Goal: Task Accomplishment & Management: Use online tool/utility

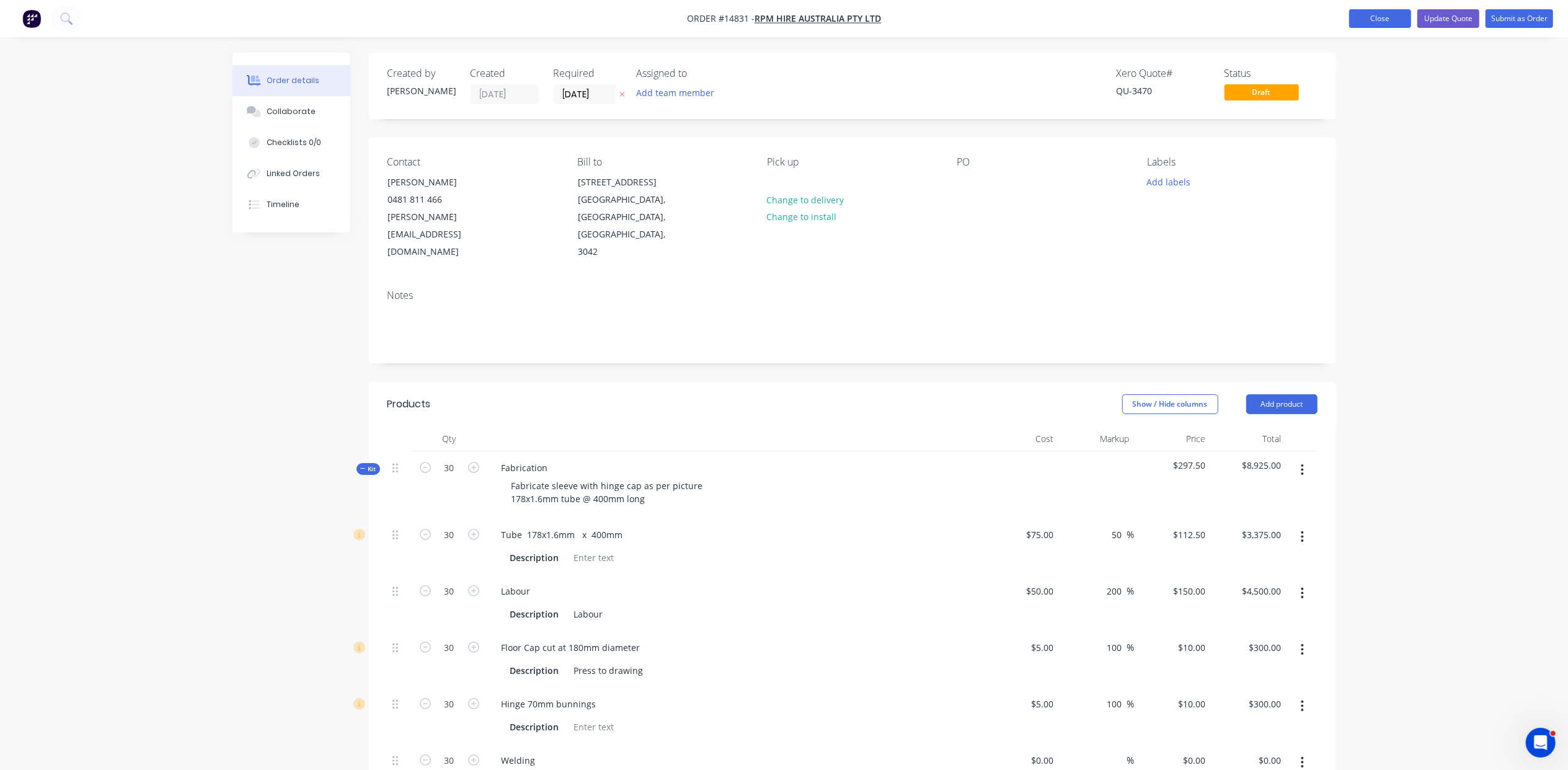
click at [1376, 20] on button "Close" at bounding box center [1380, 19] width 62 height 19
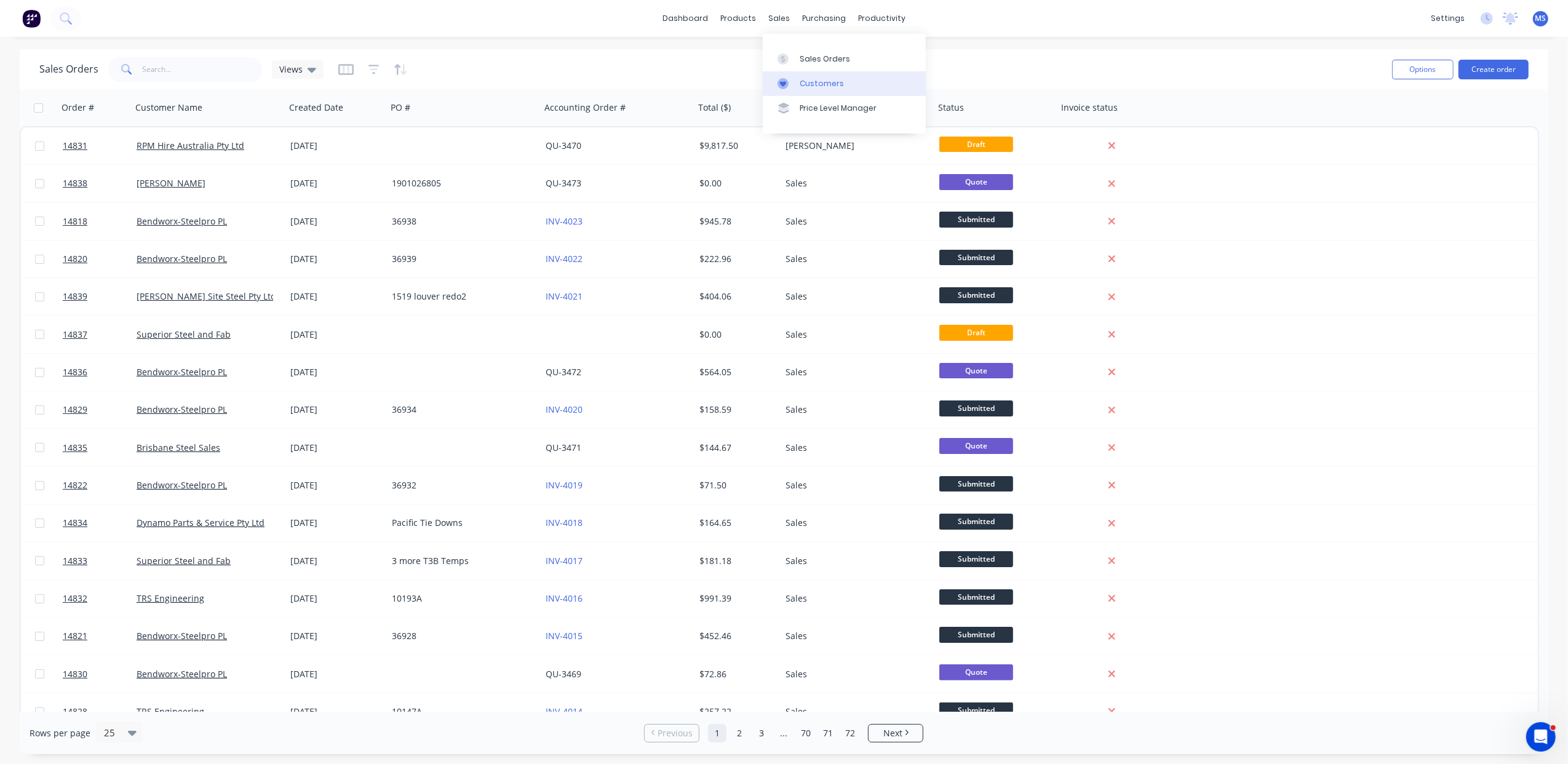
click at [839, 76] on link "Customers" at bounding box center [844, 83] width 163 height 24
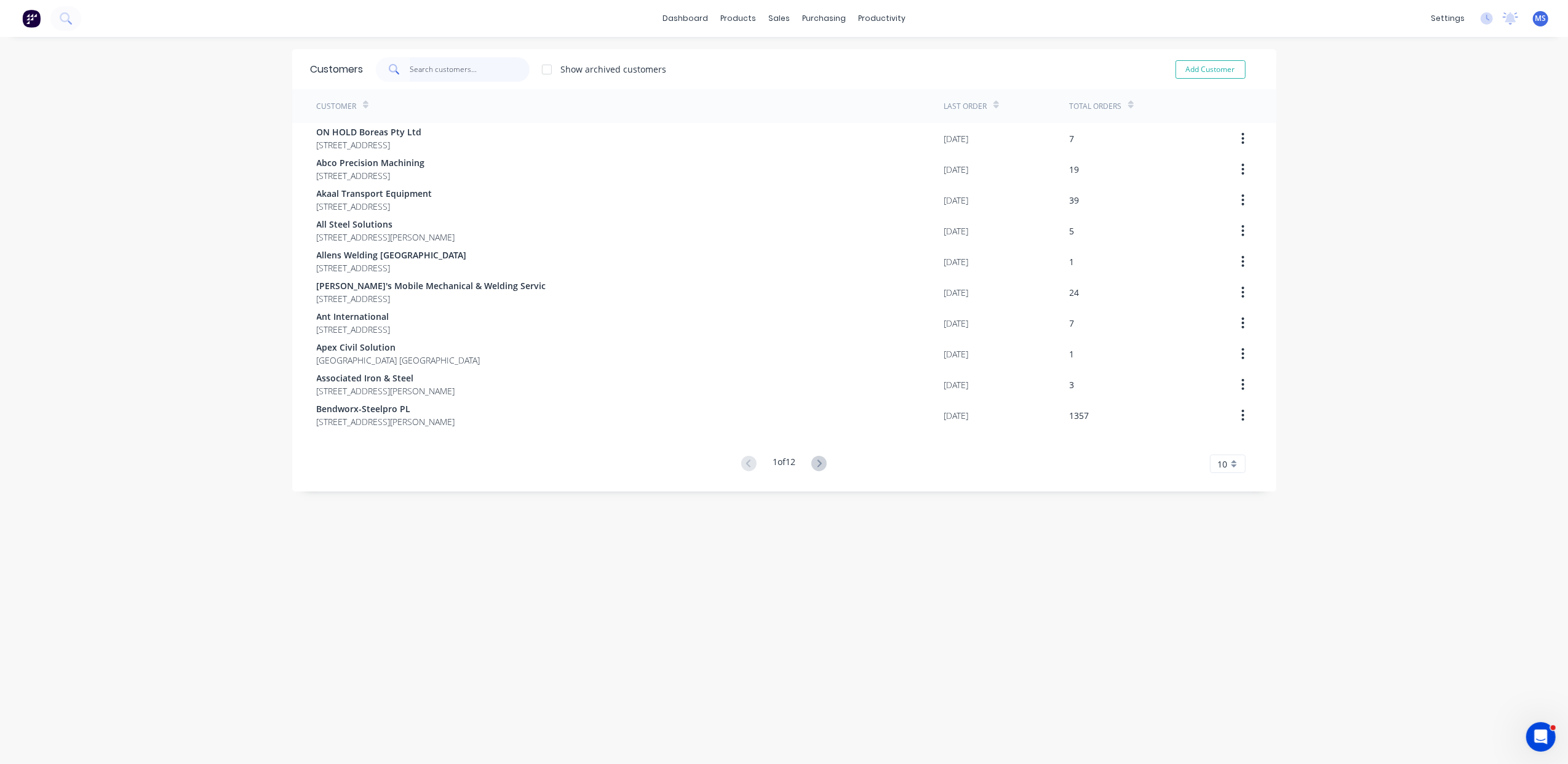
click at [437, 68] on input "text" at bounding box center [470, 69] width 120 height 24
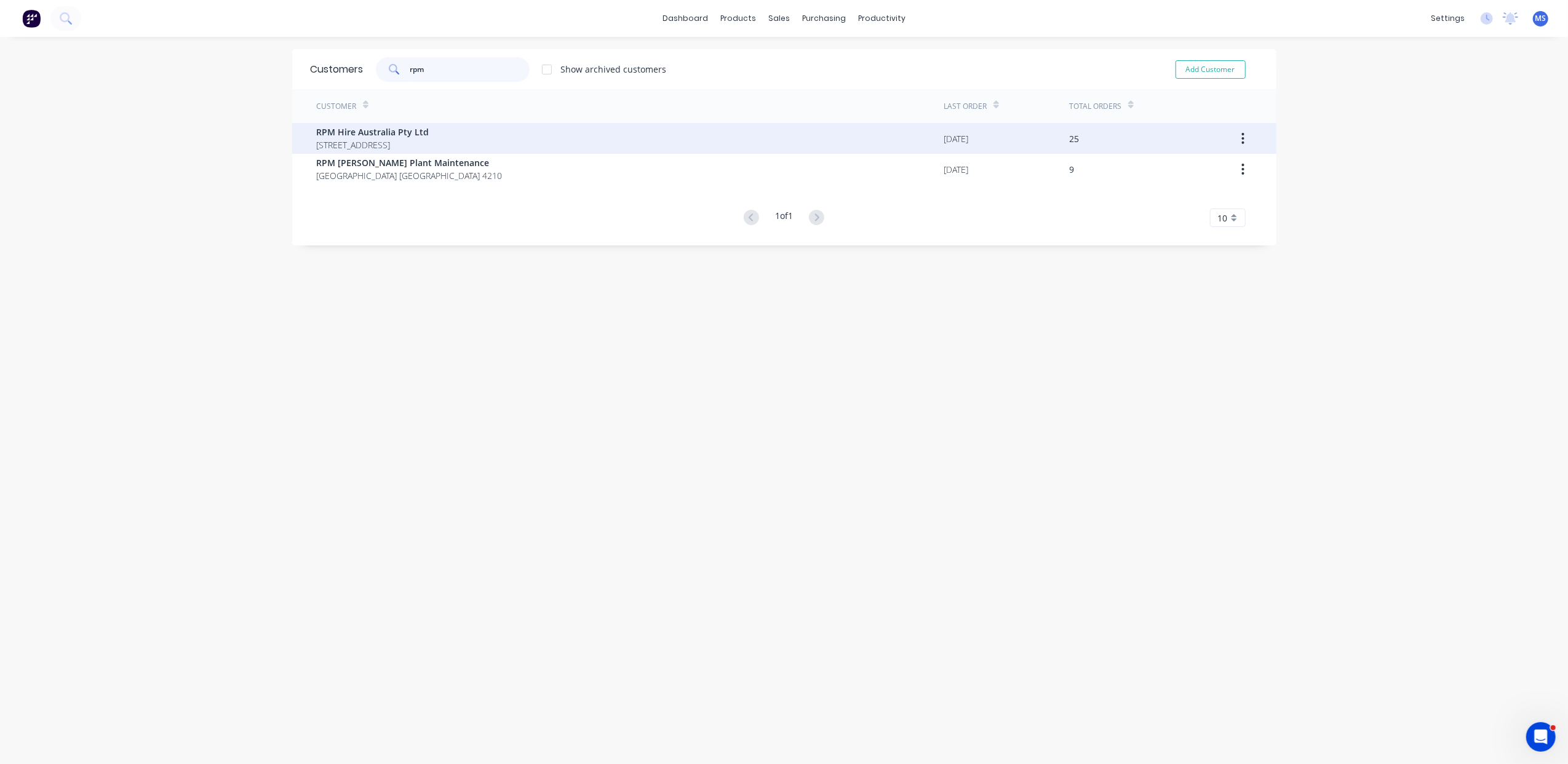
type input "rpm"
click at [429, 137] on span "RPM Hire Australia Pty Ltd" at bounding box center [372, 132] width 112 height 13
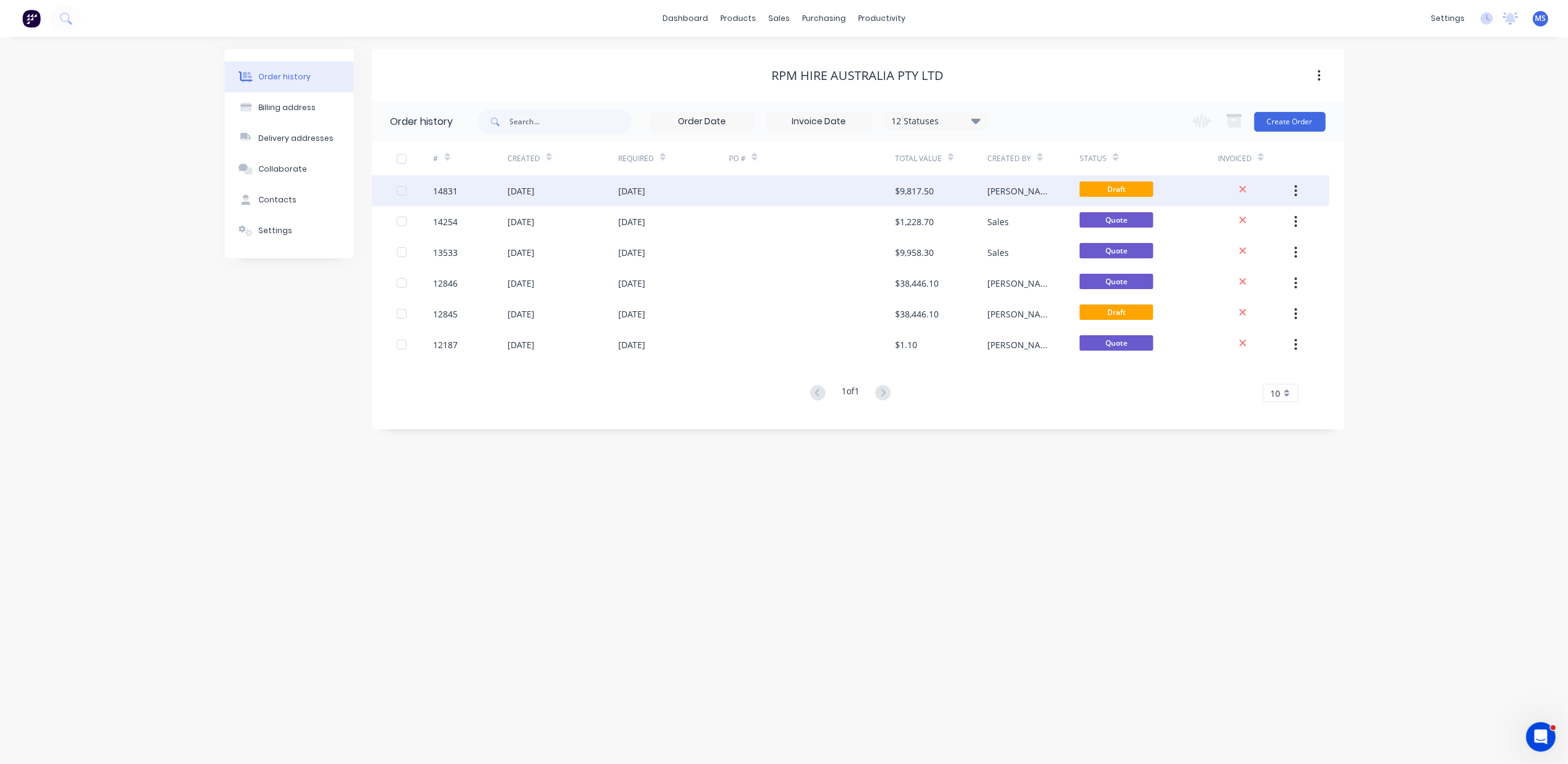
click at [792, 191] on div at bounding box center [812, 190] width 166 height 31
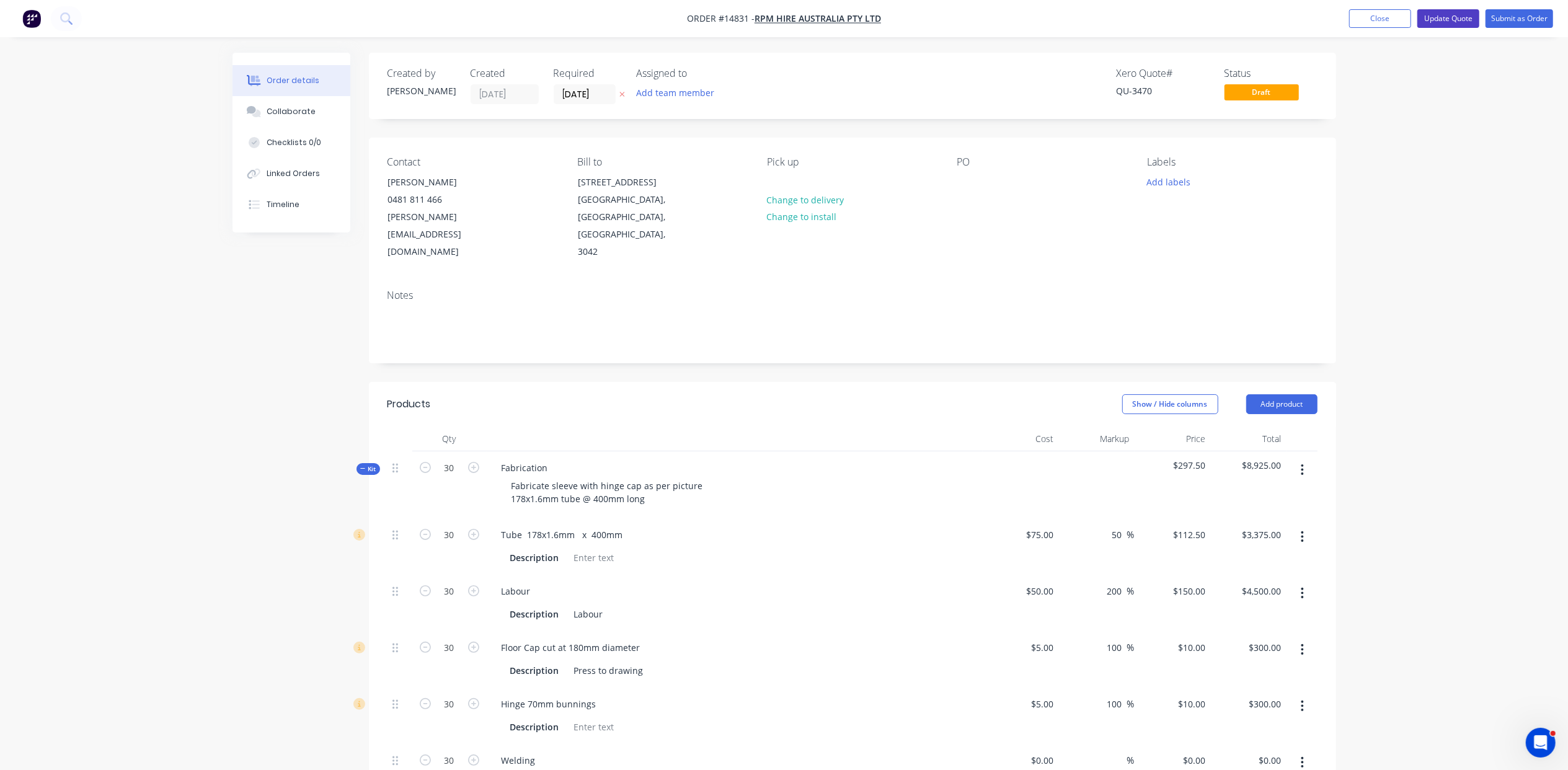
click at [1445, 23] on button "Update Quote" at bounding box center [1448, 19] width 62 height 19
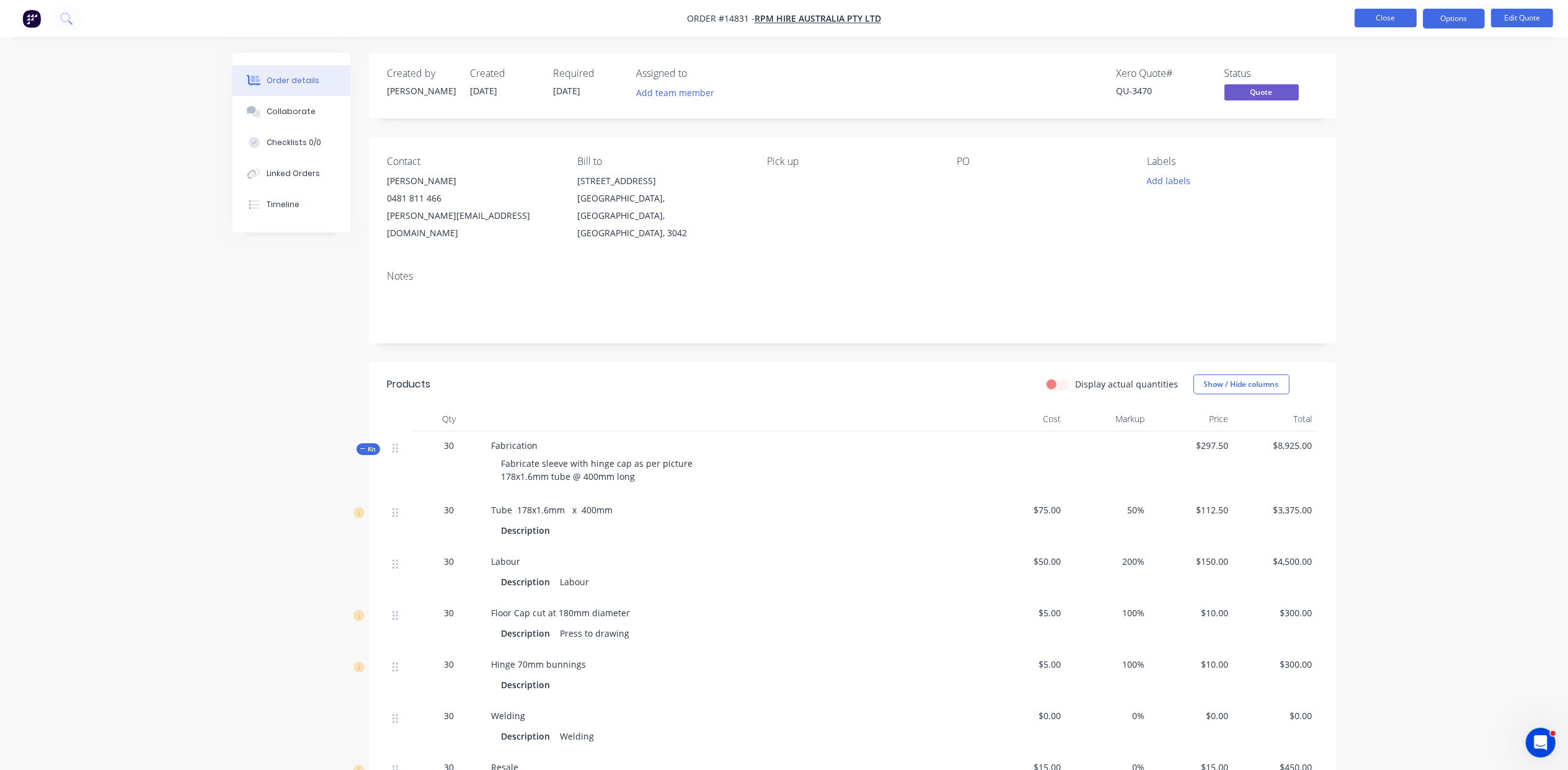
click at [1379, 22] on button "Close" at bounding box center [1386, 18] width 62 height 19
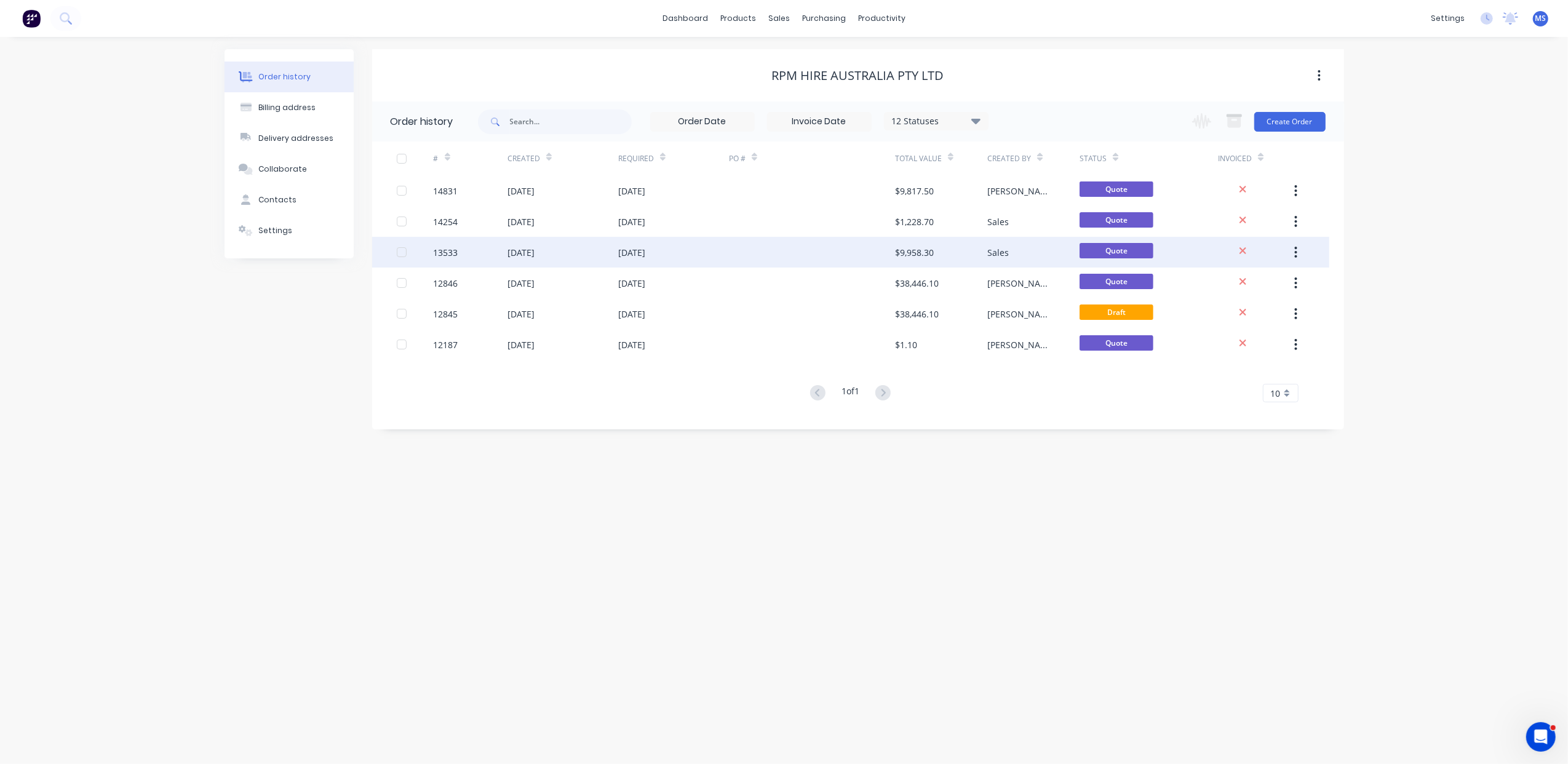
click at [940, 249] on div "$9,958.30" at bounding box center [941, 252] width 93 height 31
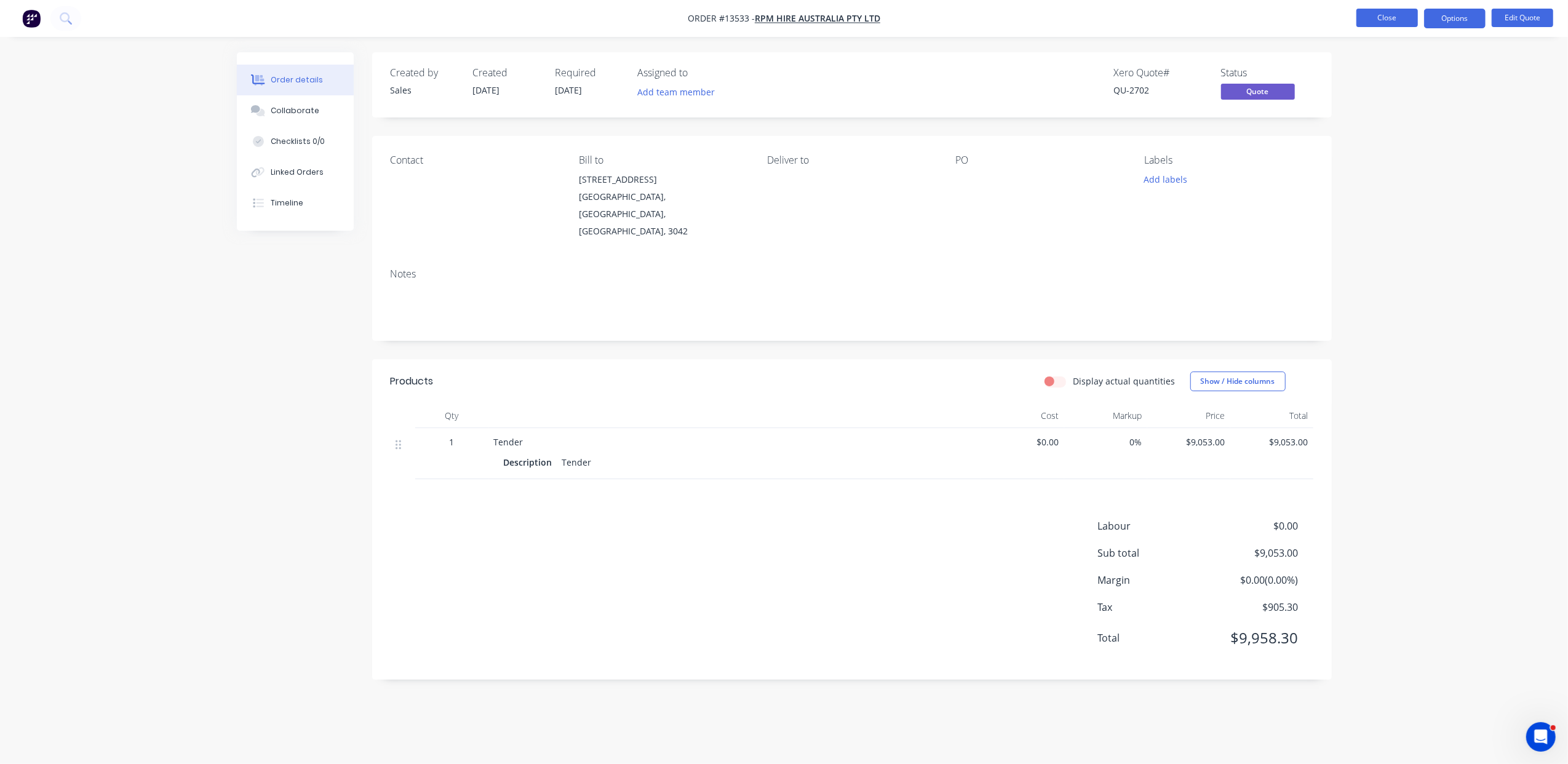
click at [1383, 13] on button "Close" at bounding box center [1387, 18] width 61 height 19
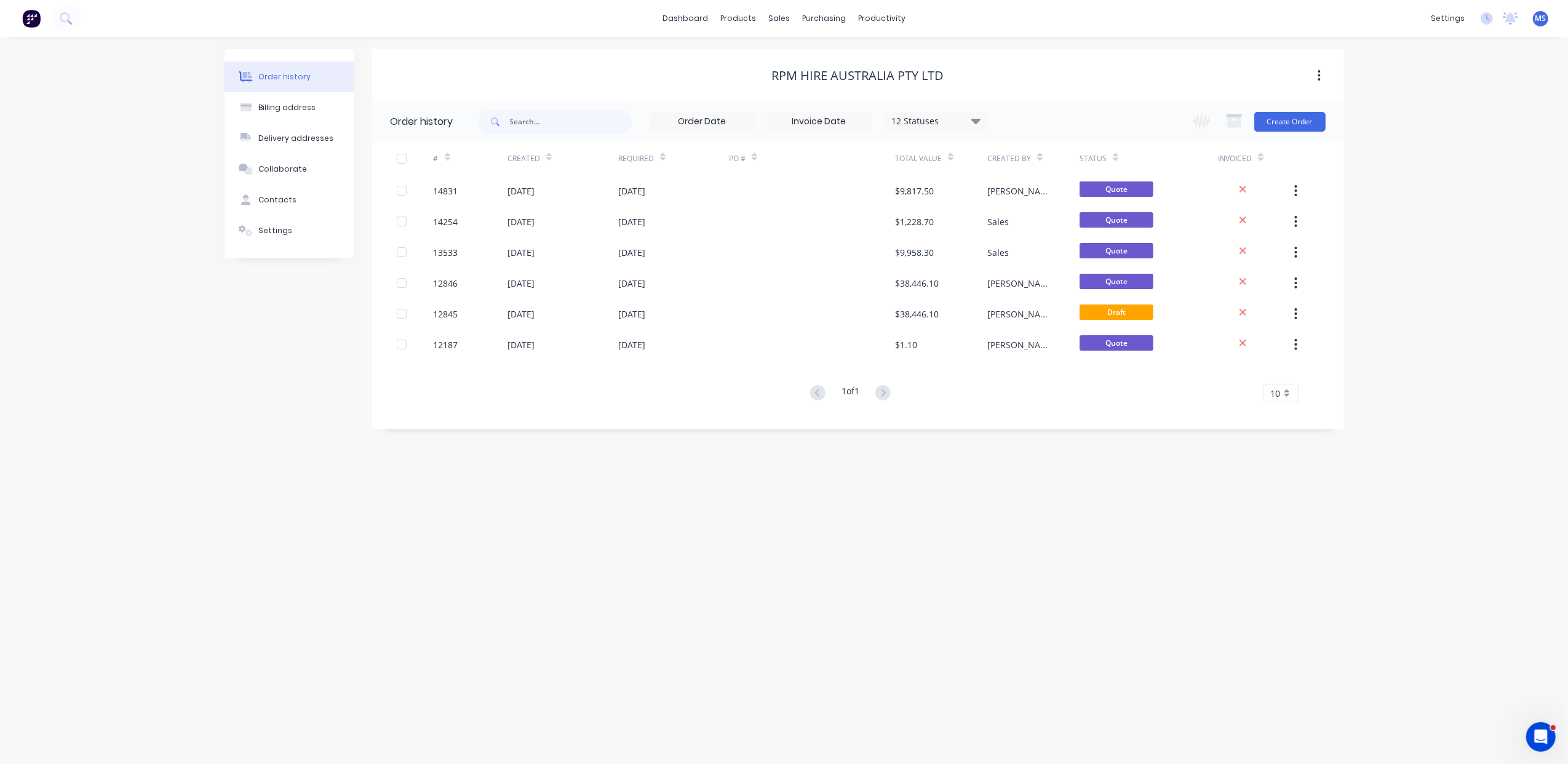
click at [977, 114] on icon at bounding box center [976, 120] width 9 height 15
click at [978, 121] on icon at bounding box center [975, 120] width 9 height 5
click at [1150, 114] on div "12 Statuses Invoice Status Invoiced Not Invoiced Partial Order Status All Archi…" at bounding box center [911, 121] width 866 height 40
click at [1282, 126] on button "Create Order" at bounding box center [1289, 122] width 71 height 20
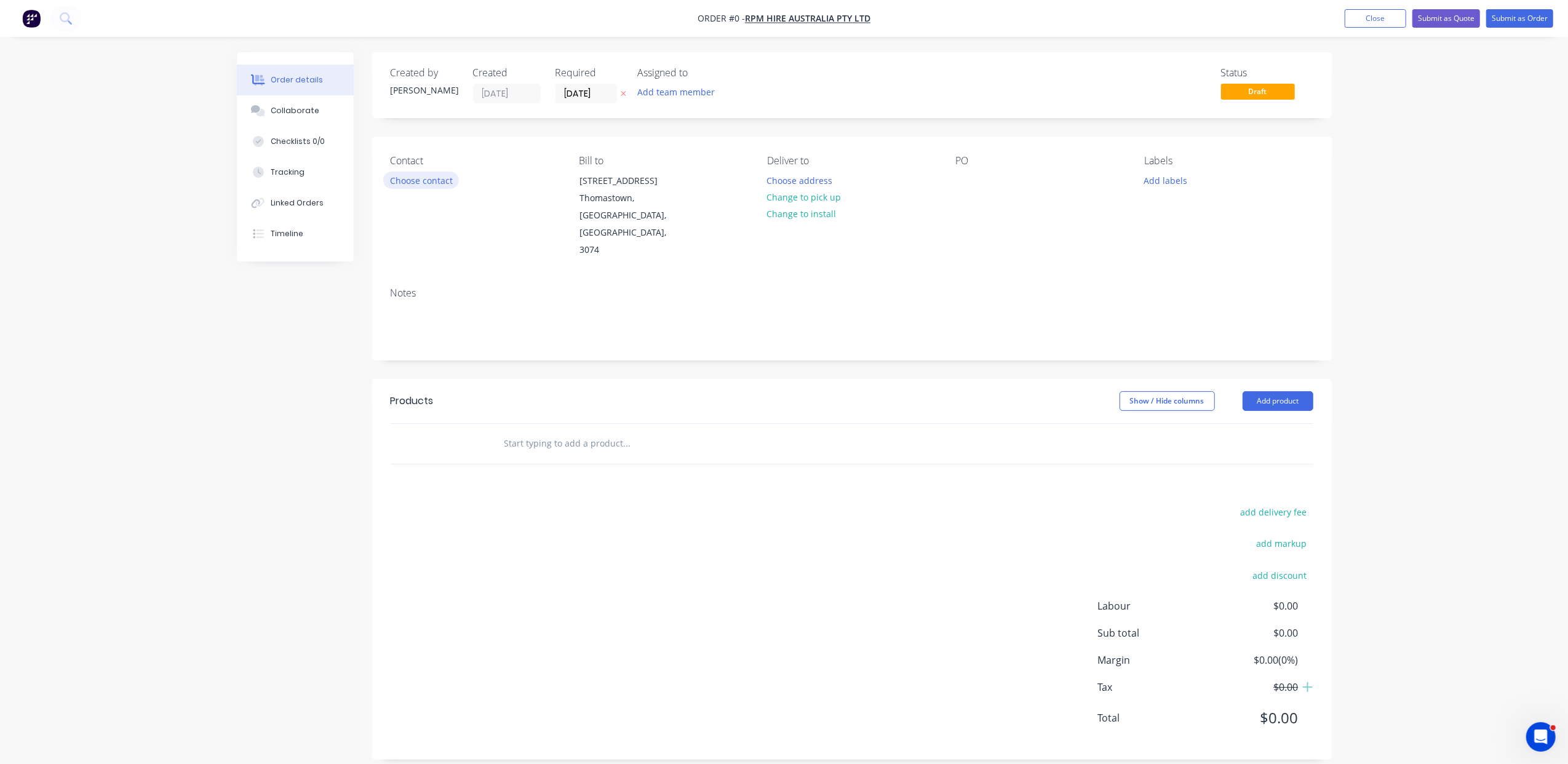
click at [438, 176] on button "Choose contact" at bounding box center [421, 180] width 75 height 16
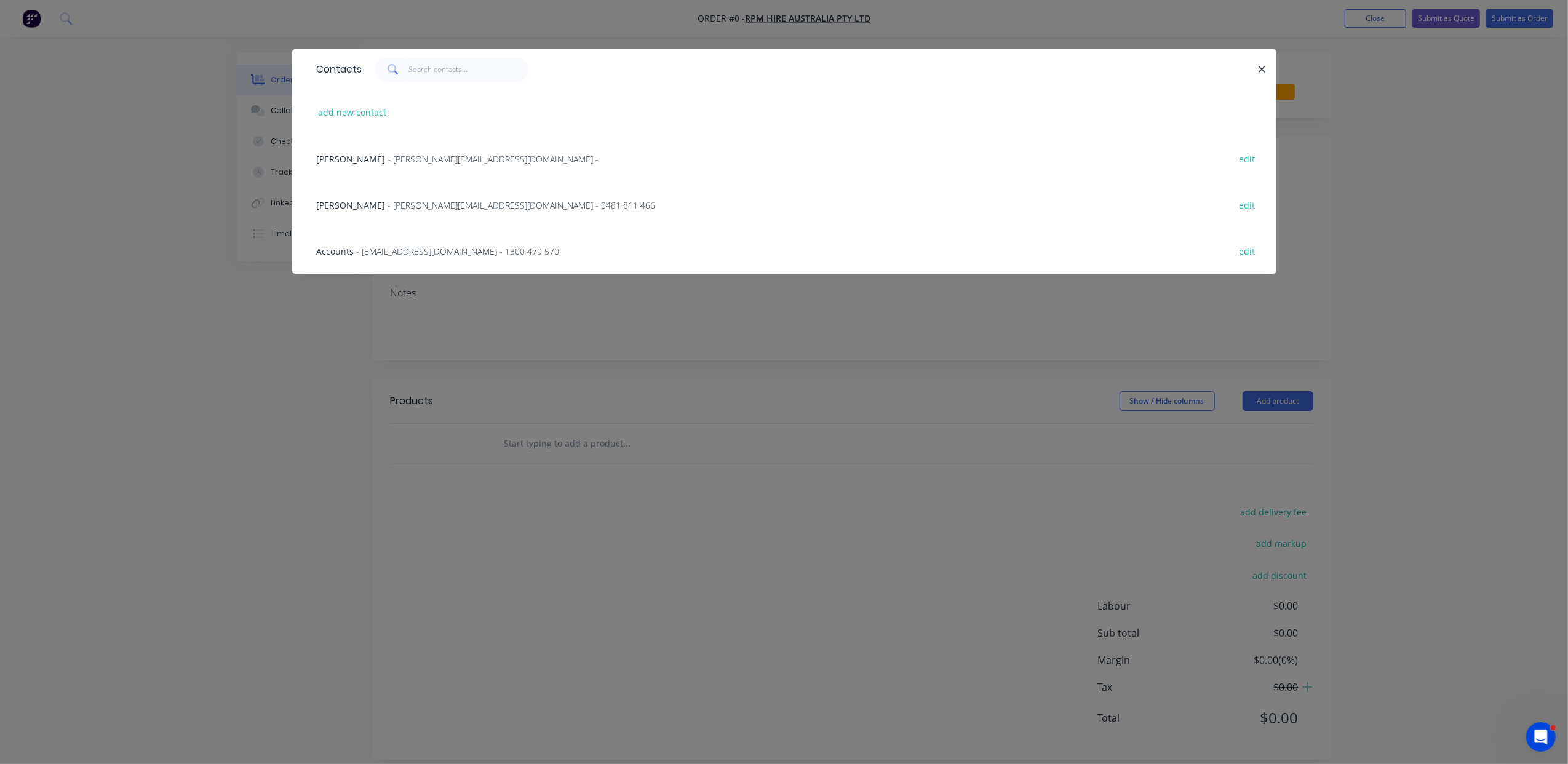
click at [408, 195] on div "[PERSON_NAME] - [PERSON_NAME][EMAIL_ADDRESS][DOMAIN_NAME] - 0481 811 466 edit" at bounding box center [784, 204] width 947 height 46
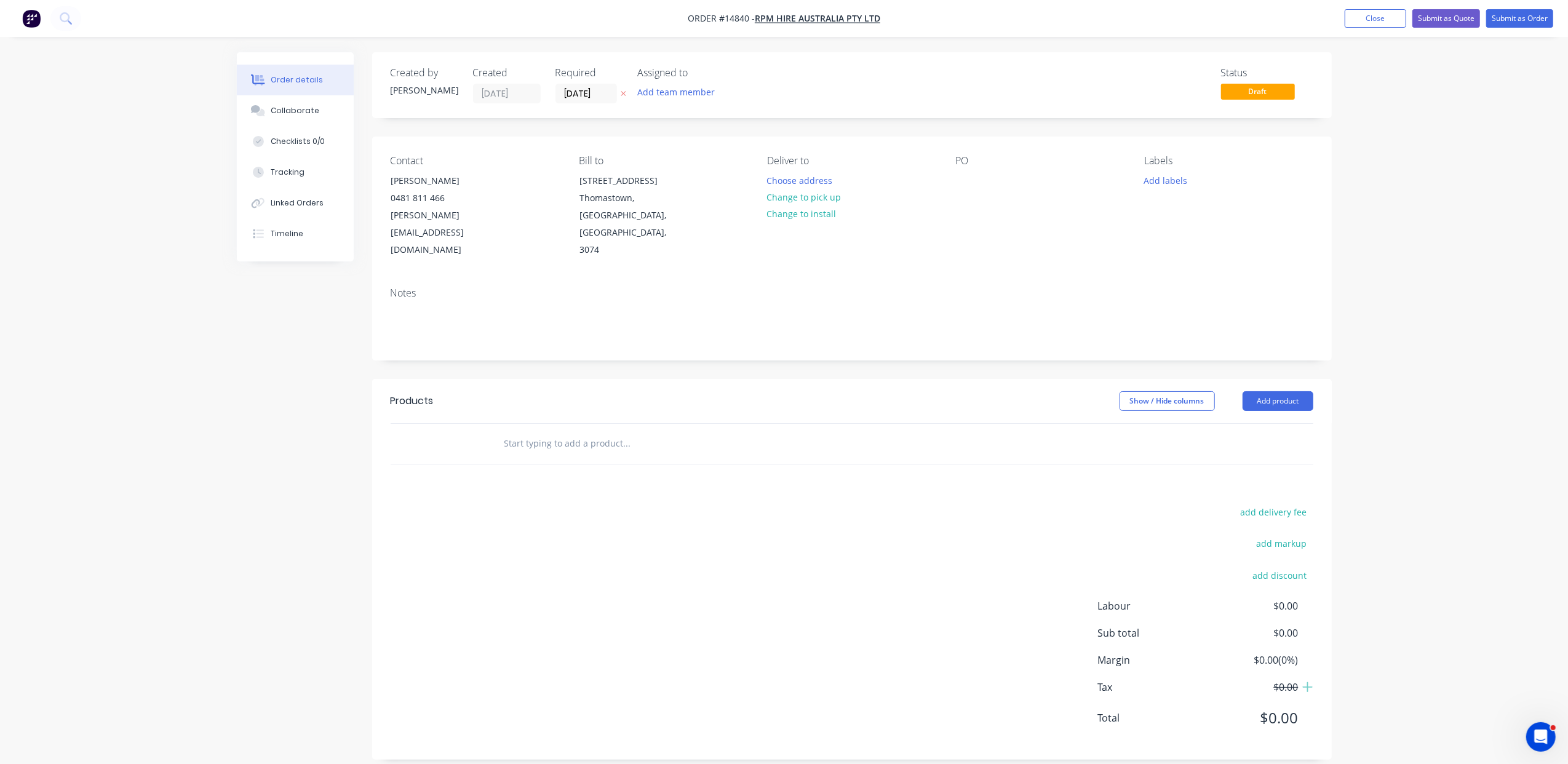
click at [559, 431] on input "text" at bounding box center [627, 443] width 246 height 24
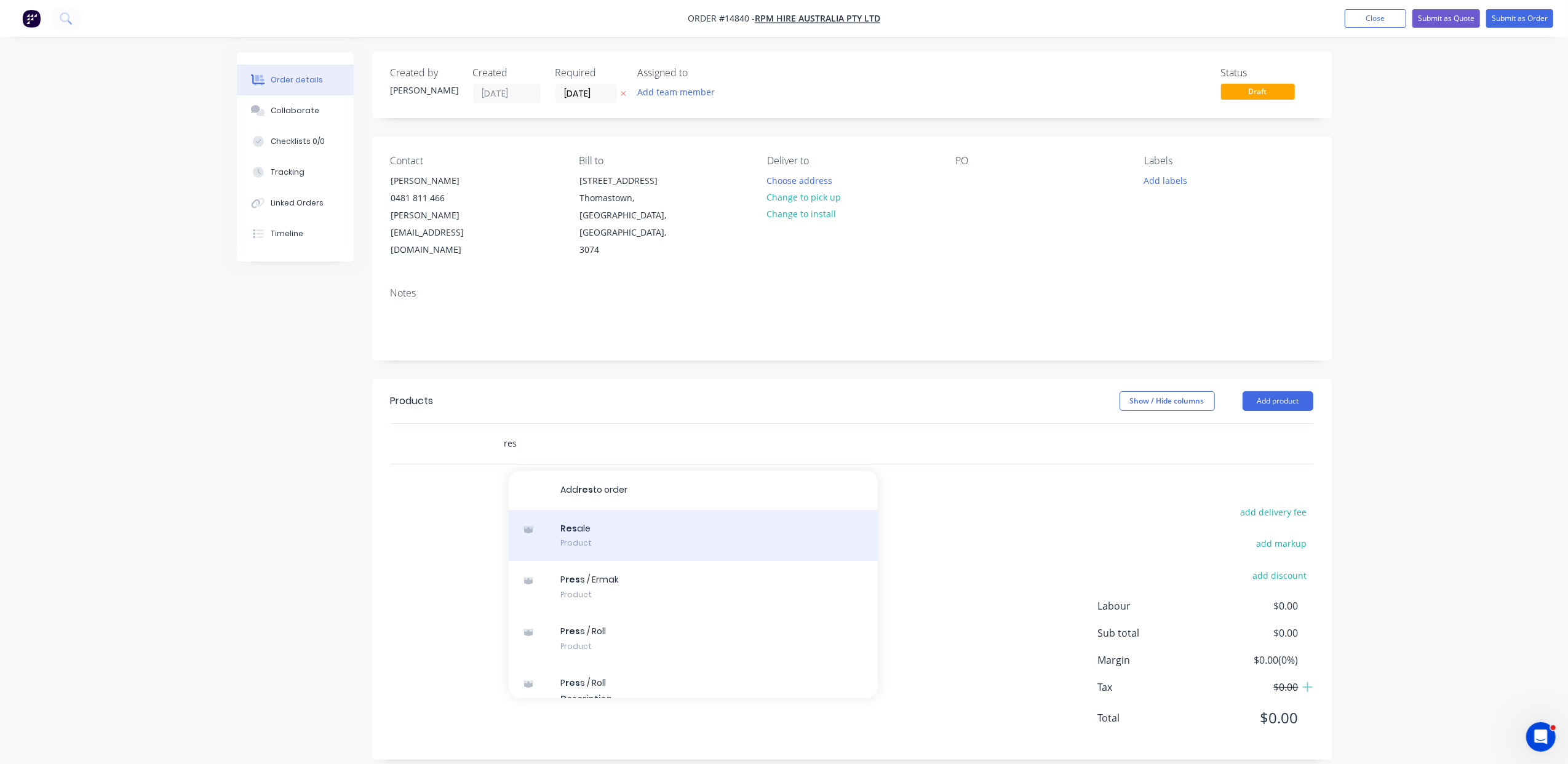
type input "res"
click at [584, 510] on div "Res ale Product" at bounding box center [693, 536] width 369 height 52
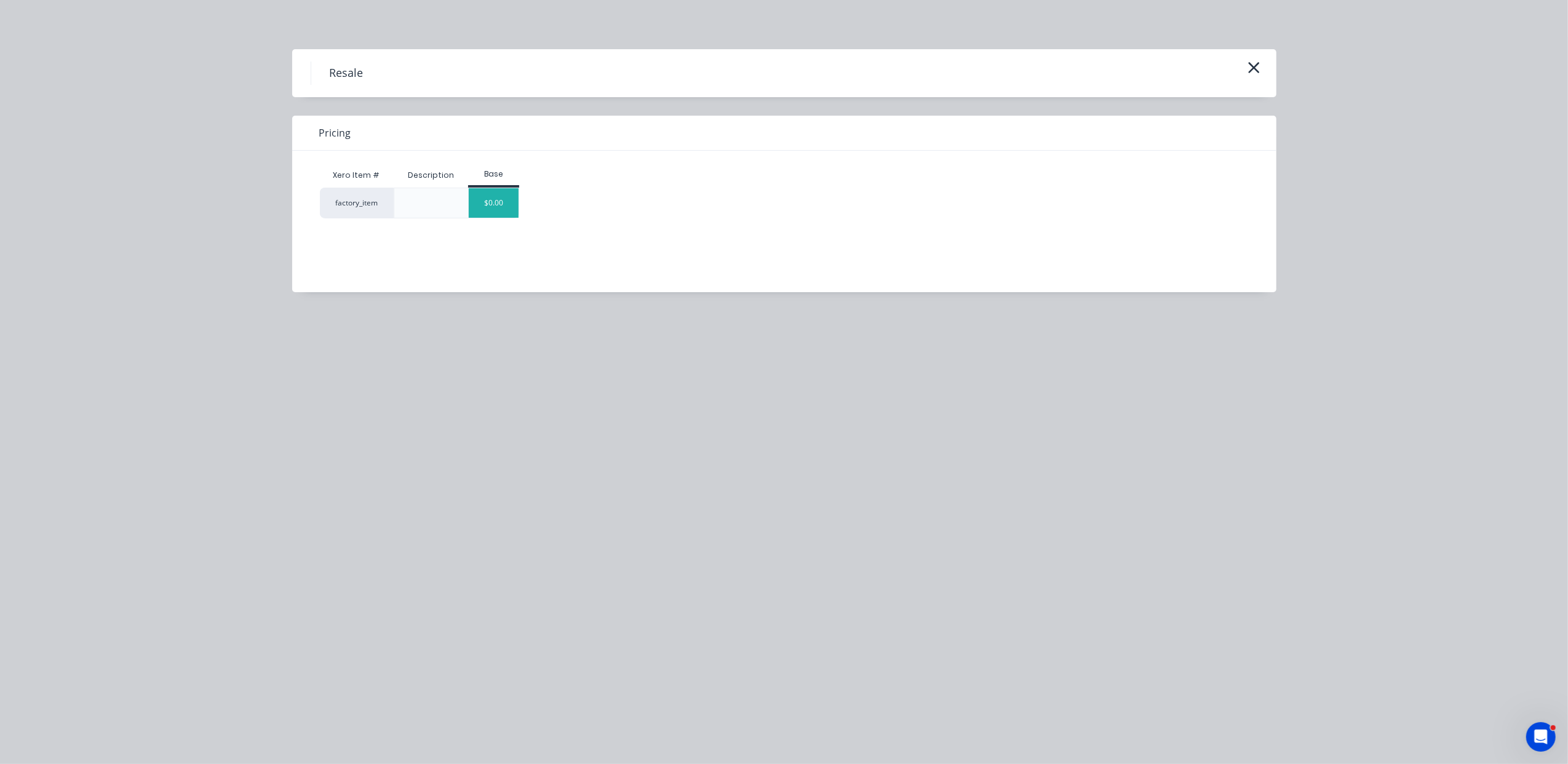
click at [499, 200] on div "$0.00" at bounding box center [493, 203] width 49 height 30
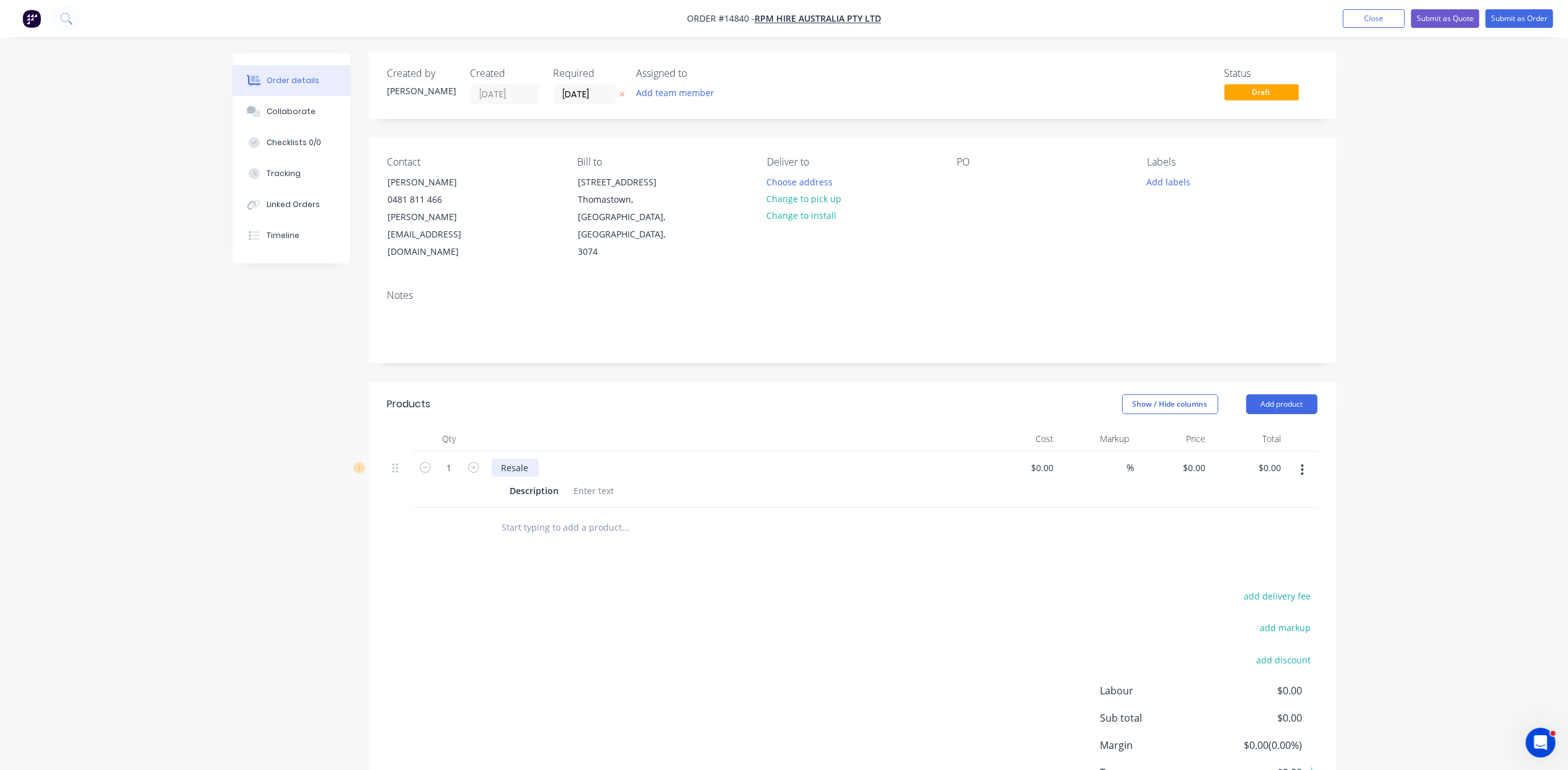
click at [531, 459] on div "Resale" at bounding box center [515, 468] width 47 height 18
click at [452, 459] on input "1" at bounding box center [450, 468] width 32 height 19
type input "50"
click at [561, 459] on div "150nb Bollard" at bounding box center [530, 468] width 78 height 18
click at [1376, 22] on button "Close" at bounding box center [1374, 19] width 62 height 19
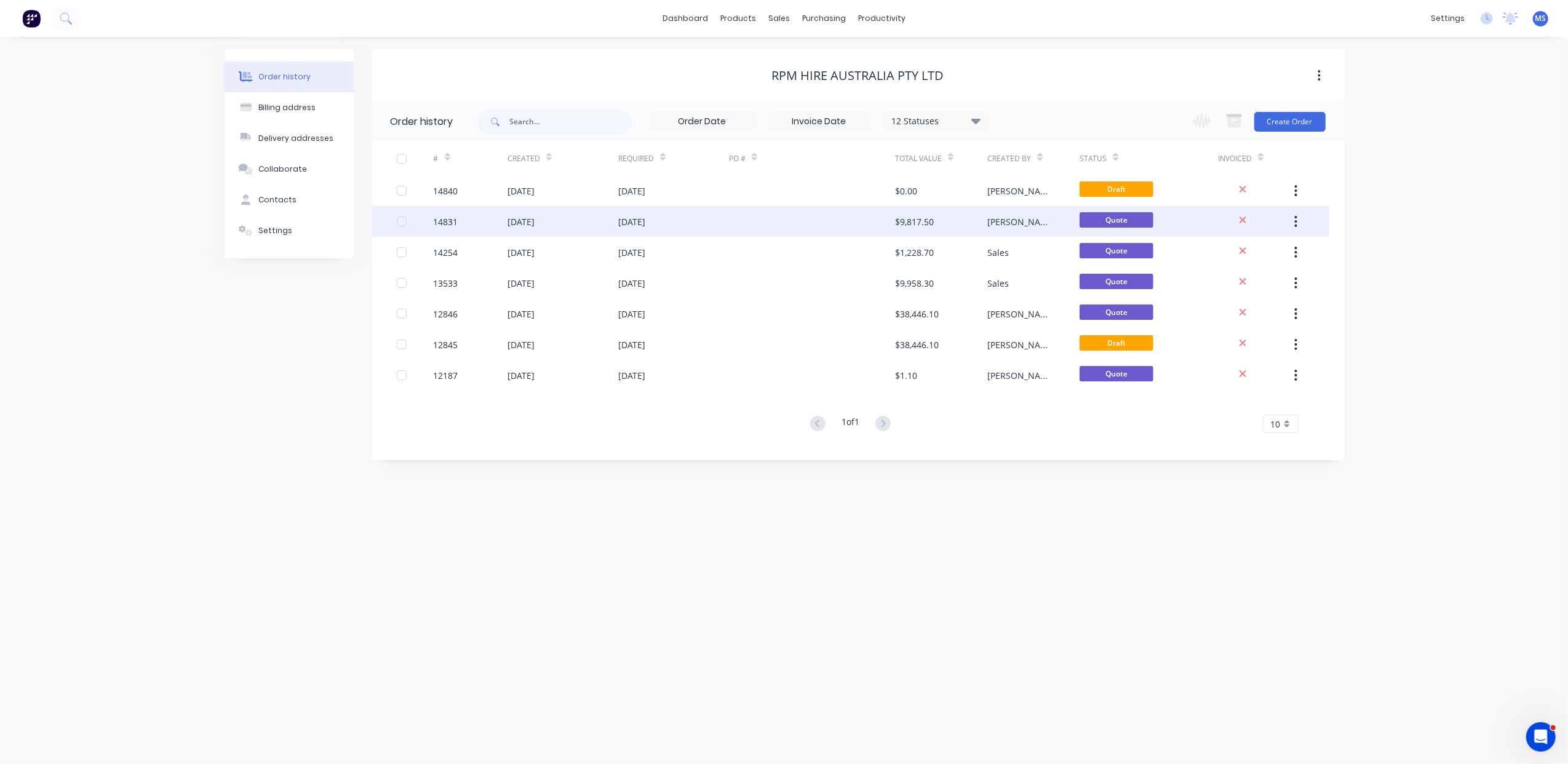
click at [645, 228] on div "[DATE]" at bounding box center [673, 221] width 111 height 31
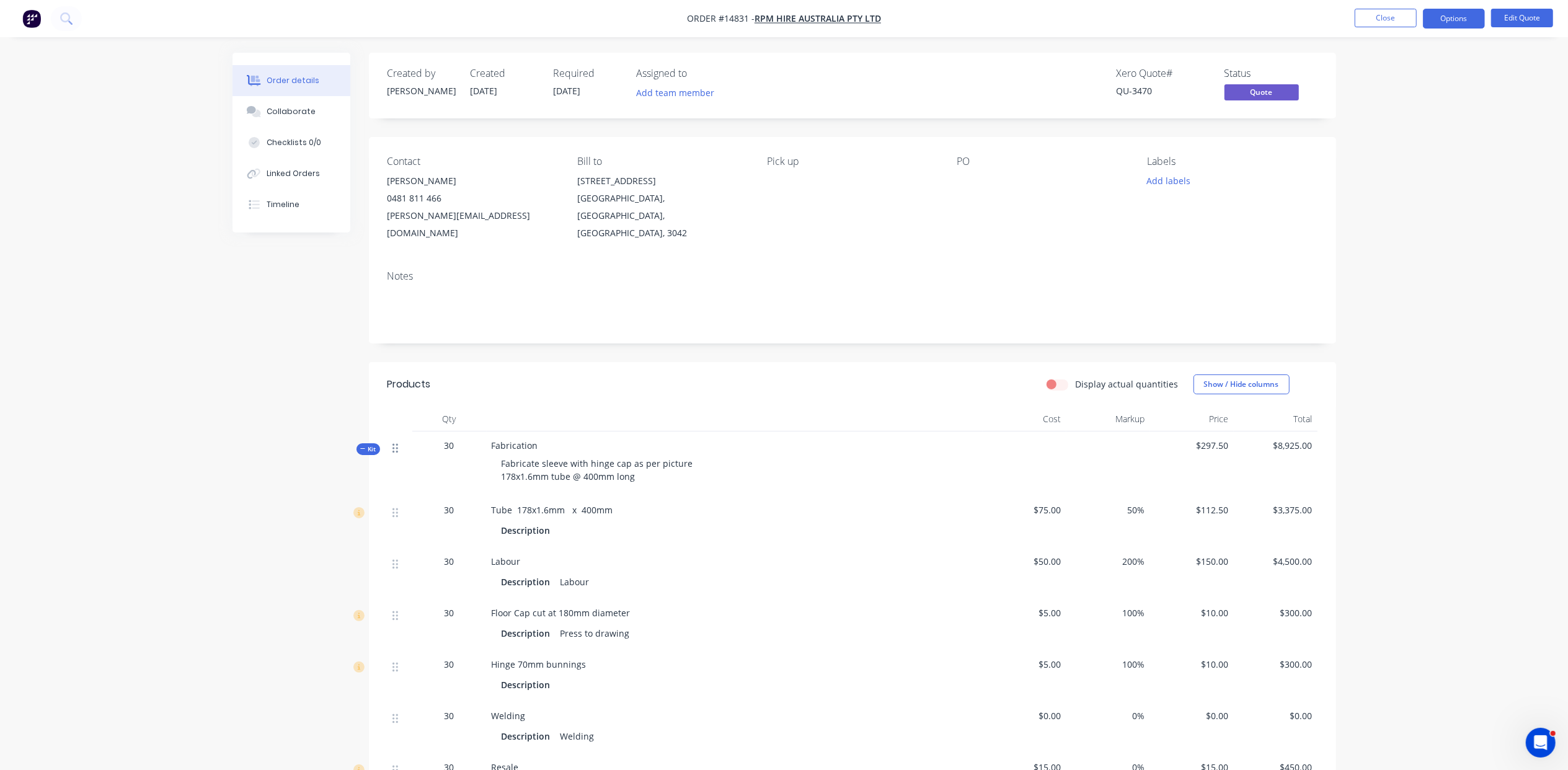
click at [397, 444] on icon at bounding box center [395, 449] width 6 height 9
click at [1395, 17] on button "Close" at bounding box center [1386, 18] width 62 height 19
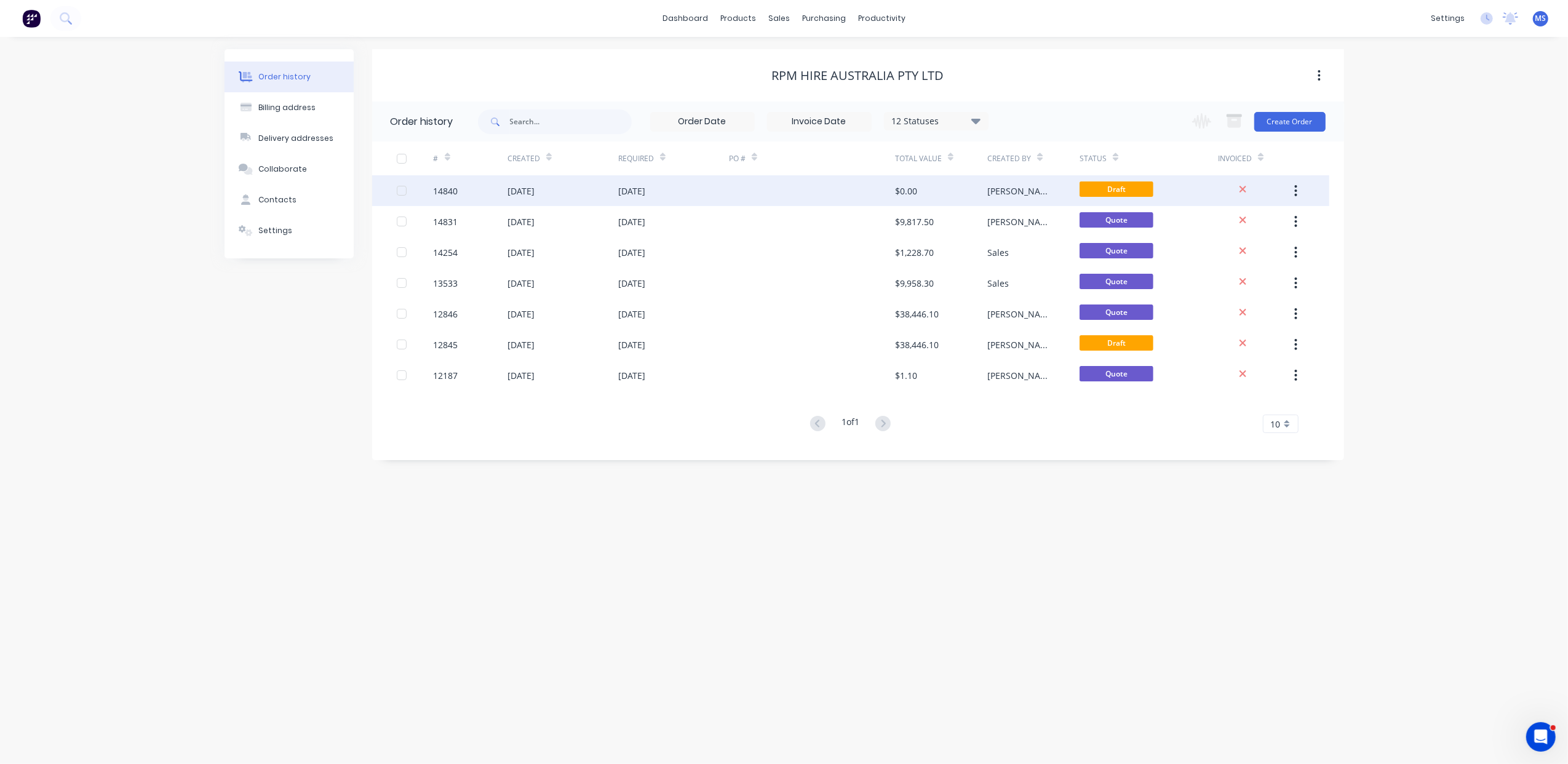
click at [645, 196] on div "[DATE]" at bounding box center [631, 191] width 27 height 13
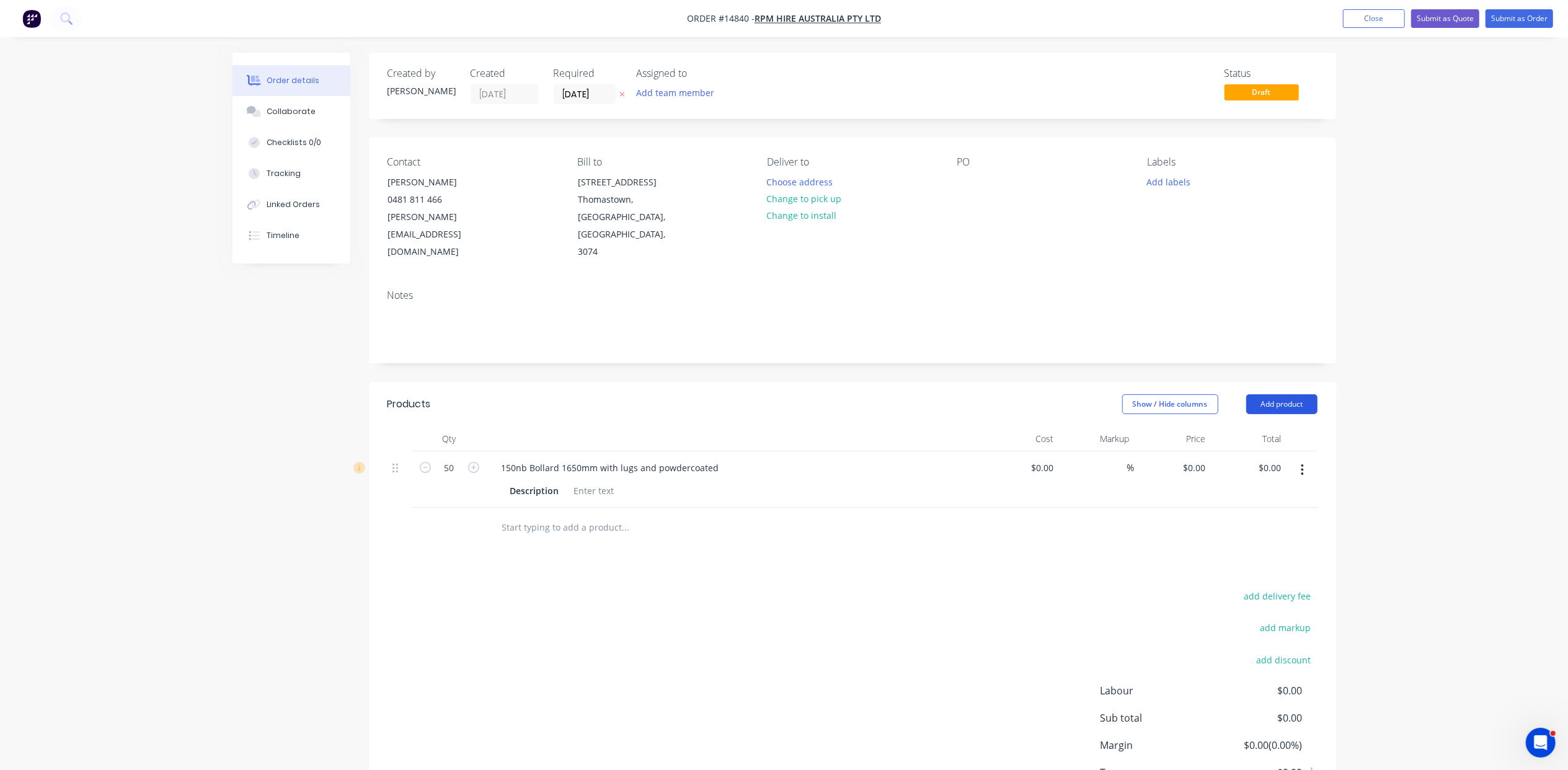
click at [1298, 394] on button "Add product" at bounding box center [1282, 404] width 71 height 20
click at [1256, 427] on div "Product catalogue" at bounding box center [1259, 435] width 96 height 18
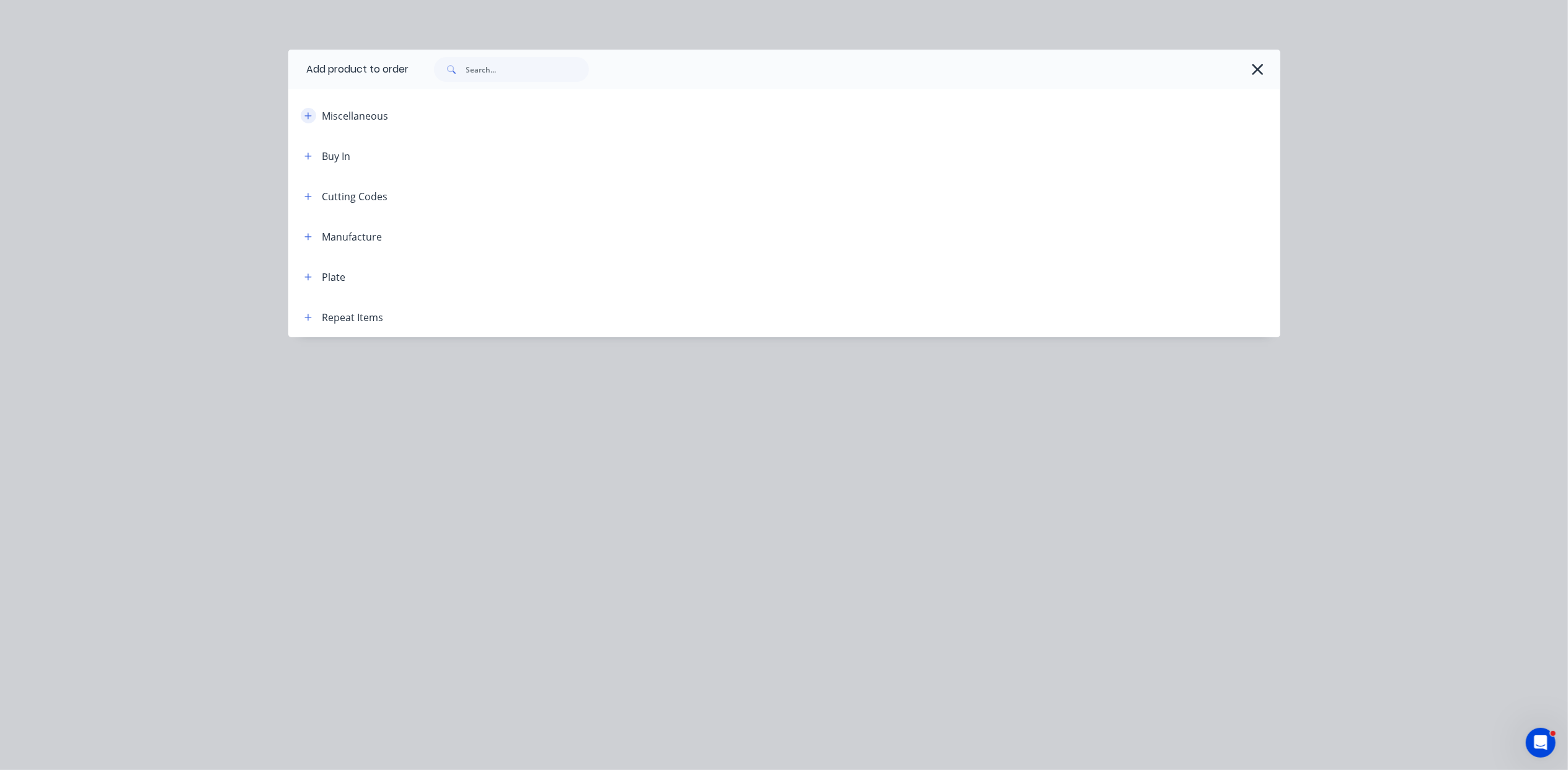
click at [313, 115] on button "button" at bounding box center [309, 116] width 16 height 16
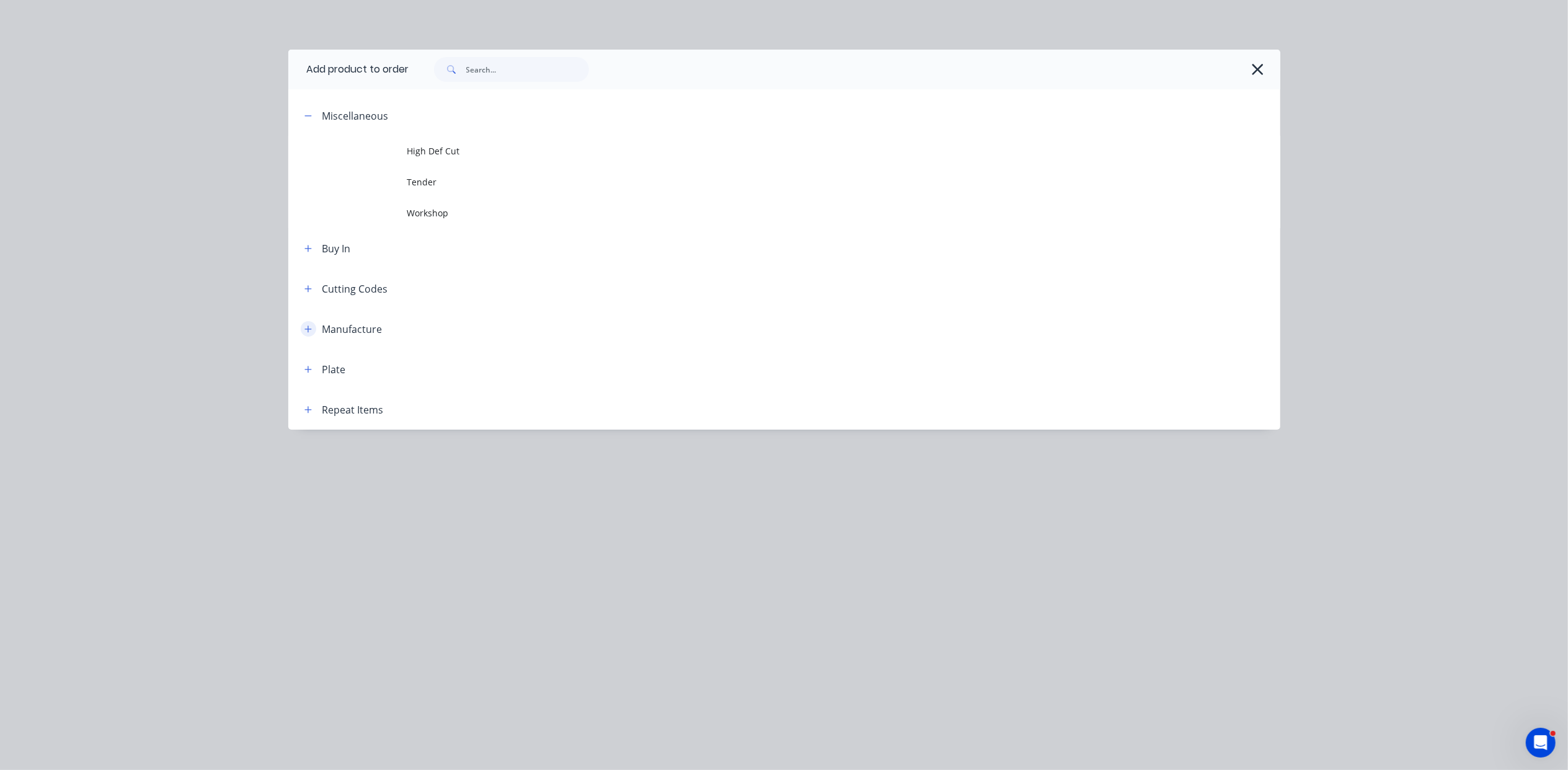
click at [310, 325] on icon "button" at bounding box center [308, 329] width 7 height 9
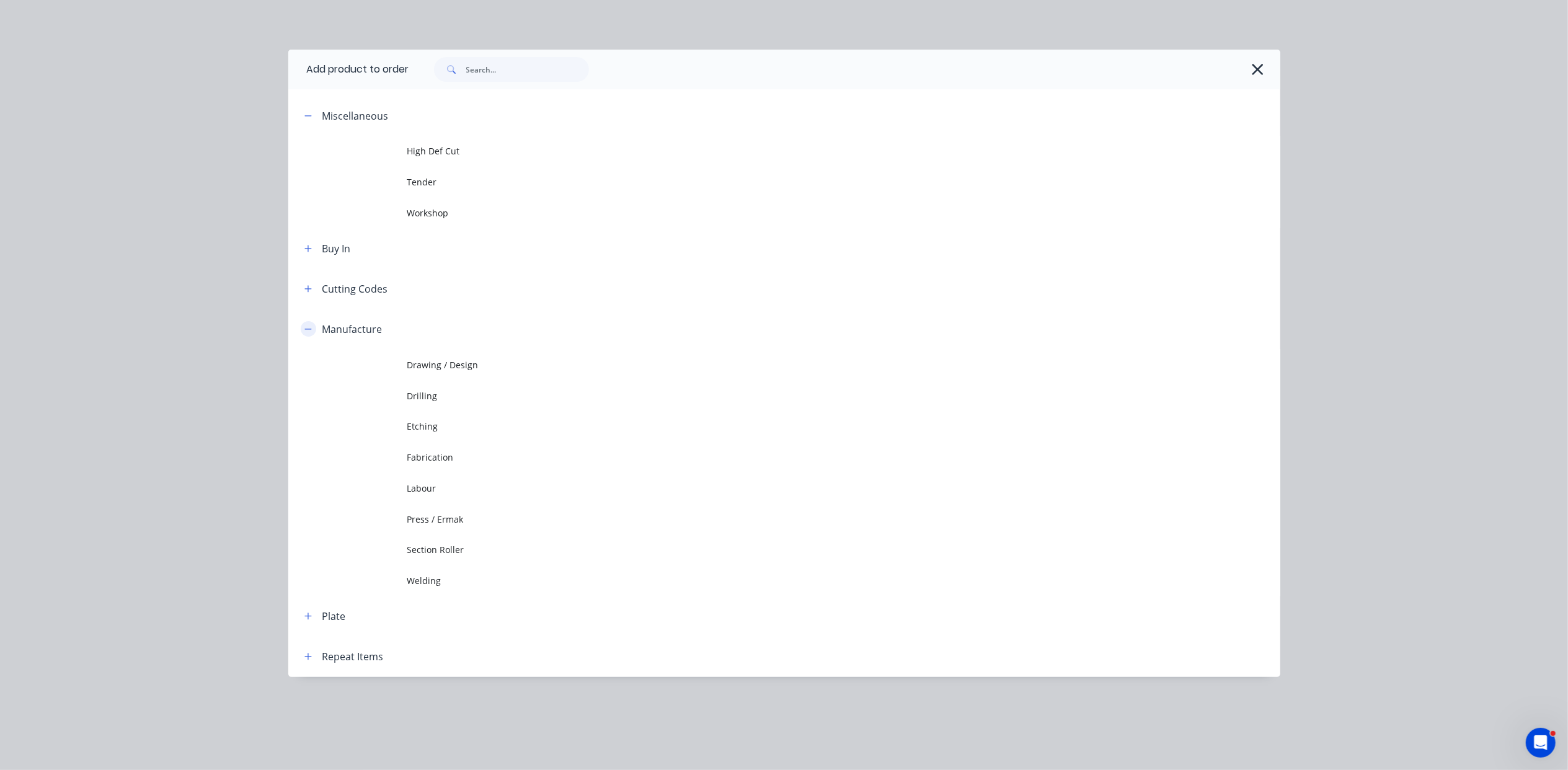
click at [308, 328] on icon "button" at bounding box center [308, 329] width 7 height 9
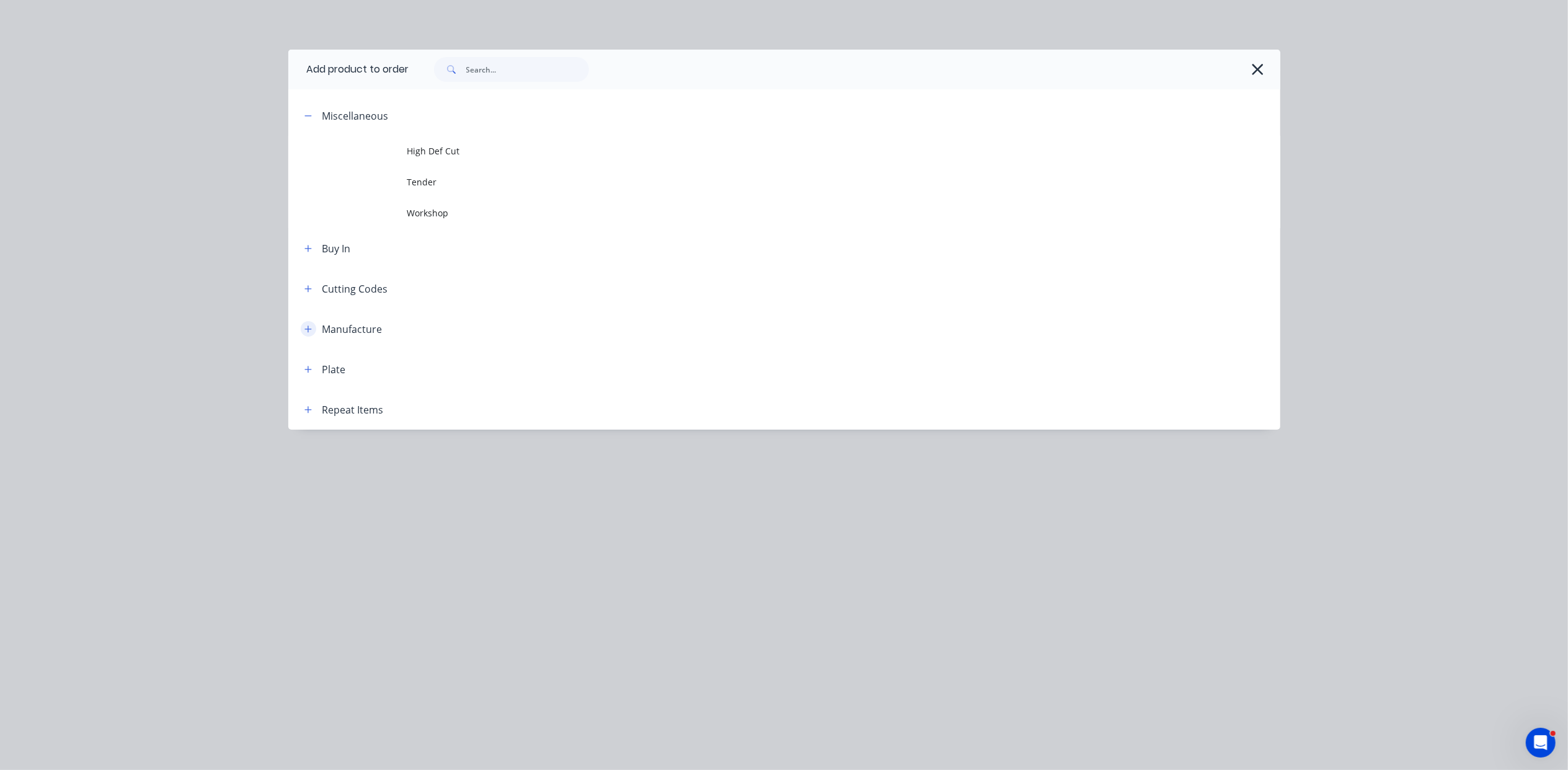
click at [303, 331] on button "button" at bounding box center [309, 329] width 16 height 16
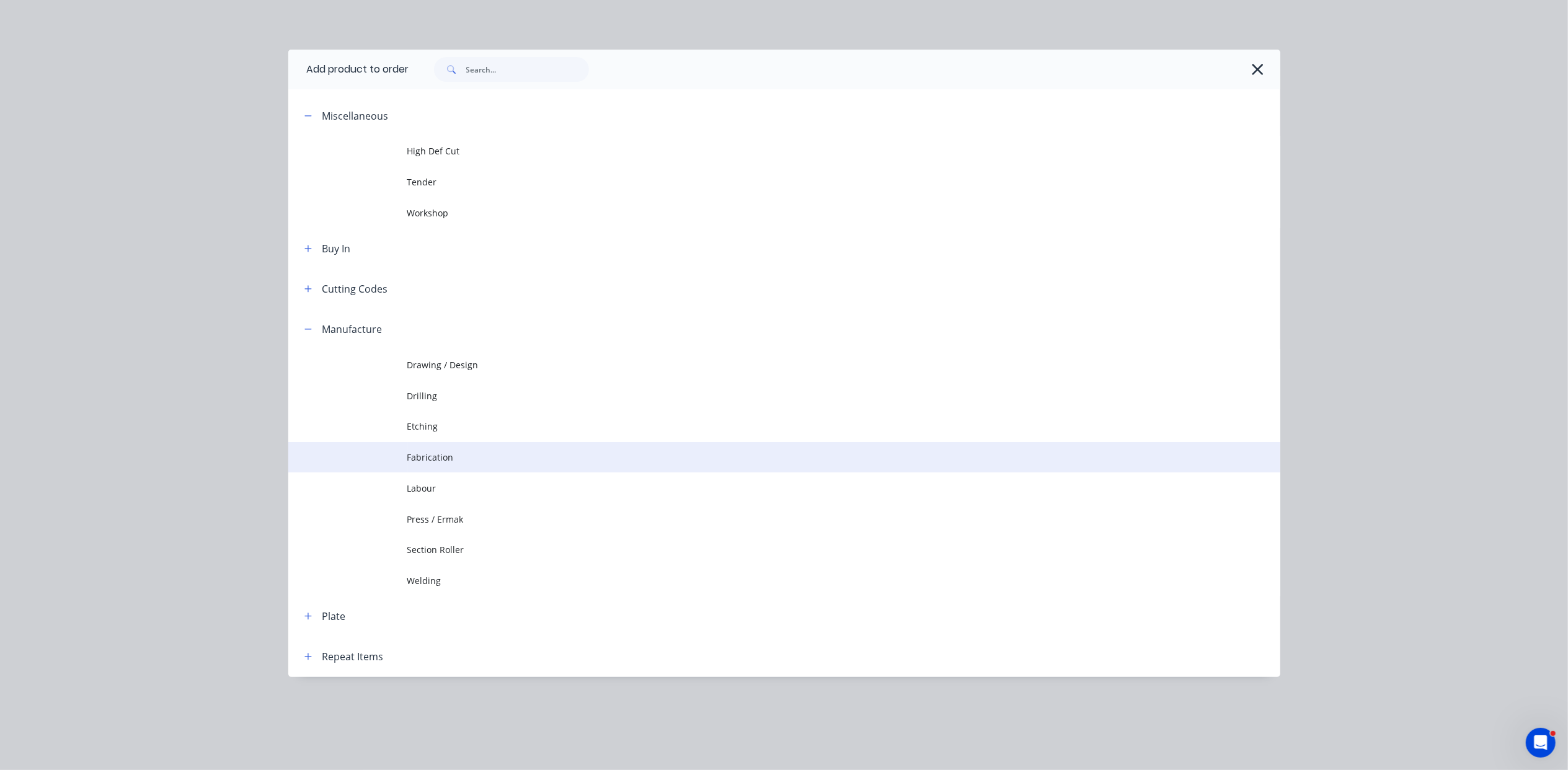
click at [427, 454] on span "Fabrication" at bounding box center [757, 457] width 698 height 13
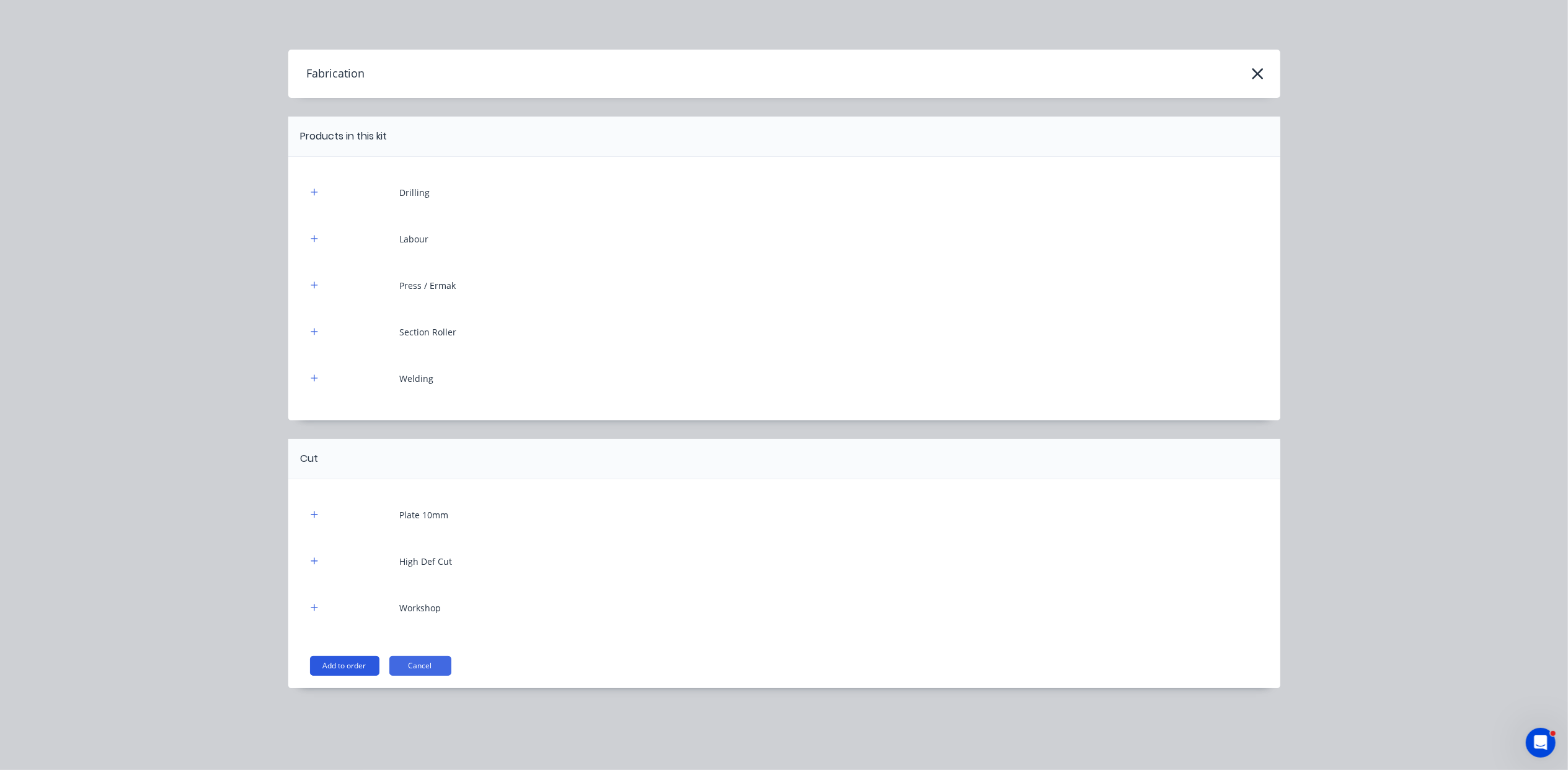
click at [355, 670] on button "Add to order" at bounding box center [345, 666] width 70 height 20
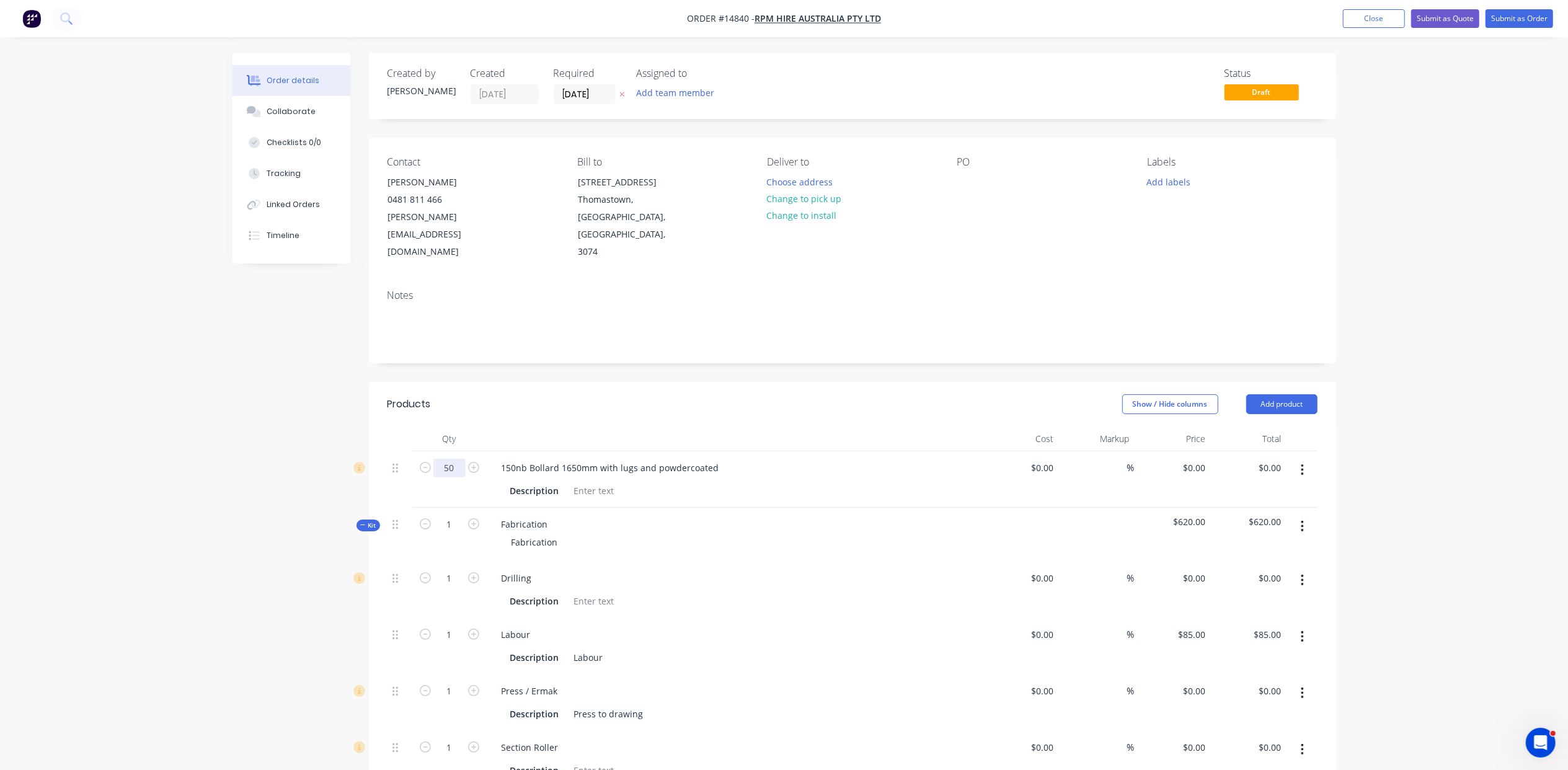
click at [450, 459] on input "50" at bounding box center [450, 468] width 32 height 19
type input "5"
click at [457, 515] on input "1" at bounding box center [450, 525] width 32 height 19
type input "5"
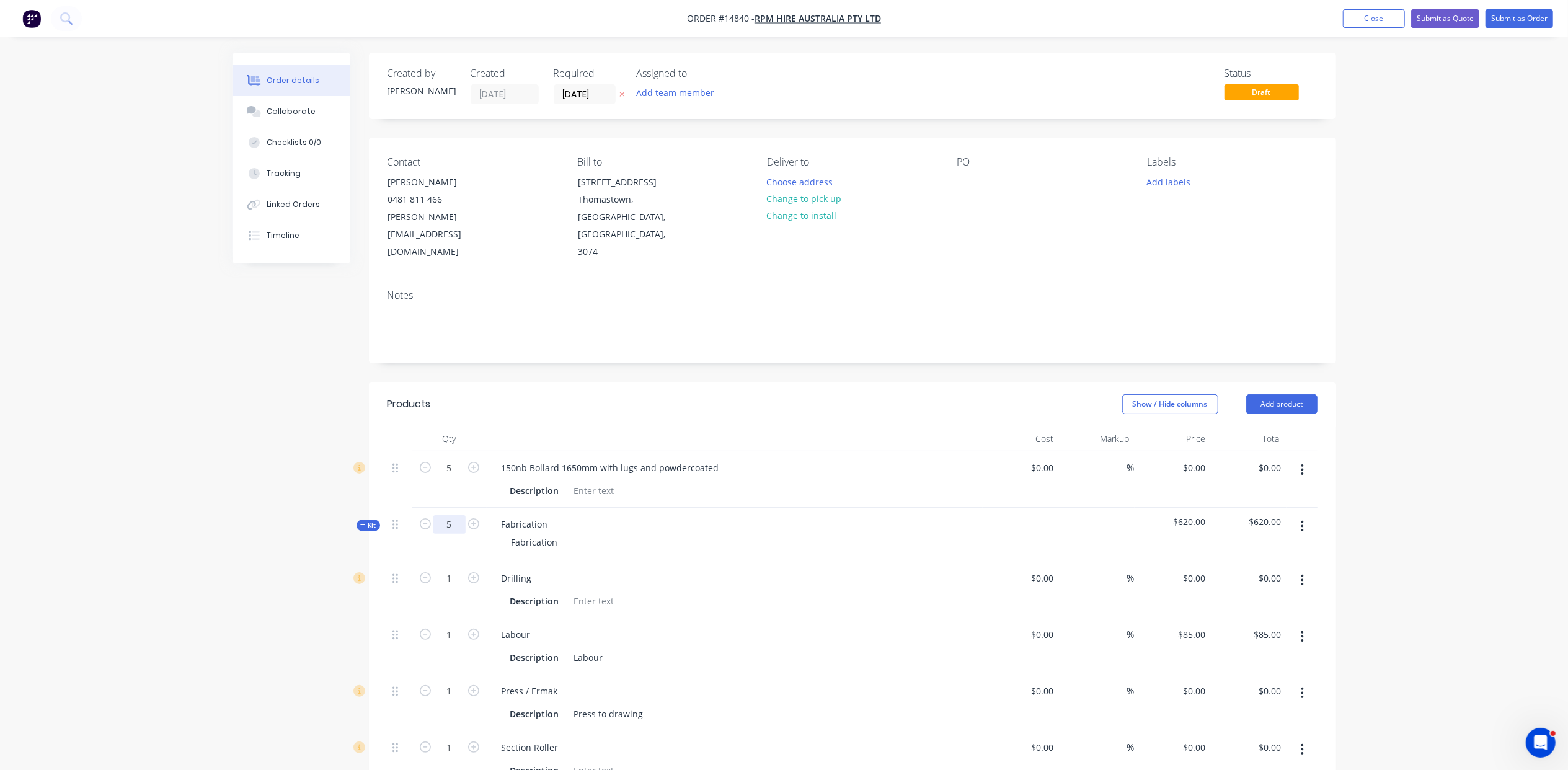
type input "5"
type input "$425.00"
type input "5"
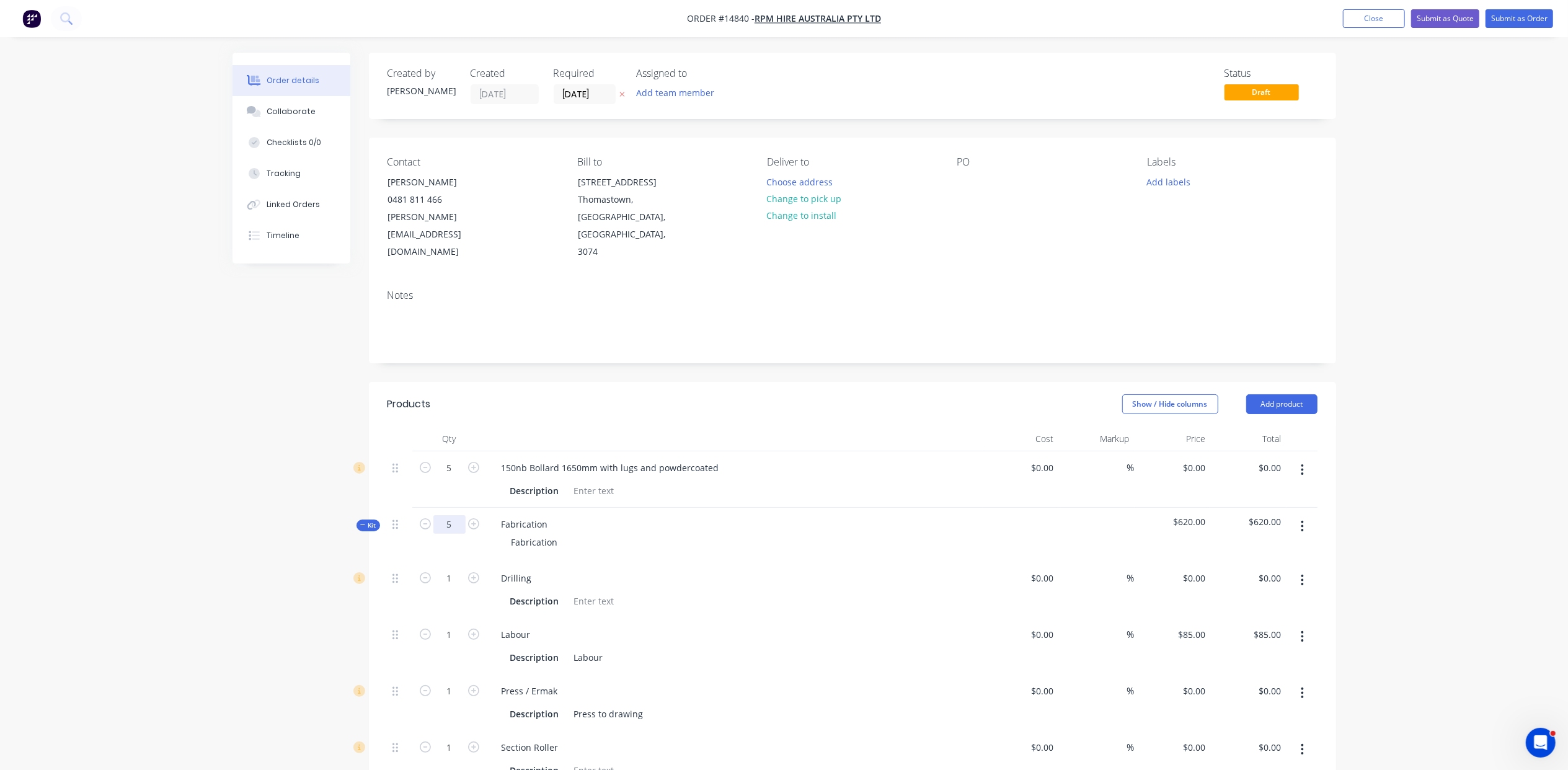
type input "5"
type input "$2,250.00"
type input "5"
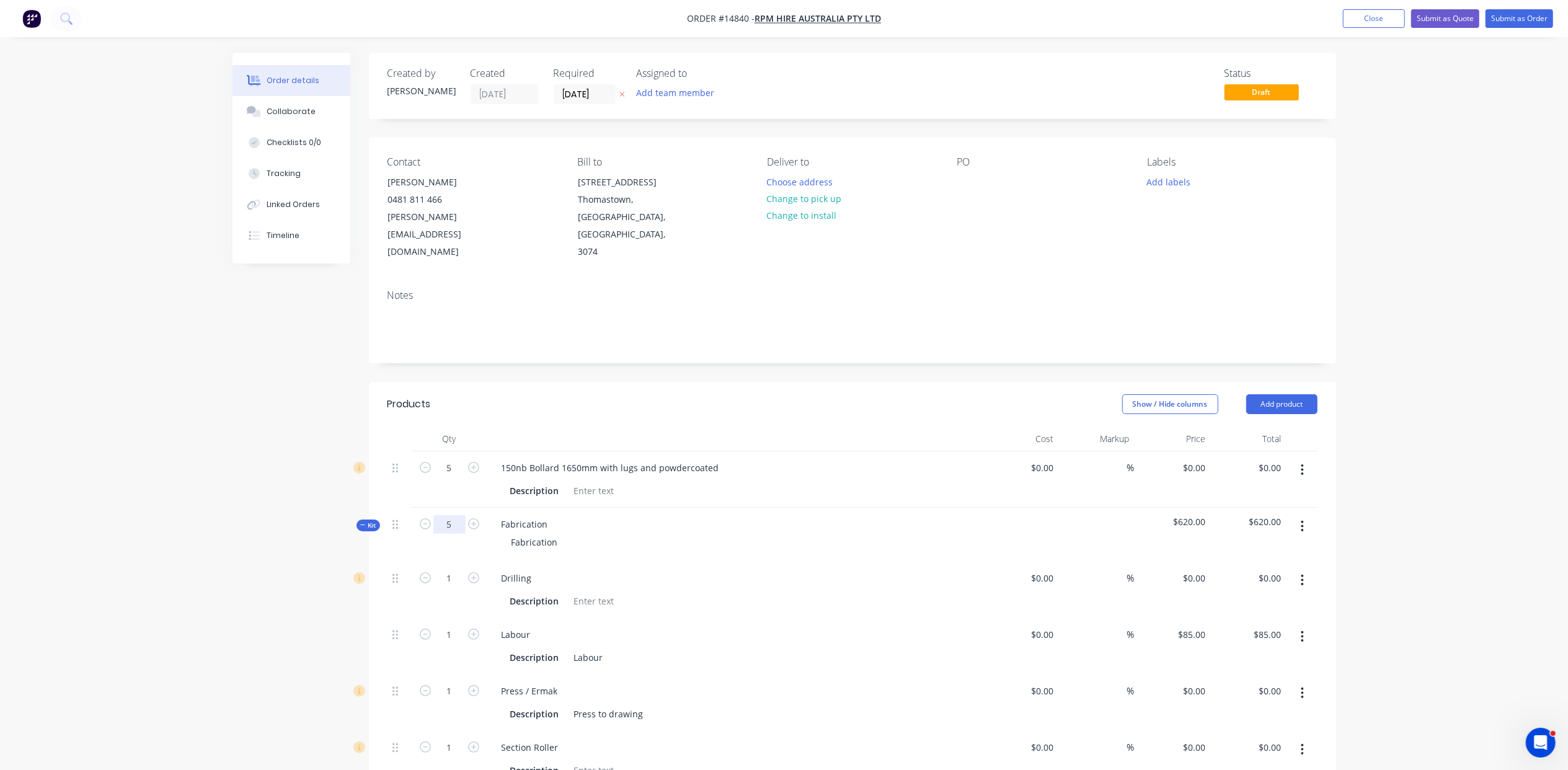
type input "$425.00"
drag, startPoint x: 496, startPoint y: 428, endPoint x: 740, endPoint y: 419, distance: 244.2
click at [740, 451] on div "150nb Bollard 1650mm with lugs and powdercoated Description" at bounding box center [735, 479] width 496 height 56
copy div "150nb Bollard 1650mm with lugs and powdercoated"
click at [560, 533] on div "Fabrication" at bounding box center [535, 542] width 66 height 18
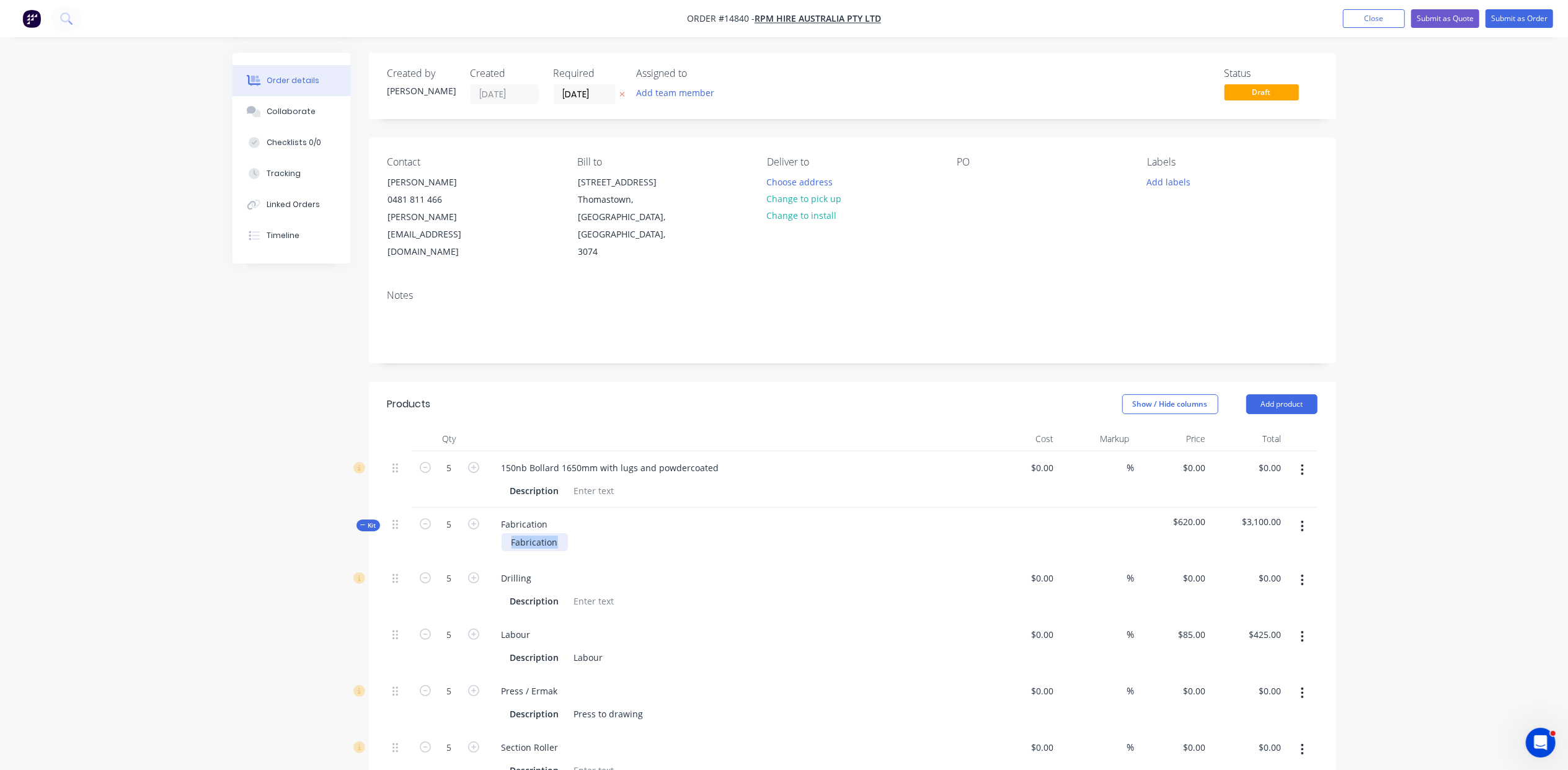
drag, startPoint x: 560, startPoint y: 506, endPoint x: 471, endPoint y: 510, distance: 89.1
click at [471, 510] on div "Kit 5 Fabrication Fabrication $620.00 $3,100.00" at bounding box center [852, 535] width 930 height 54
paste div
click at [799, 569] on div "Drilling" at bounding box center [735, 578] width 486 height 18
click at [1302, 465] on icon "button" at bounding box center [1302, 470] width 2 height 11
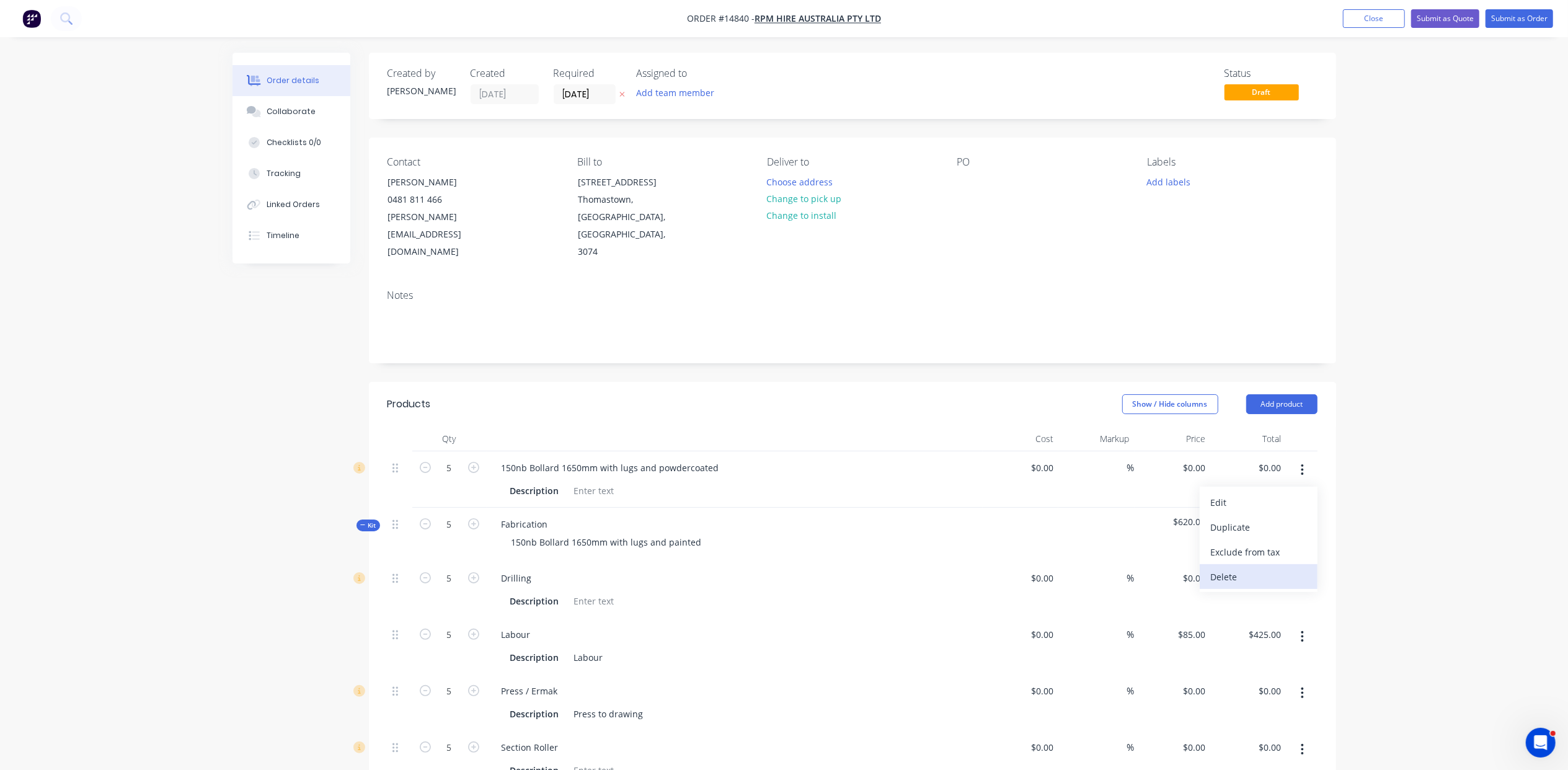
click at [1266, 568] on div "Delete" at bounding box center [1259, 577] width 96 height 18
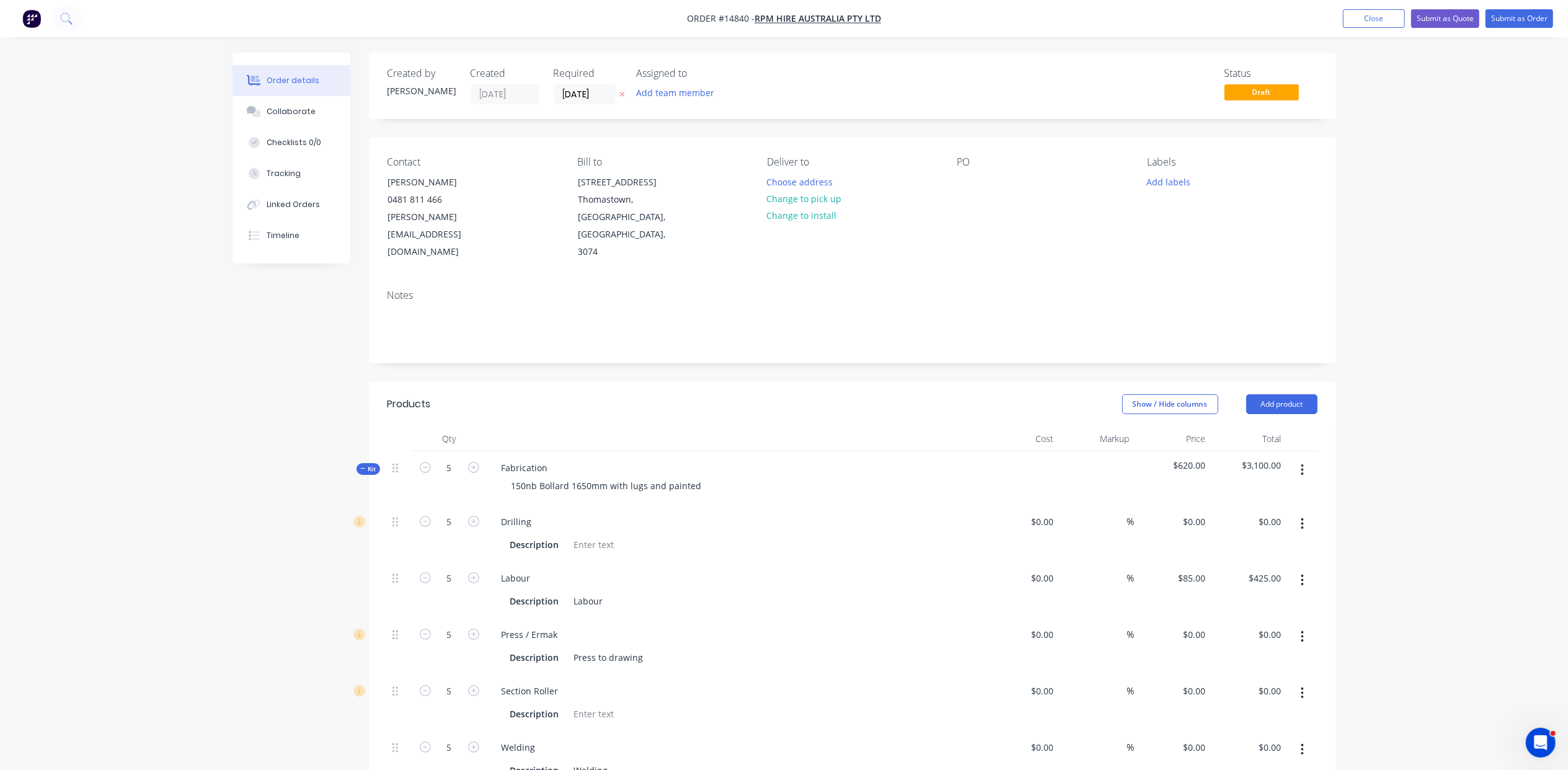
click at [1191, 459] on span "$620.00" at bounding box center [1173, 465] width 66 height 13
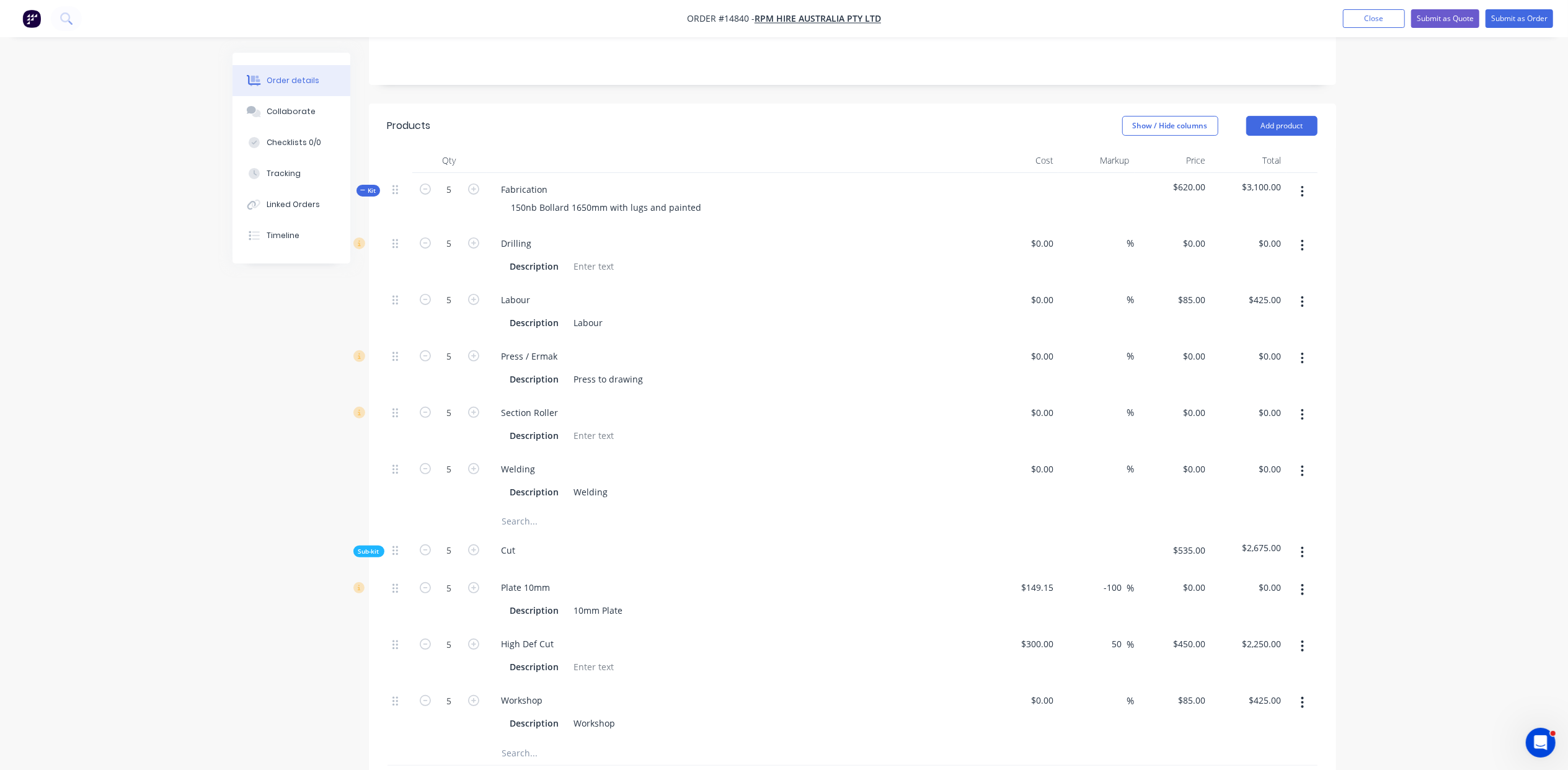
scroll to position [331, 0]
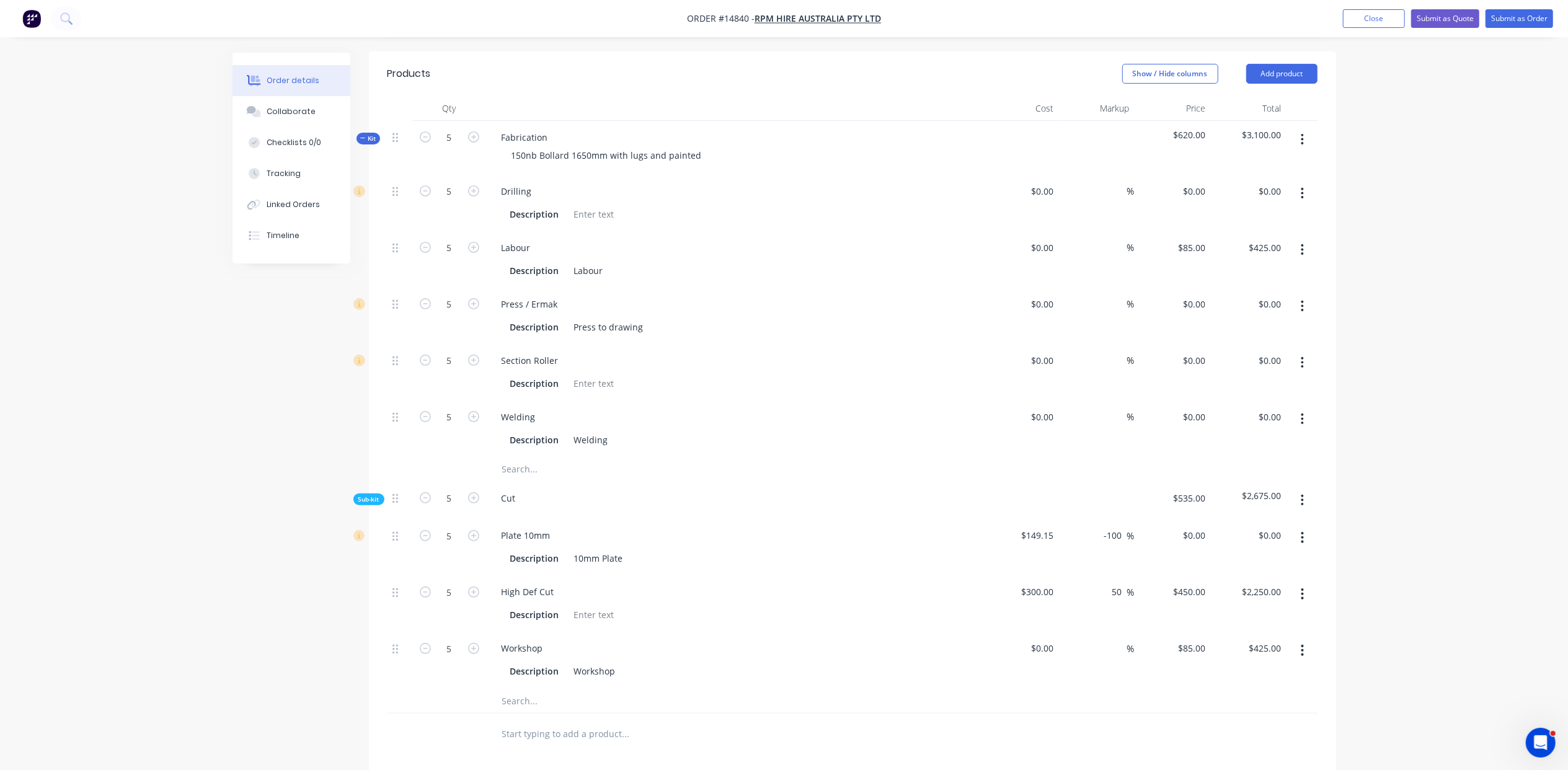
click at [1303, 495] on icon "button" at bounding box center [1302, 500] width 2 height 11
click at [1276, 548] on div "Delete" at bounding box center [1259, 557] width 96 height 18
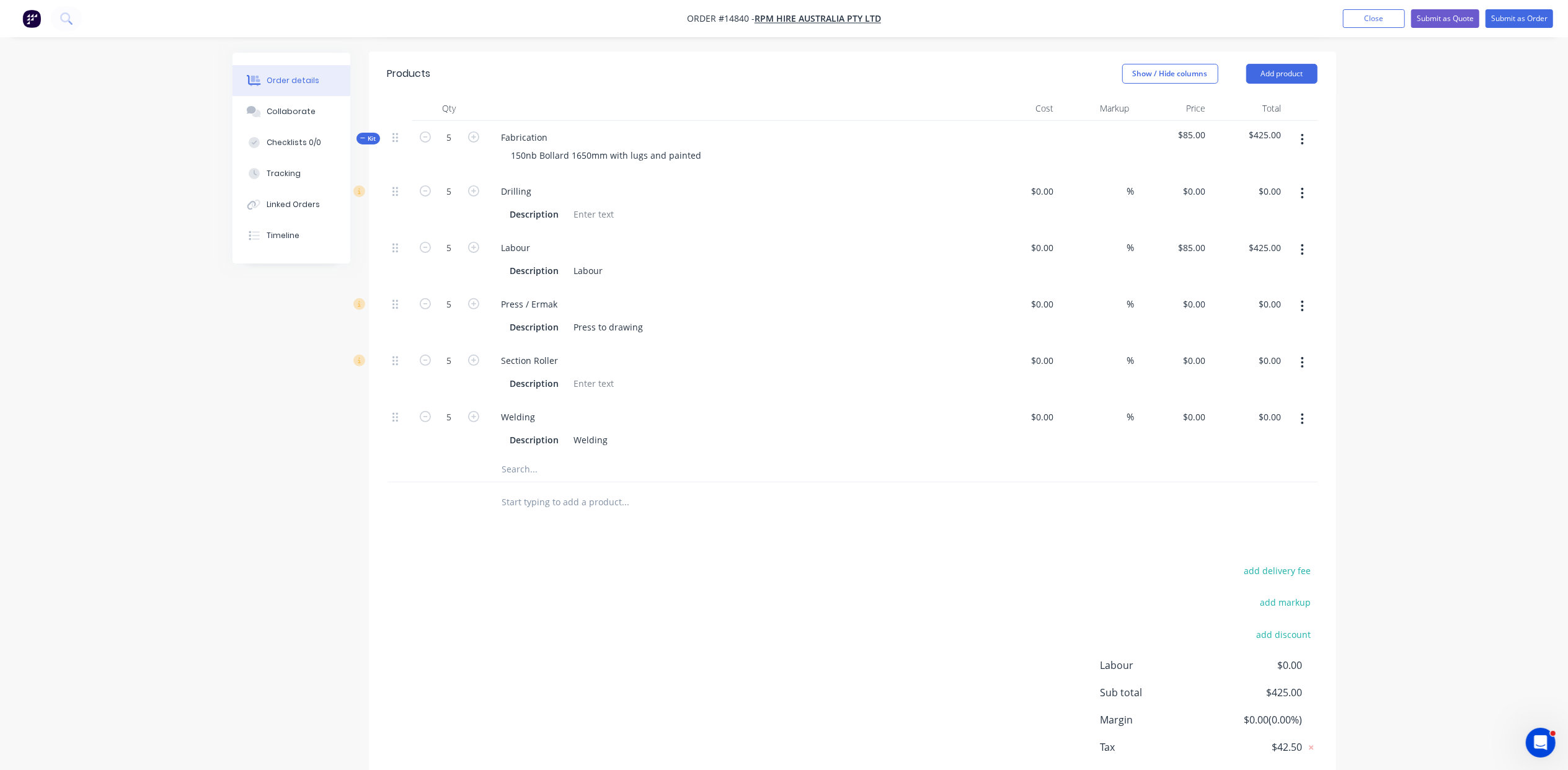
scroll to position [221, 0]
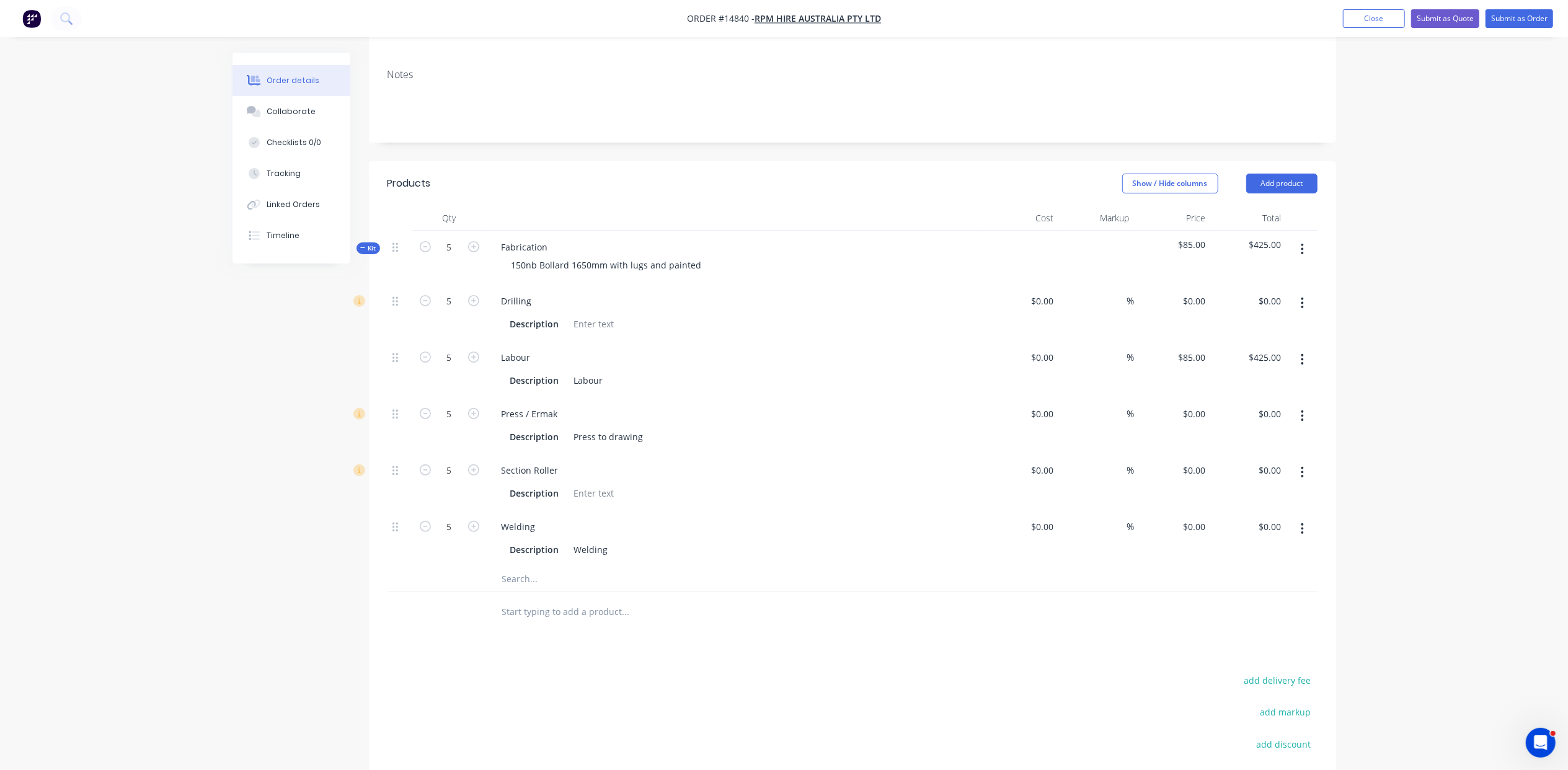
click at [1304, 296] on icon "button" at bounding box center [1303, 302] width 3 height 13
click at [1276, 373] on button "Delete" at bounding box center [1259, 385] width 118 height 25
click at [1304, 353] on icon "button" at bounding box center [1303, 359] width 3 height 13
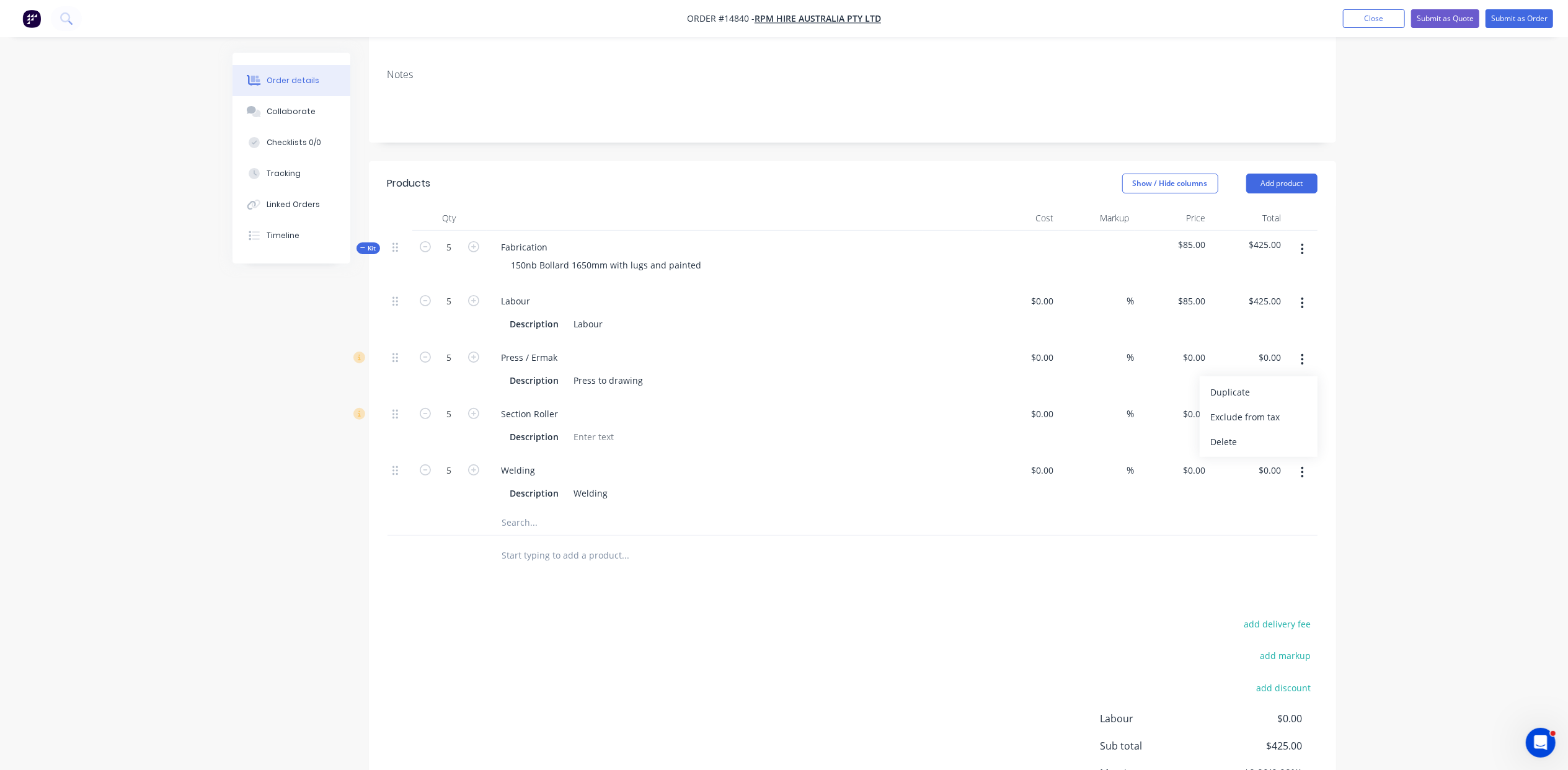
click at [1394, 304] on div "Order details Collaborate Checklists 0/0 Tracking Linked Orders Timeline Order …" at bounding box center [784, 336] width 1568 height 1113
click at [558, 348] on div "Press / Ermak" at bounding box center [530, 357] width 76 height 18
drag, startPoint x: 558, startPoint y: 321, endPoint x: 484, endPoint y: 321, distance: 74.0
click at [484, 341] on div "5 Press / Ermak Description Press to drawing $0.00 $0.00 % $0.00 $0.00 $0.00 $0…" at bounding box center [852, 369] width 930 height 56
click at [523, 510] on input "text" at bounding box center [625, 522] width 248 height 25
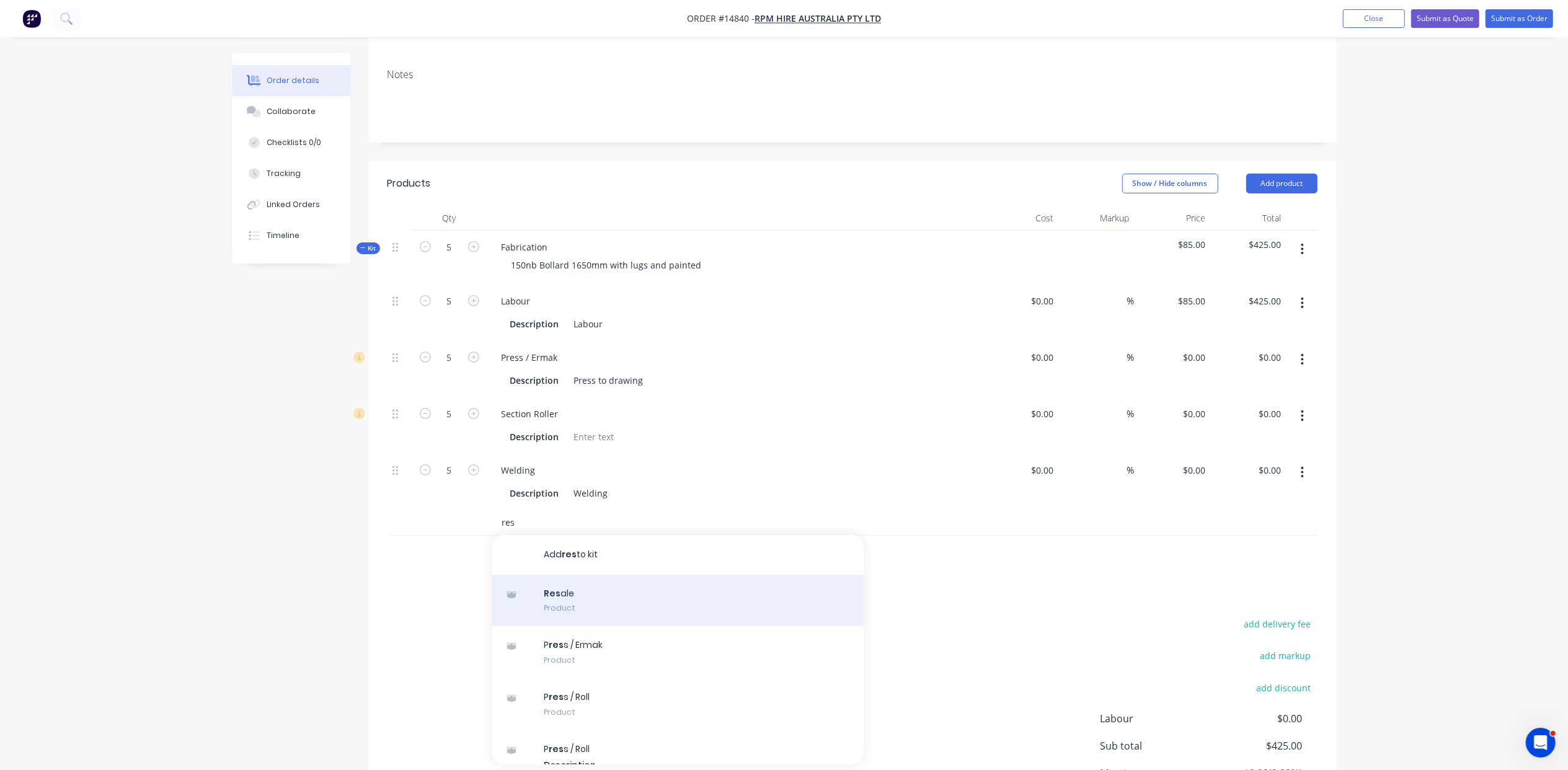
type input "res"
click at [586, 575] on div "Res ale Product" at bounding box center [678, 601] width 372 height 52
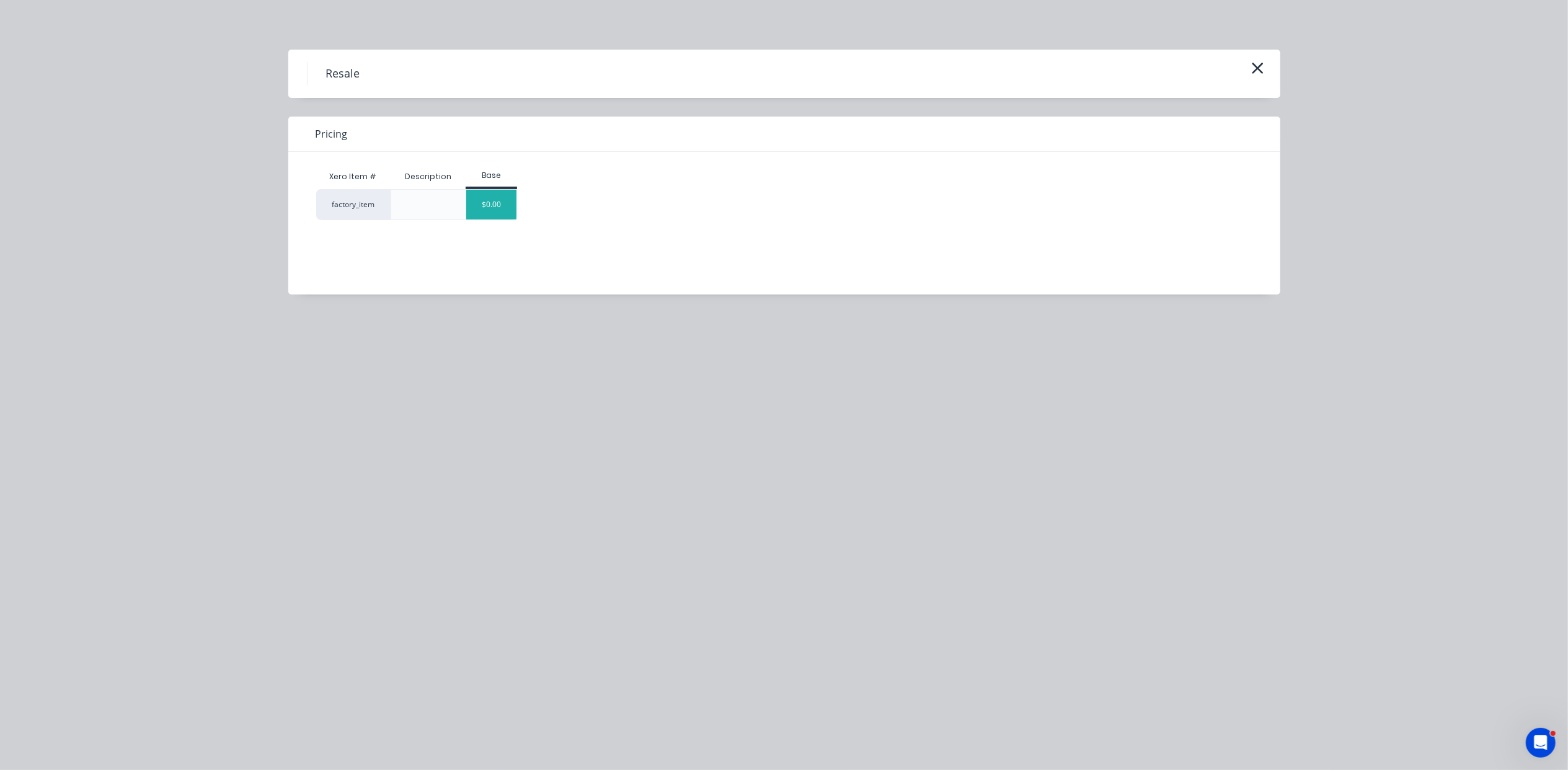
click at [494, 208] on div "$0.00" at bounding box center [491, 205] width 50 height 30
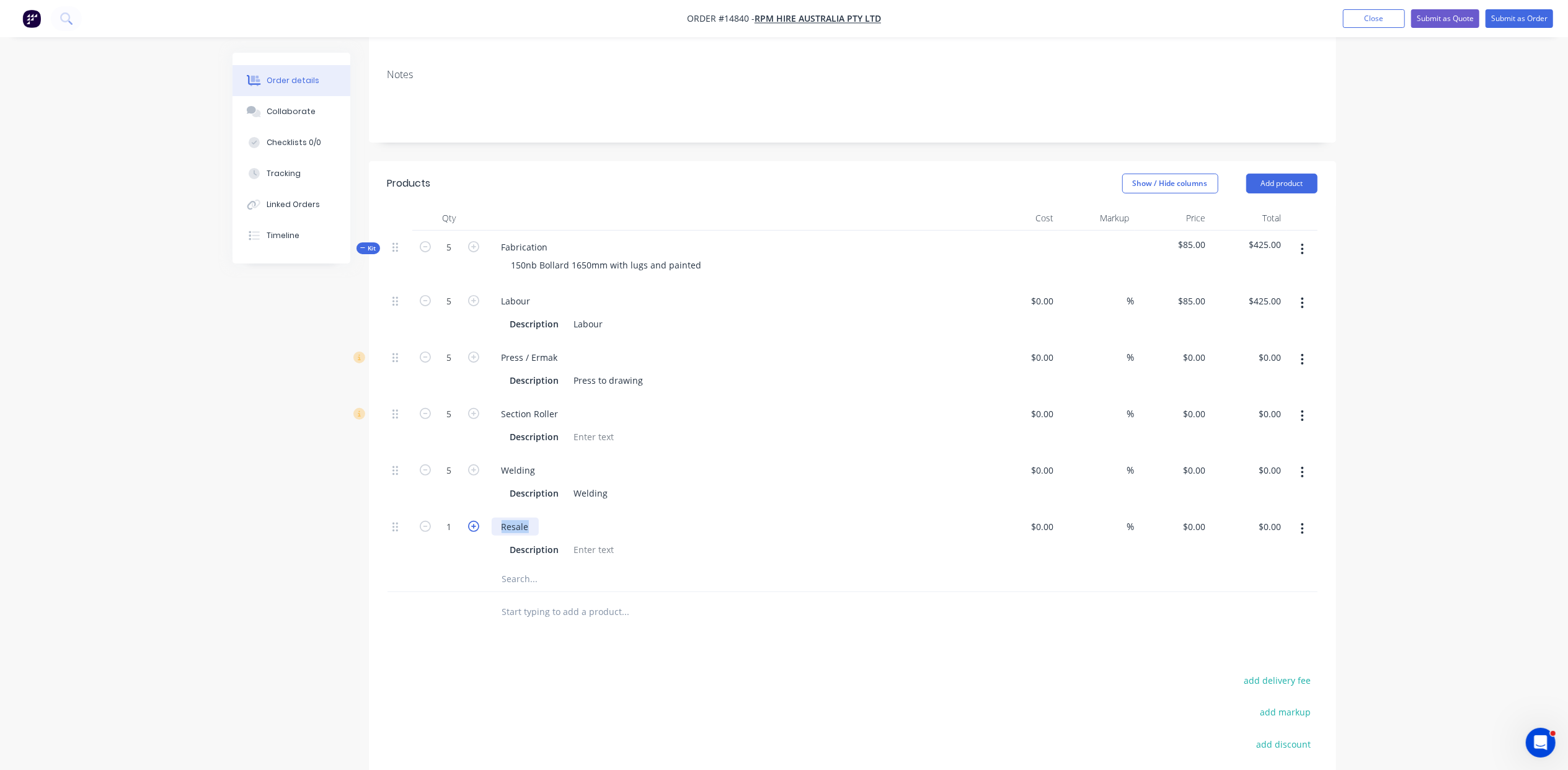
drag, startPoint x: 532, startPoint y: 495, endPoint x: 476, endPoint y: 491, distance: 56.1
click at [476, 510] on div "1 Resale Description $0.00 $0.00 % $0.00 $0.00 $0.00 $0.00" at bounding box center [852, 538] width 930 height 56
click at [583, 518] on div "150" at bounding box center [735, 526] width 486 height 18
click at [518, 518] on div "150" at bounding box center [509, 526] width 35 height 18
click at [1301, 518] on button "button" at bounding box center [1302, 529] width 29 height 22
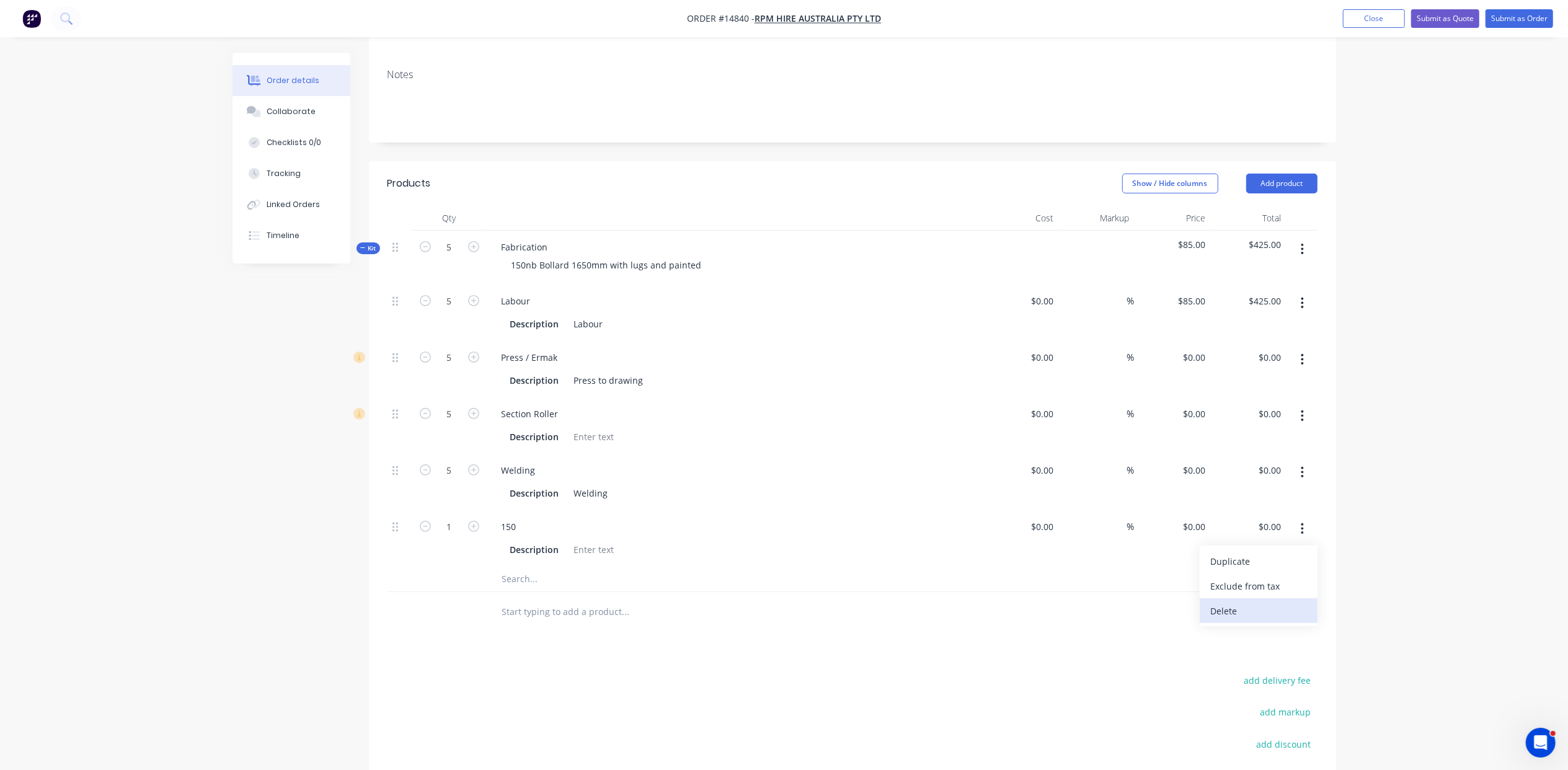
click at [1267, 602] on div "Delete" at bounding box center [1259, 611] width 96 height 18
drag, startPoint x: 492, startPoint y: 491, endPoint x: 507, endPoint y: 490, distance: 15.0
click at [495, 510] on div at bounding box center [678, 522] width 372 height 25
click at [507, 510] on input "text" at bounding box center [625, 522] width 248 height 25
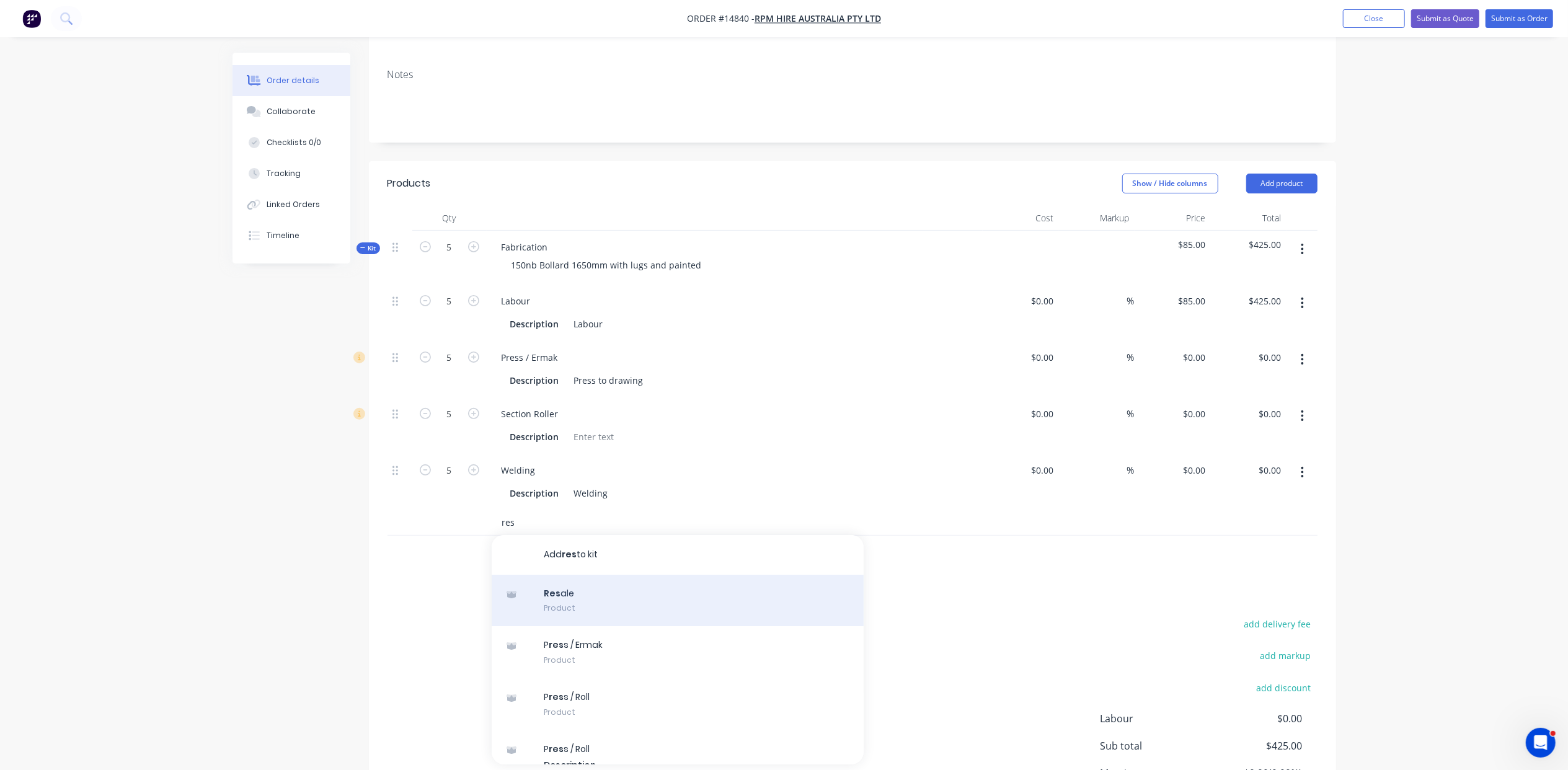
type input "res"
click at [602, 575] on div "Res ale Product" at bounding box center [678, 601] width 372 height 52
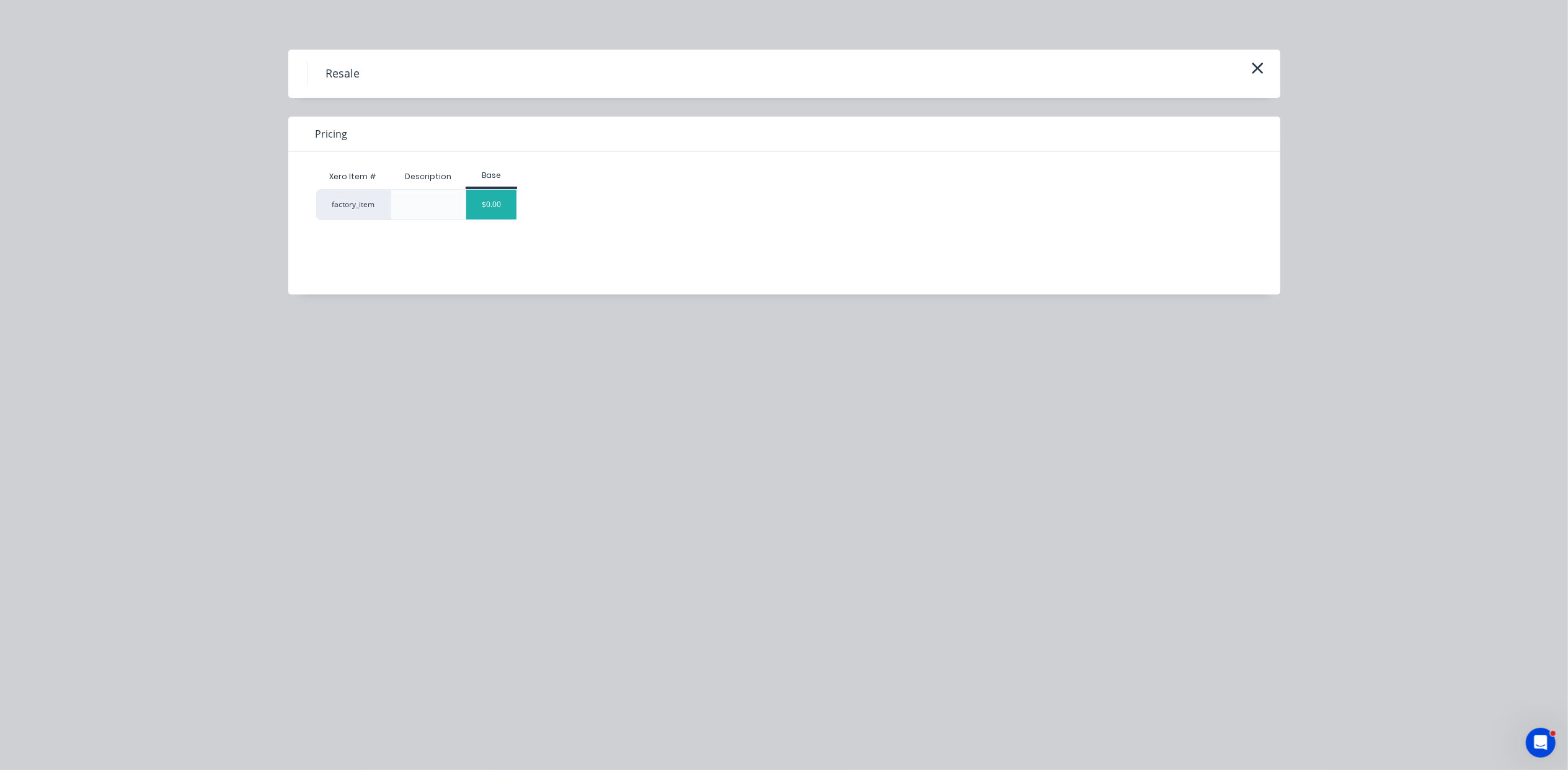
click at [497, 201] on div "$0.00" at bounding box center [491, 205] width 50 height 30
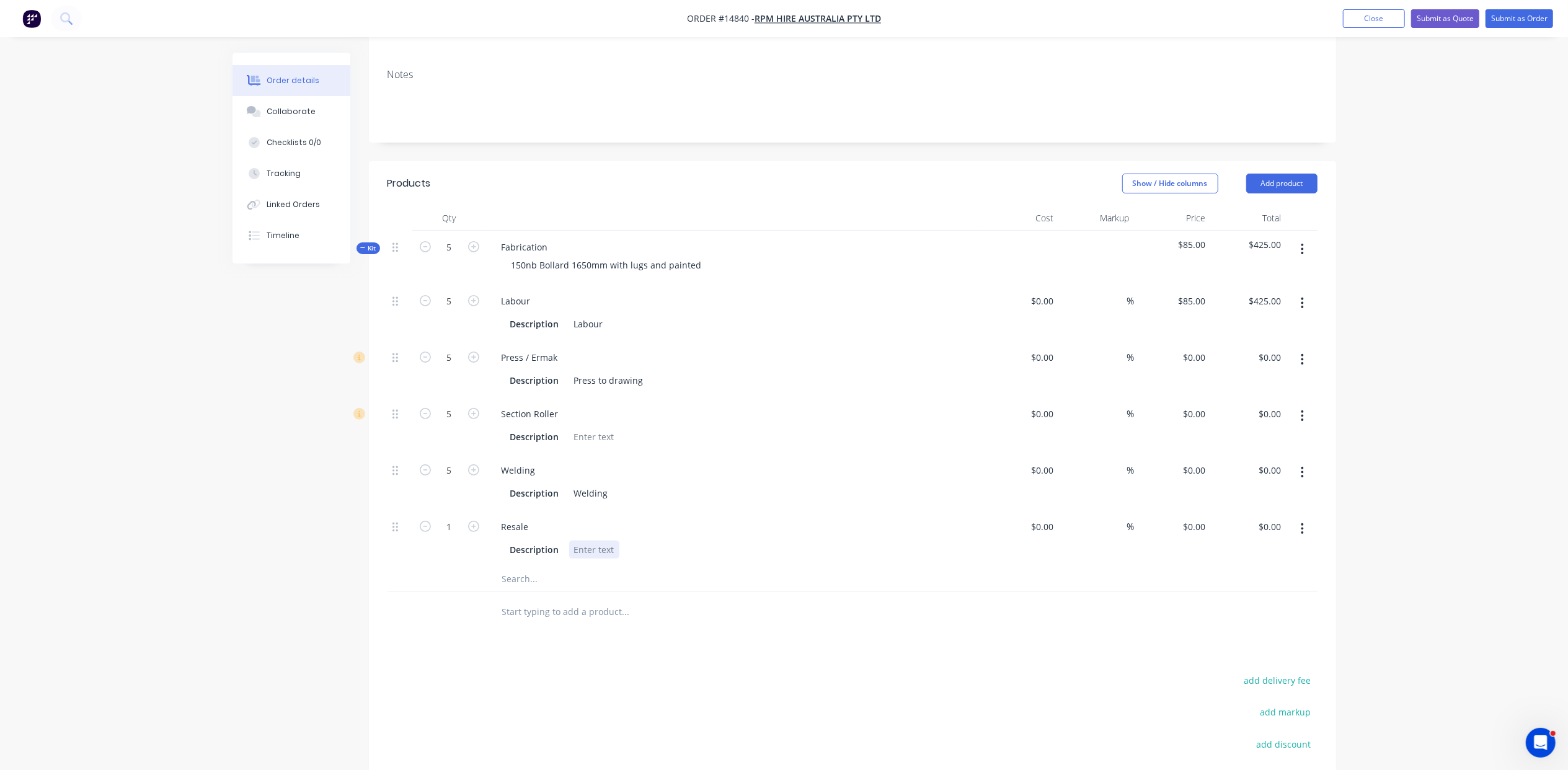
click at [606, 541] on div at bounding box center [594, 549] width 50 height 18
click at [1052, 518] on input at bounding box center [1051, 526] width 14 height 18
type input "$41.70"
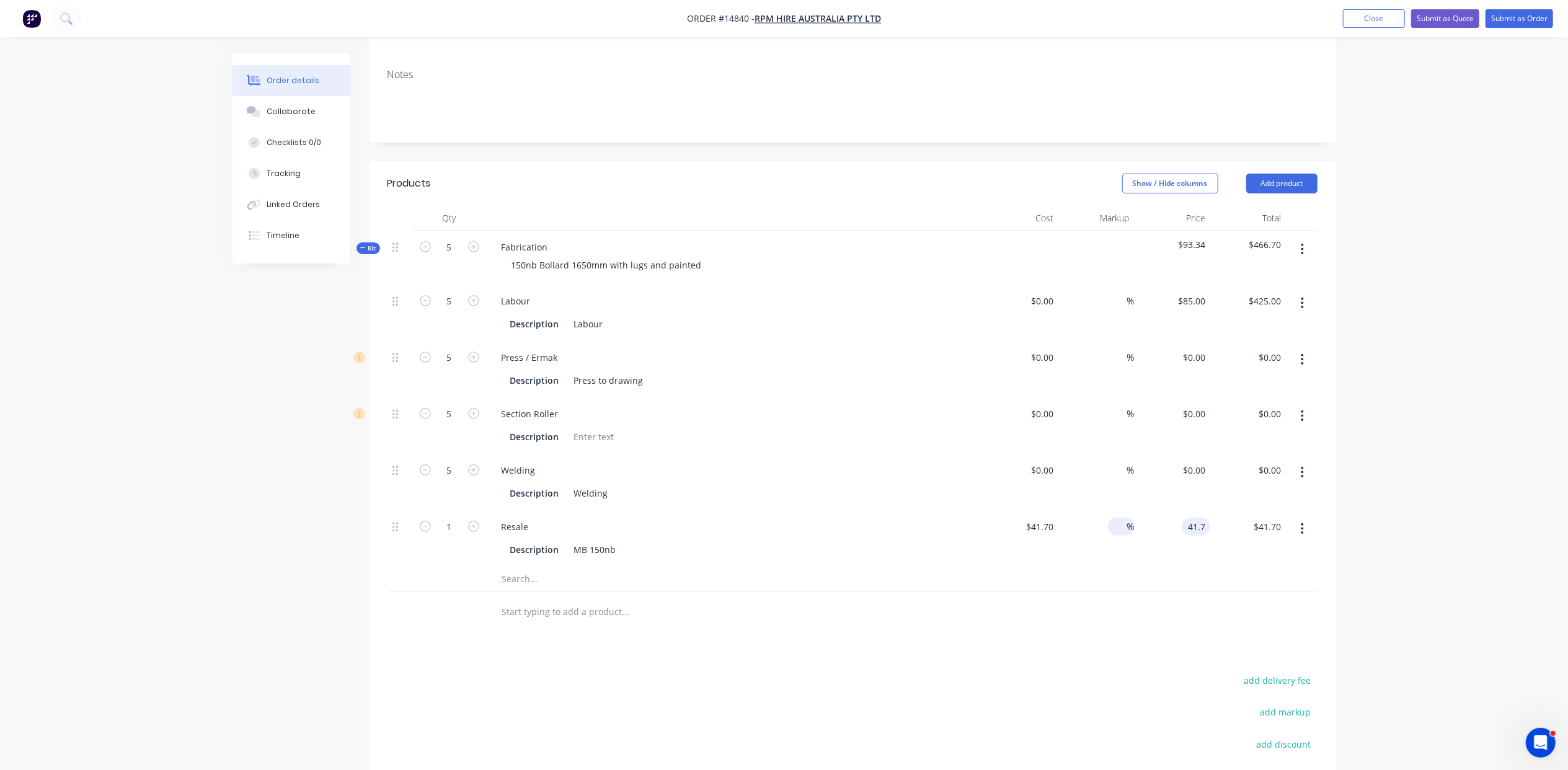
type input "$41.70"
click at [1119, 518] on input at bounding box center [1120, 526] width 14 height 18
type input "50"
type input "62.55"
type input "$62.55"
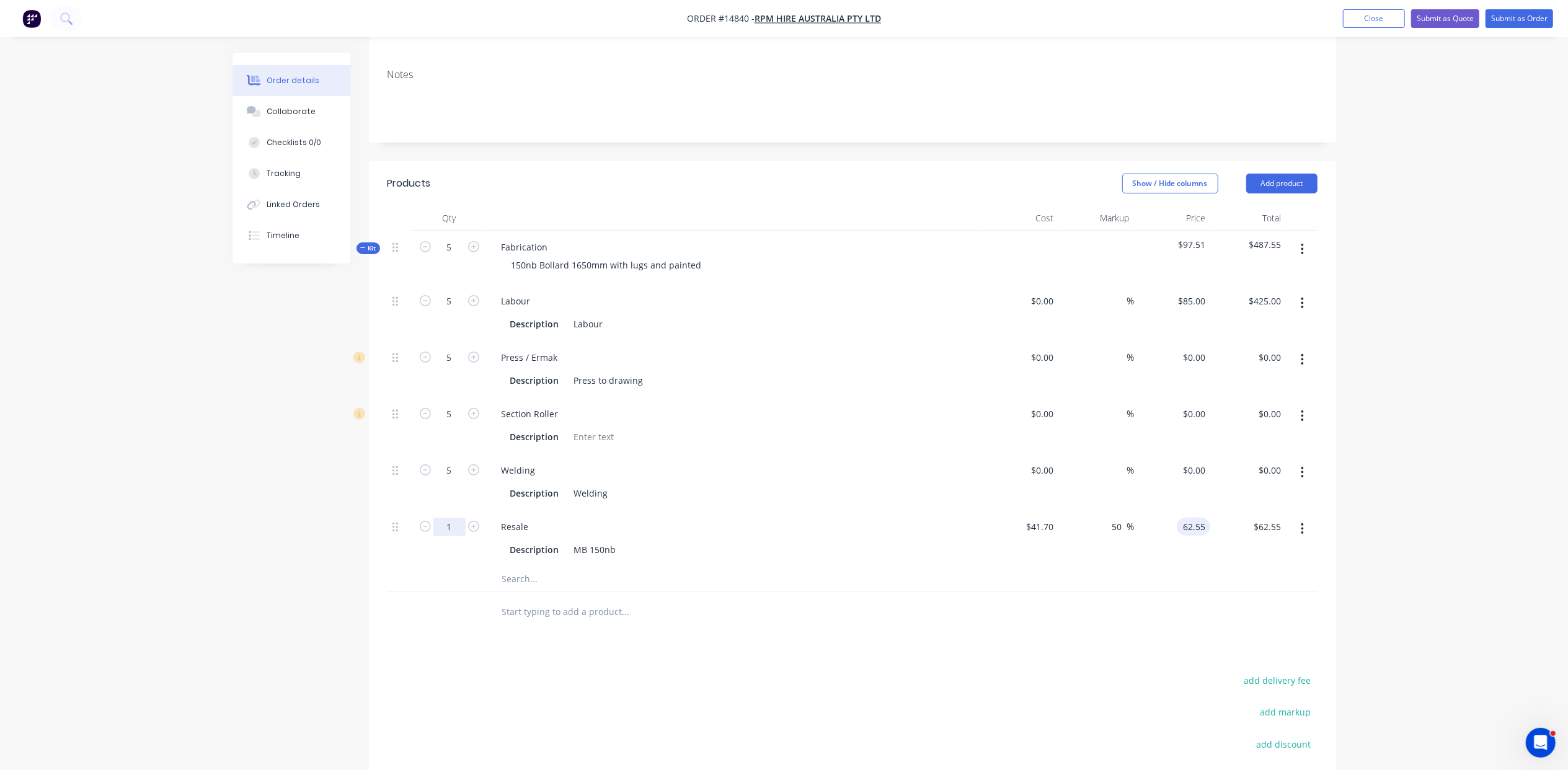
type input "$62.55"
click at [457, 310] on input "1" at bounding box center [450, 302] width 32 height 19
type input "136"
type input "$8,506.80"
click at [457, 310] on input "136" at bounding box center [450, 302] width 32 height 19
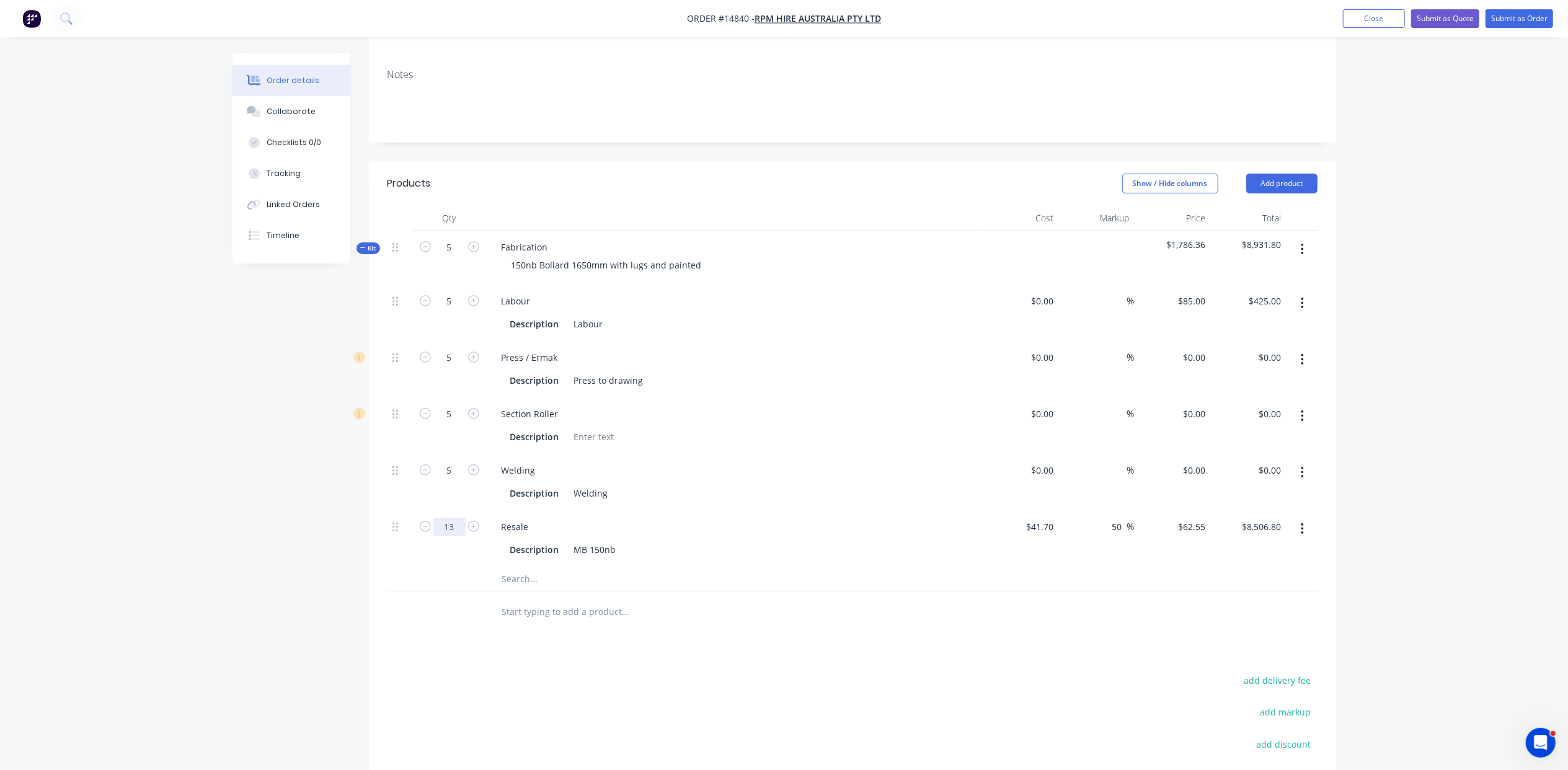
type input "13"
type input "$813.15"
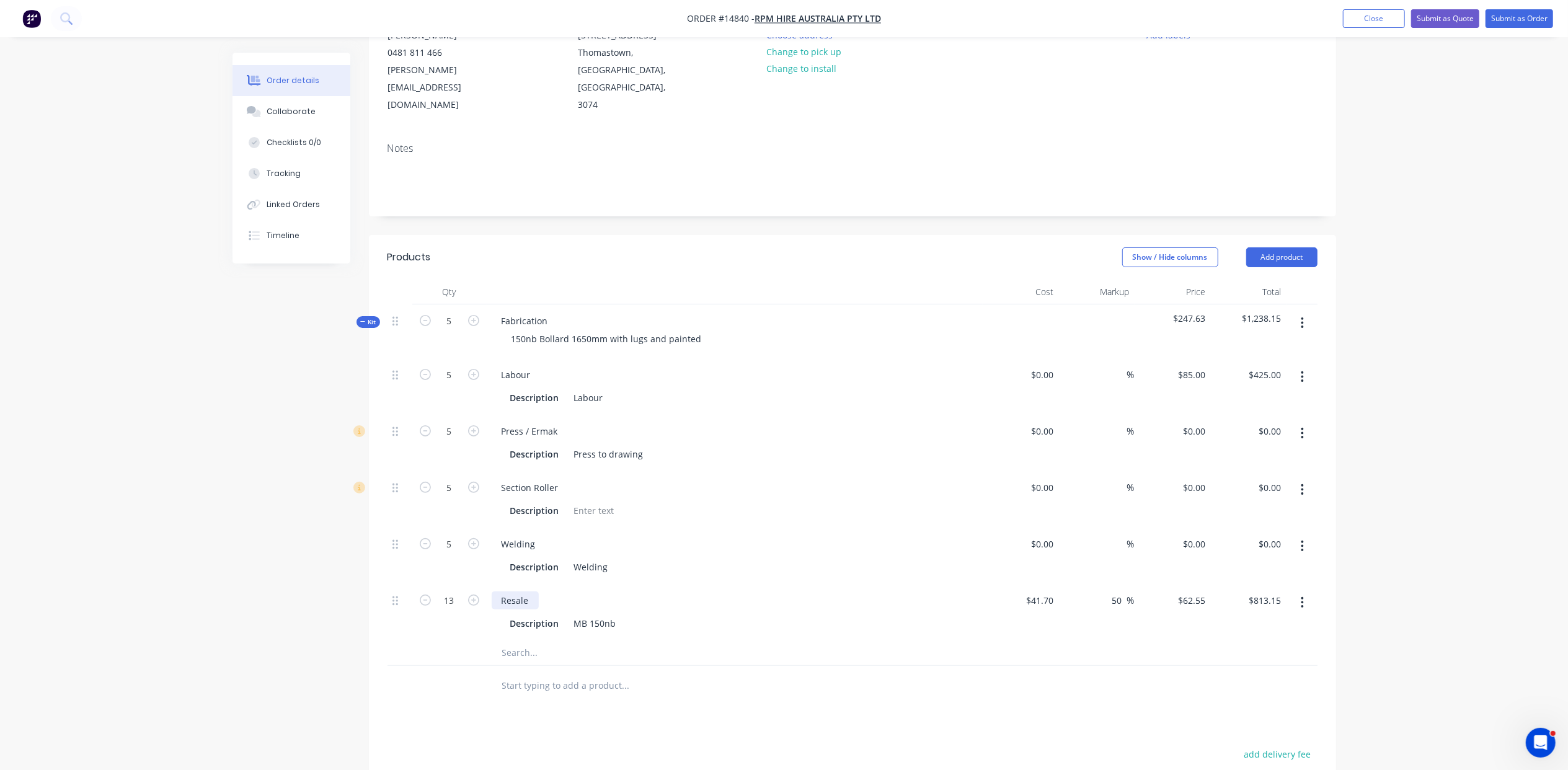
scroll to position [146, 0]
click at [606, 389] on div "Labour" at bounding box center [588, 398] width 39 height 18
drag, startPoint x: 609, startPoint y: 531, endPoint x: 571, endPoint y: 537, distance: 38.5
click at [571, 559] on div "Welding" at bounding box center [591, 567] width 44 height 18
click at [668, 559] on div "Description Painting" at bounding box center [731, 567] width 454 height 18
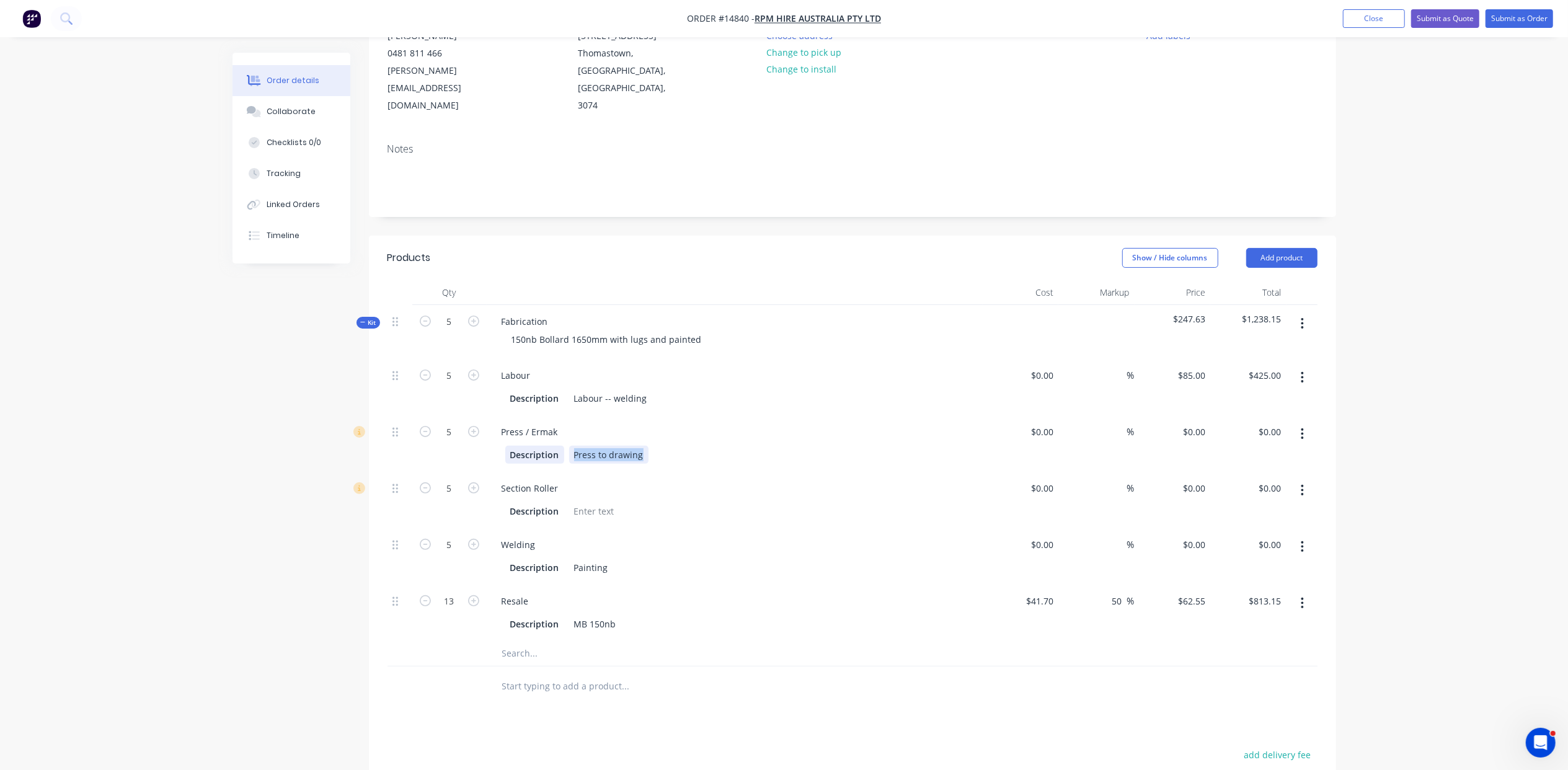
drag, startPoint x: 643, startPoint y: 417, endPoint x: 558, endPoint y: 430, distance: 86.0
click at [558, 446] on div "Description Press to drawing" at bounding box center [731, 454] width 454 height 18
click at [632, 415] on div "Press / Ermak Description Press to drawing" at bounding box center [735, 443] width 496 height 56
drag, startPoint x: 647, startPoint y: 362, endPoint x: 614, endPoint y: 368, distance: 33.5
click at [614, 389] on div "Labour -- welding" at bounding box center [610, 398] width 83 height 18
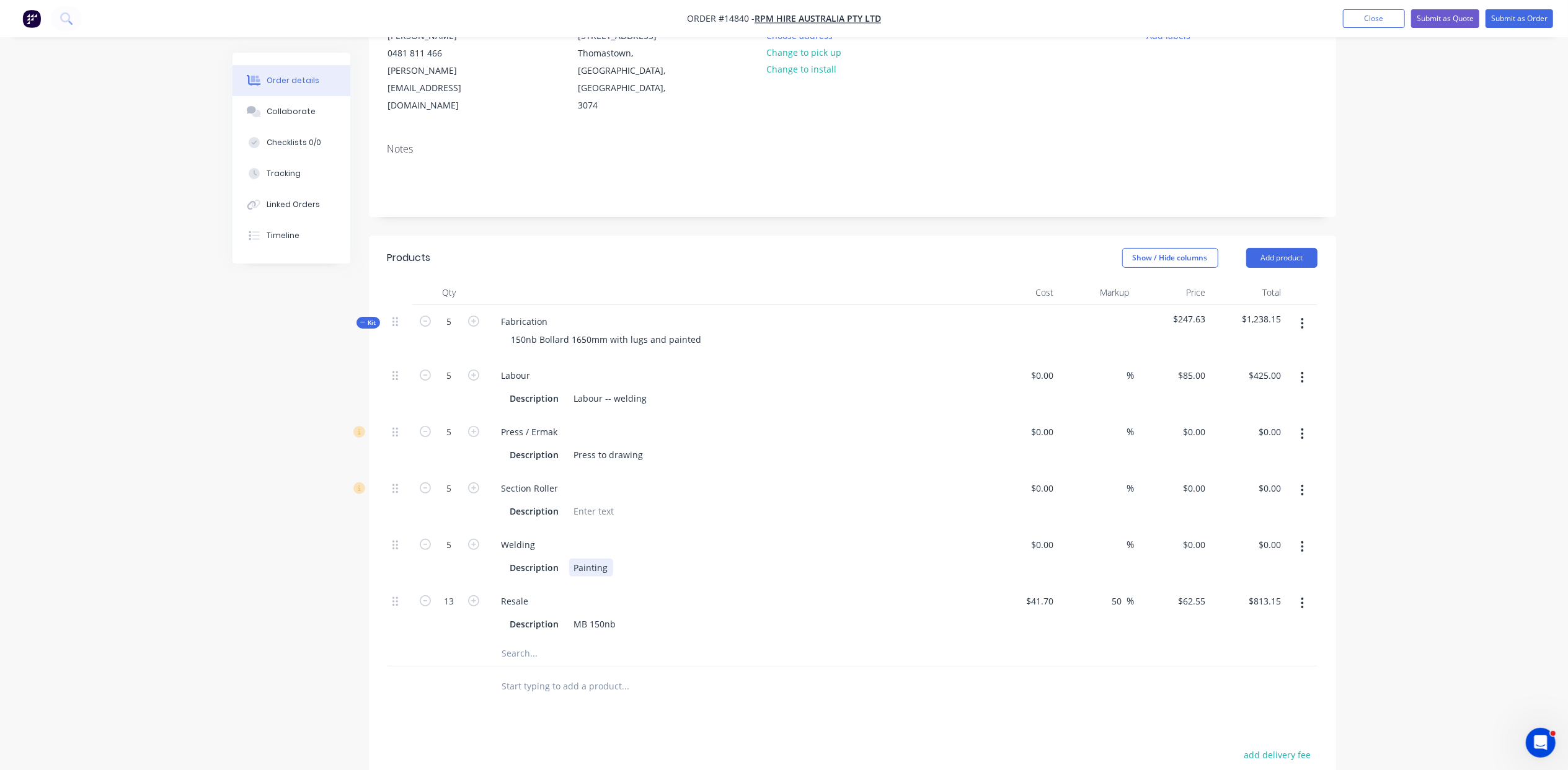
click at [606, 559] on div "Painting" at bounding box center [591, 567] width 44 height 18
drag, startPoint x: 569, startPoint y: 534, endPoint x: 615, endPoint y: 527, distance: 46.5
click at [615, 559] on div "Description Painting" at bounding box center [731, 567] width 454 height 18
copy div "Painting"
click at [640, 389] on div "Labour -- welding" at bounding box center [610, 398] width 83 height 18
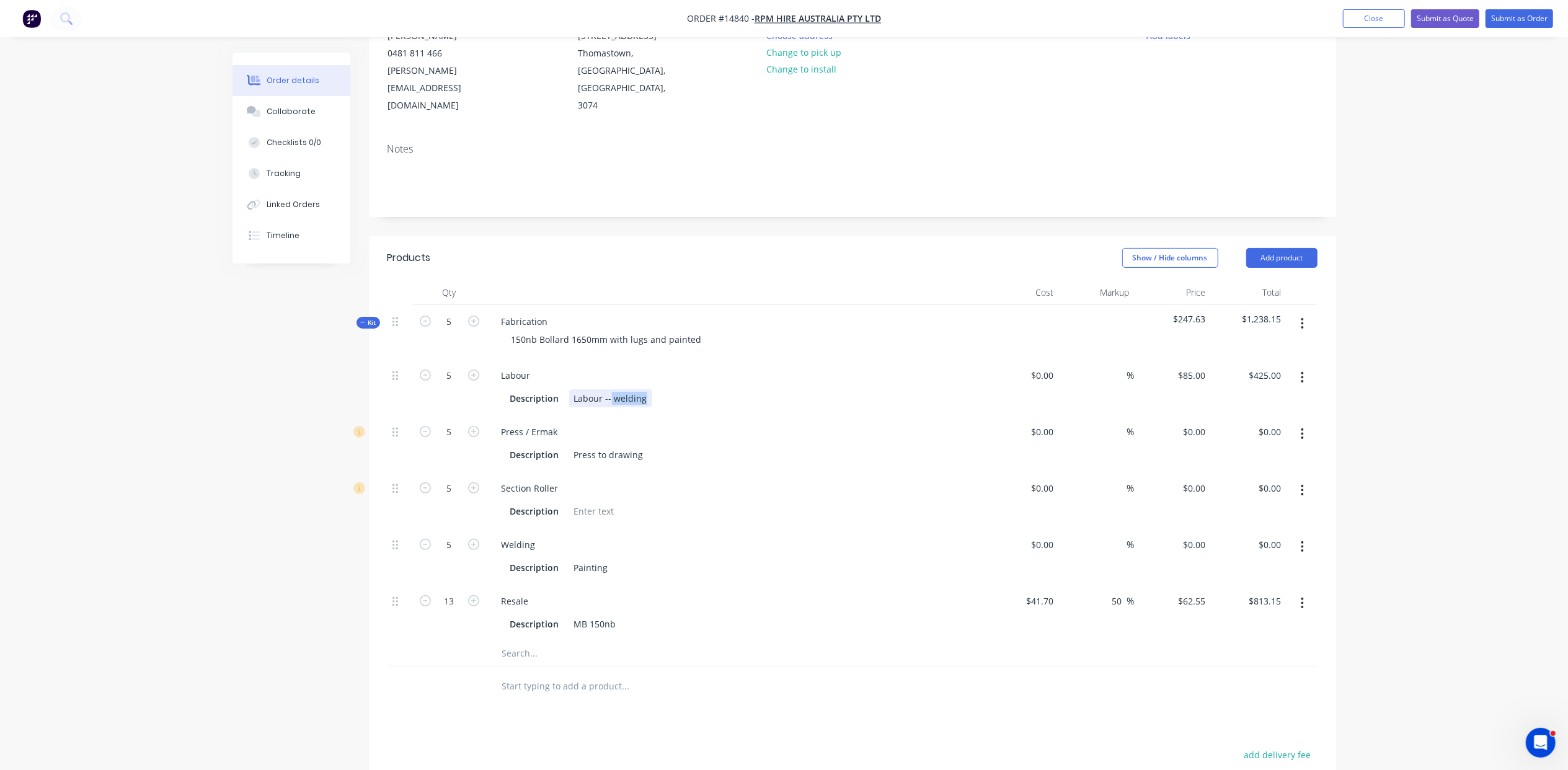
drag, startPoint x: 641, startPoint y: 365, endPoint x: 609, endPoint y: 370, distance: 32.4
click at [609, 389] on div "Labour -- welding" at bounding box center [610, 398] width 83 height 18
click at [611, 389] on div "Labour --Painting" at bounding box center [609, 398] width 82 height 18
drag, startPoint x: 539, startPoint y: 514, endPoint x: 494, endPoint y: 508, distance: 45.4
click at [494, 536] on div "Welding" at bounding box center [518, 544] width 54 height 18
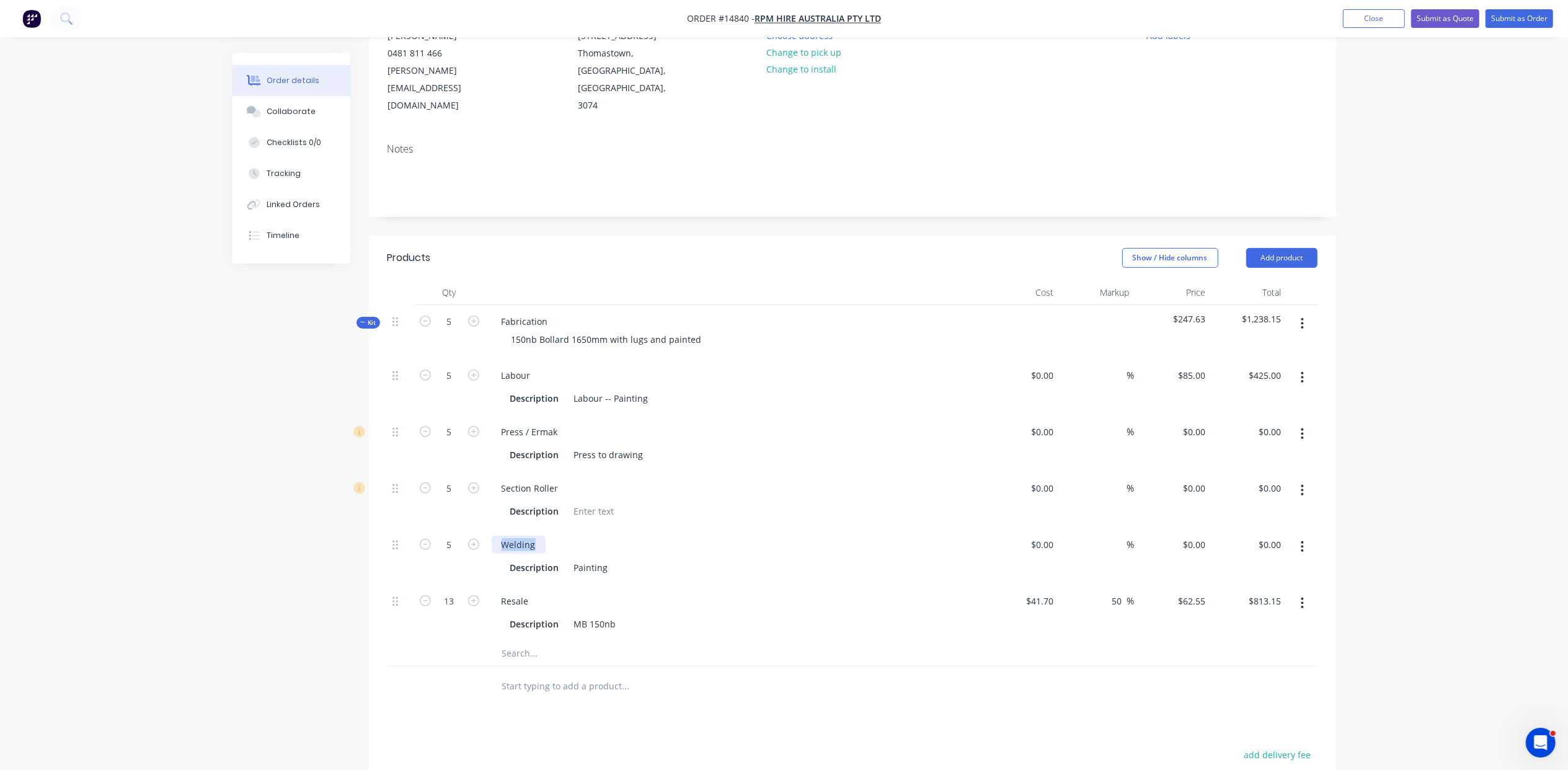
copy div "Welding"
click at [609, 559] on div "Painting" at bounding box center [591, 567] width 44 height 18
drag, startPoint x: 609, startPoint y: 531, endPoint x: 571, endPoint y: 534, distance: 38.1
click at [571, 559] on div "Painting" at bounding box center [591, 567] width 44 height 18
click at [626, 592] on div "Resale" at bounding box center [735, 601] width 486 height 18
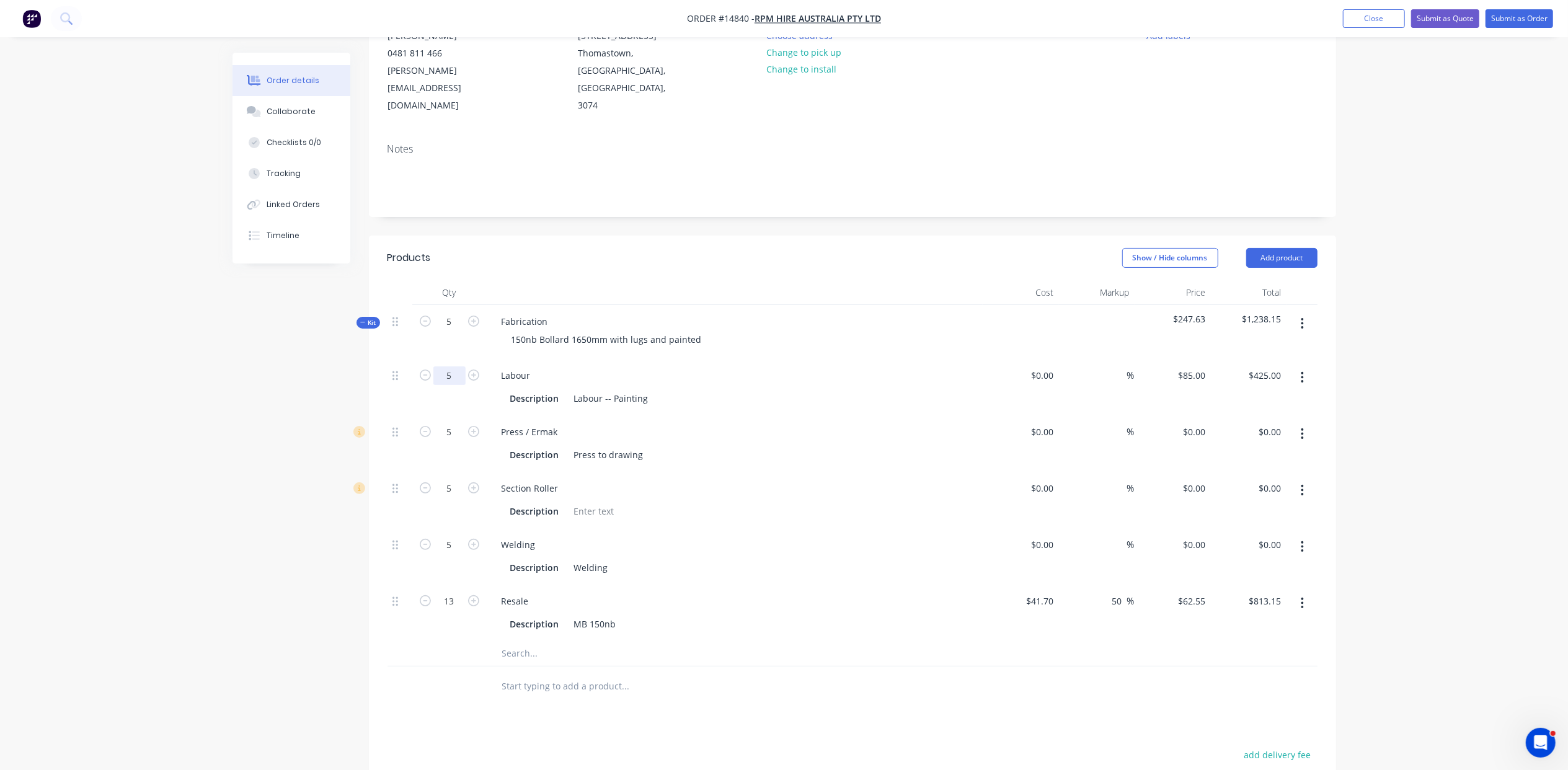
click at [455, 366] on input "5" at bounding box center [450, 376] width 32 height 19
click at [1090, 415] on div "%" at bounding box center [1096, 443] width 76 height 56
click at [1196, 536] on input "0" at bounding box center [1196, 544] width 28 height 18
type input "$85.00"
type input "$425.00"
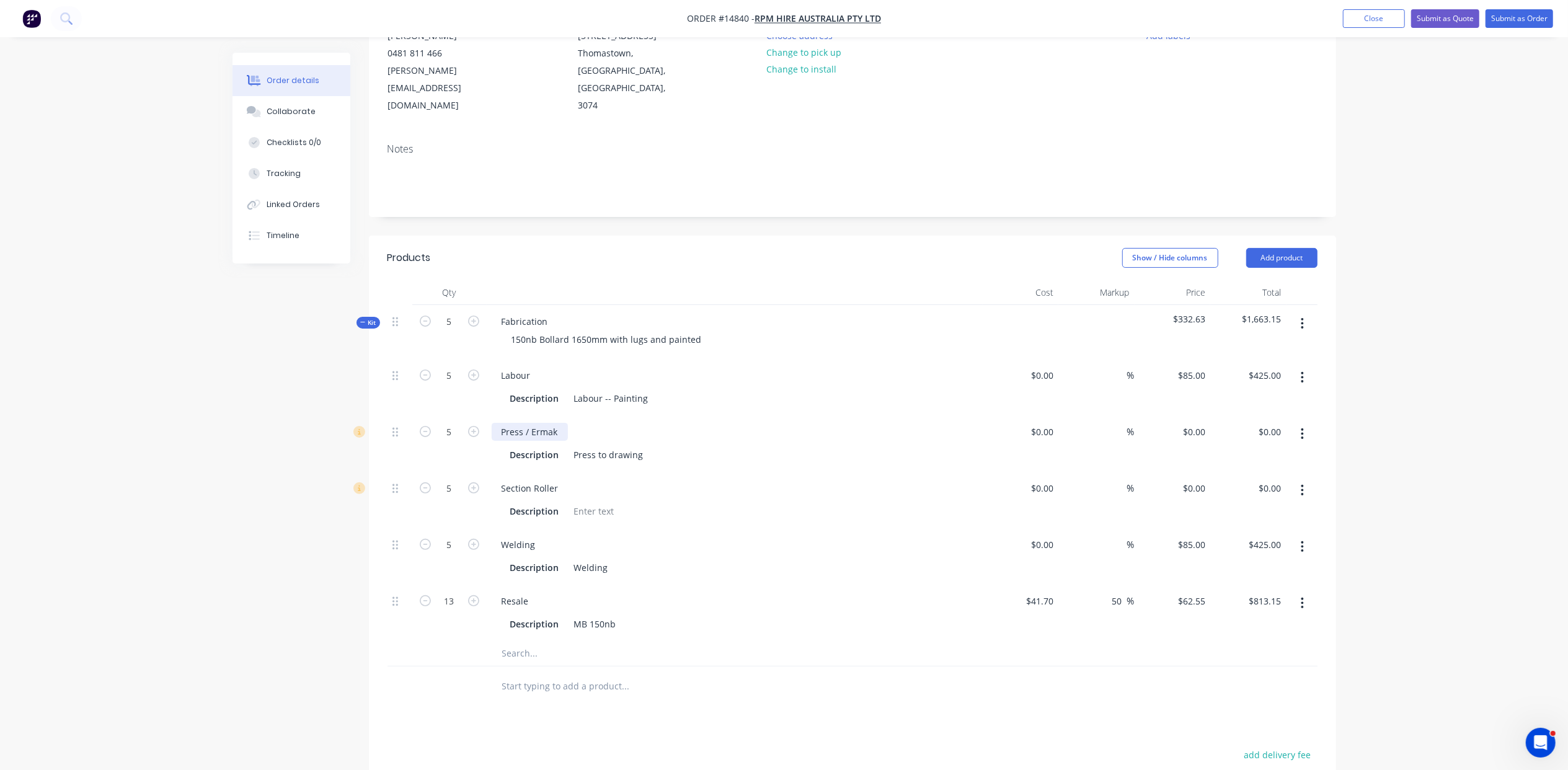
click at [554, 423] on div "Press / Ermak" at bounding box center [530, 431] width 76 height 18
click at [522, 641] on input "text" at bounding box center [625, 653] width 248 height 25
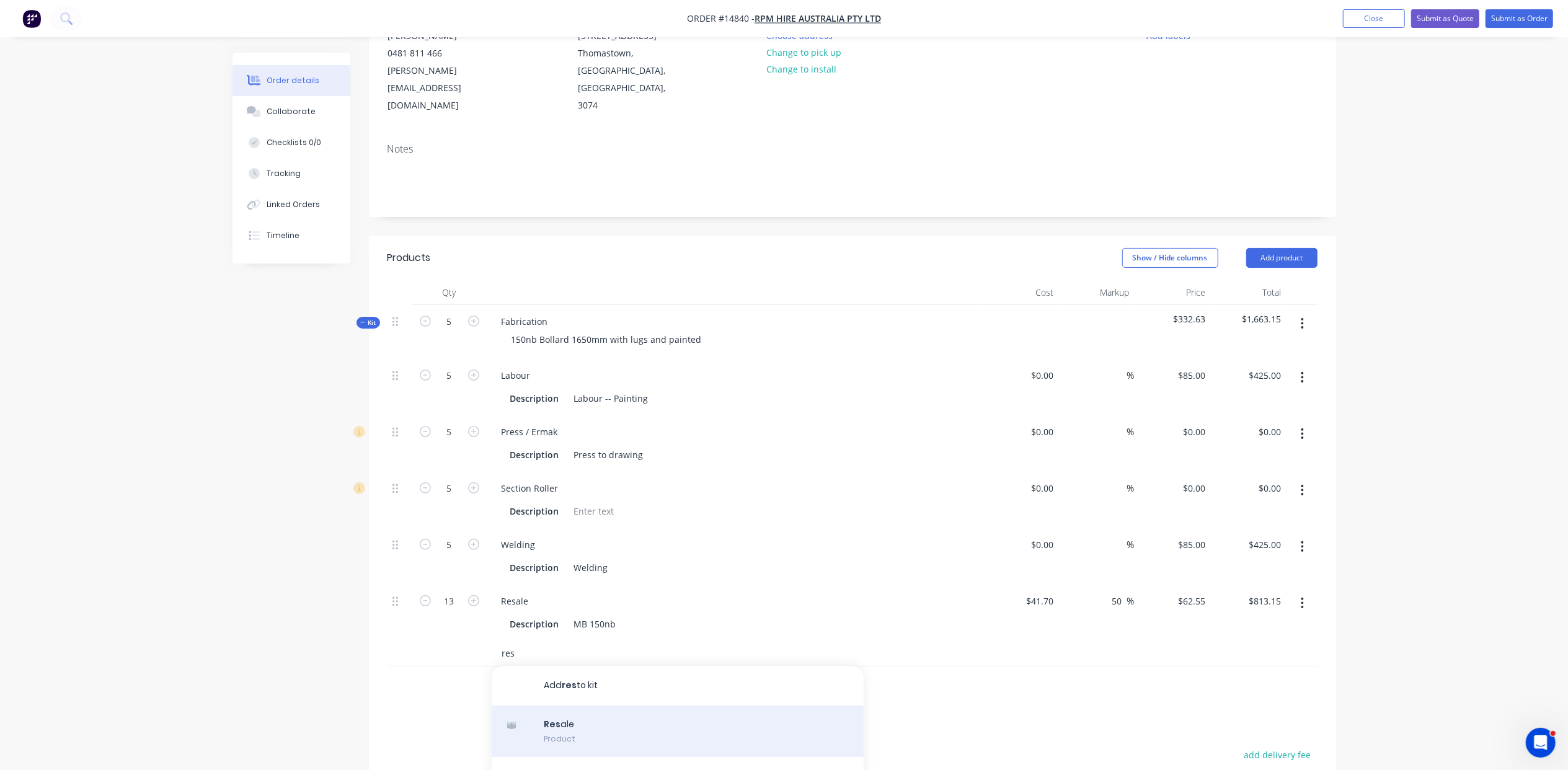
type input "res"
click at [583, 706] on div "Res ale Product" at bounding box center [678, 732] width 372 height 52
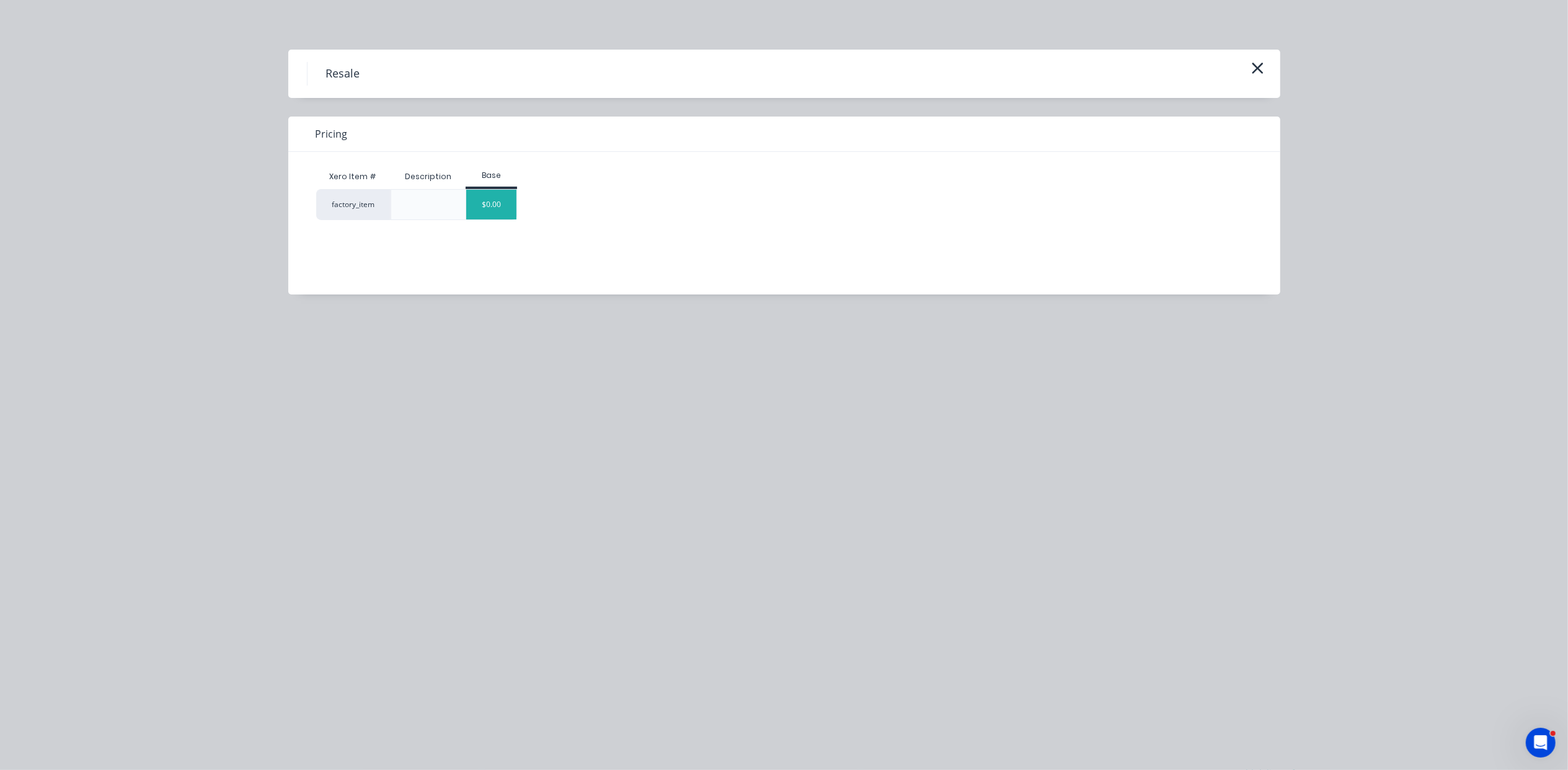
click at [491, 202] on div "$0.00" at bounding box center [491, 205] width 50 height 30
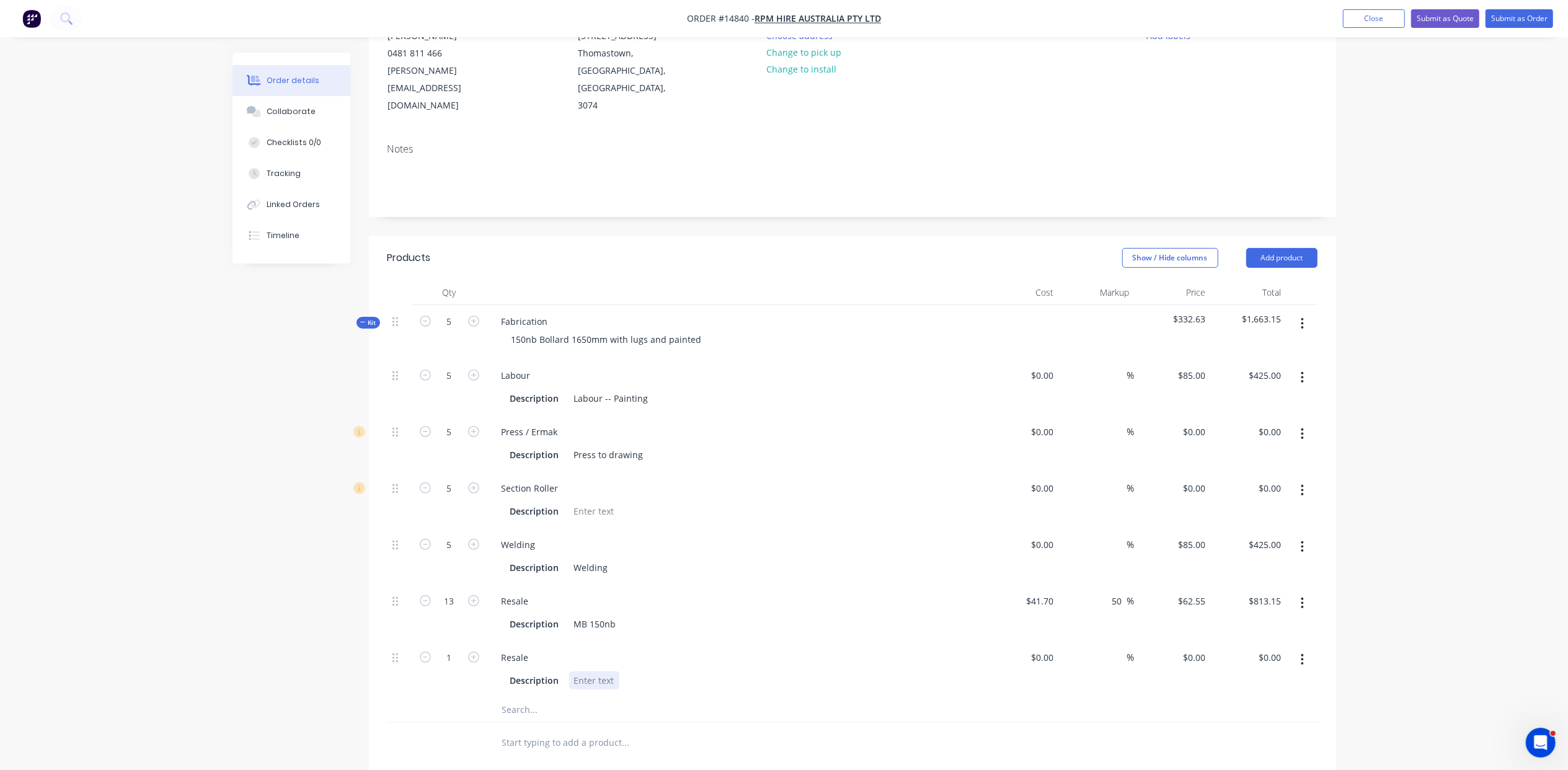
click at [594, 671] on div at bounding box center [594, 680] width 50 height 18
type input "$50.00"
type input "5"
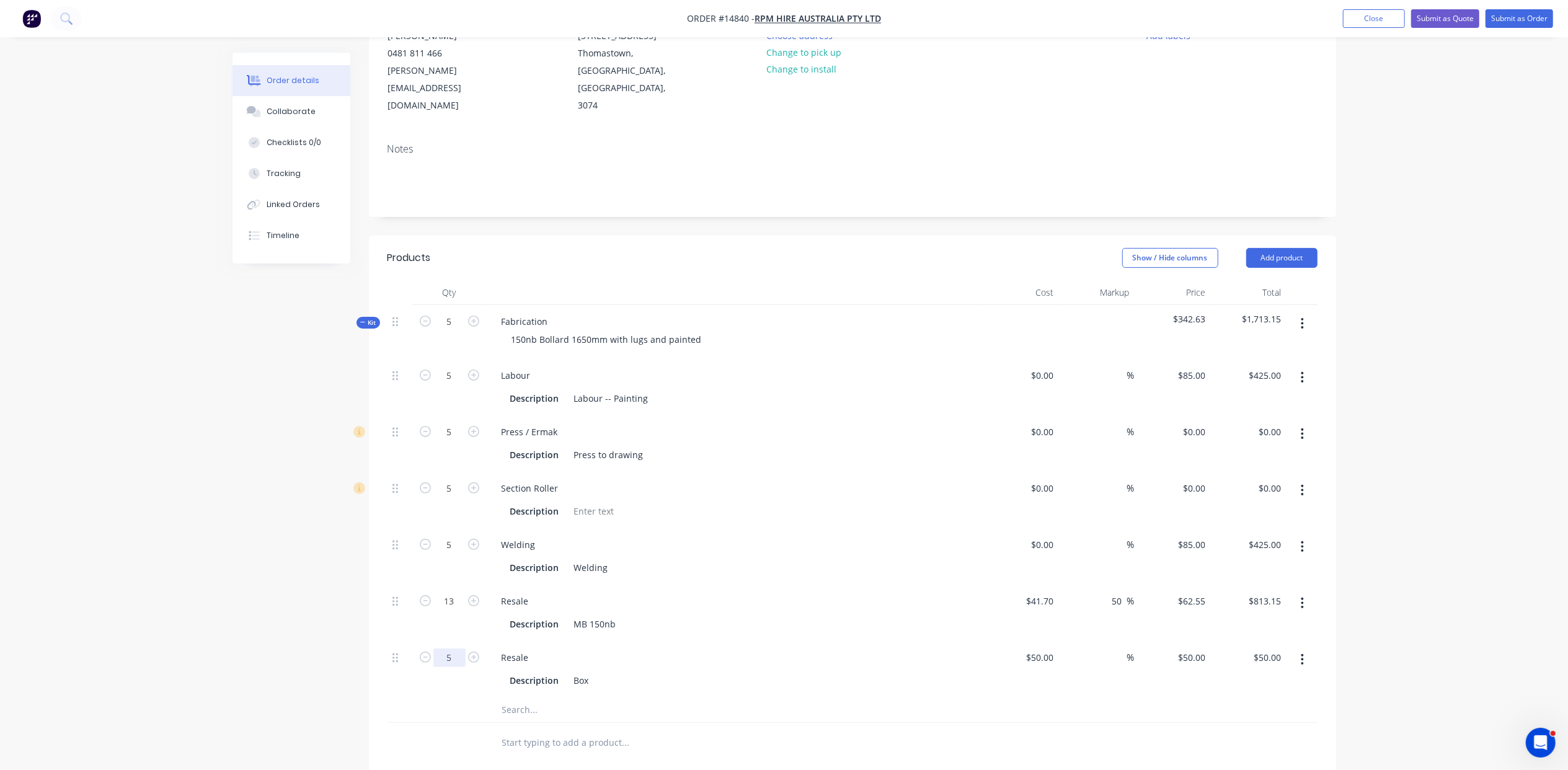
type input "$250.00"
click at [457, 385] on input "13" at bounding box center [450, 376] width 32 height 19
click at [494, 697] on div at bounding box center [678, 709] width 372 height 25
click at [1296, 480] on button "button" at bounding box center [1302, 491] width 29 height 22
click at [1259, 563] on div "Delete" at bounding box center [1259, 572] width 96 height 18
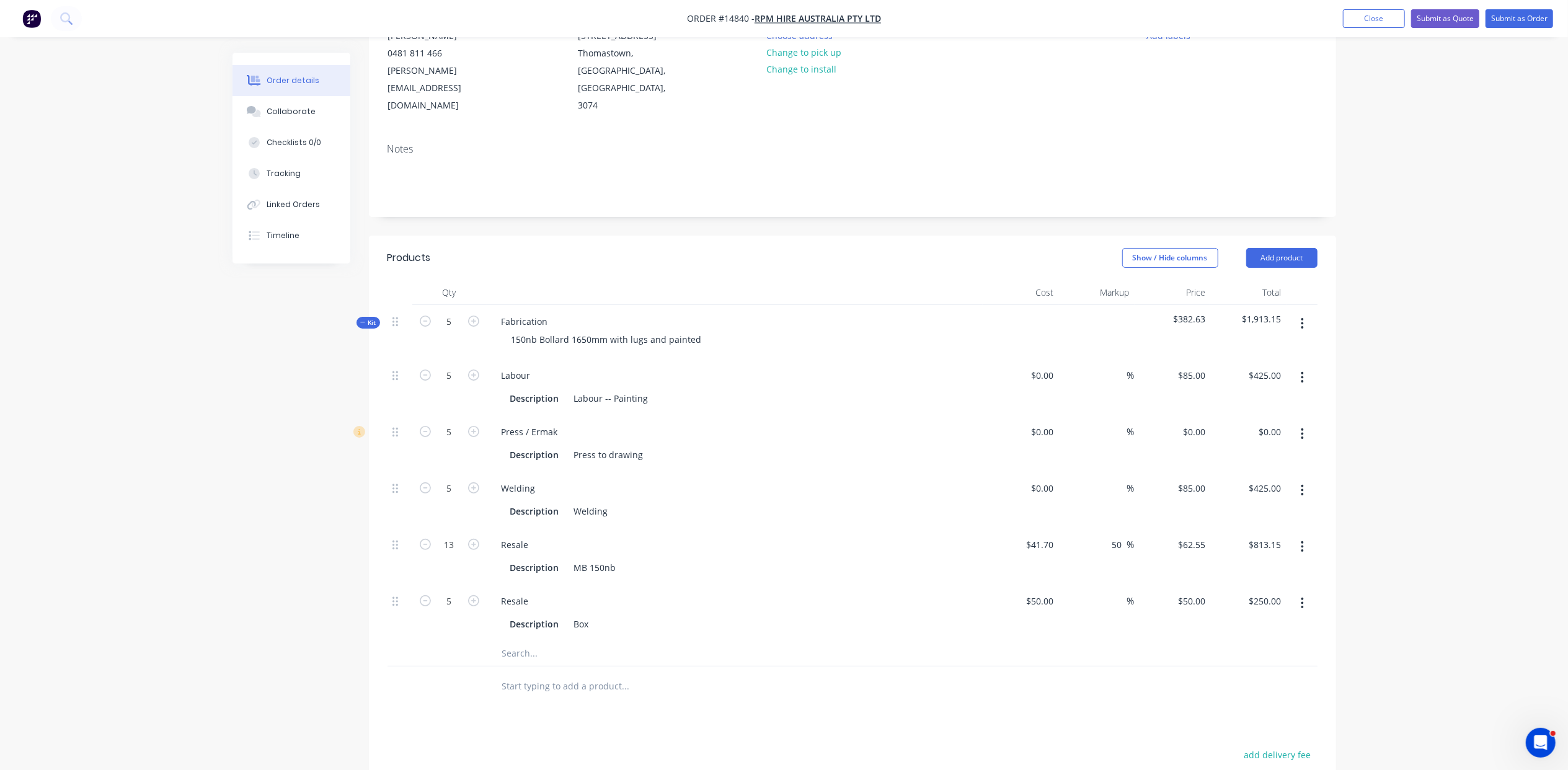
click at [1304, 427] on icon "button" at bounding box center [1303, 434] width 3 height 13
click at [1296, 503] on button "Delete" at bounding box center [1259, 515] width 118 height 25
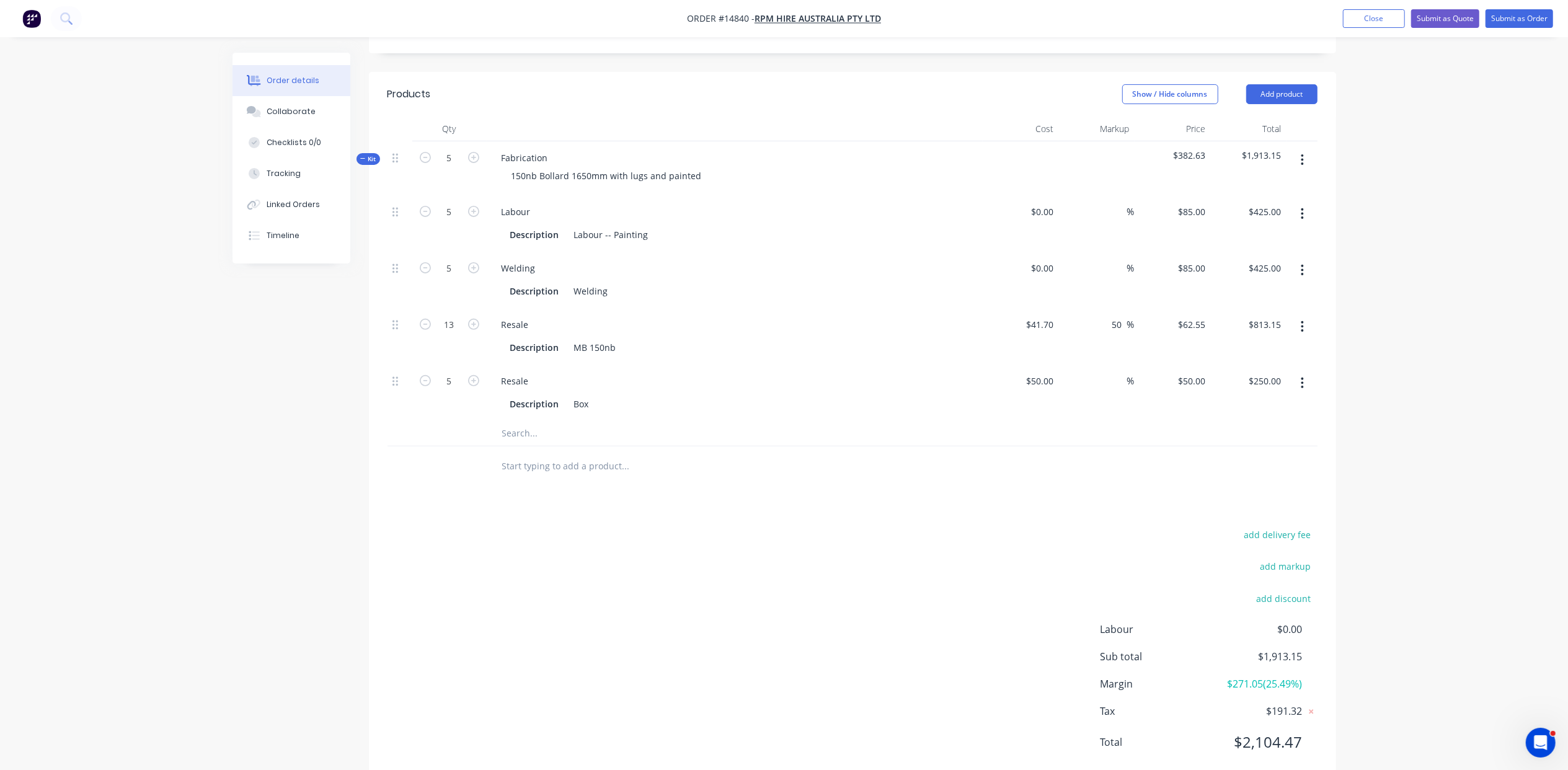
scroll to position [199, 0]
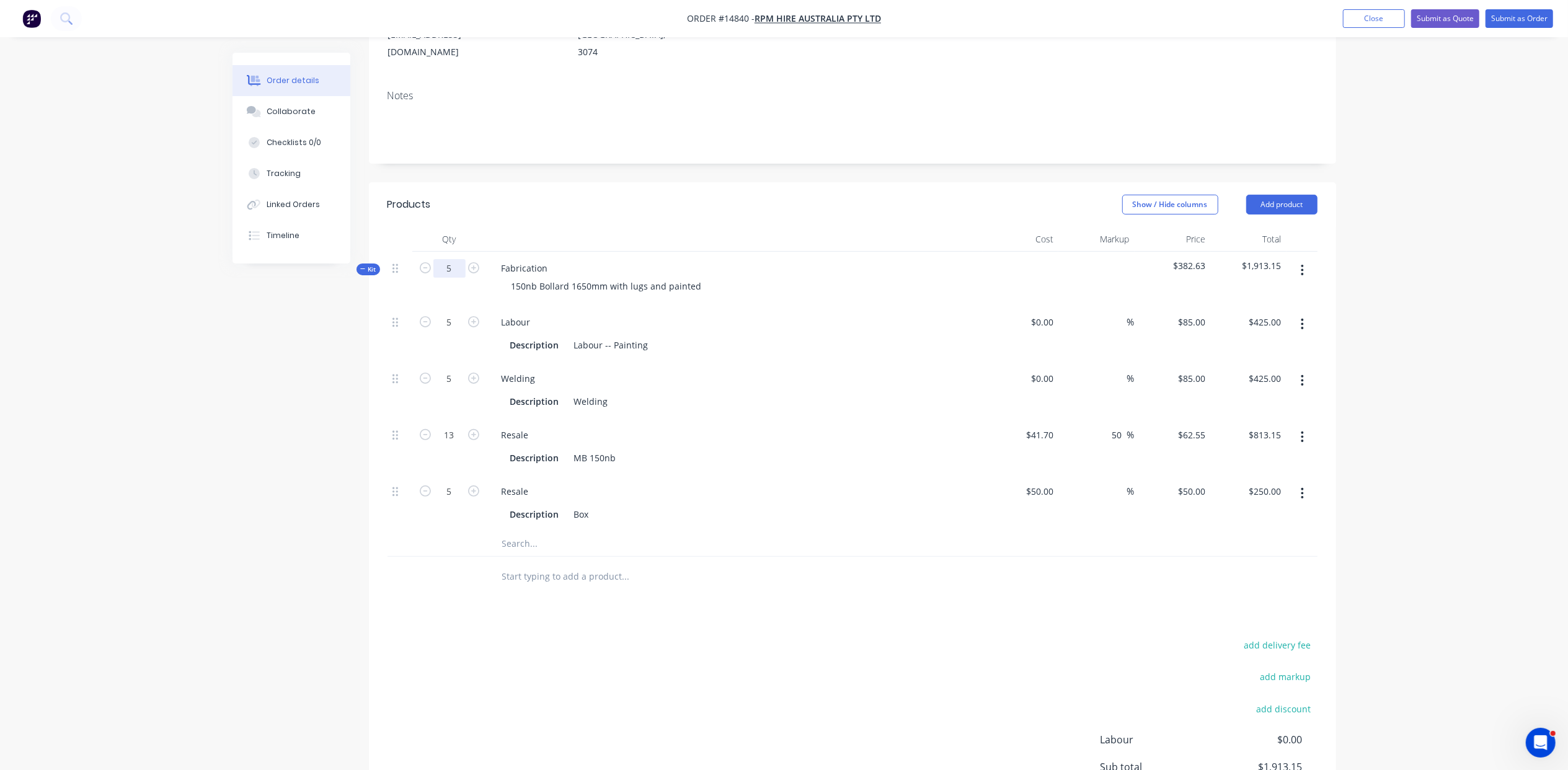
click at [459, 259] on input "5" at bounding box center [450, 268] width 32 height 19
type input "1"
type input "$85.00"
type input "1"
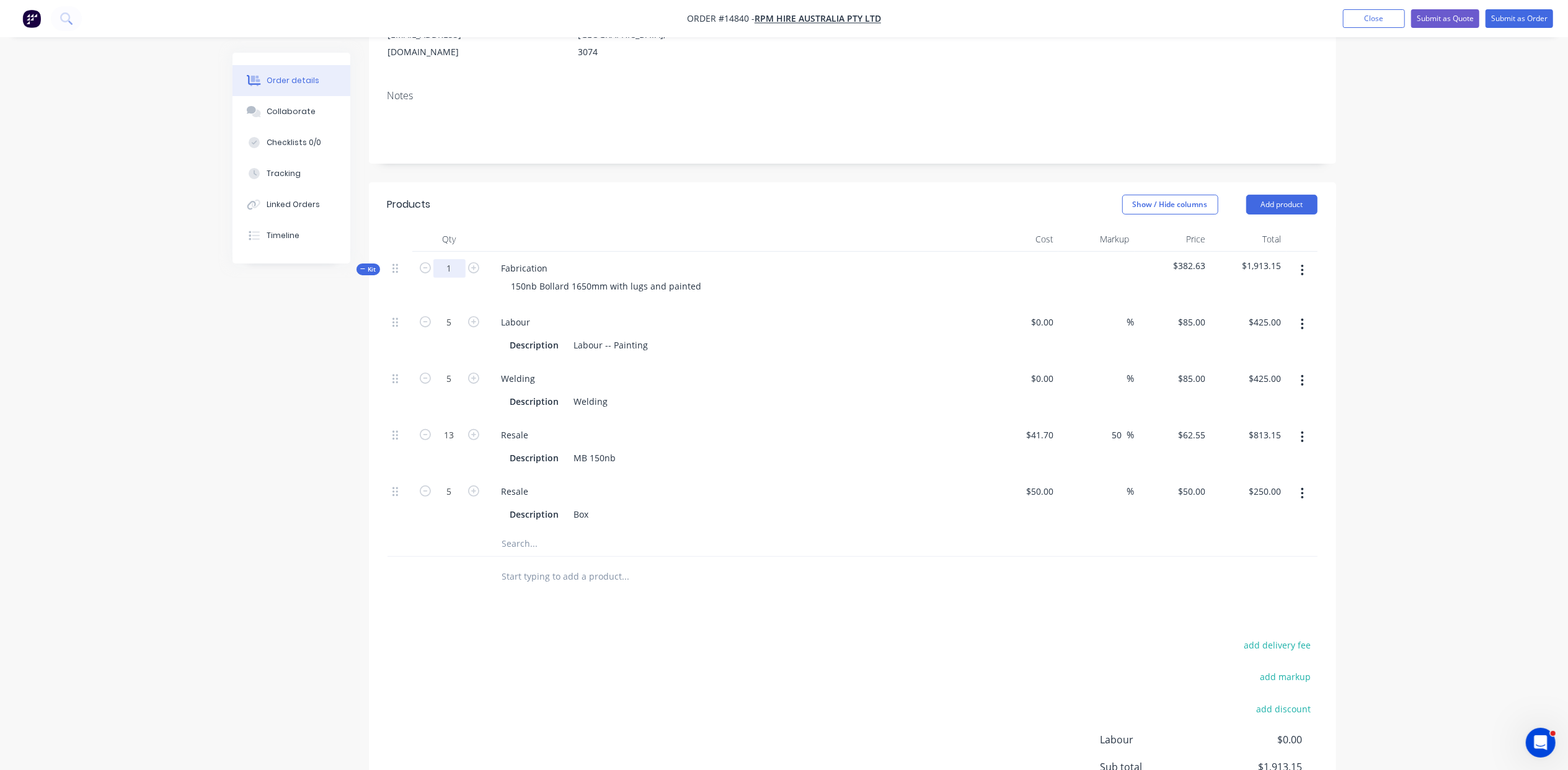
type input "$85.00"
type input "2.6"
type input "$162.63"
type input "1"
type input "$50.00"
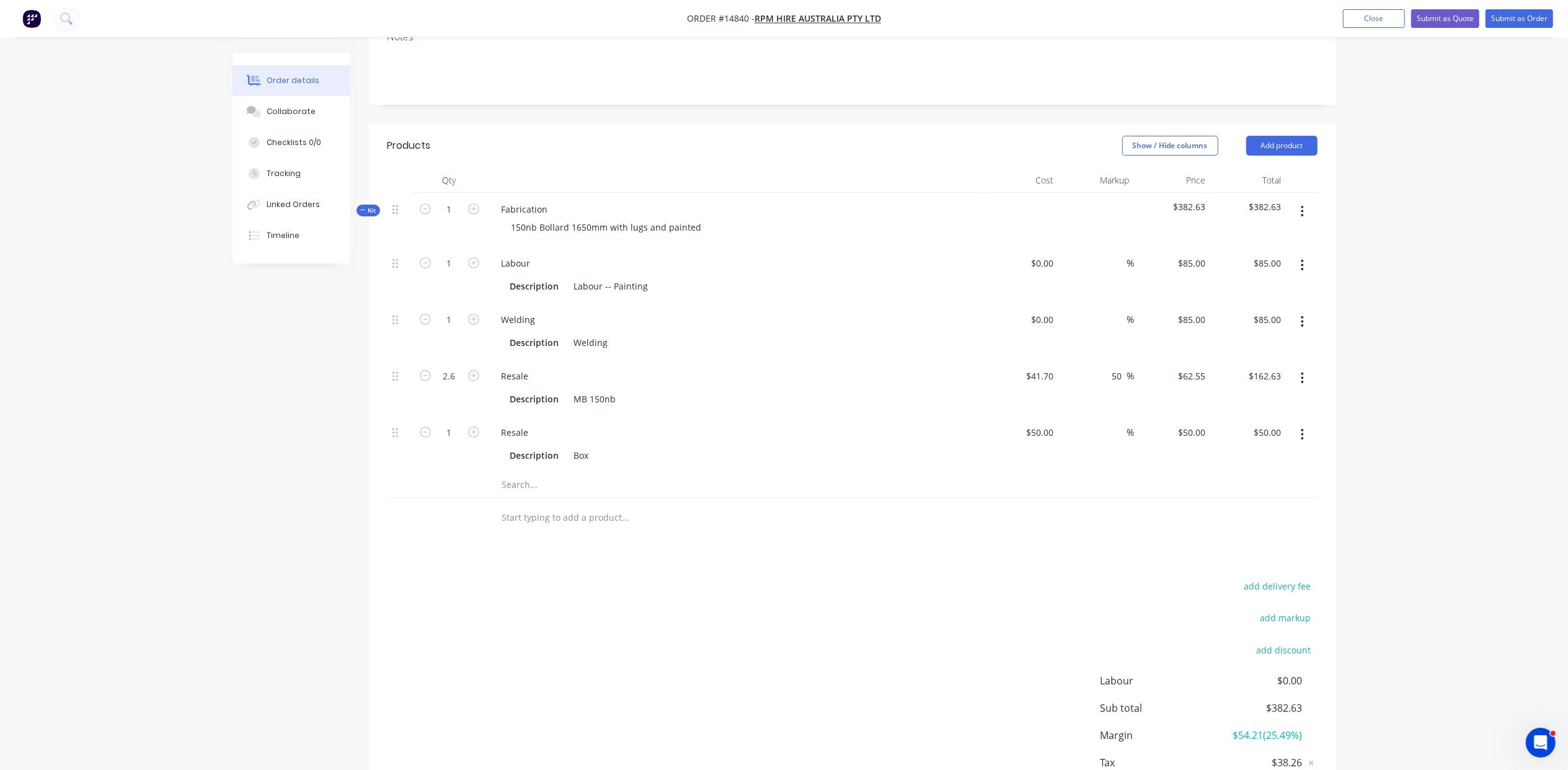
scroll to position [310, 0]
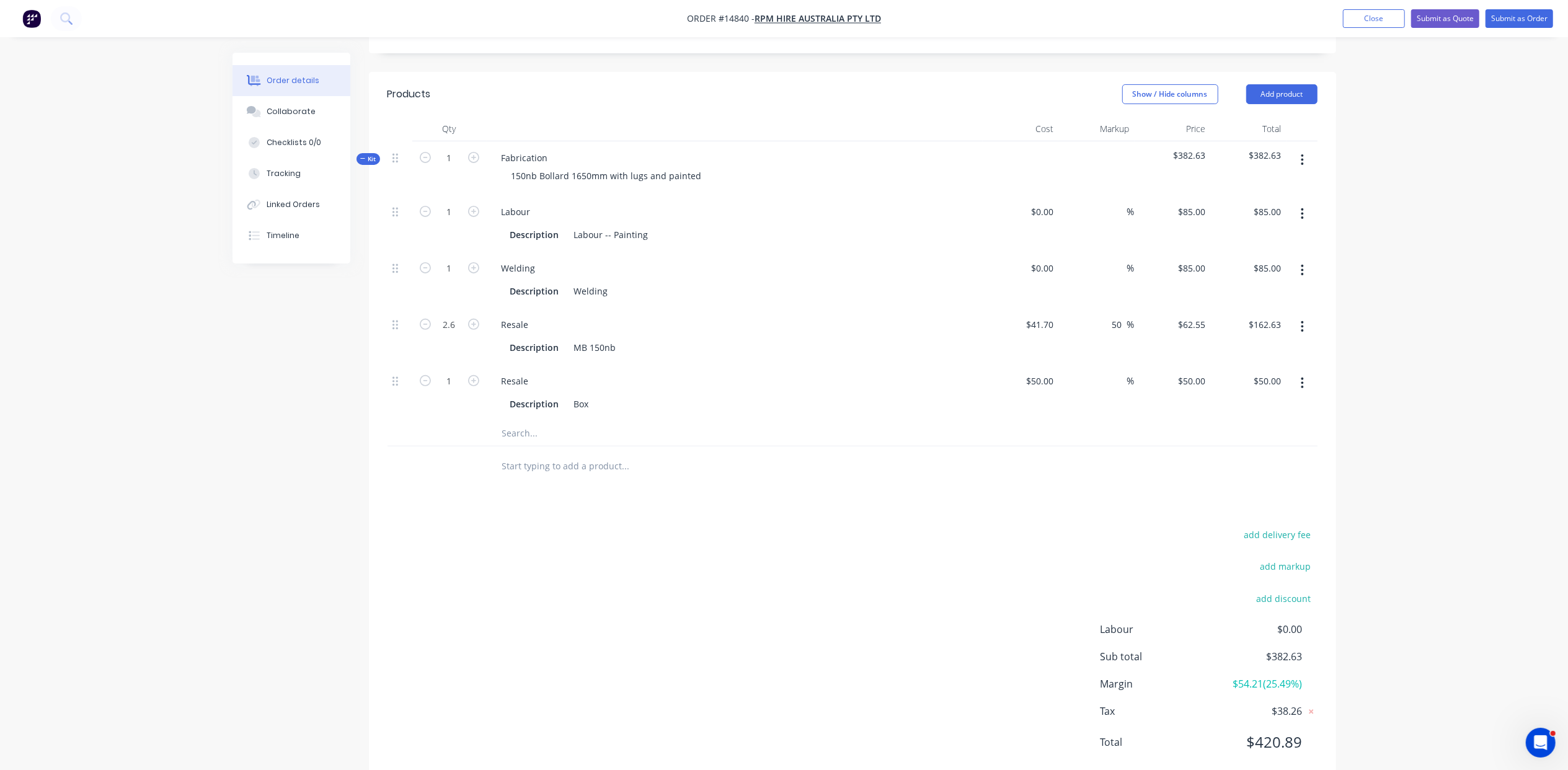
click at [506, 421] on input "text" at bounding box center [625, 433] width 248 height 25
click at [595, 395] on div "Description Box" at bounding box center [731, 404] width 454 height 18
type input "$50.00"
click at [735, 385] on div "Resale Description Box and cap" at bounding box center [735, 393] width 496 height 56
click at [606, 395] on div "Box and cap" at bounding box center [599, 404] width 61 height 18
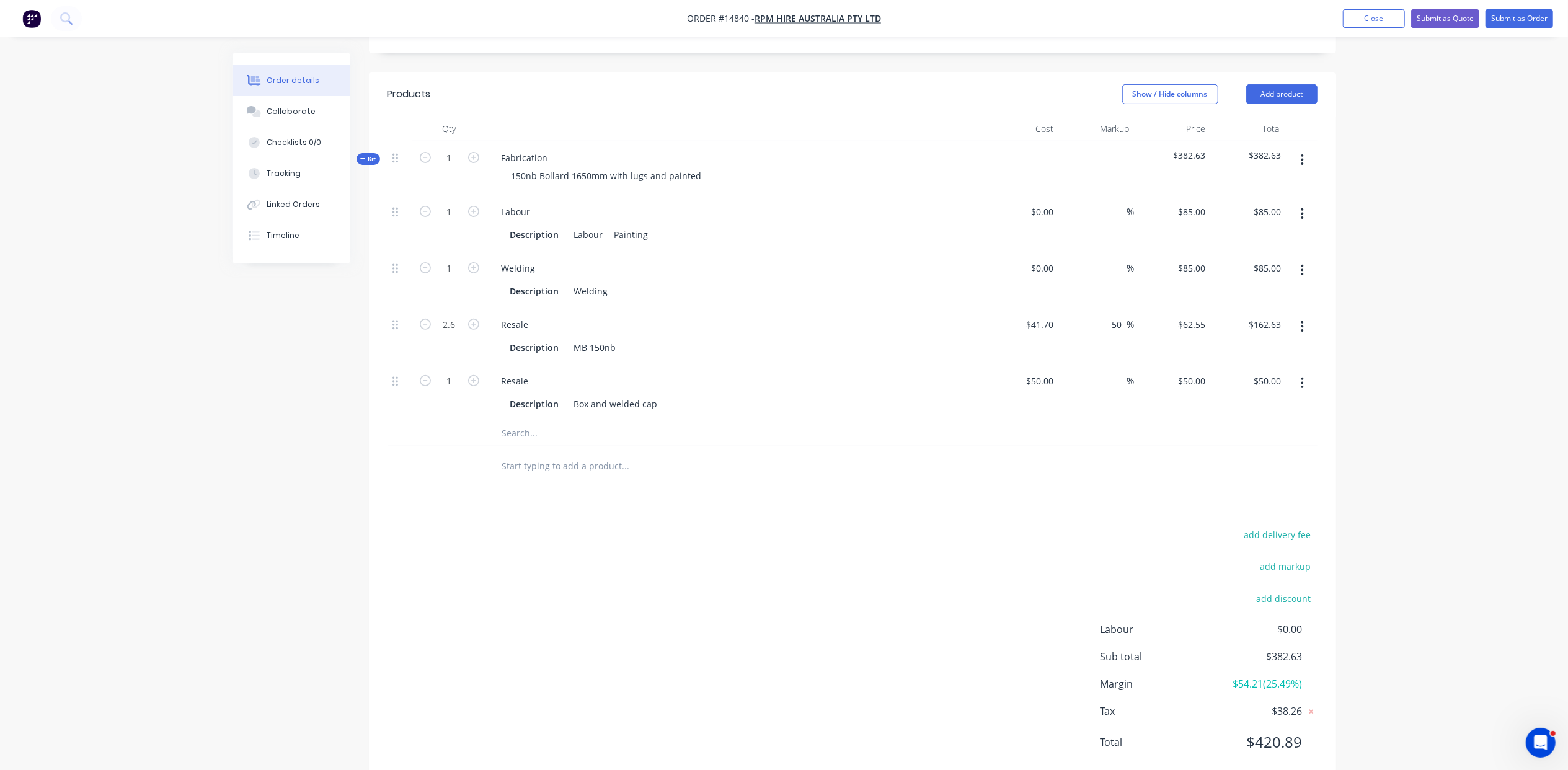
click at [720, 462] on div "Products Show / Hide columns Add product Qty Cost Markup Price Total Kit 1 Fabr…" at bounding box center [852, 428] width 967 height 712
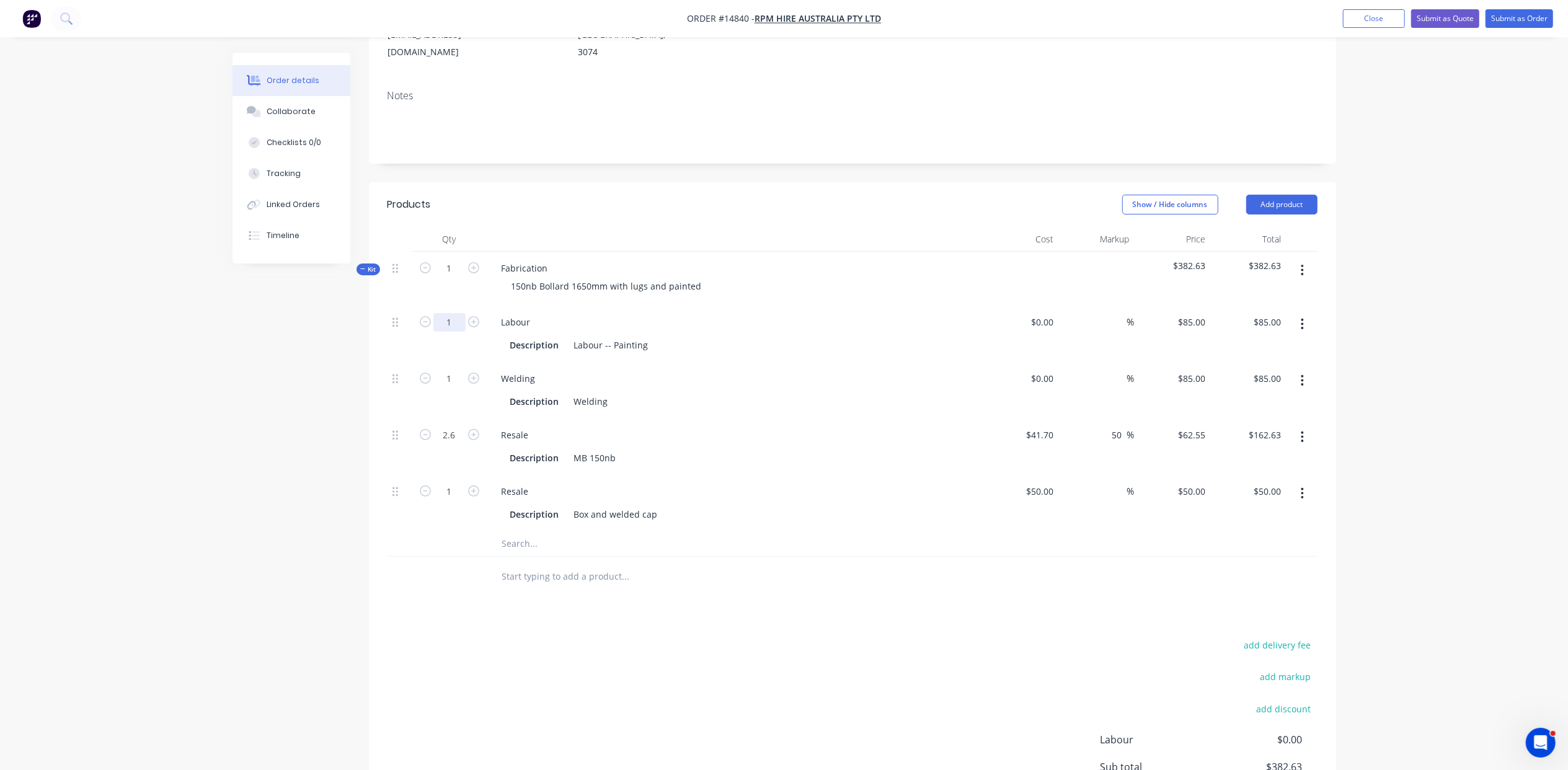
click at [459, 313] on input "1" at bounding box center [450, 323] width 32 height 19
click at [578, 586] on div "Products Show / Hide columns Add product Qty Cost Markup Price Total Kit 1 Fabr…" at bounding box center [852, 538] width 967 height 712
drag, startPoint x: 457, startPoint y: 290, endPoint x: 450, endPoint y: 291, distance: 7.1
click at [457, 313] on input "1" at bounding box center [450, 323] width 32 height 19
drag, startPoint x: 477, startPoint y: 285, endPoint x: 471, endPoint y: 290, distance: 7.8
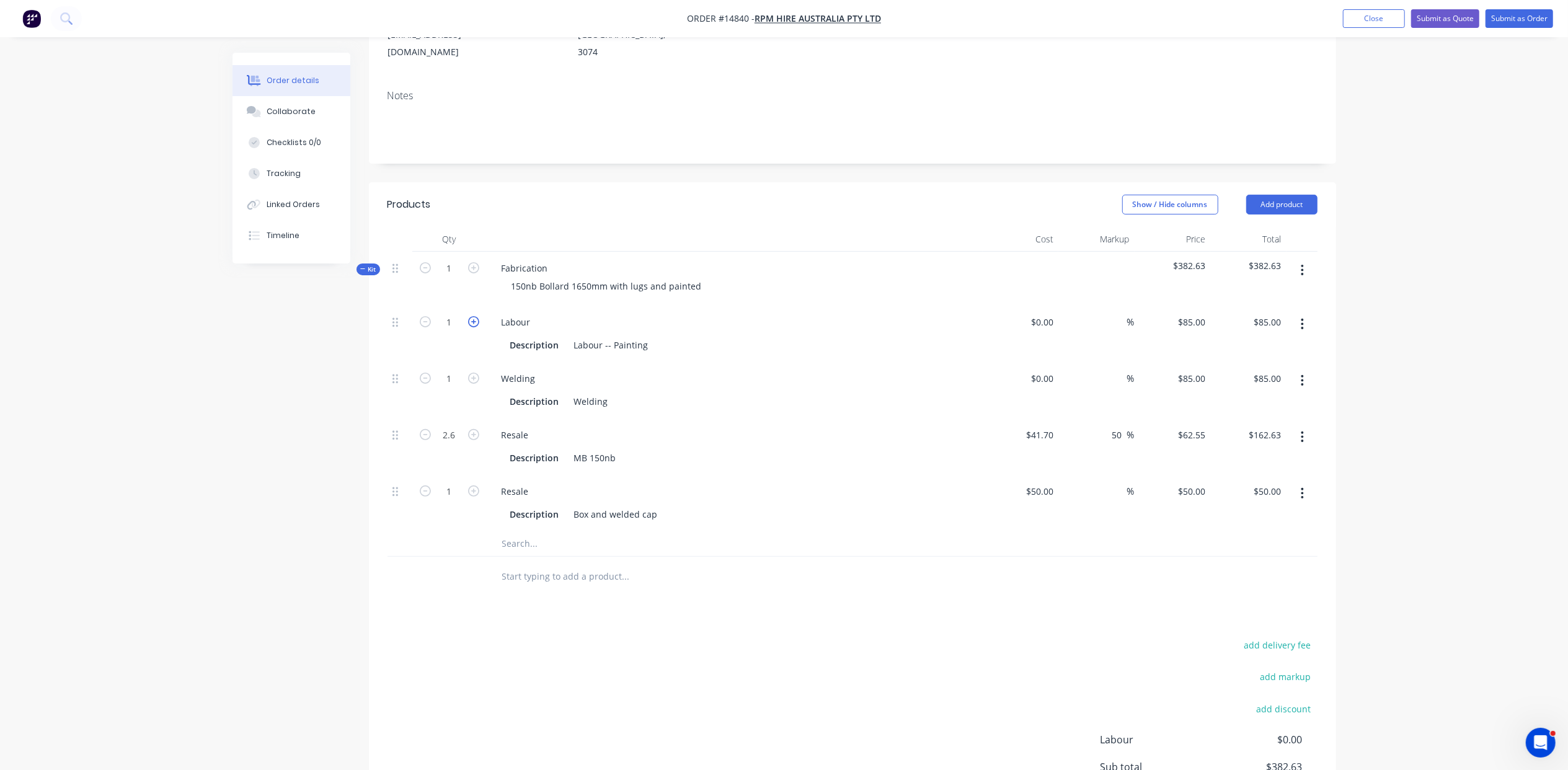
click at [472, 317] on icon "button" at bounding box center [473, 322] width 11 height 11
type input "2"
type input "$170.00"
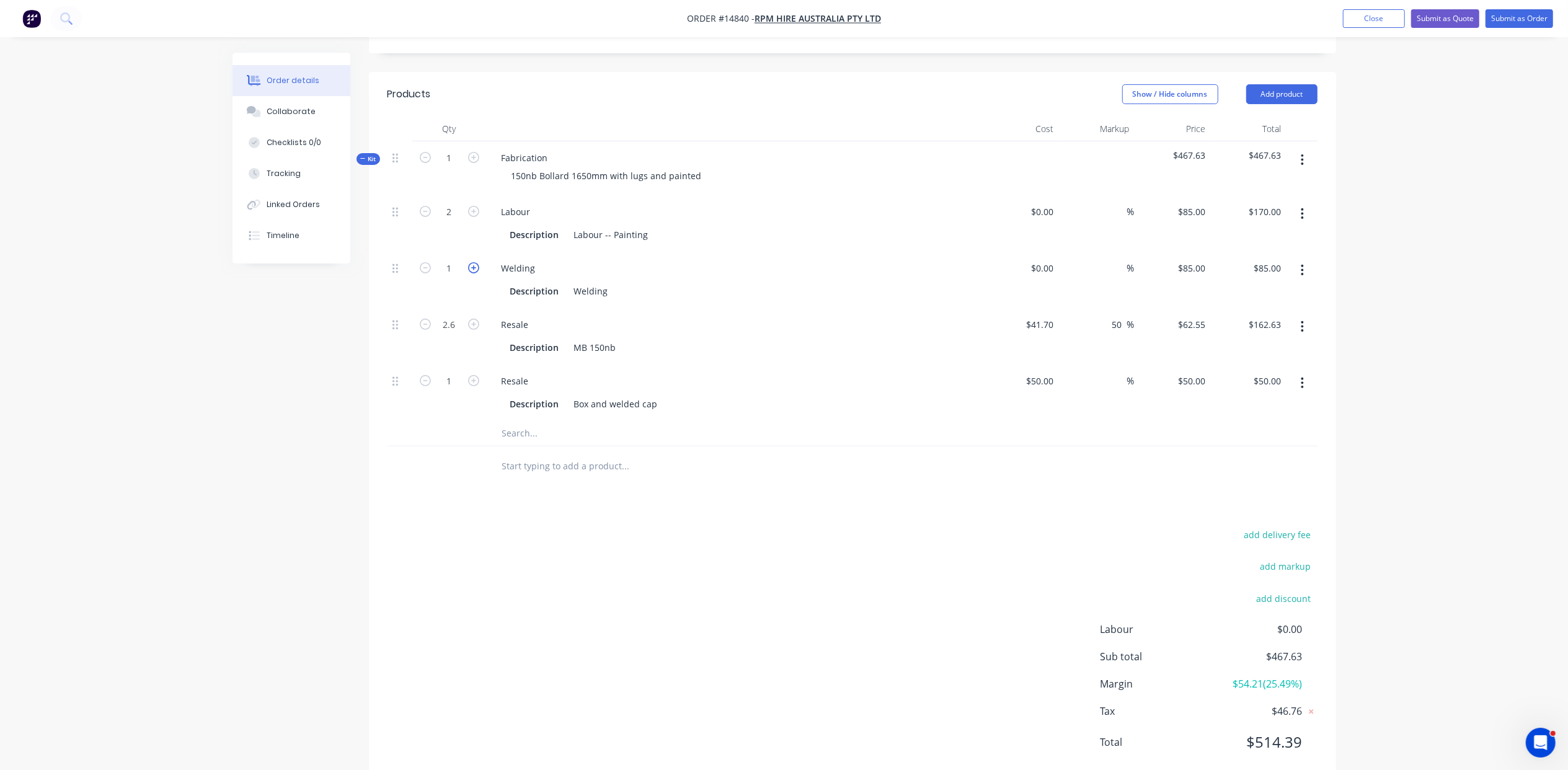
click at [470, 262] on icon "button" at bounding box center [473, 267] width 11 height 11
type input "2"
type input "$170.00"
click at [602, 604] on div "add delivery fee add markup add discount Labour $0.00 Sub total $552.63 Margin …" at bounding box center [852, 646] width 930 height 239
click at [524, 421] on input "text" at bounding box center [625, 433] width 248 height 25
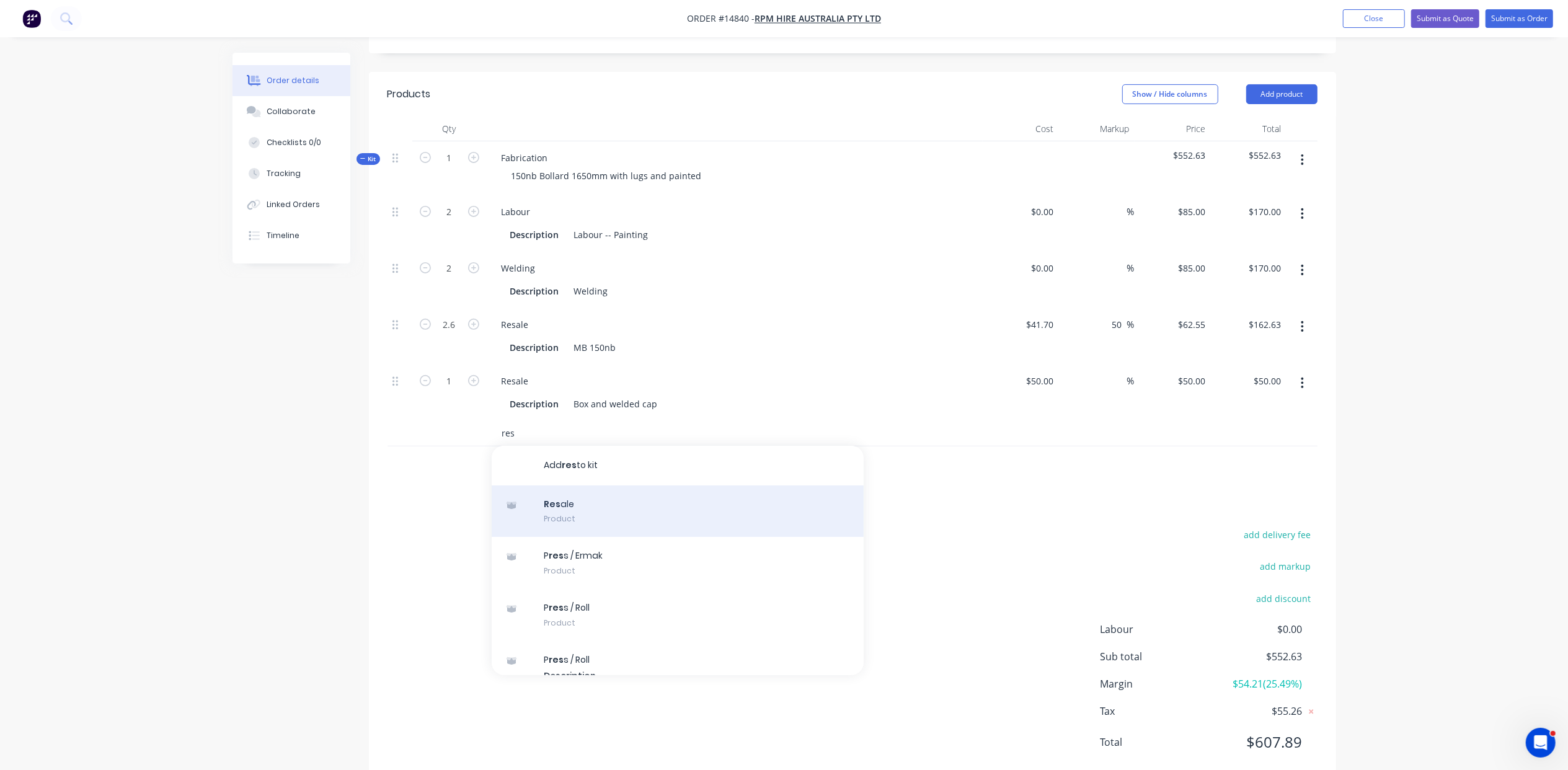
type input "res"
click at [576, 485] on div "Res ale Product" at bounding box center [678, 511] width 372 height 52
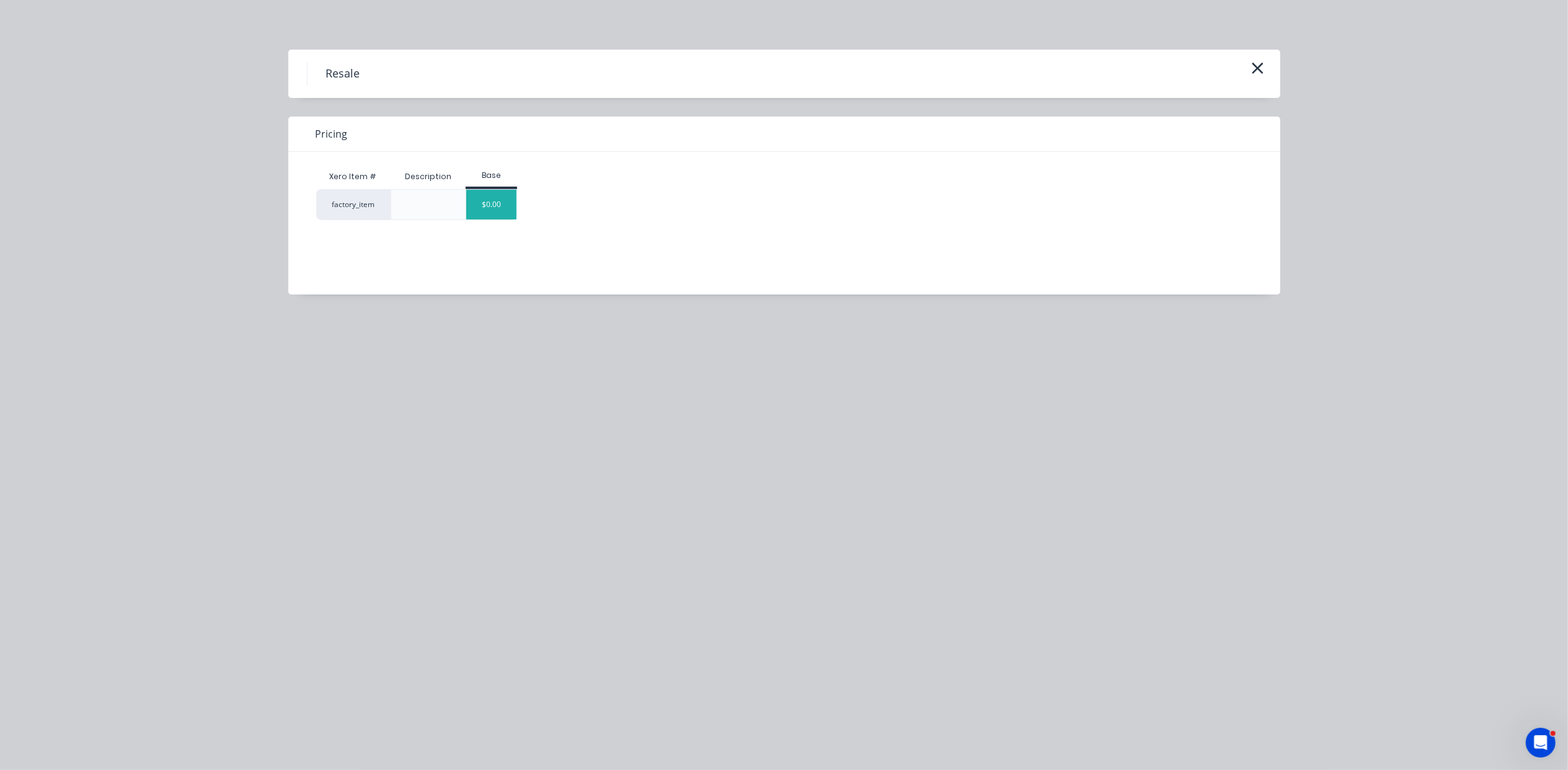
click at [503, 199] on div "$0.00" at bounding box center [491, 205] width 50 height 30
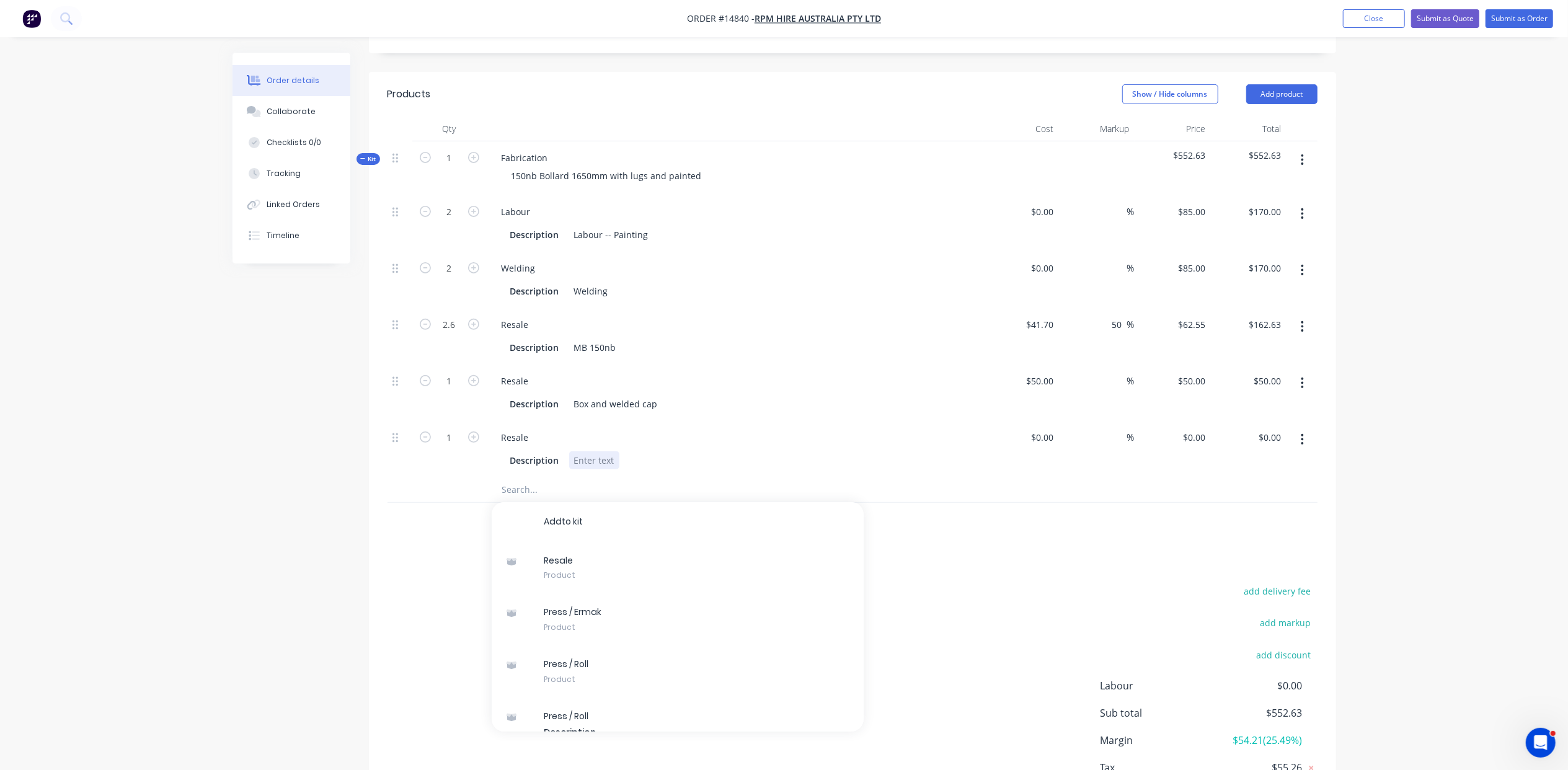
click at [599, 451] on div at bounding box center [594, 460] width 50 height 18
click at [1046, 428] on input at bounding box center [1051, 437] width 14 height 18
type input "$50.00"
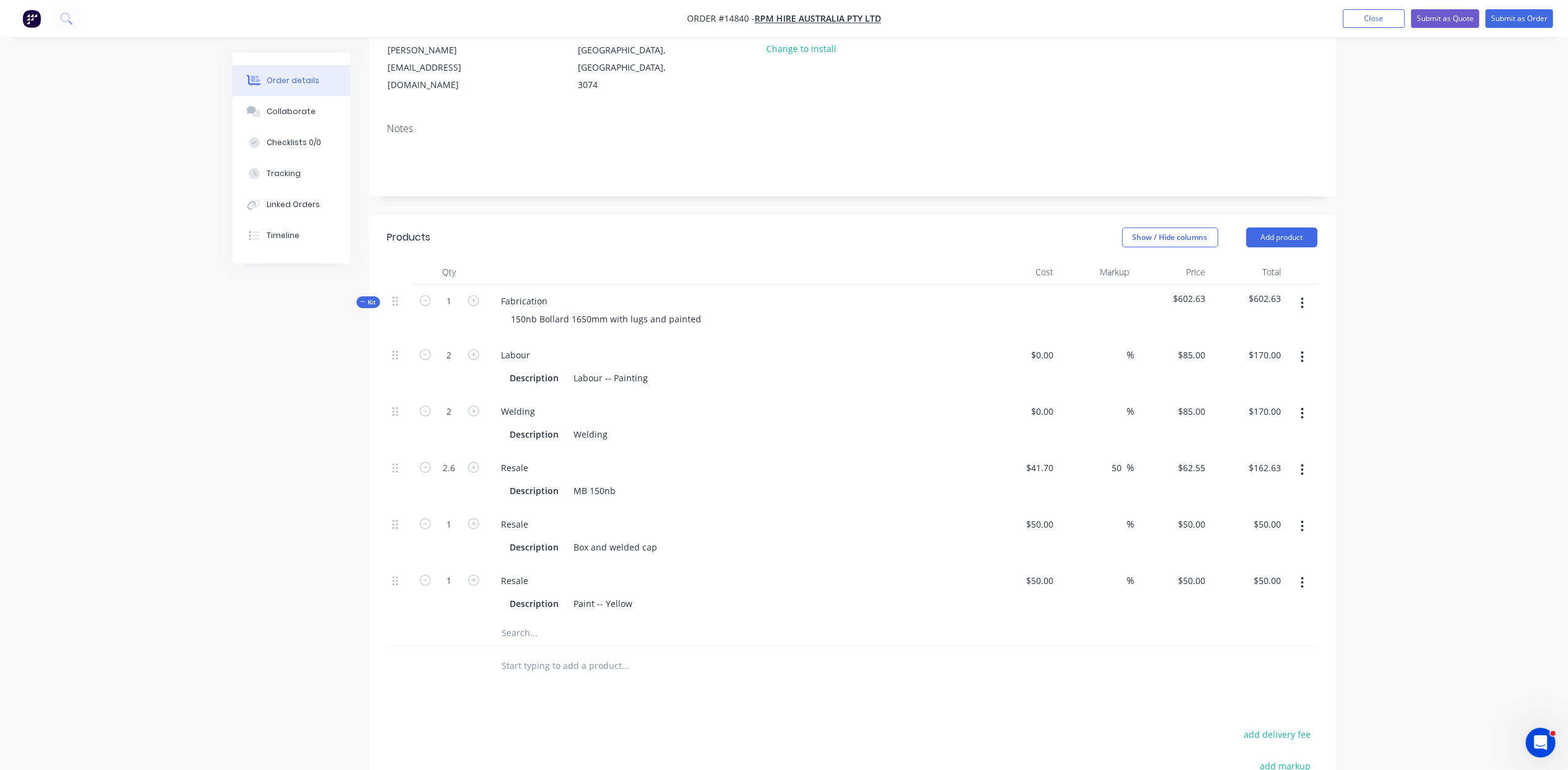
scroll to position [0, 0]
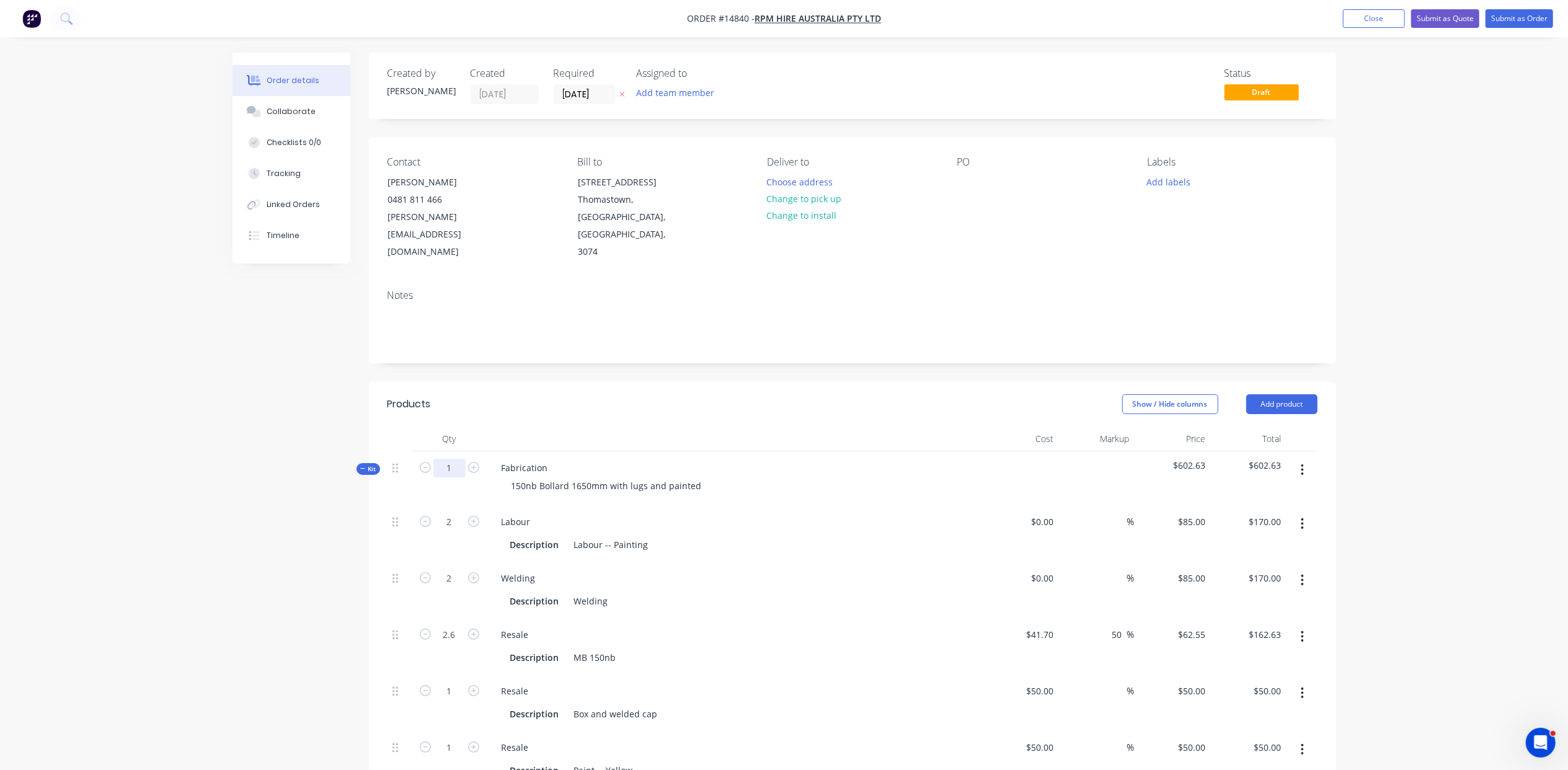
click at [457, 459] on input "1" at bounding box center [450, 468] width 32 height 19
type input "5"
type input "10"
type input "$850.00"
type input "10"
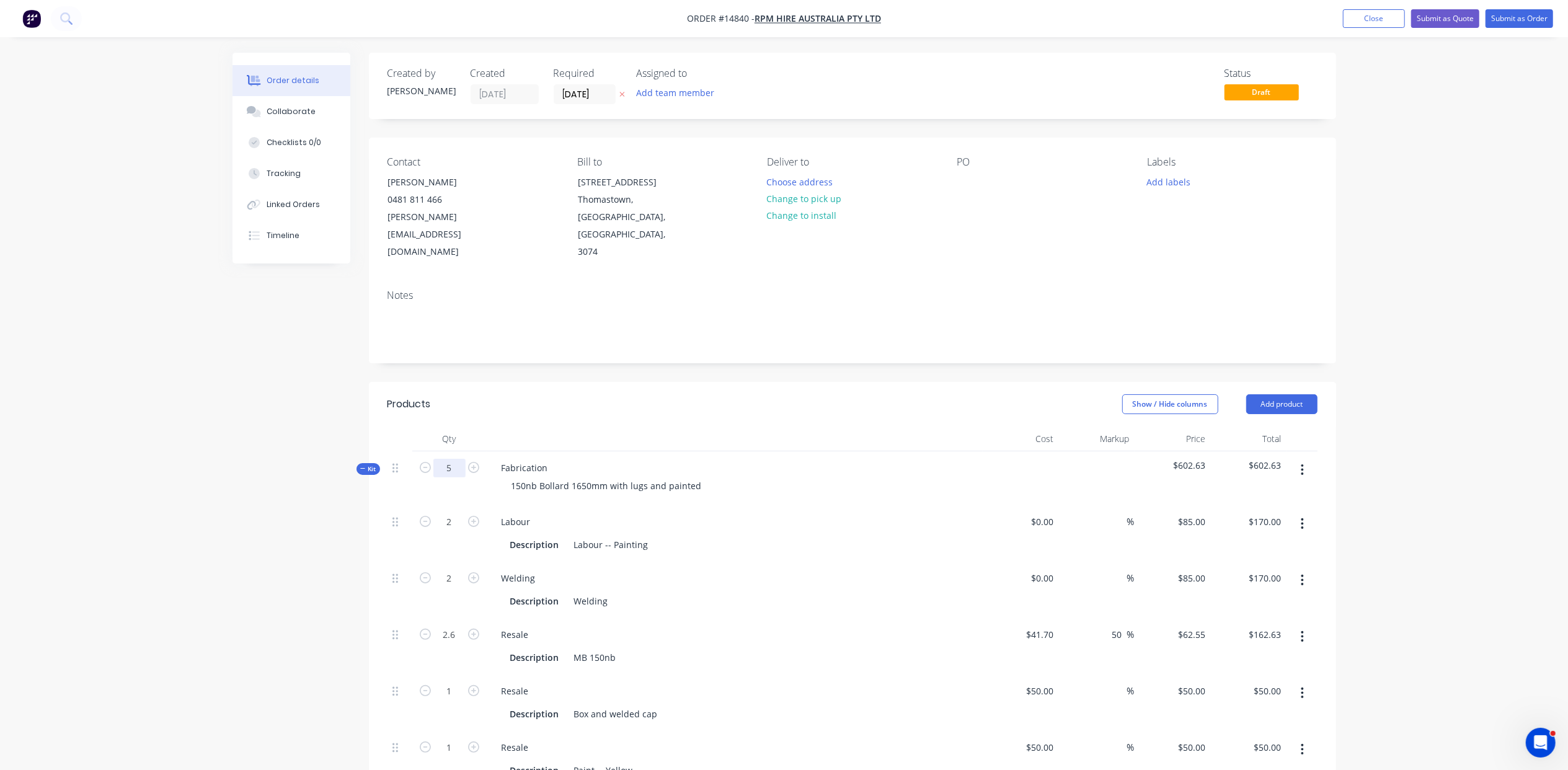
type input "$850.00"
type input "13"
type input "$813.15"
type input "5"
type input "$250.00"
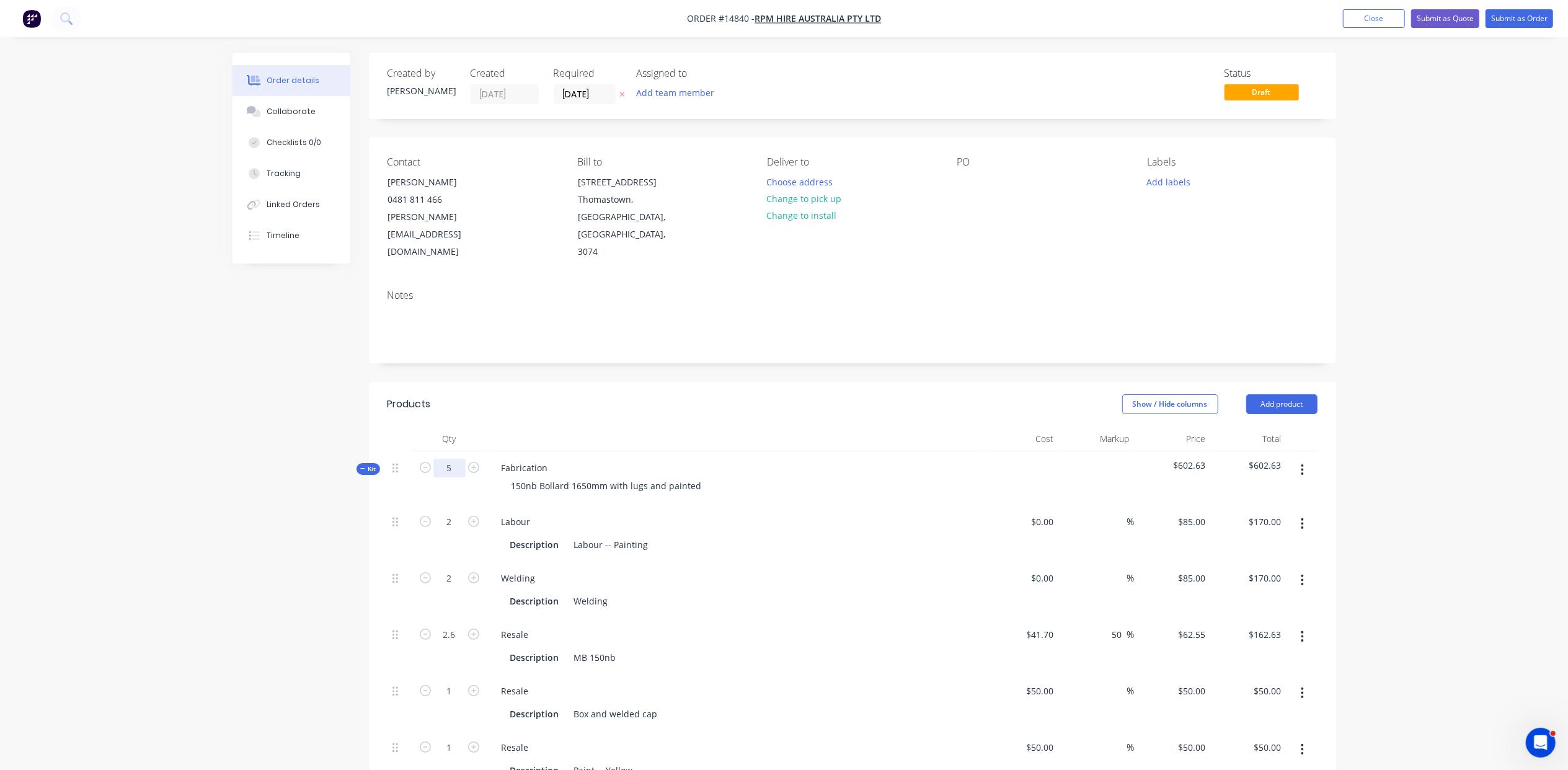
type input "5"
type input "$250.00"
click at [1433, 13] on button "Submit as Quote" at bounding box center [1445, 19] width 68 height 19
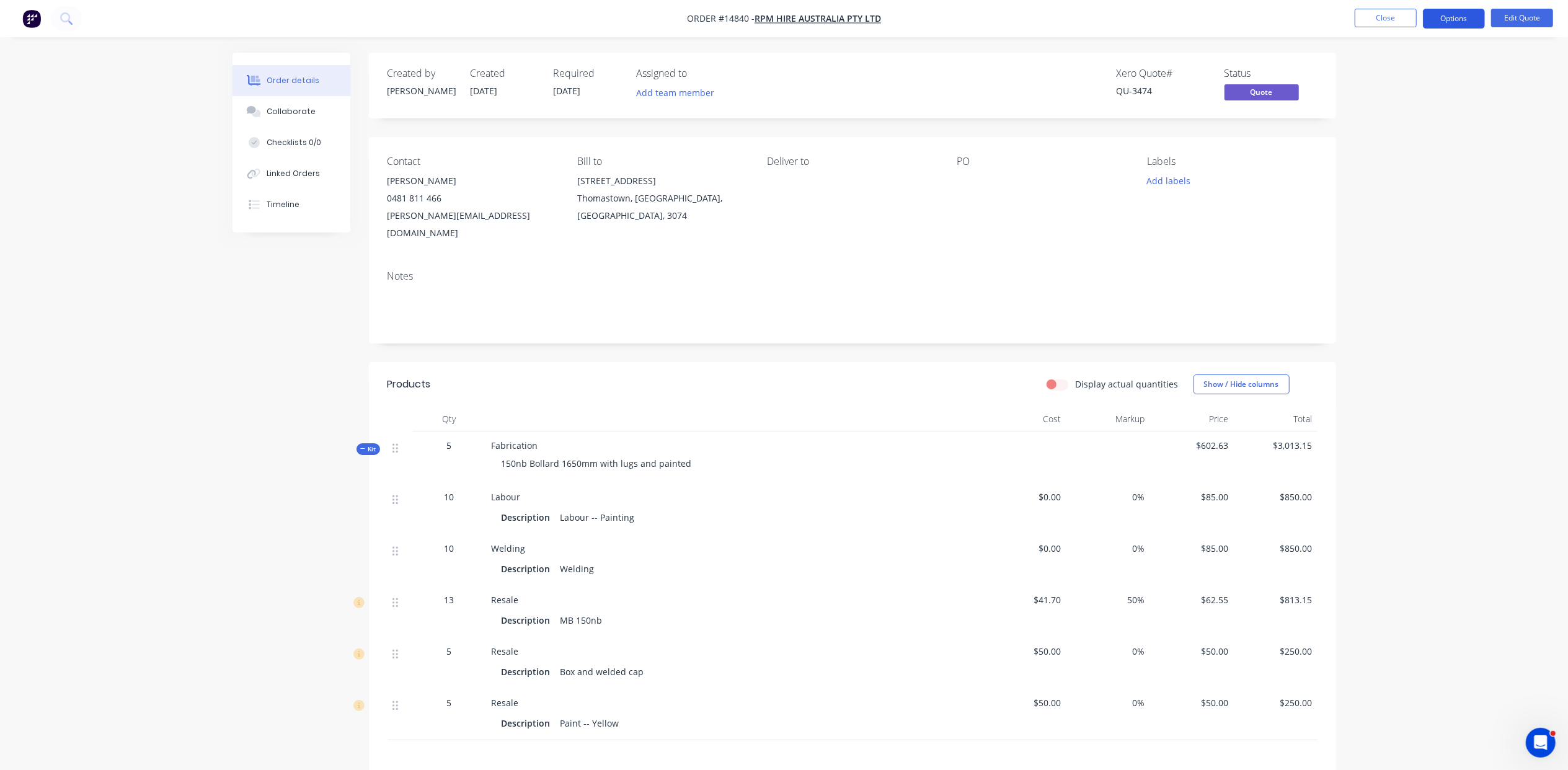
click at [1437, 23] on button "Options" at bounding box center [1454, 18] width 62 height 20
click at [1418, 67] on div "Quote" at bounding box center [1417, 75] width 114 height 18
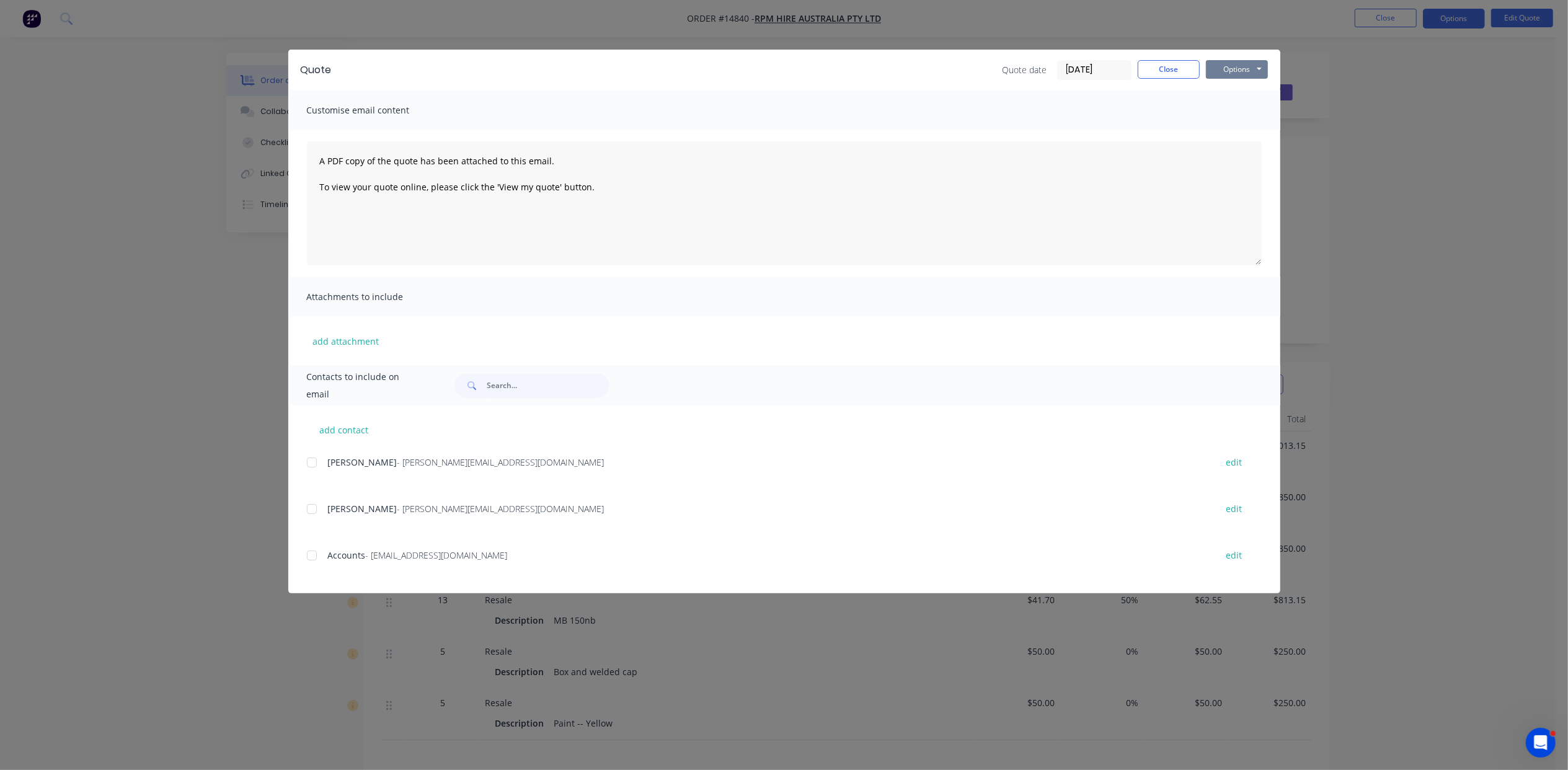
click at [1260, 72] on button "Options" at bounding box center [1237, 70] width 62 height 19
click at [1259, 109] on button "Print" at bounding box center [1246, 112] width 79 height 21
click at [1159, 67] on button "Close" at bounding box center [1169, 70] width 62 height 19
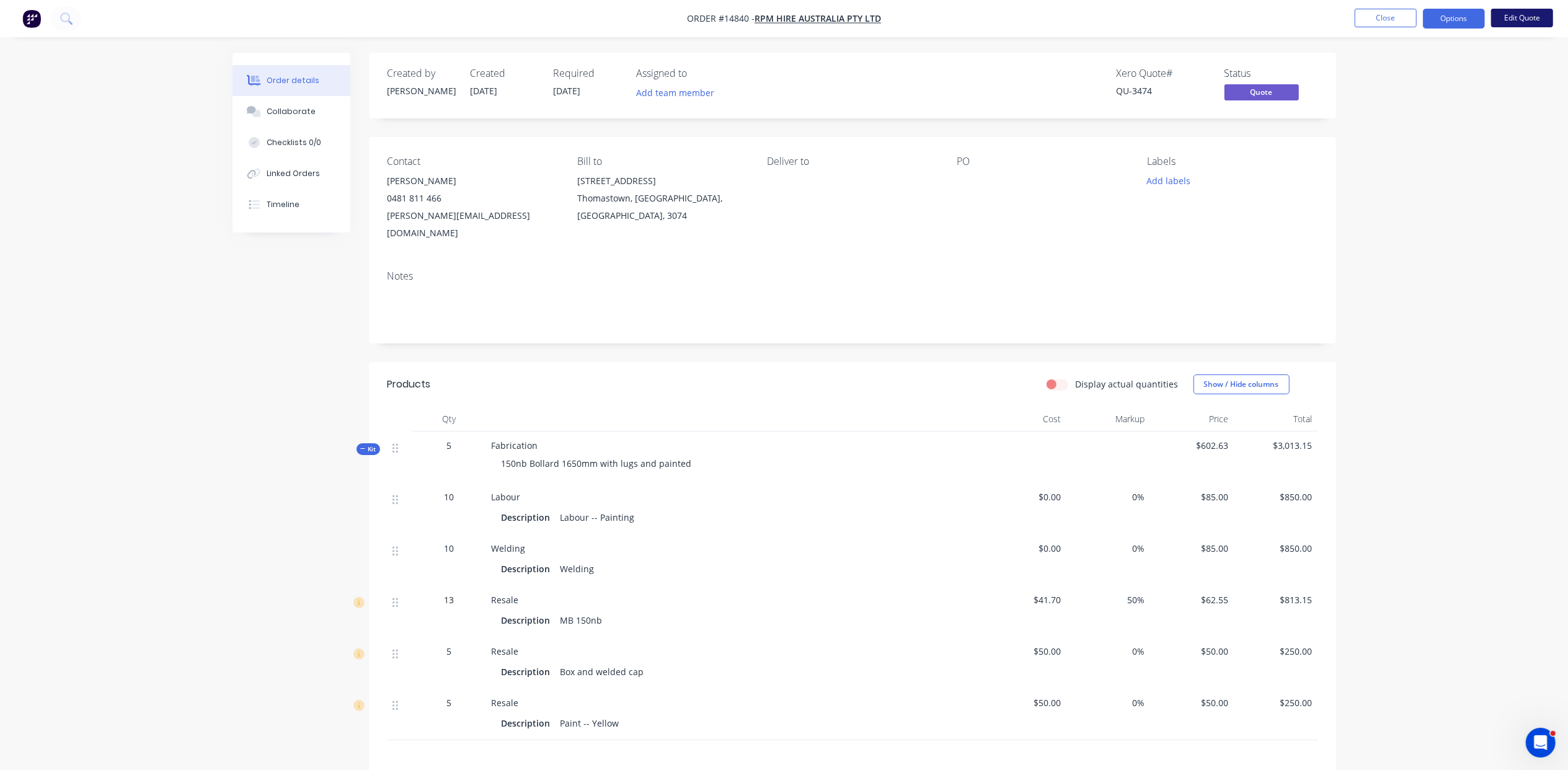
click at [1505, 16] on button "Edit Quote" at bounding box center [1522, 18] width 62 height 19
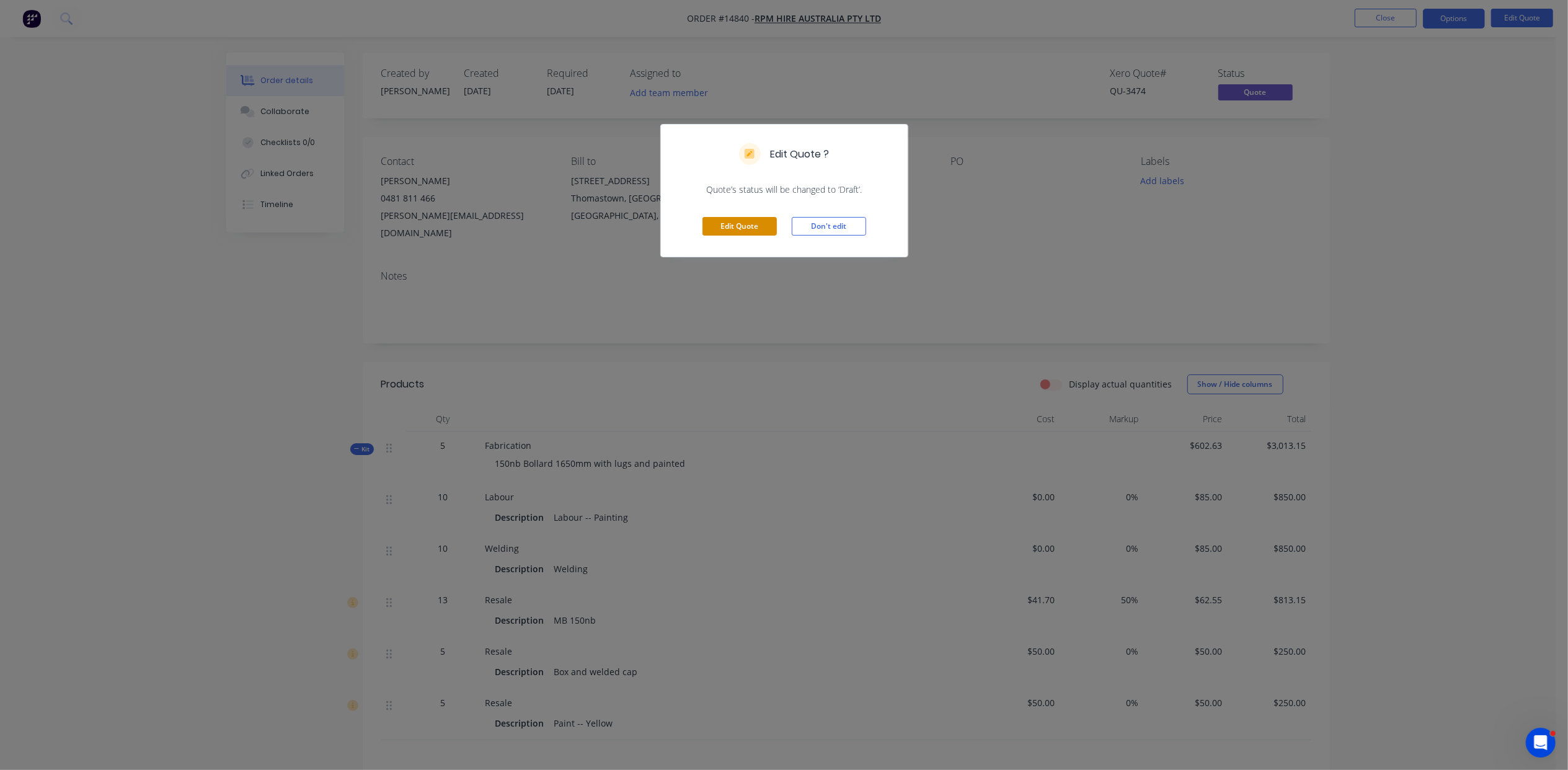
click at [747, 229] on button "Edit Quote" at bounding box center [740, 226] width 74 height 19
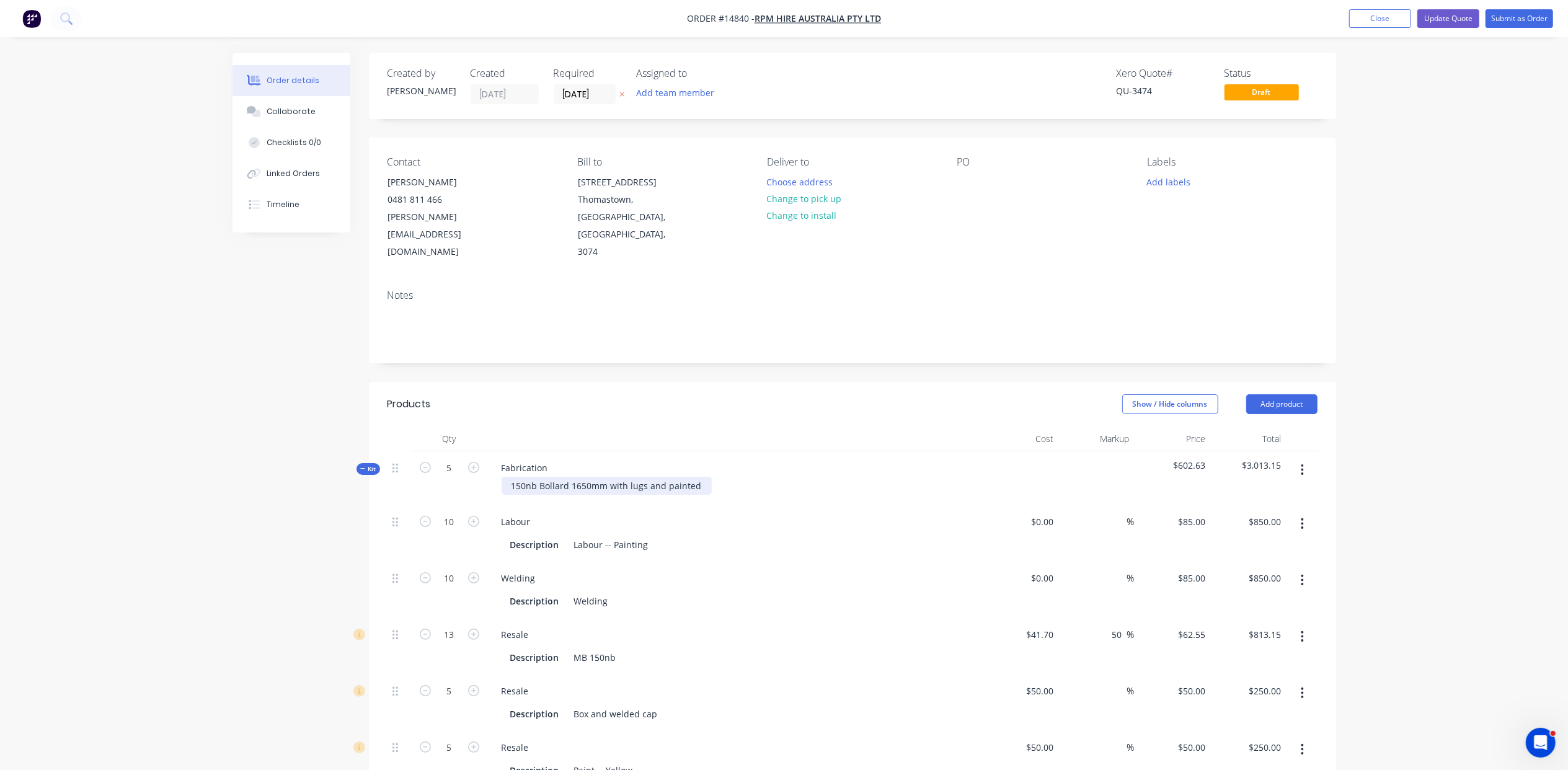
click at [648, 476] on div "150nb Bollard 1650mm with lugs and painted" at bounding box center [607, 485] width 211 height 18
click at [663, 476] on div "150nb Bollard 1650mm with lugs and painted" at bounding box center [607, 485] width 211 height 18
click at [1464, 23] on button "Update Quote" at bounding box center [1448, 19] width 62 height 19
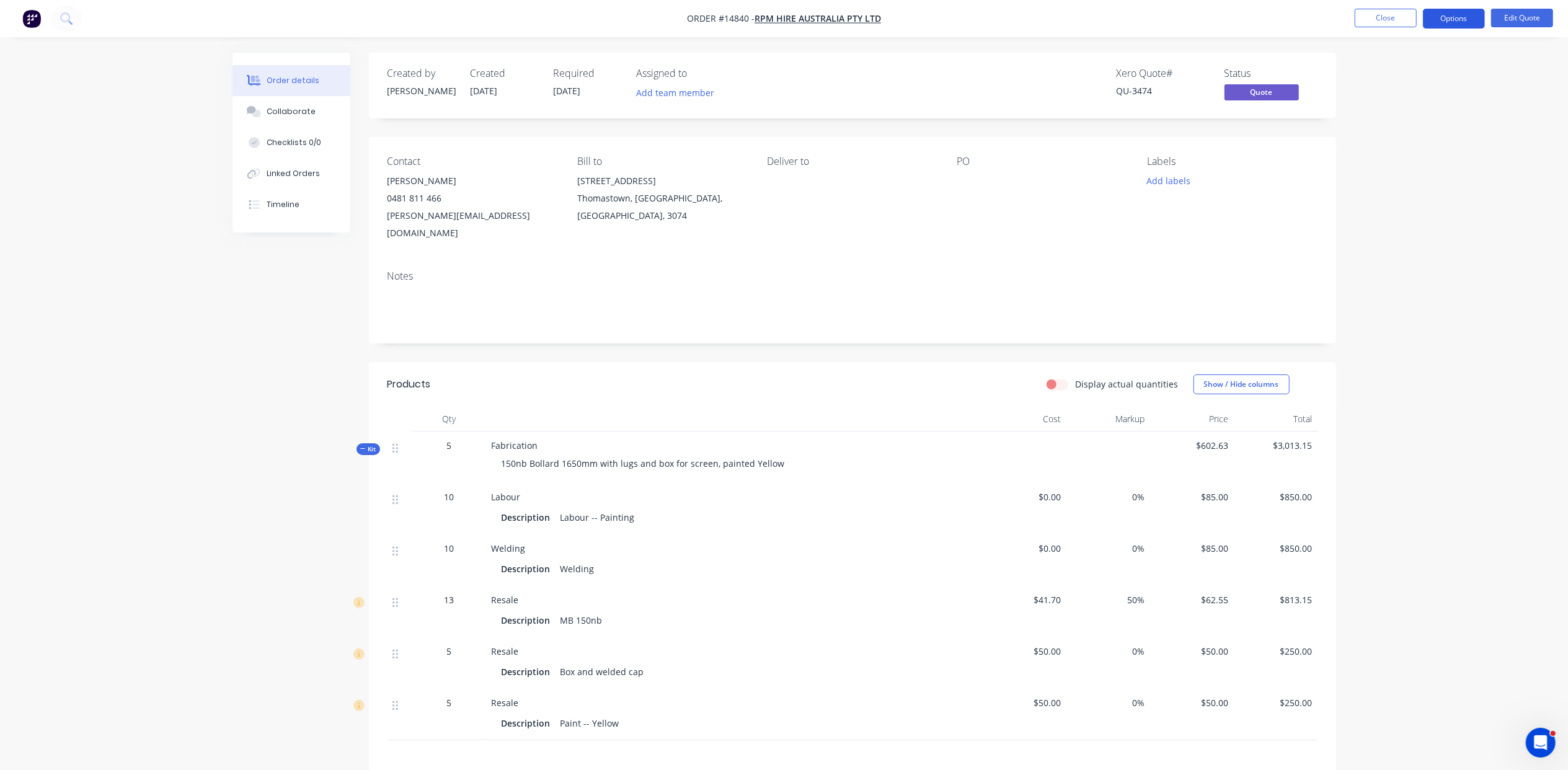
click at [1459, 10] on button "Options" at bounding box center [1454, 18] width 62 height 20
click at [1402, 73] on div "Quote" at bounding box center [1417, 75] width 114 height 18
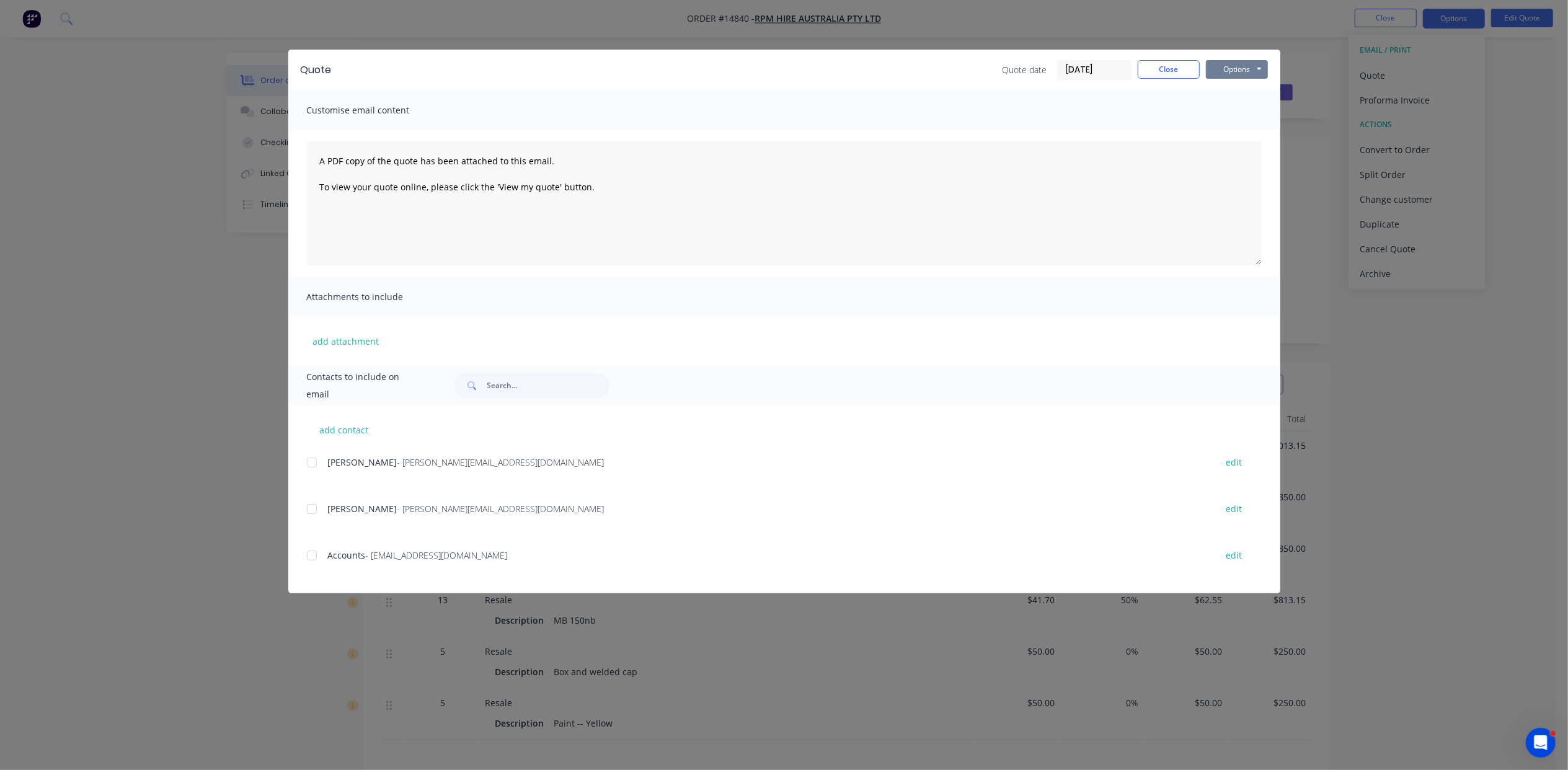
click at [1228, 72] on button "Options" at bounding box center [1237, 70] width 62 height 19
click at [1233, 109] on button "Print" at bounding box center [1246, 112] width 79 height 21
click at [1182, 67] on button "Close" at bounding box center [1169, 70] width 62 height 19
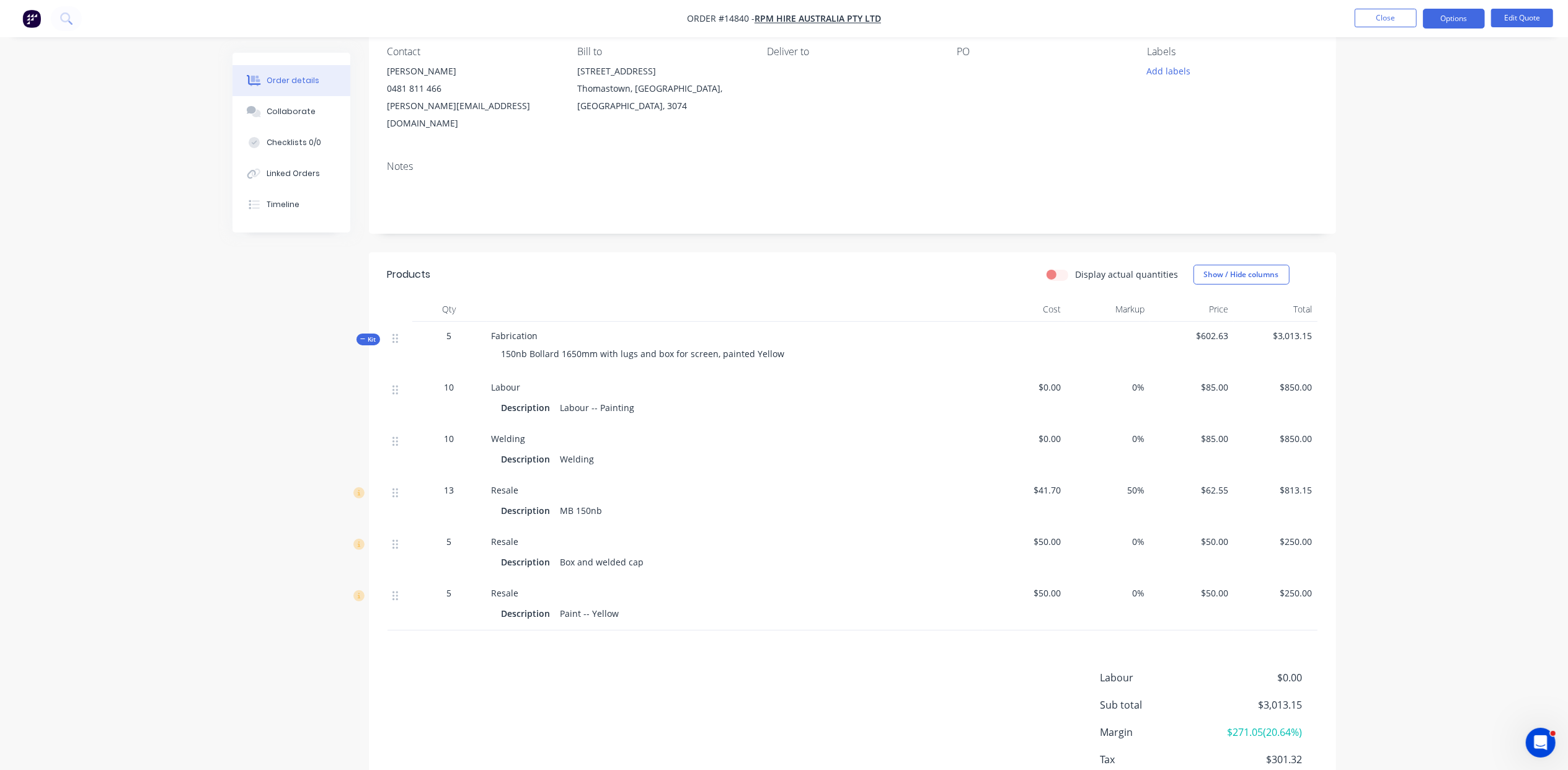
scroll to position [175, 0]
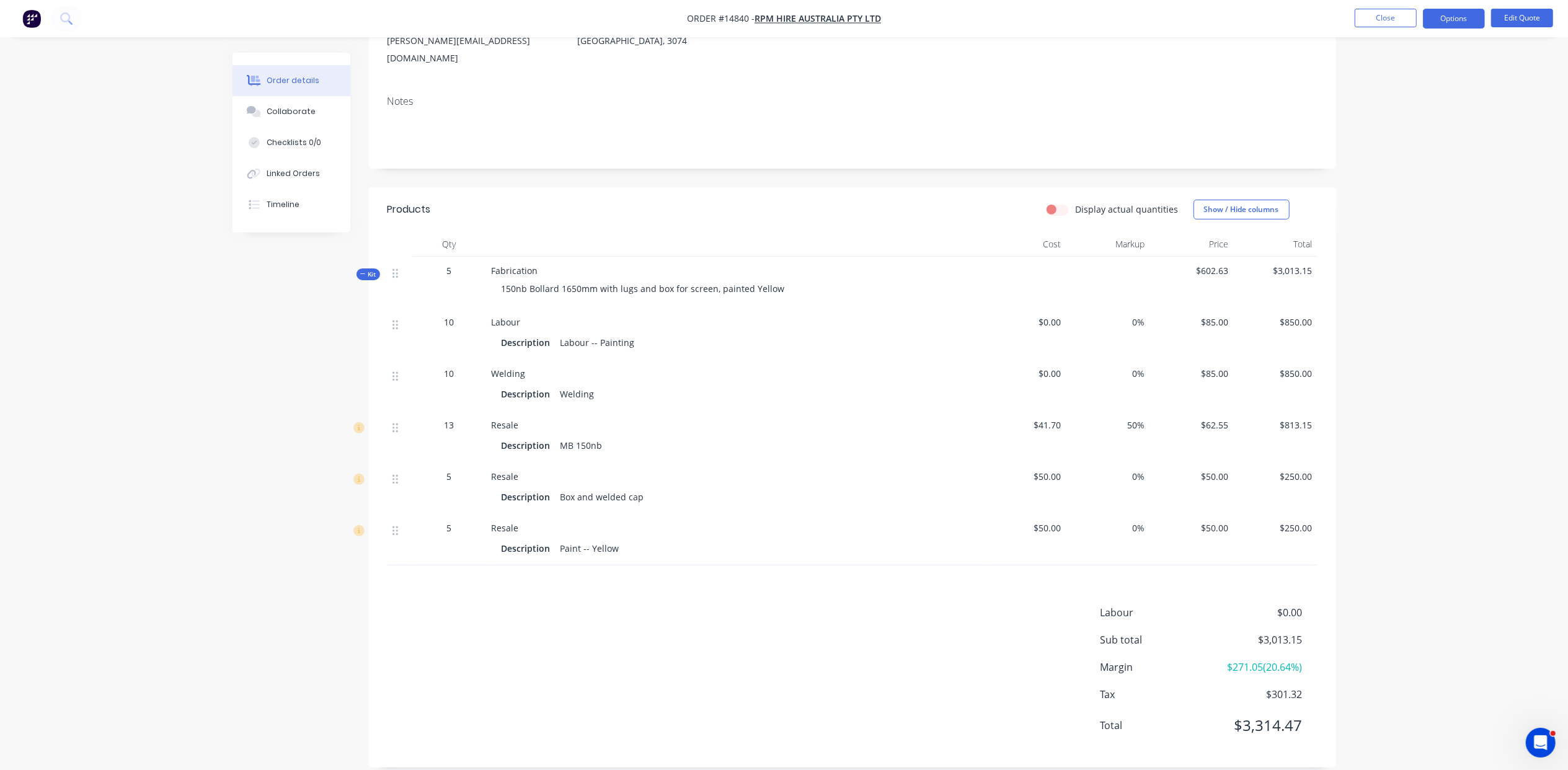
click at [1061, 308] on div "$0.00" at bounding box center [1025, 333] width 84 height 51
click at [1510, 19] on button "Edit Quote" at bounding box center [1522, 18] width 62 height 19
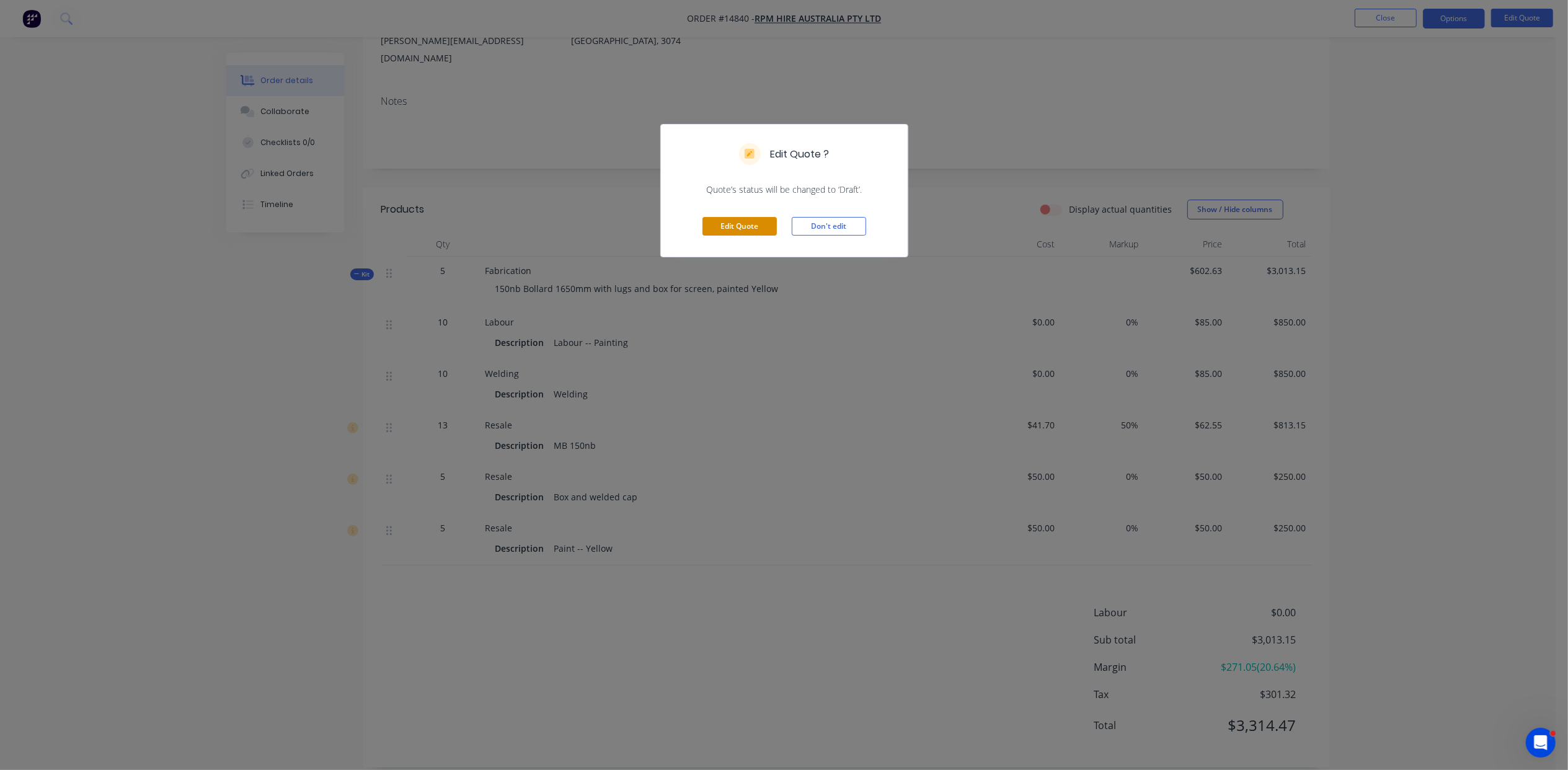
click at [752, 229] on button "Edit Quote" at bounding box center [740, 226] width 74 height 19
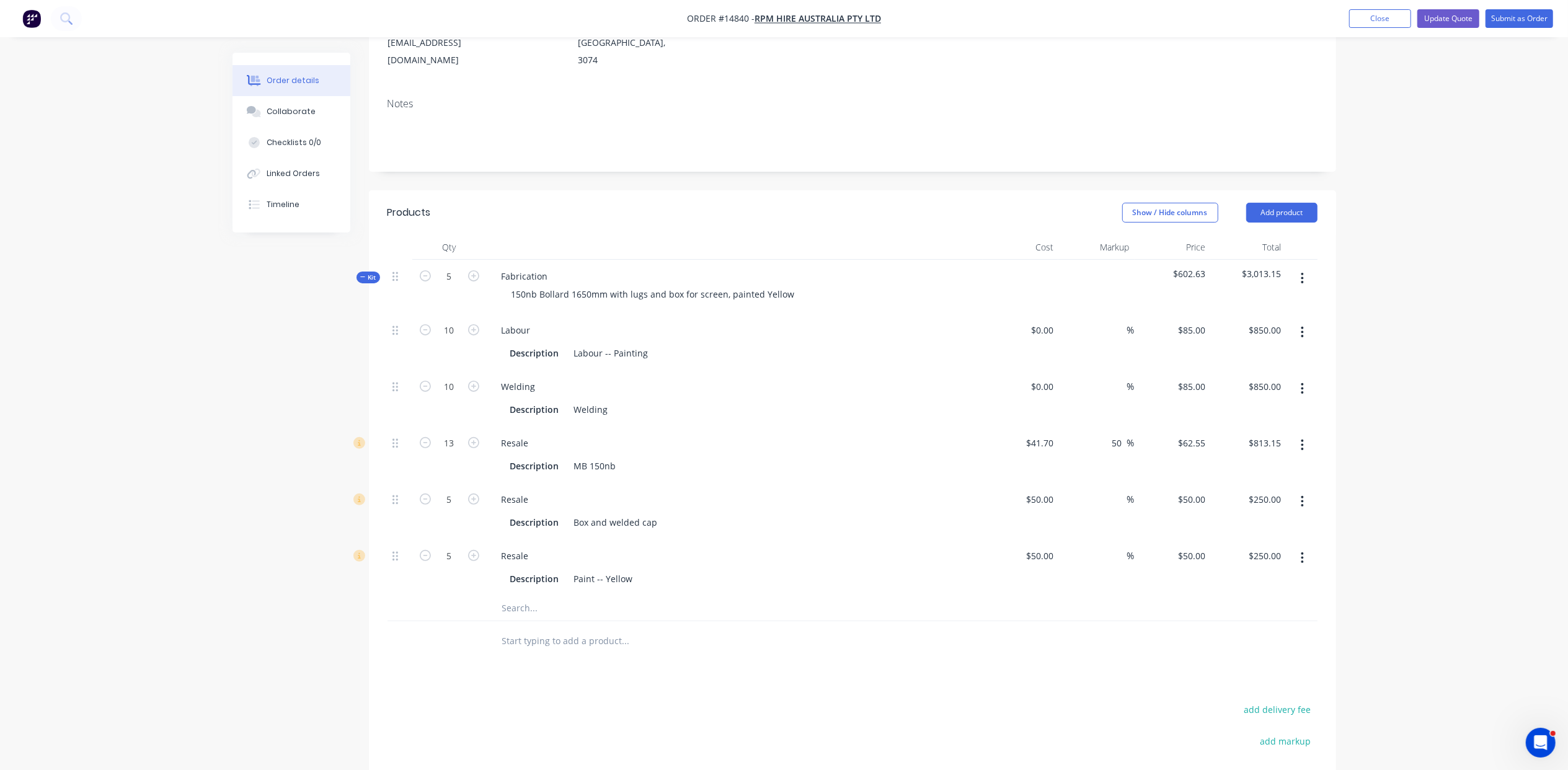
scroll to position [146, 0]
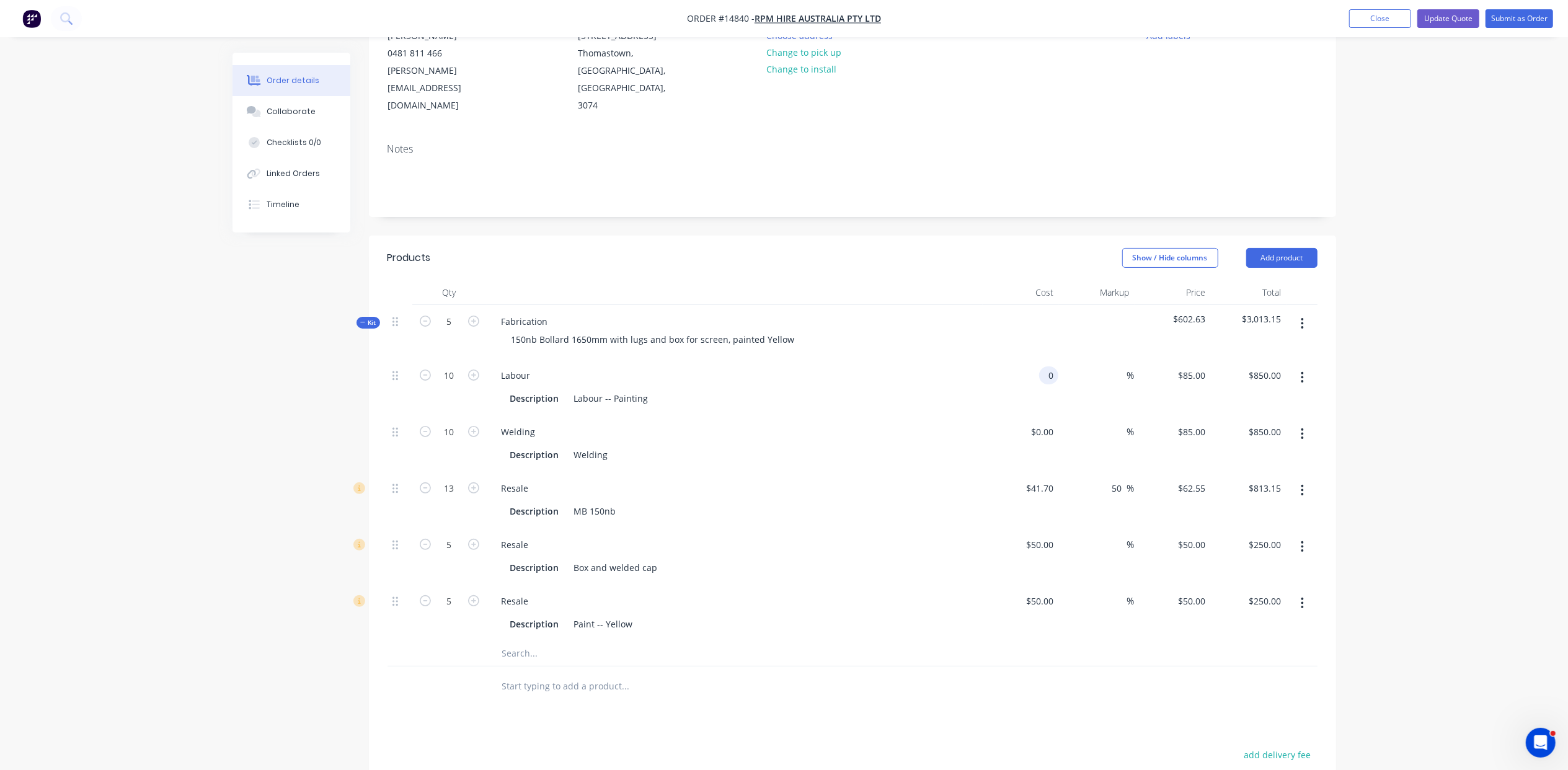
click at [1055, 366] on input "0" at bounding box center [1051, 375] width 14 height 18
type input "$85.00"
type input "25"
type input "106.25"
type input "$1,062.50"
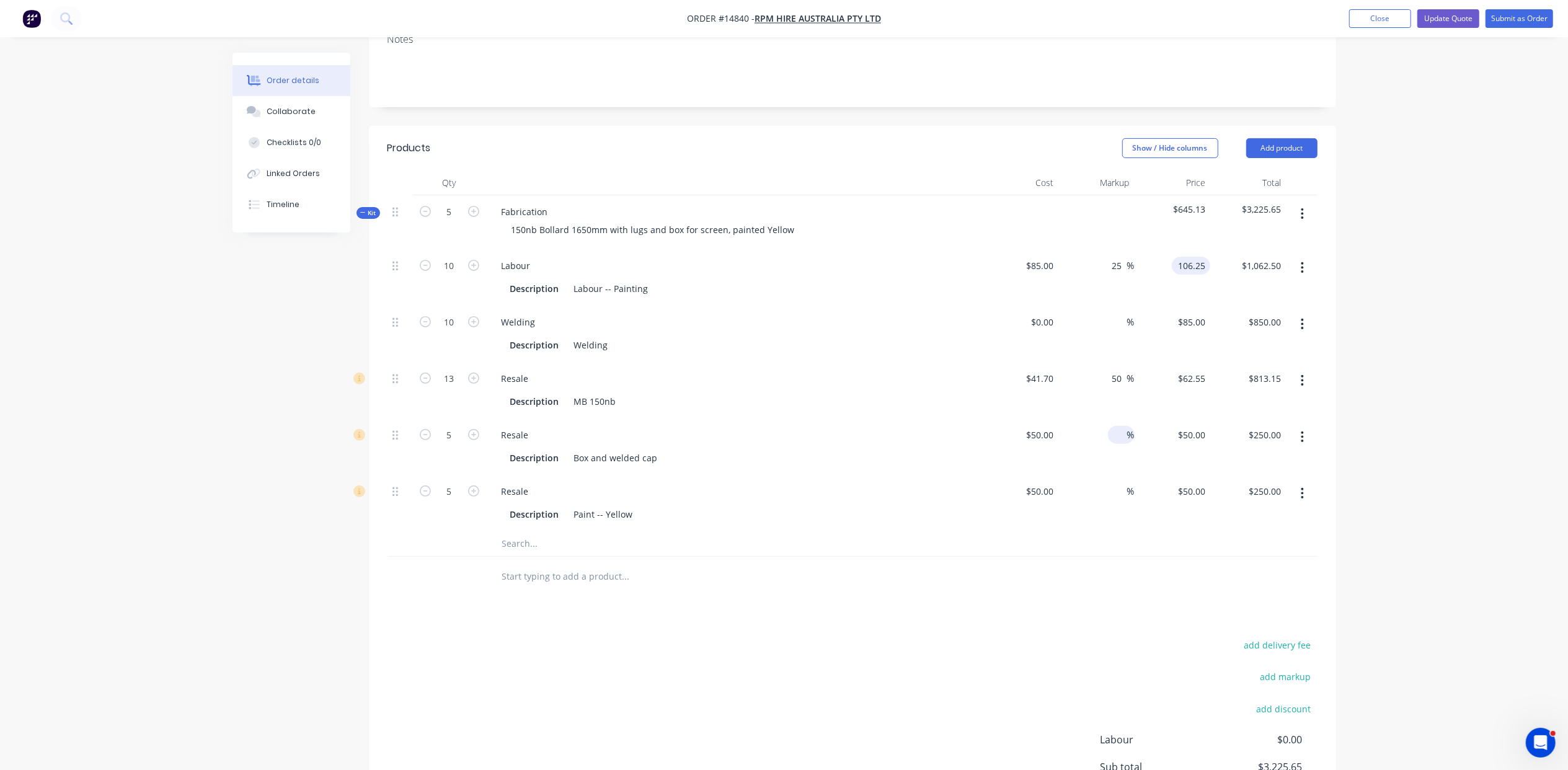
scroll to position [256, 0]
type input "$106.25"
click at [1055, 313] on input "0" at bounding box center [1044, 321] width 28 height 18
type input "$85.00"
type input "25"
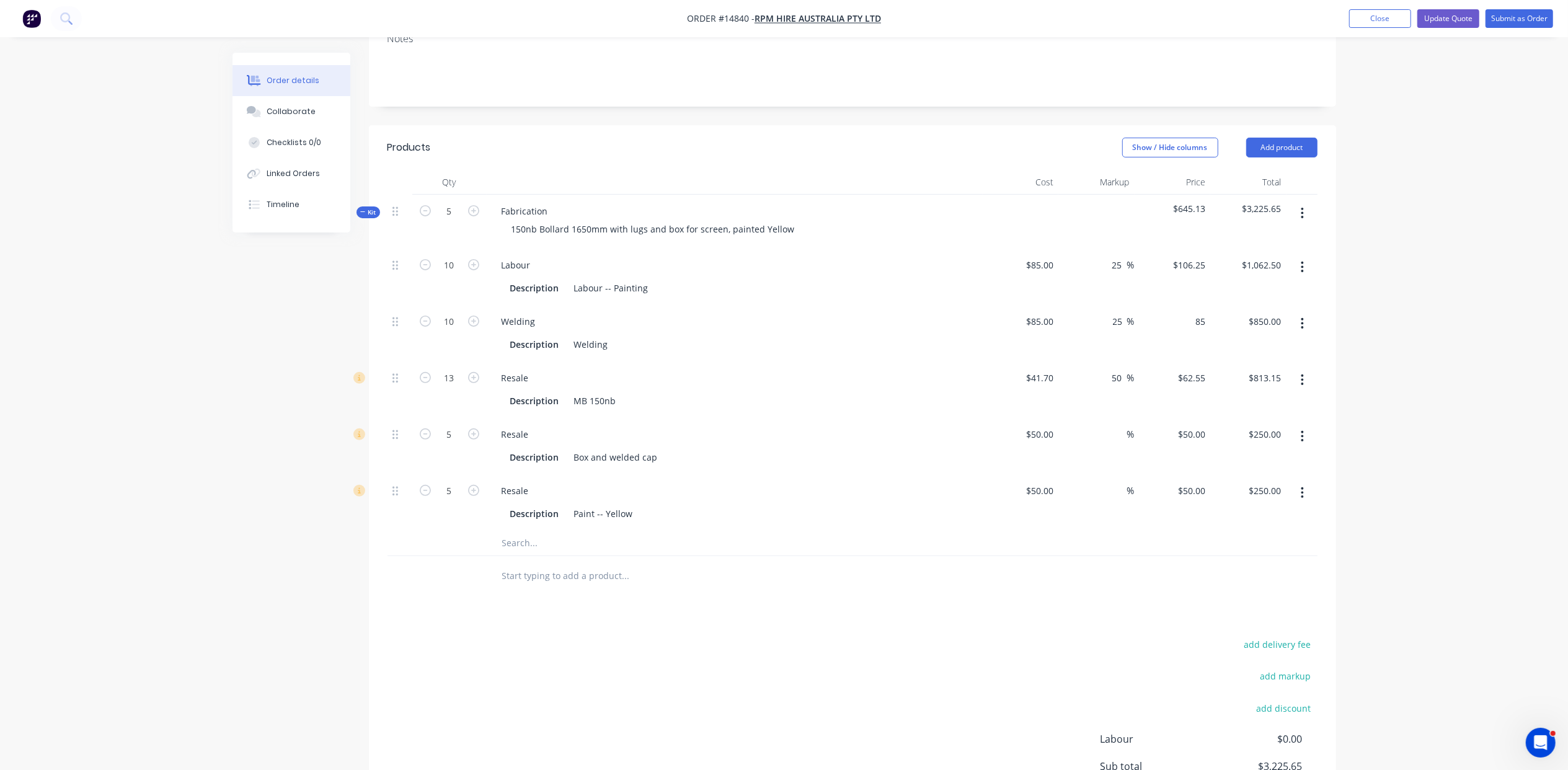
type input "106.25"
type input "$1,062.50"
type input "$106.25"
click at [1119, 256] on input "25" at bounding box center [1119, 265] width 16 height 18
type input "2"
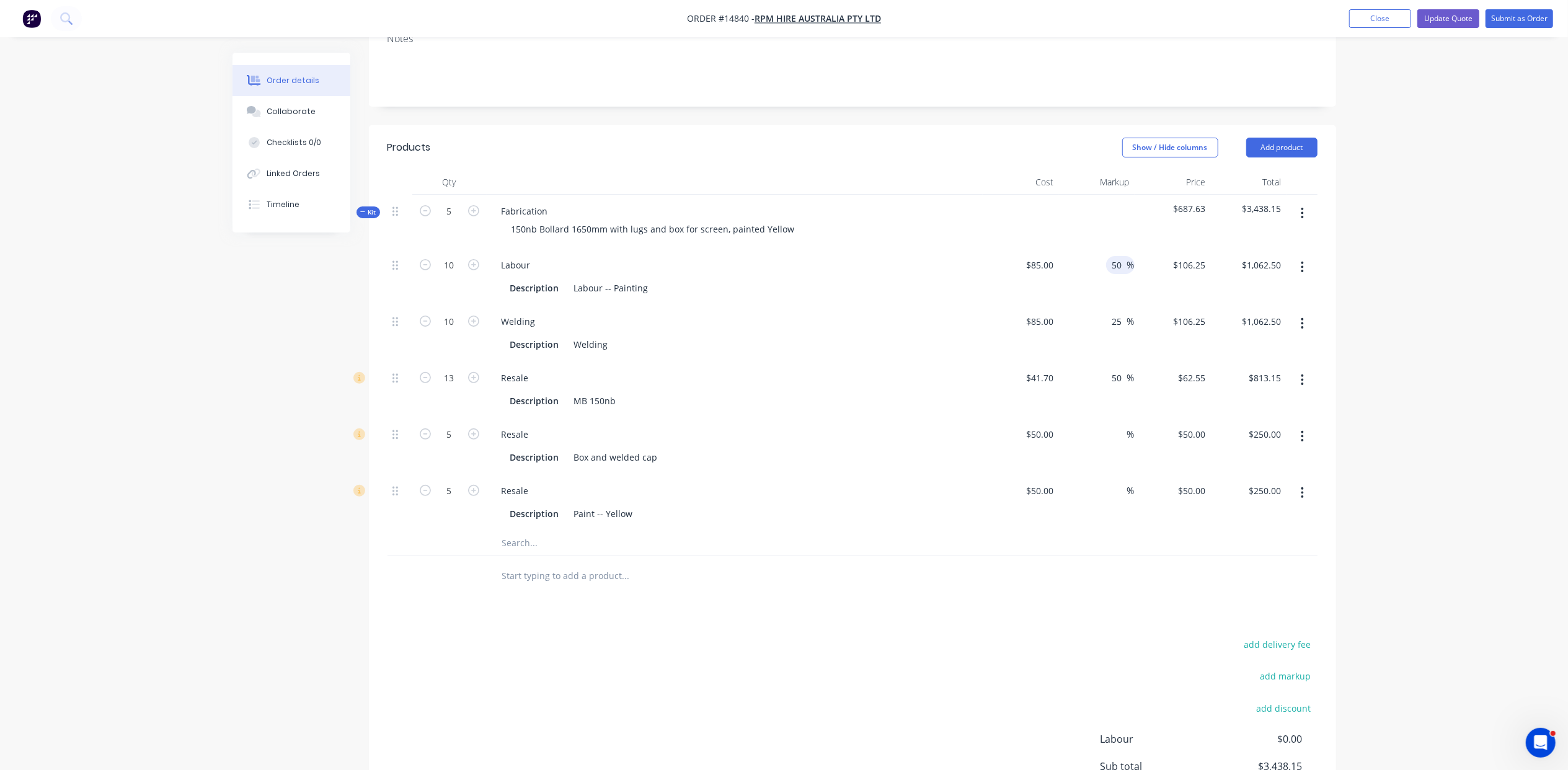
type input "50"
type input "127.5"
type input "$1,275.00"
type input "$127.50"
click at [1107, 313] on div "25 25 %" at bounding box center [1121, 321] width 28 height 18
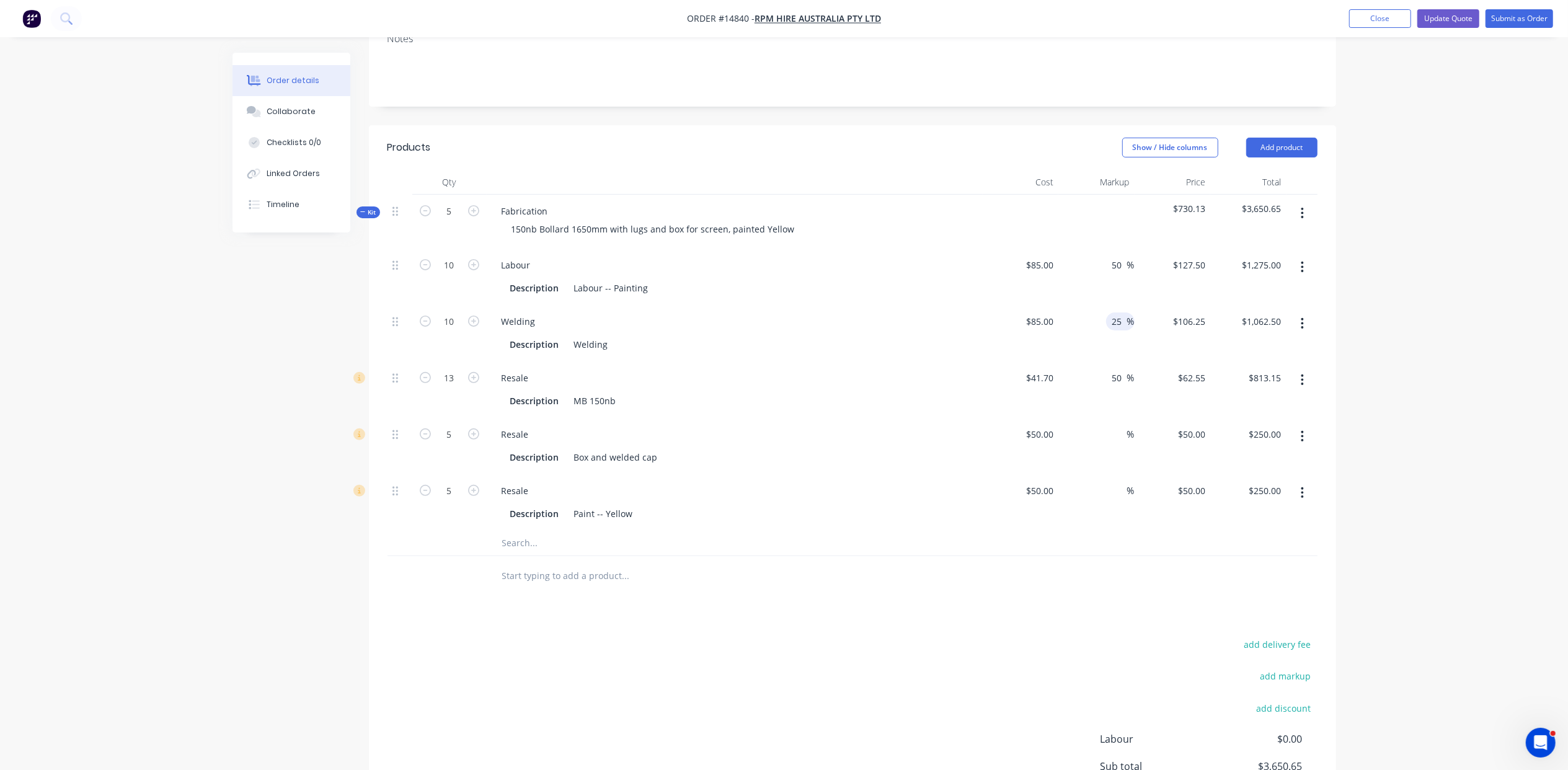
type input "2"
type input "50"
type input "127.5"
type input "$1,275.00"
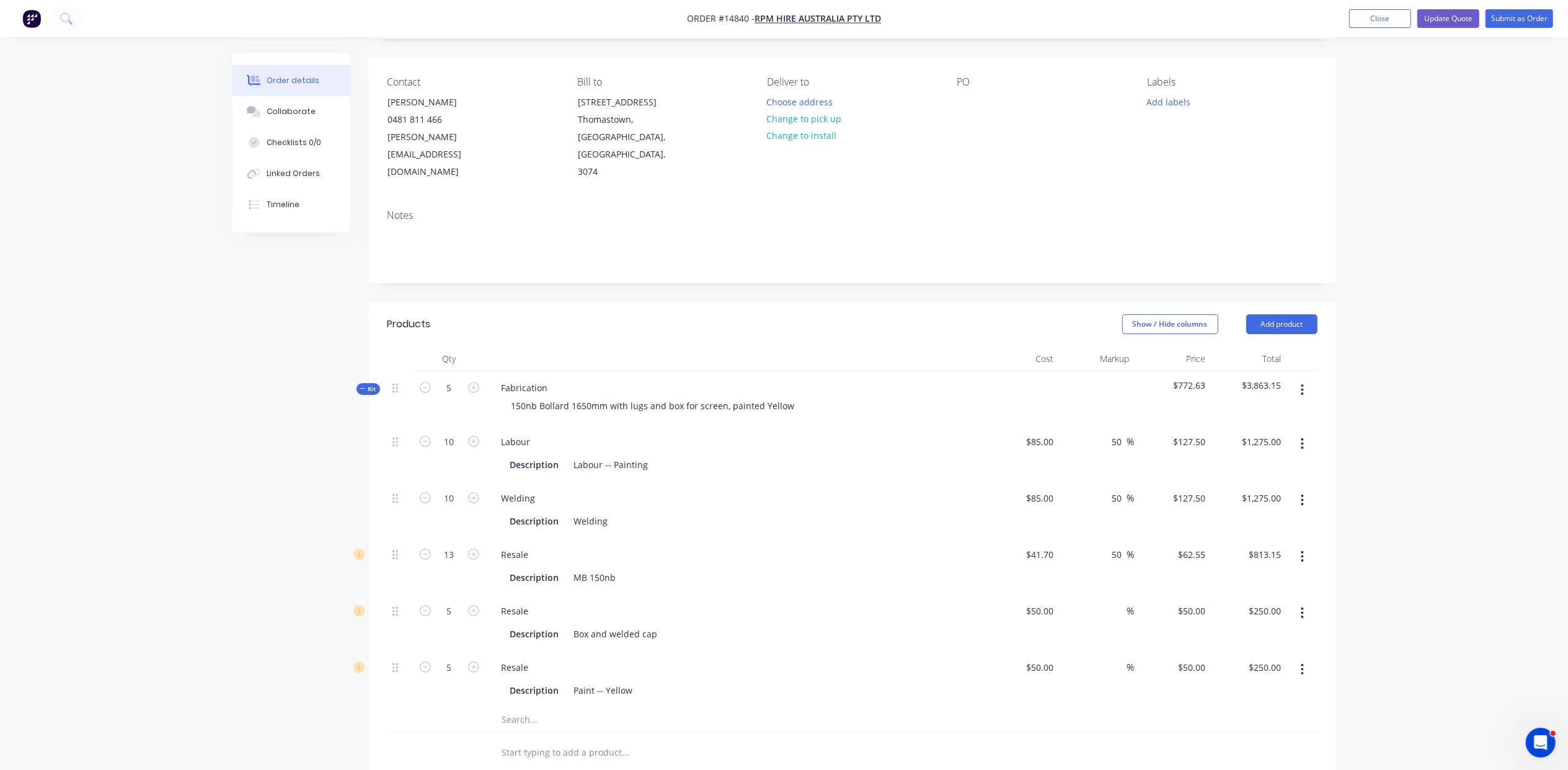
scroll to position [0, 0]
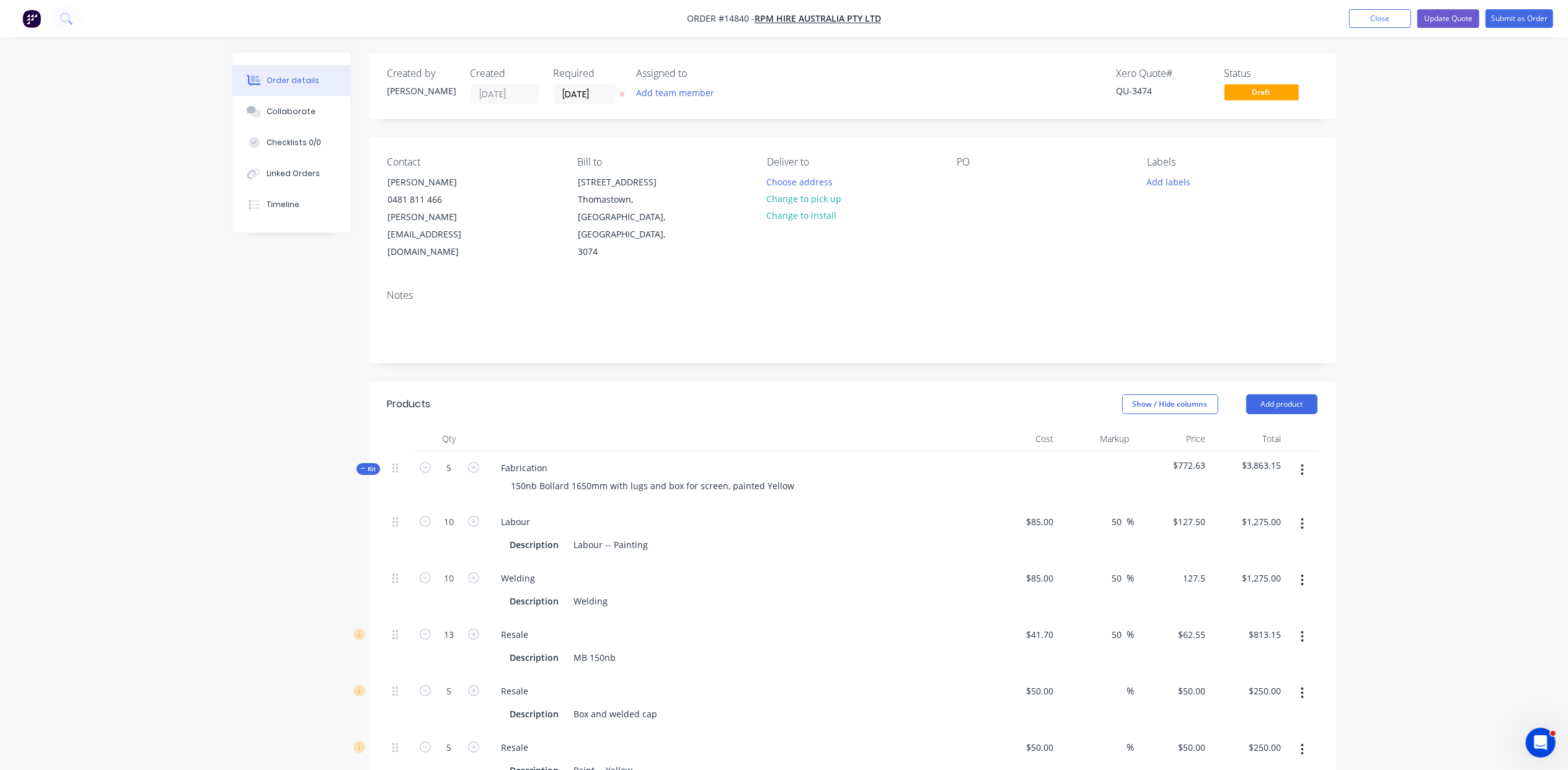
click at [879, 476] on div "150nb Bollard 1650mm with lugs and box for screen, painted Yellow" at bounding box center [735, 485] width 486 height 18
type input "$127.50"
click at [1461, 20] on button "Update Quote" at bounding box center [1448, 19] width 62 height 19
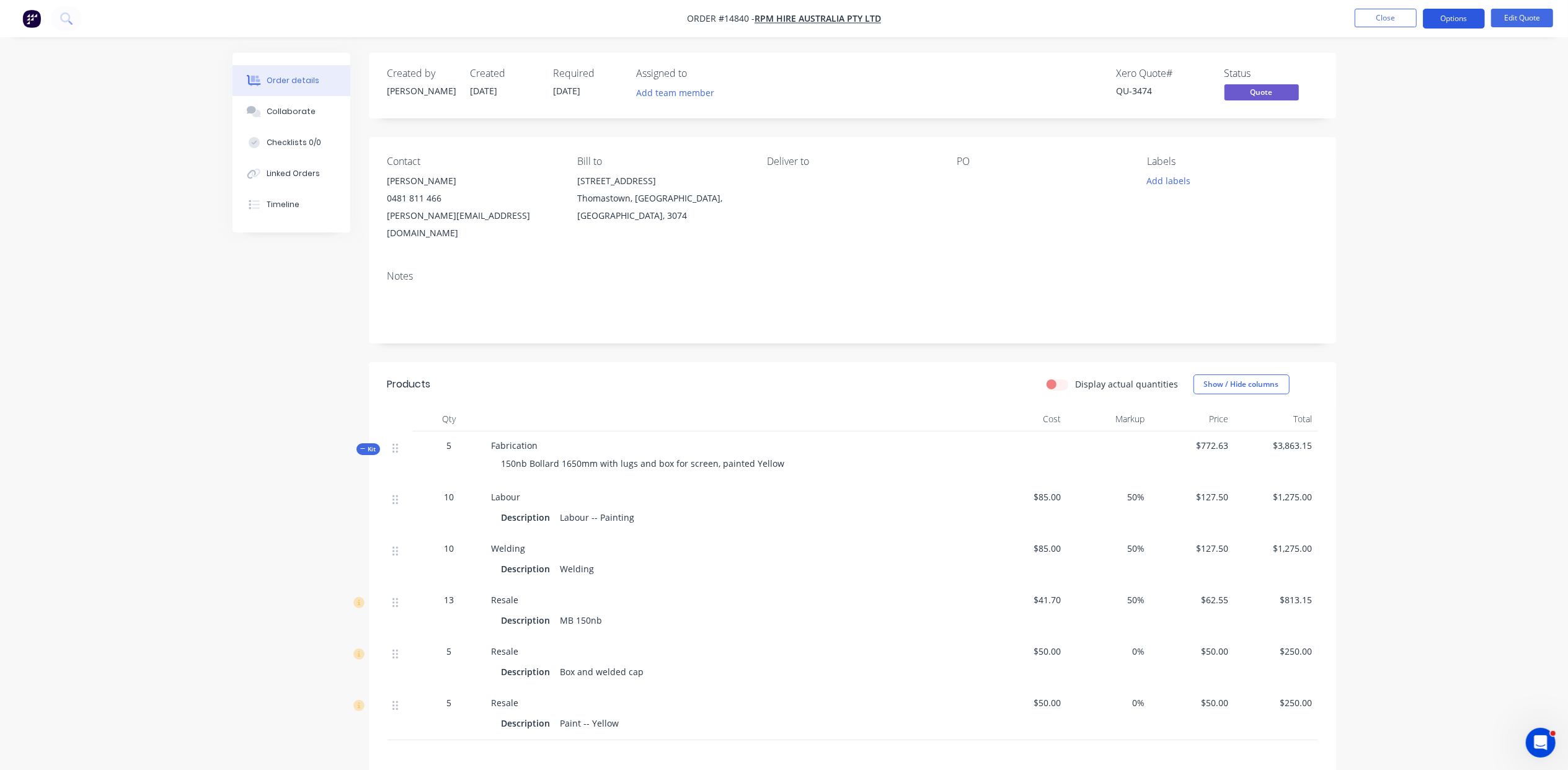
click at [1439, 23] on button "Options" at bounding box center [1454, 18] width 62 height 20
click at [1427, 73] on div "Quote" at bounding box center [1417, 75] width 114 height 18
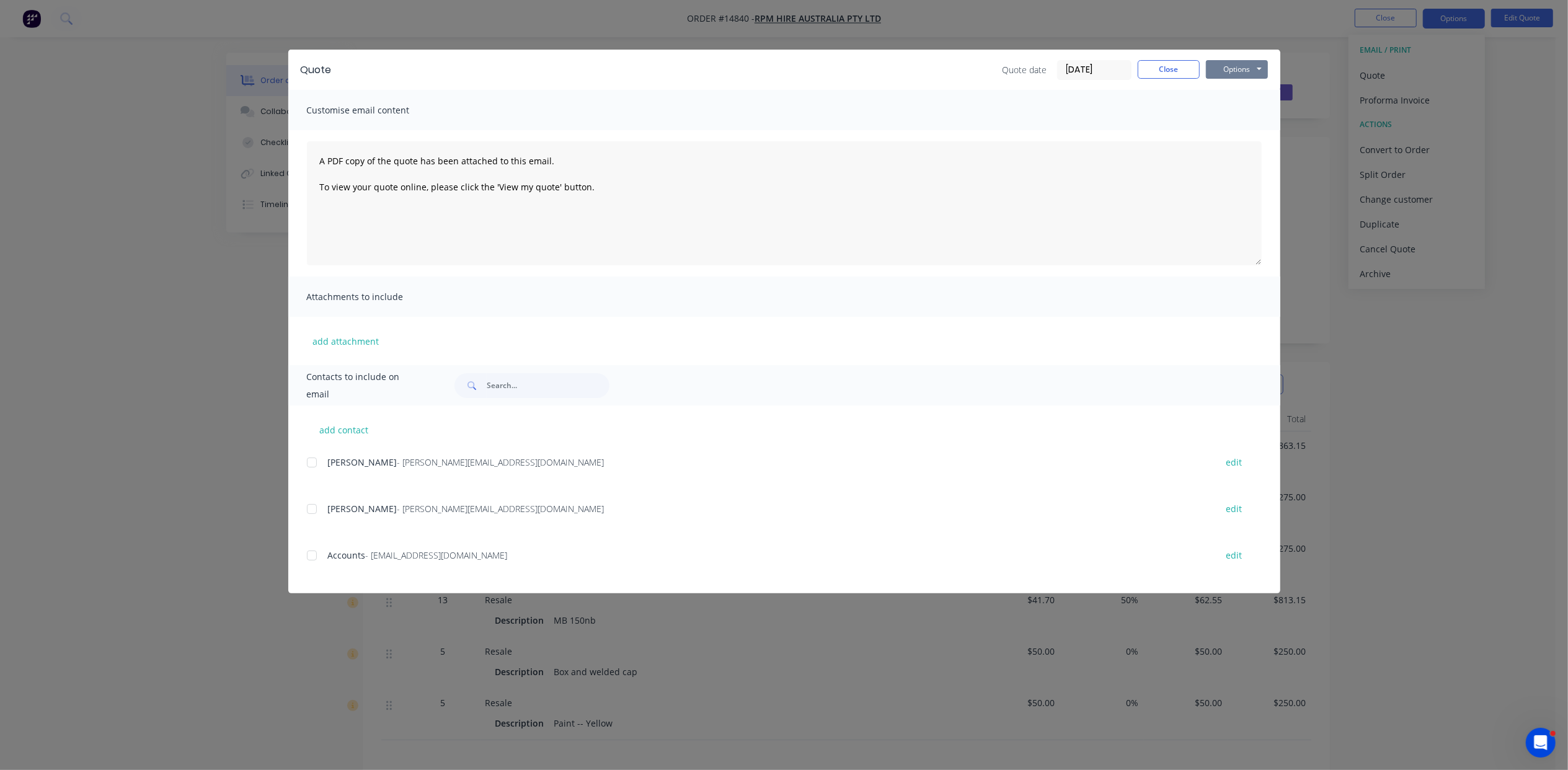
click at [1259, 73] on button "Options" at bounding box center [1237, 70] width 62 height 19
click at [1248, 109] on button "Print" at bounding box center [1246, 112] width 79 height 21
click at [311, 510] on div at bounding box center [311, 509] width 25 height 25
click at [1249, 73] on button "Options" at bounding box center [1237, 70] width 62 height 19
click at [1171, 68] on button "Close" at bounding box center [1169, 70] width 62 height 19
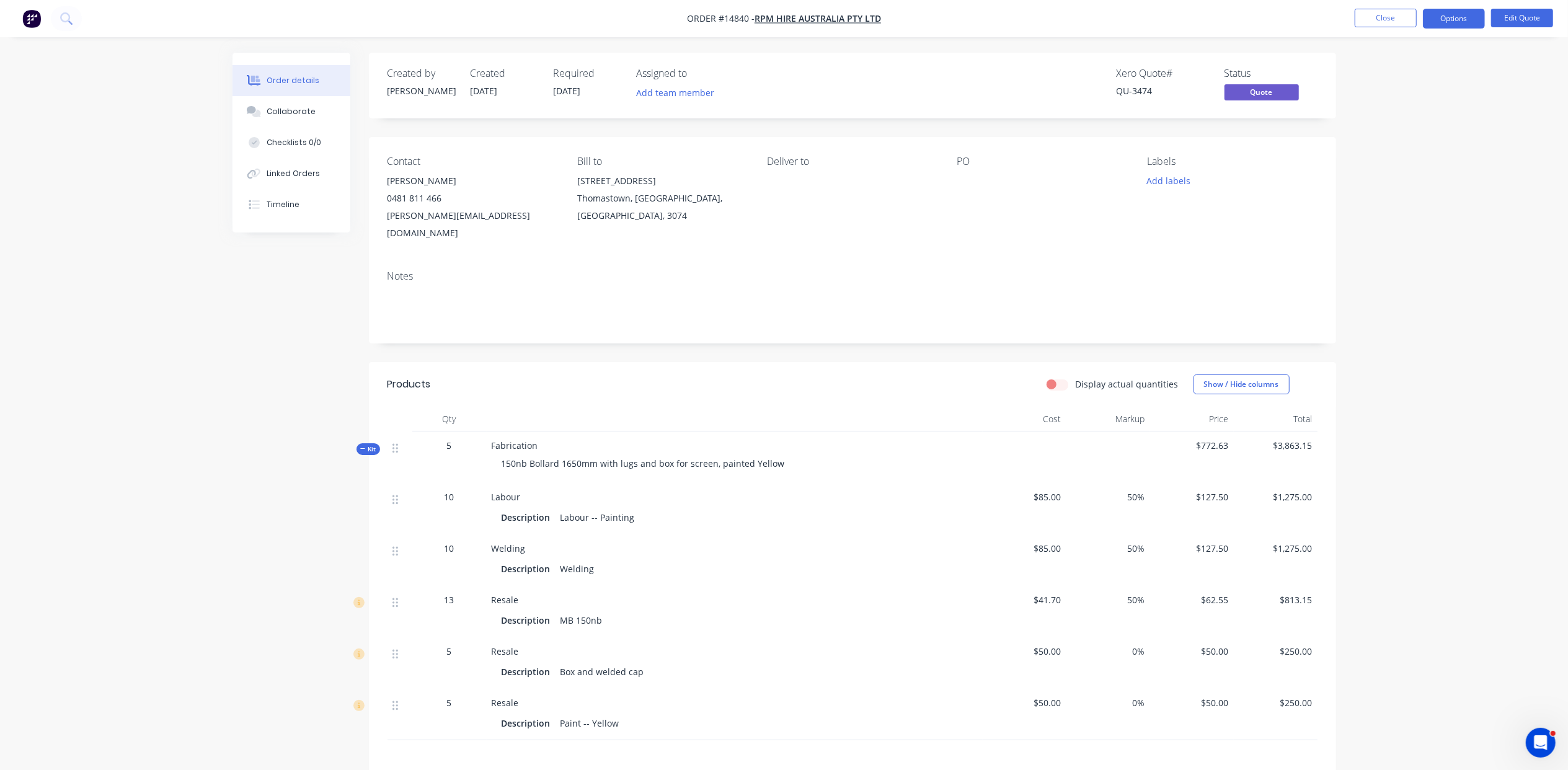
drag, startPoint x: 775, startPoint y: 449, endPoint x: 780, endPoint y: 446, distance: 5.8
click at [775, 457] on span "150nb Bollard 1650mm with lugs and box for screen, painted Yellow" at bounding box center [644, 463] width 283 height 12
click at [1531, 13] on button "Edit Quote" at bounding box center [1522, 18] width 62 height 19
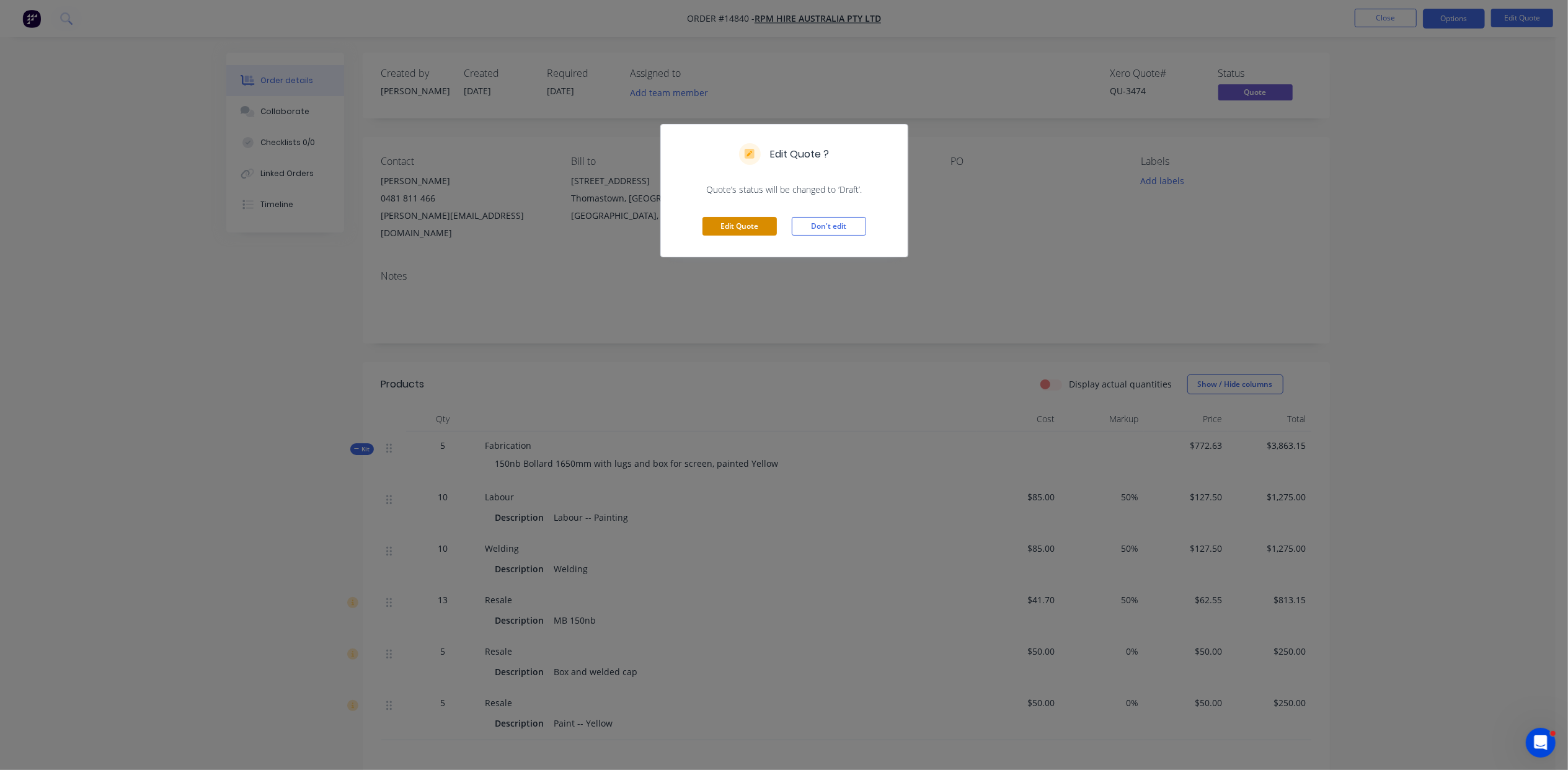
click at [767, 224] on button "Edit Quote" at bounding box center [740, 226] width 74 height 19
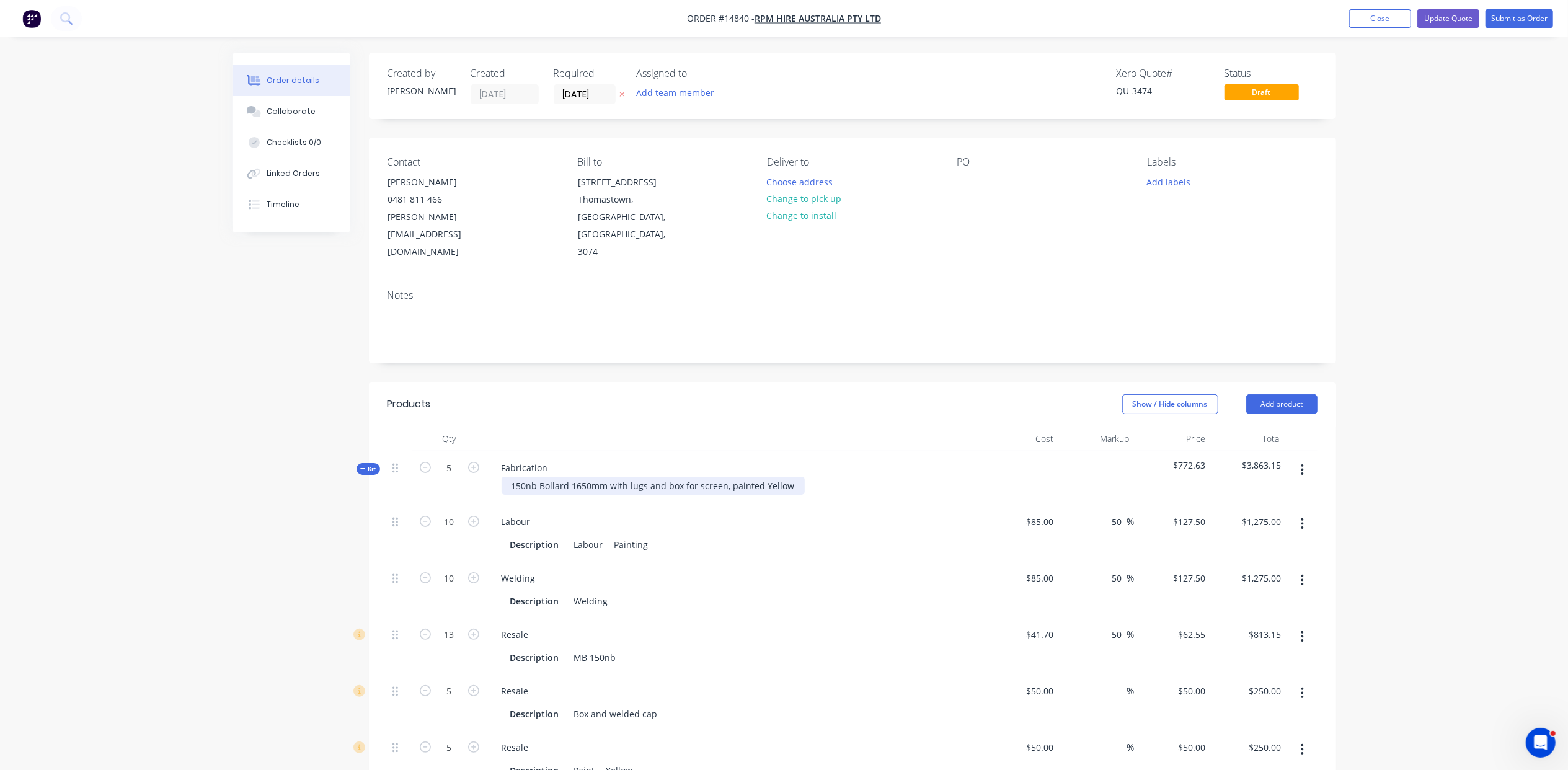
click at [787, 476] on div "150nb Bollard 1650mm with lugs and box for screen, painted Yellow" at bounding box center [653, 485] width 303 height 18
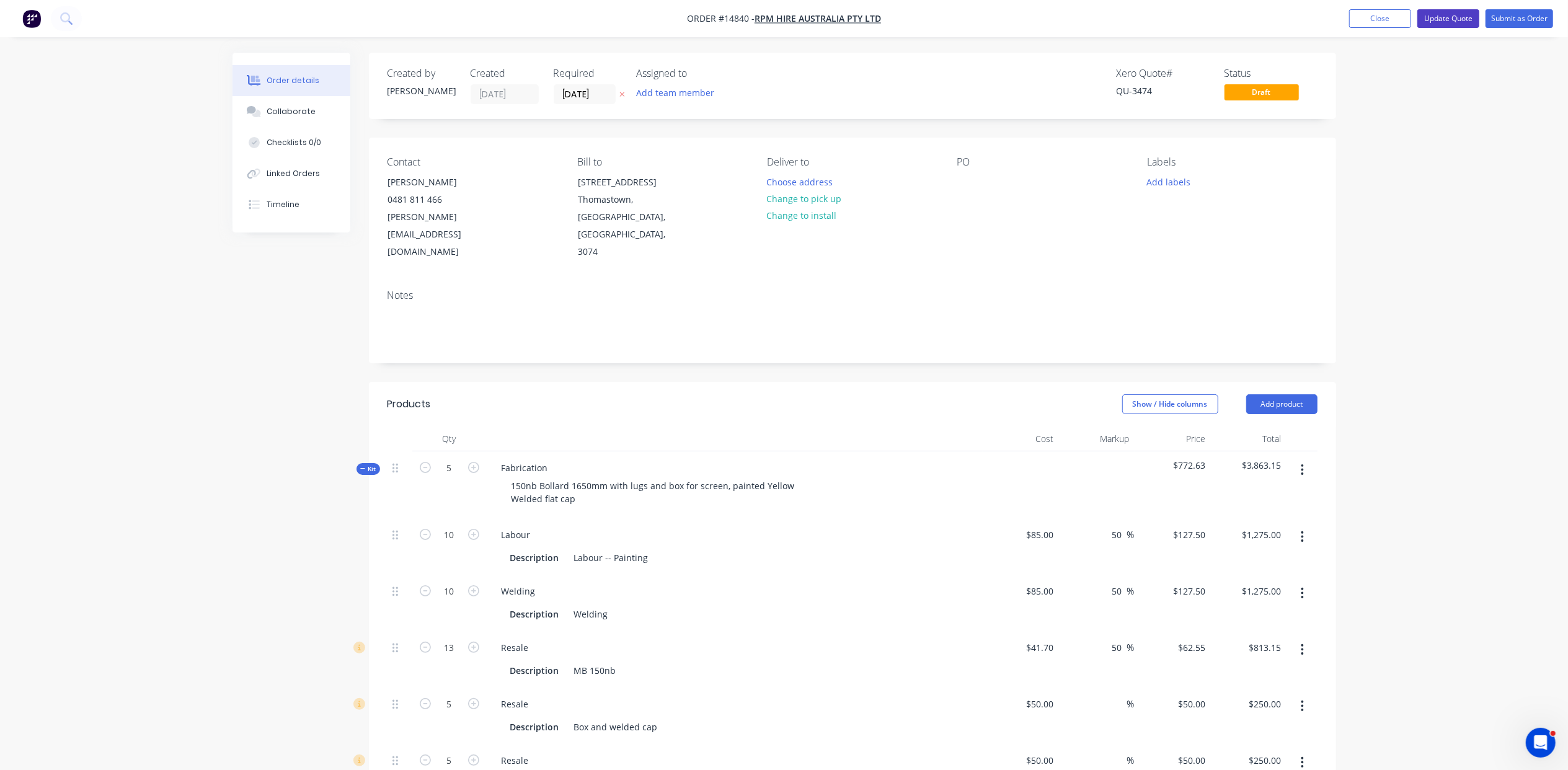
click at [1464, 21] on button "Update Quote" at bounding box center [1448, 19] width 62 height 19
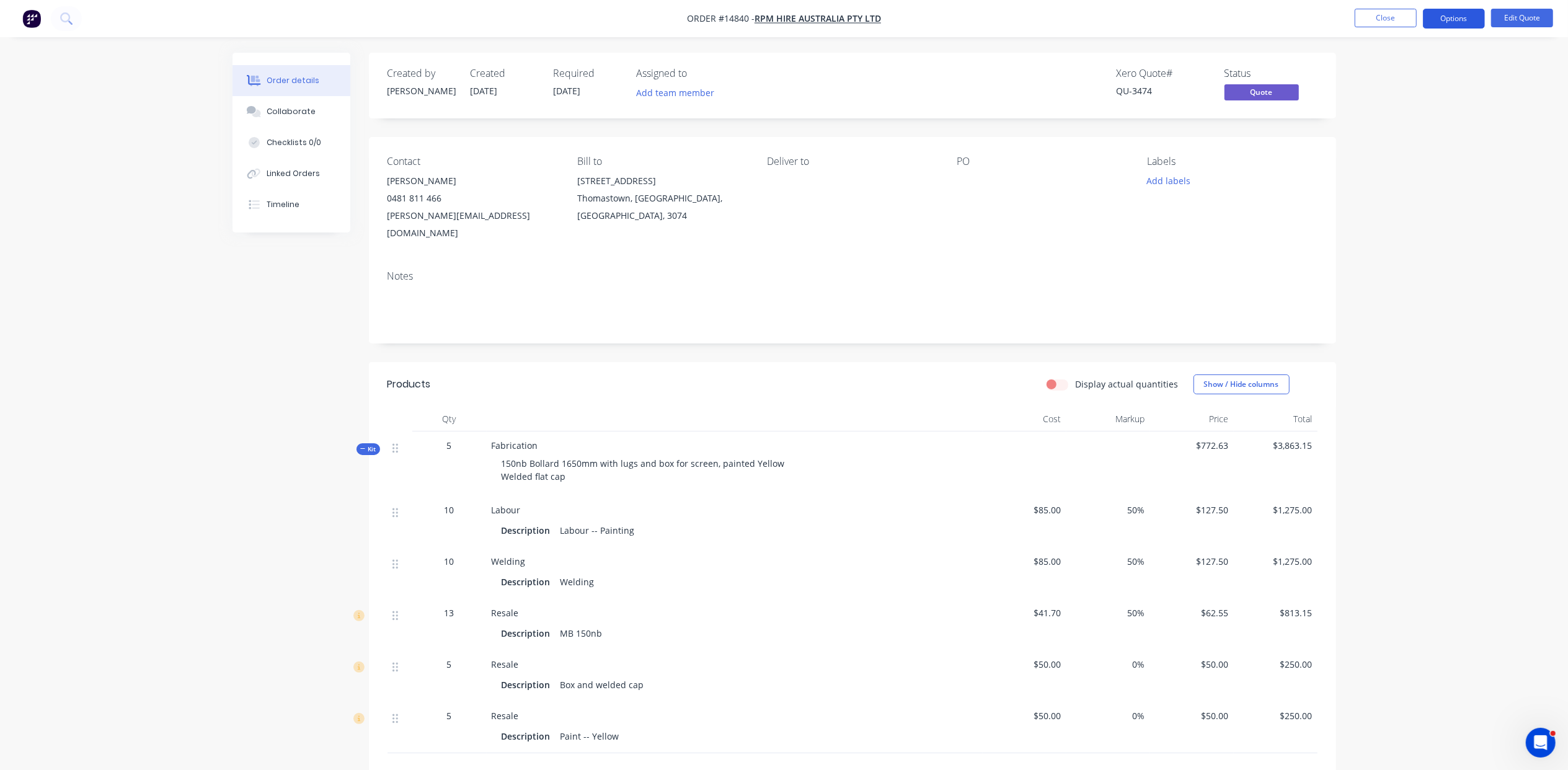
click at [1436, 22] on button "Options" at bounding box center [1454, 18] width 62 height 20
click at [1519, 107] on div "Order details Collaborate Checklists 0/0 Linked Orders Timeline Order details C…" at bounding box center [784, 487] width 1568 height 974
click at [1509, 19] on button "Edit Quote" at bounding box center [1522, 18] width 62 height 19
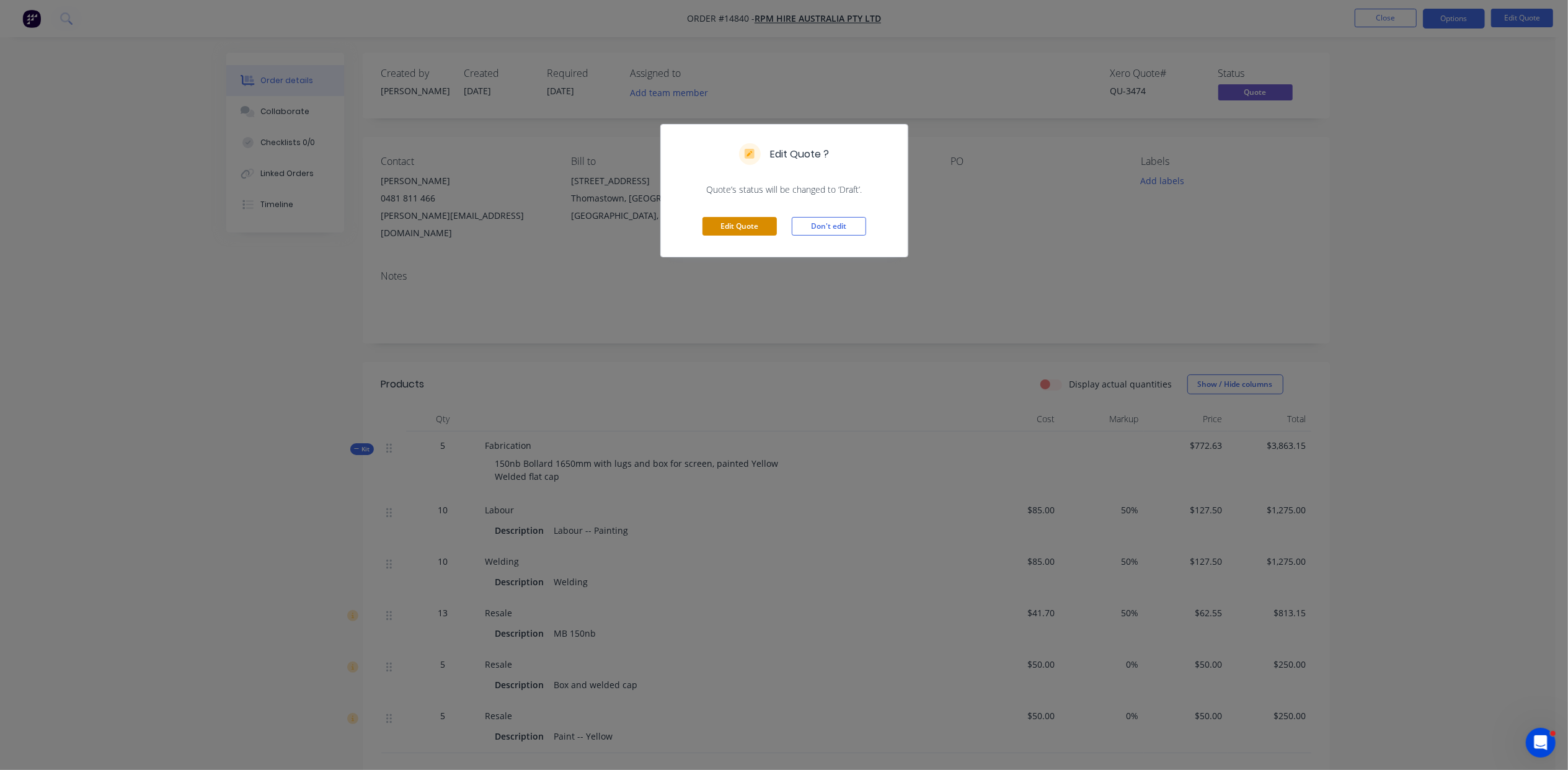
click at [750, 226] on button "Edit Quote" at bounding box center [740, 226] width 74 height 19
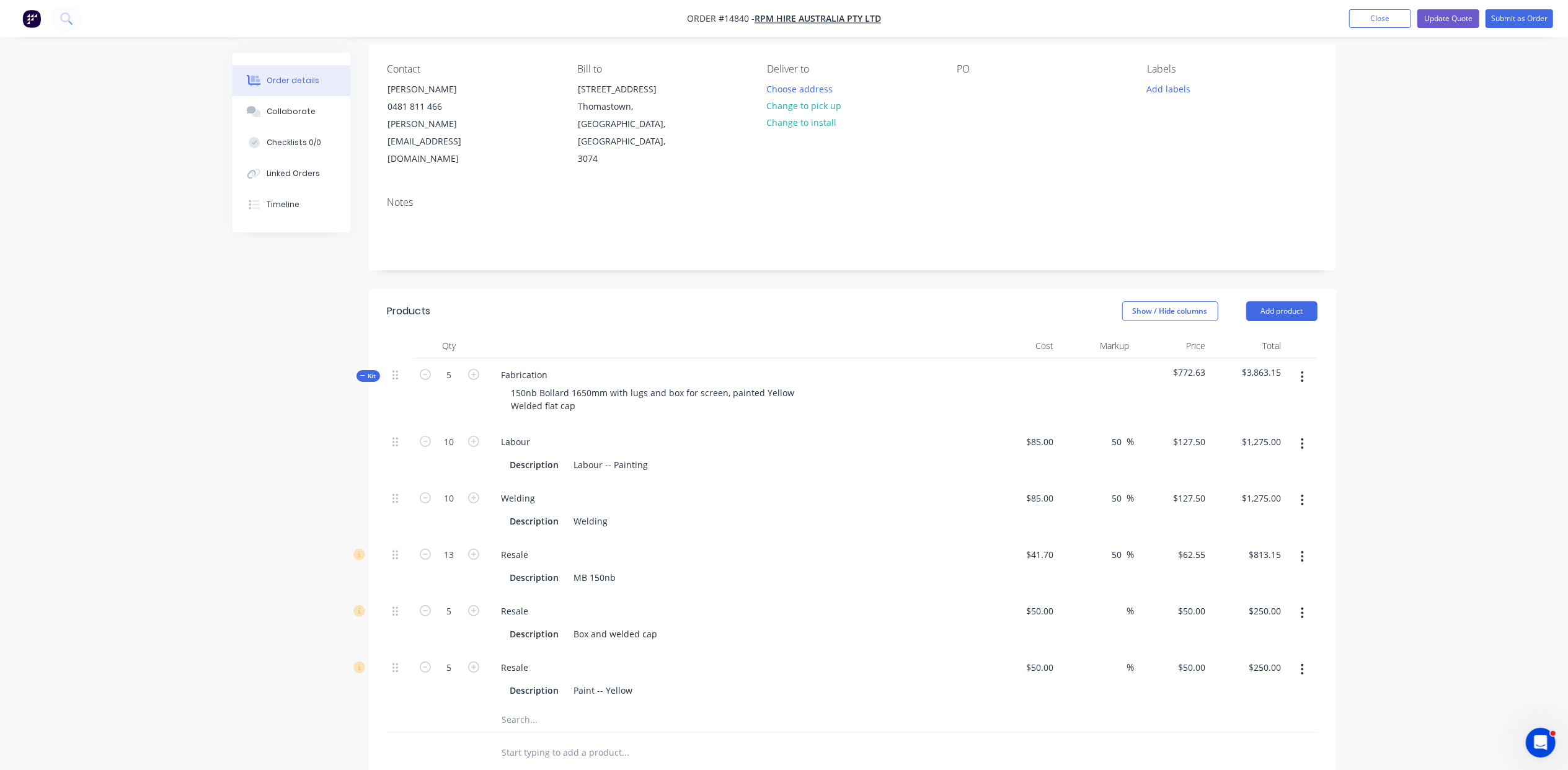
scroll to position [110, 0]
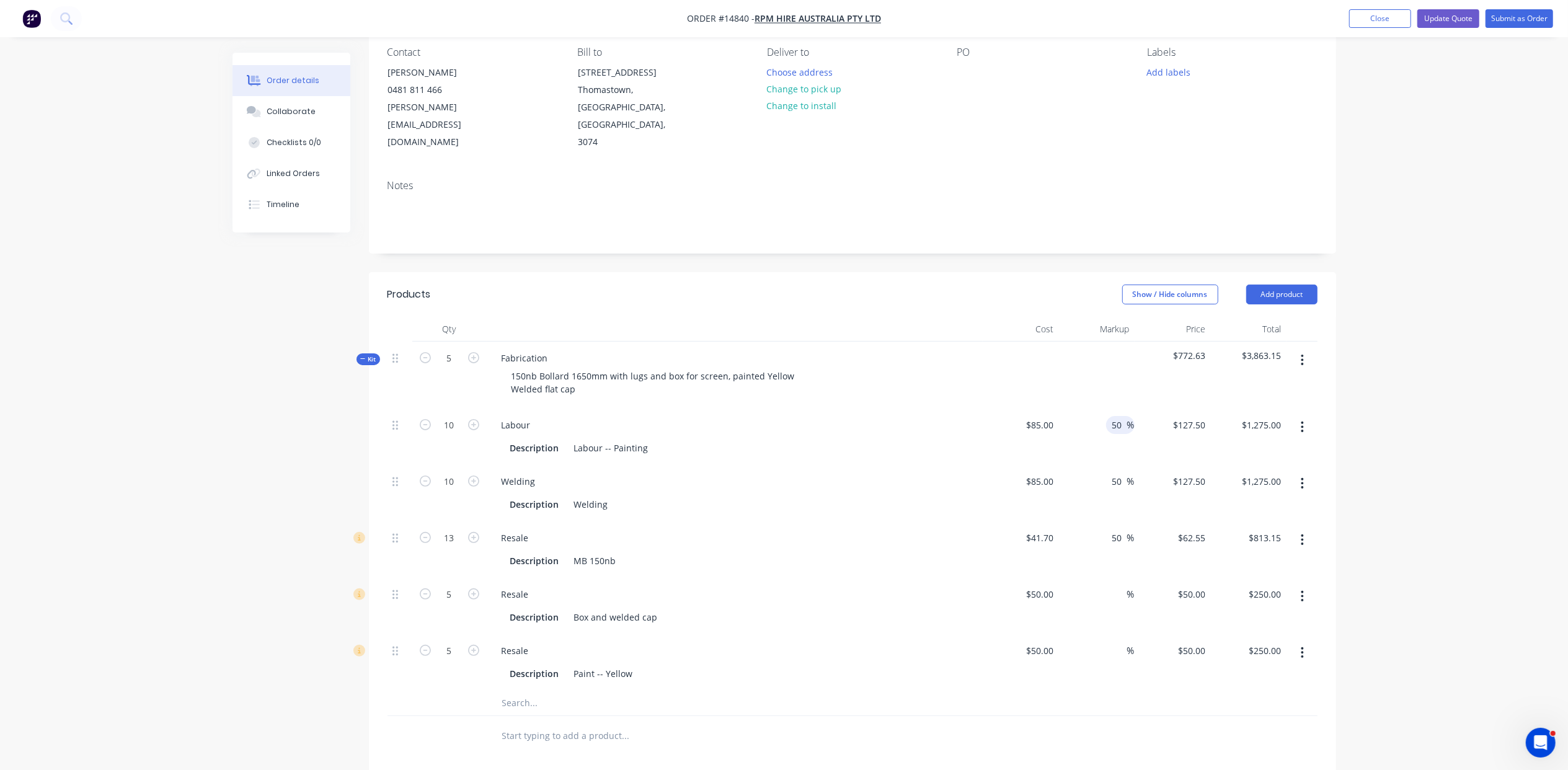
click at [1121, 416] on input "50" at bounding box center [1119, 425] width 16 height 18
type input "5"
type input "100"
type input "170"
type input "$1,700.00"
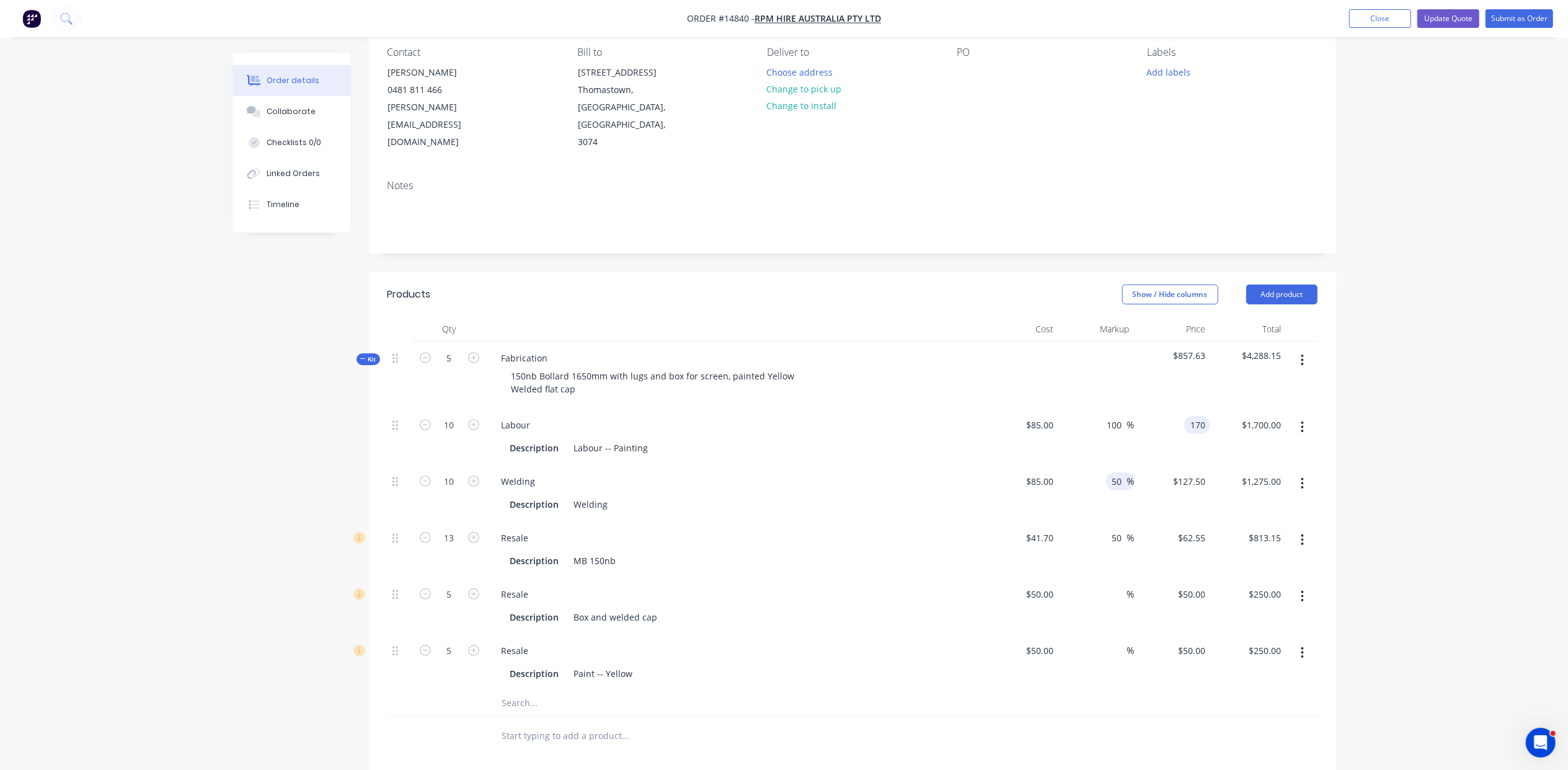
type input "$170.00"
click at [1107, 472] on div "50 50 %" at bounding box center [1121, 481] width 28 height 18
type input "5"
type input "100"
type input "170"
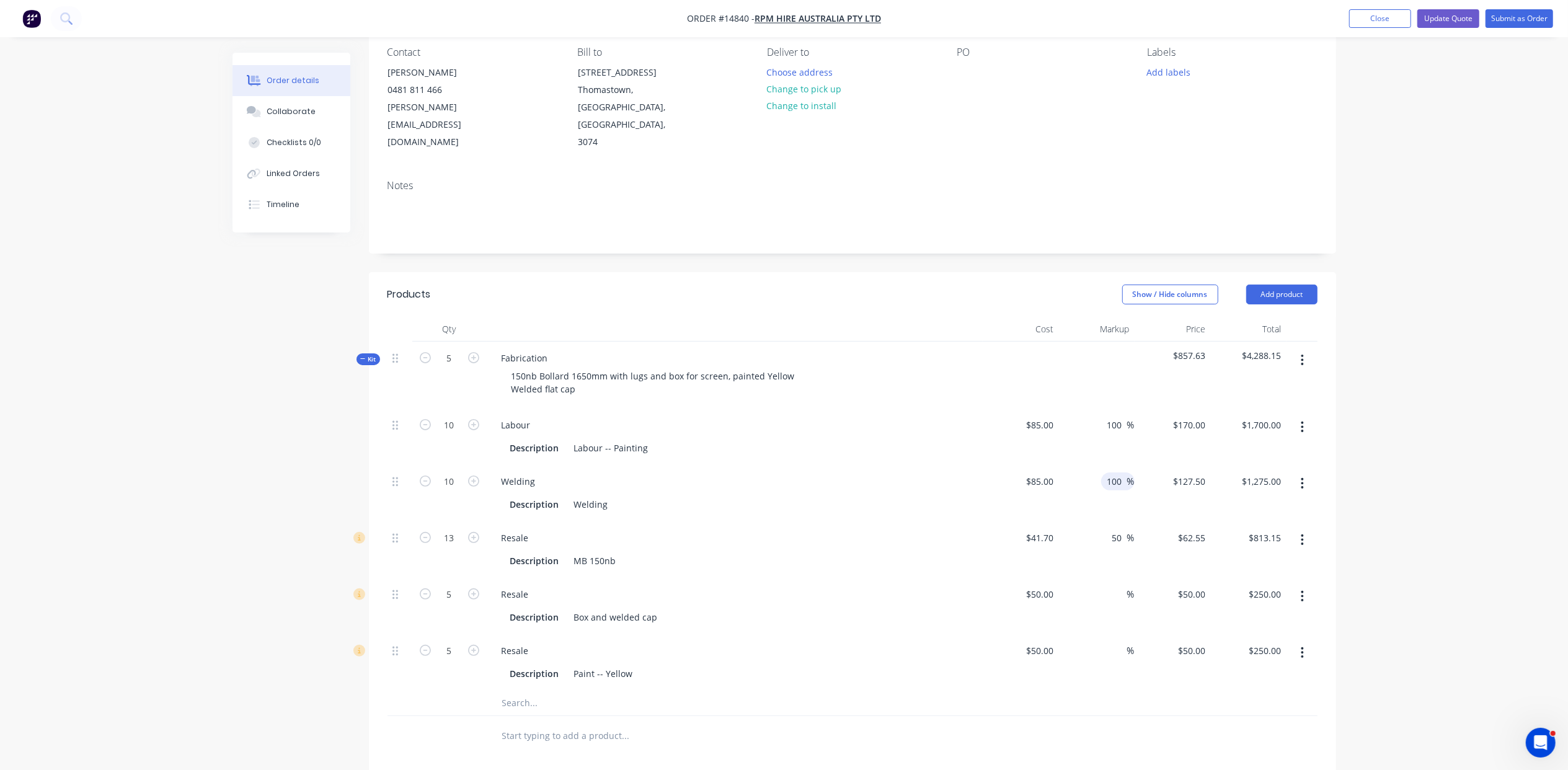
type input "$1,700.00"
type input "$170.00"
click at [1112, 472] on input "100" at bounding box center [1117, 481] width 21 height 18
type input "50"
type input "127.5"
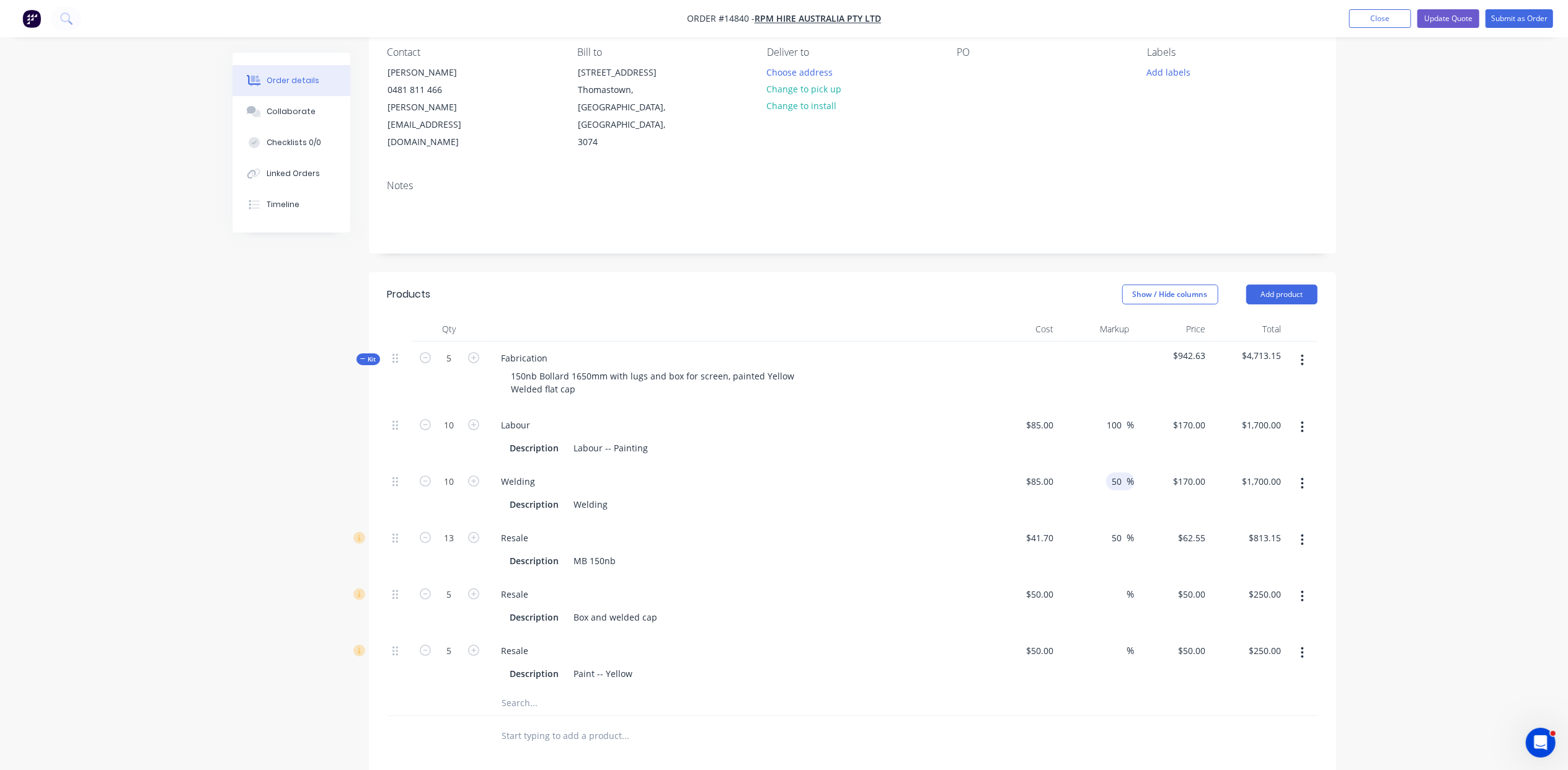
type input "$1,275.00"
type input "$127.50"
click at [1444, 21] on button "Update Quote" at bounding box center [1448, 19] width 62 height 19
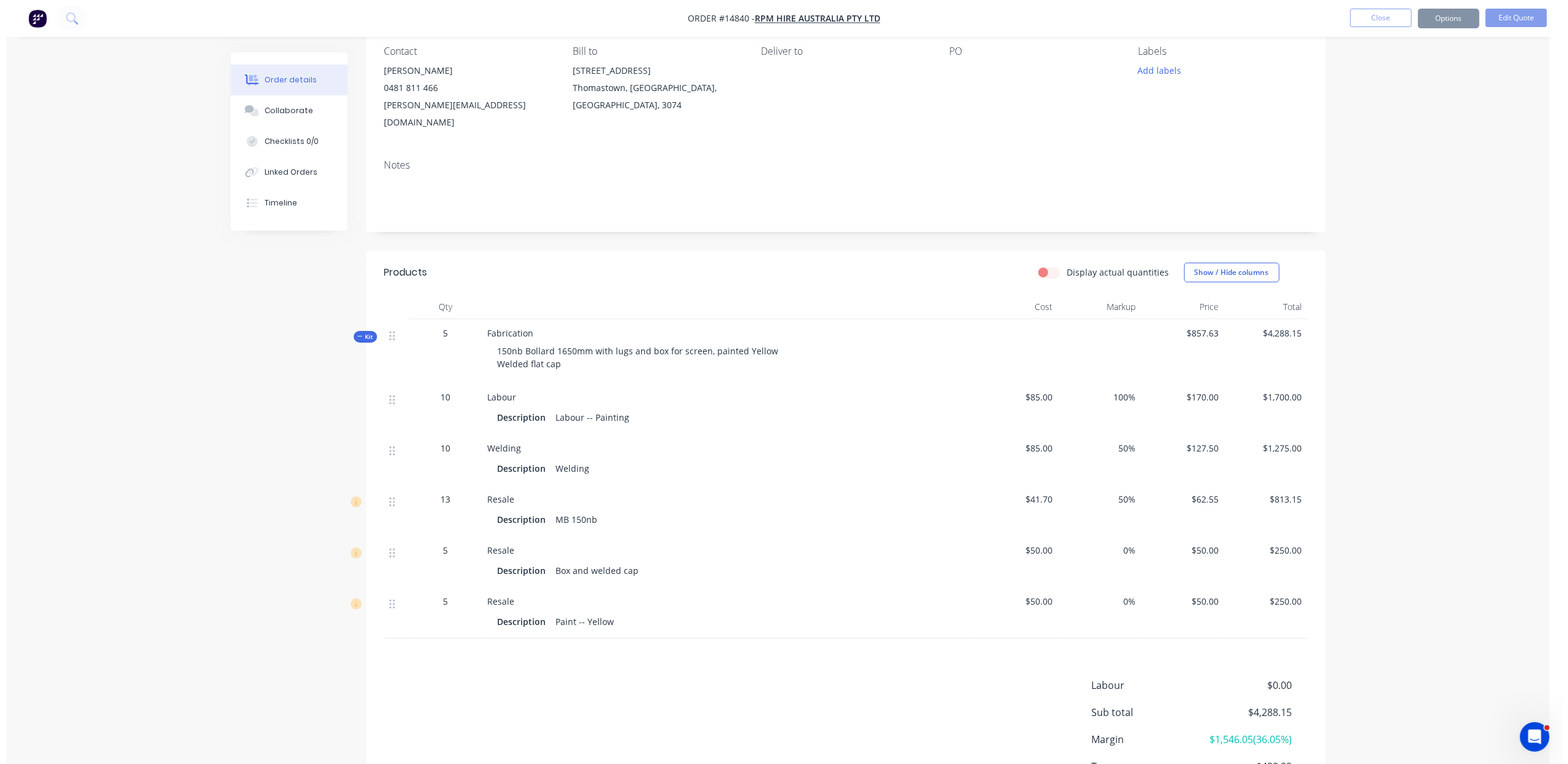
scroll to position [0, 0]
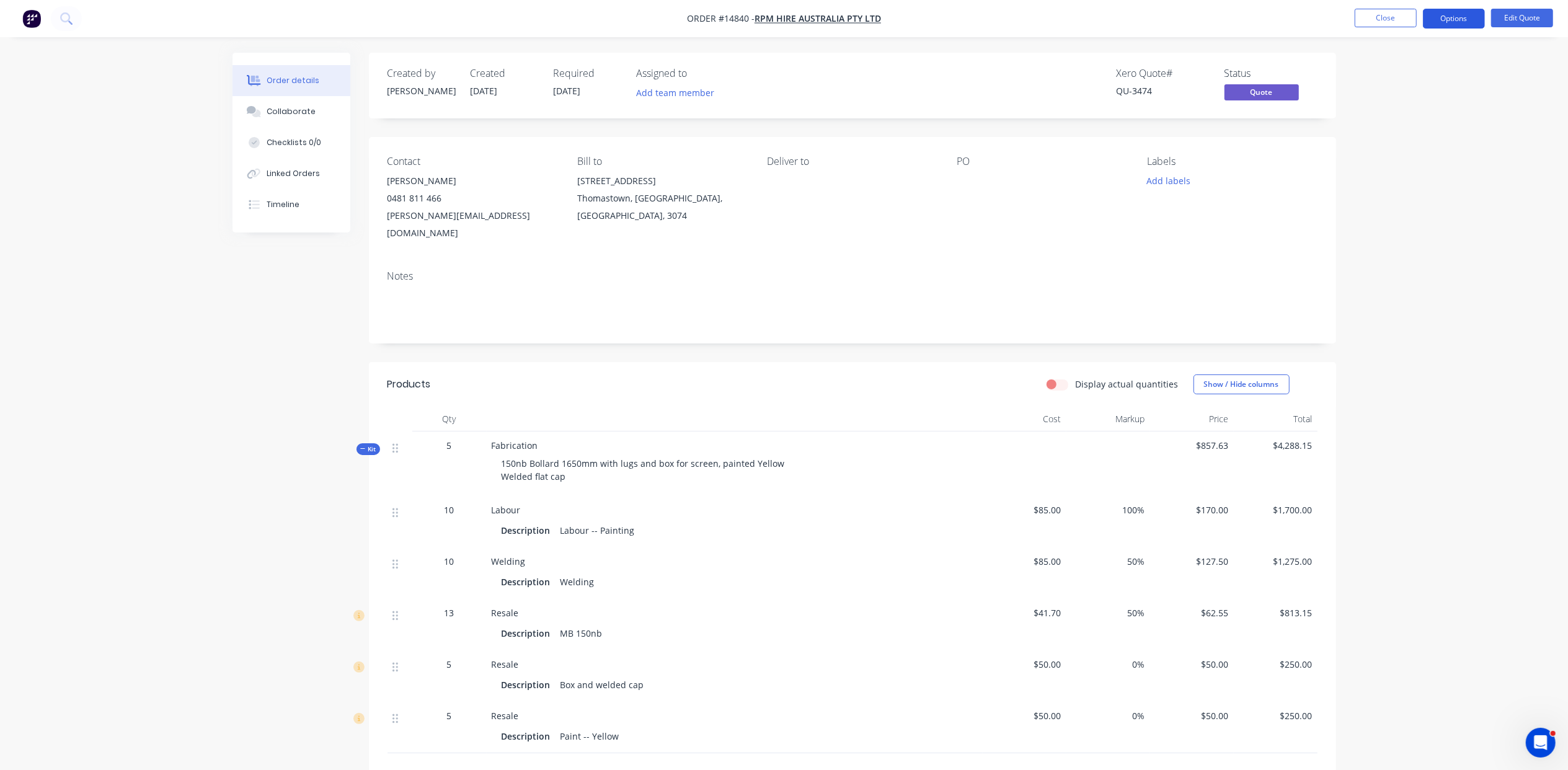
click at [1455, 28] on button "Options" at bounding box center [1454, 18] width 62 height 20
click at [1439, 67] on div "Quote" at bounding box center [1417, 75] width 114 height 18
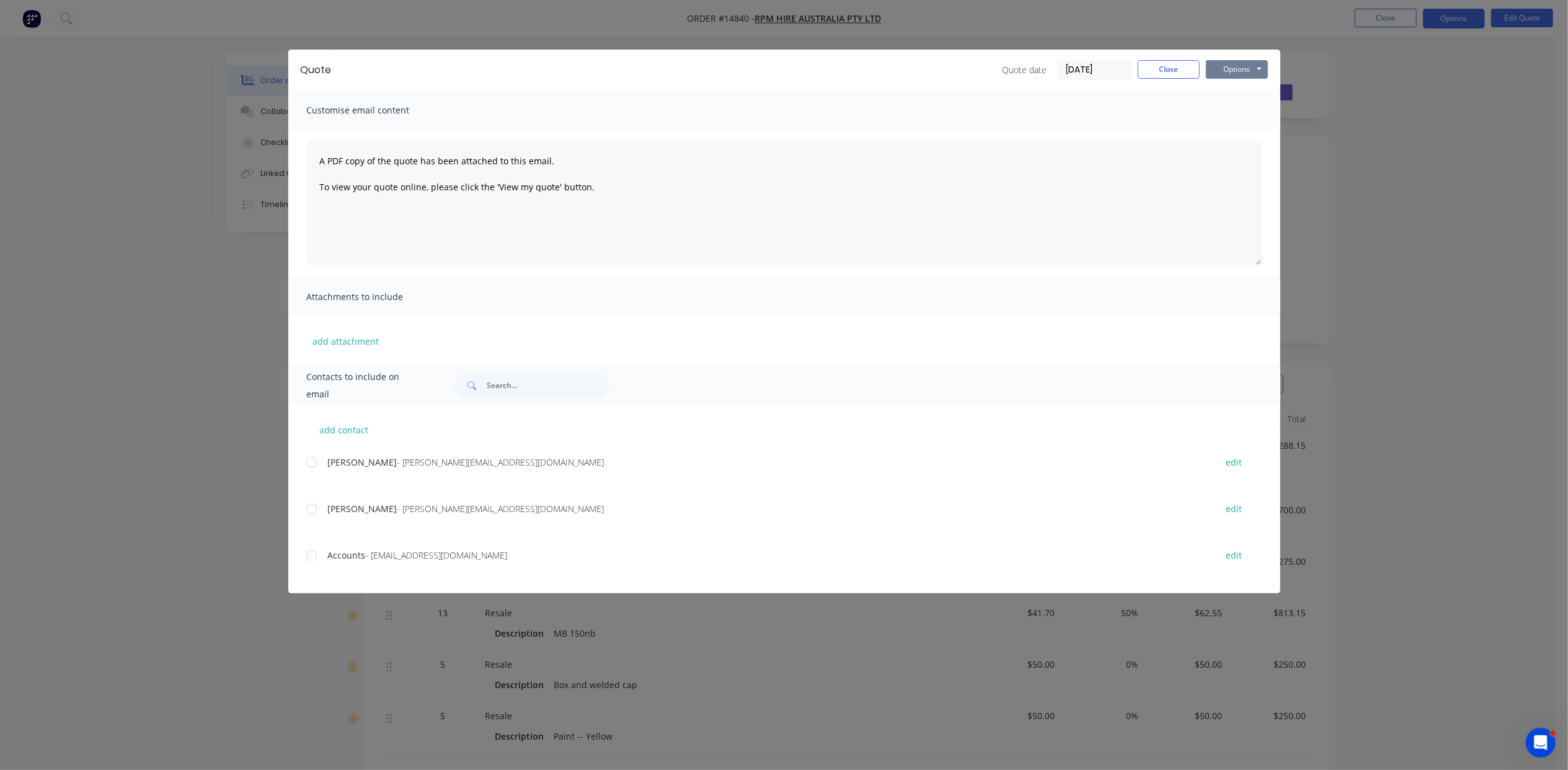
click at [1253, 73] on button "Options" at bounding box center [1237, 70] width 62 height 19
click at [1266, 131] on button "Email" at bounding box center [1246, 132] width 79 height 21
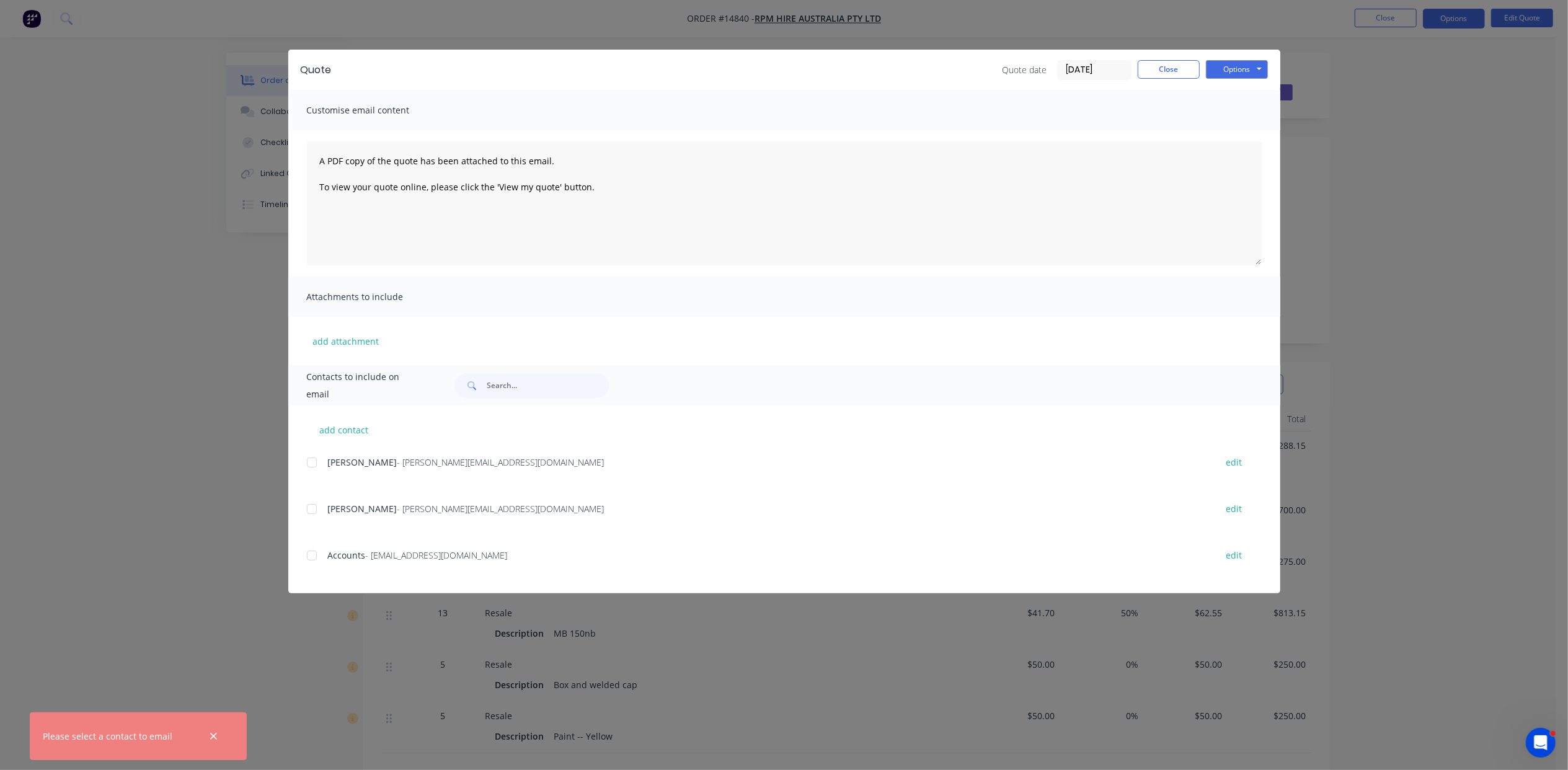
click at [308, 512] on div at bounding box center [311, 509] width 25 height 25
drag, startPoint x: 1239, startPoint y: 70, endPoint x: 1239, endPoint y: 79, distance: 9.0
click at [1239, 73] on button "Options" at bounding box center [1237, 70] width 62 height 19
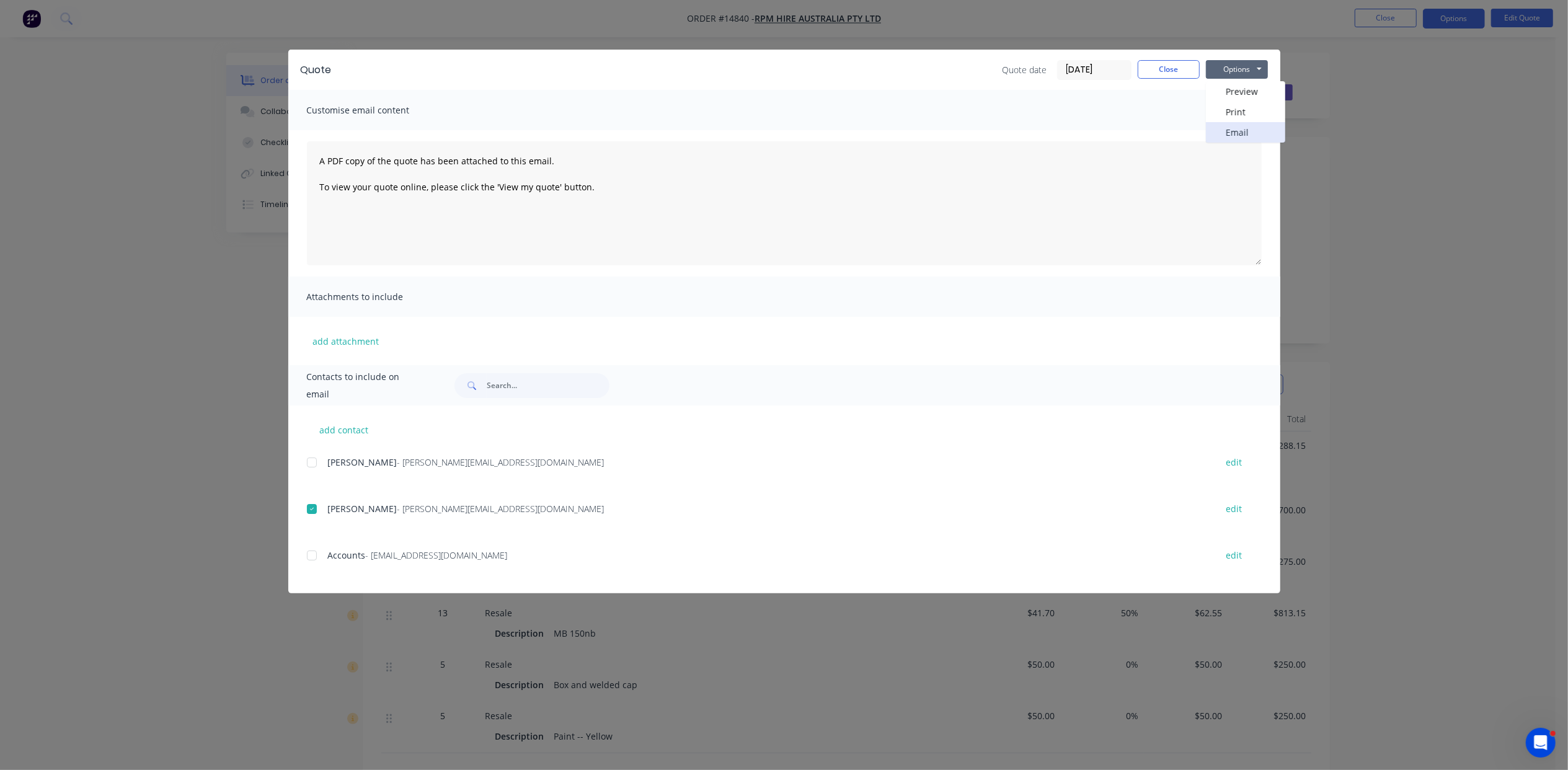
click at [1247, 135] on button "Email" at bounding box center [1246, 132] width 79 height 21
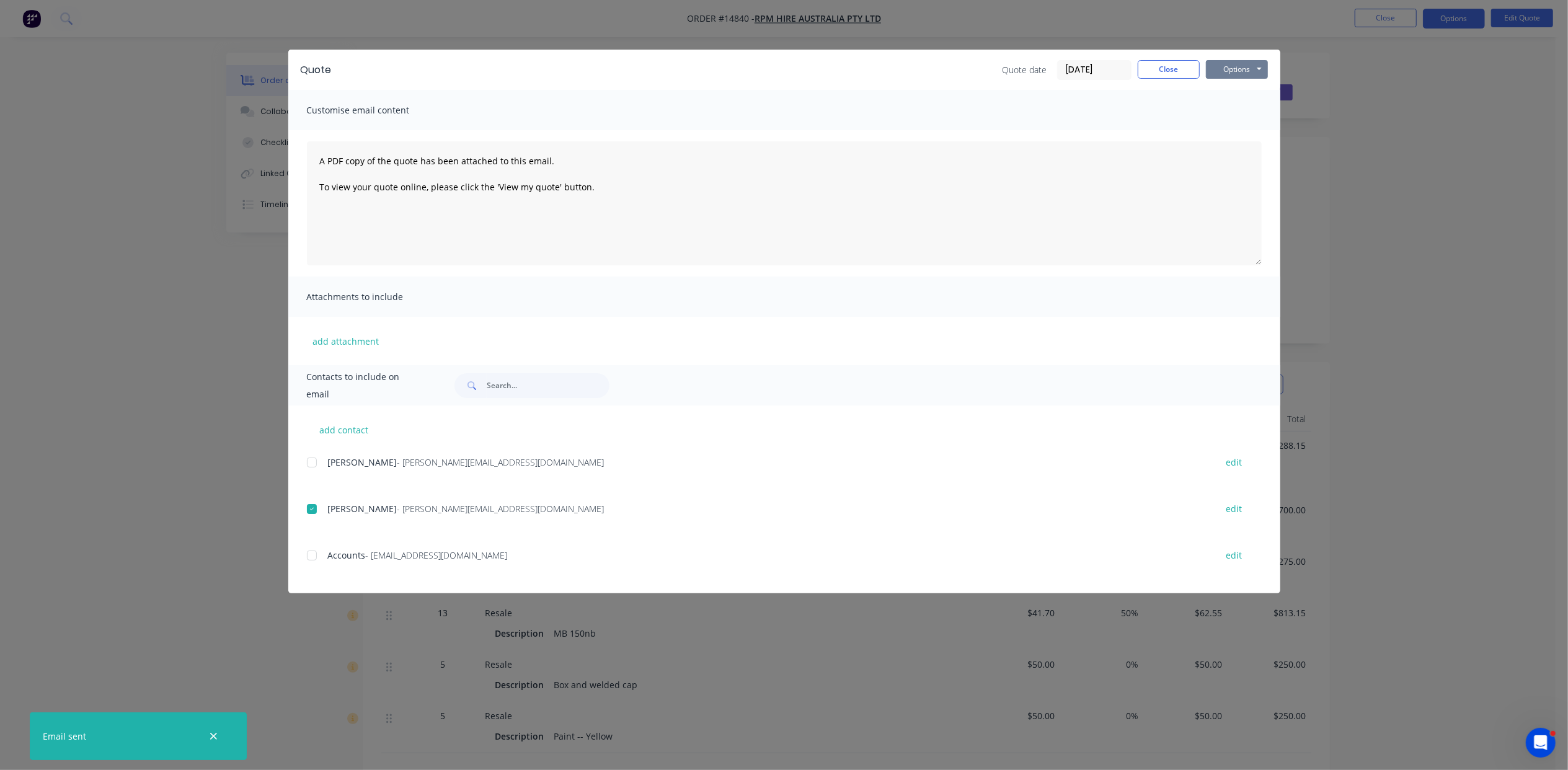
click at [1247, 70] on button "Options" at bounding box center [1237, 70] width 62 height 19
click at [1253, 124] on button "Email" at bounding box center [1246, 132] width 79 height 21
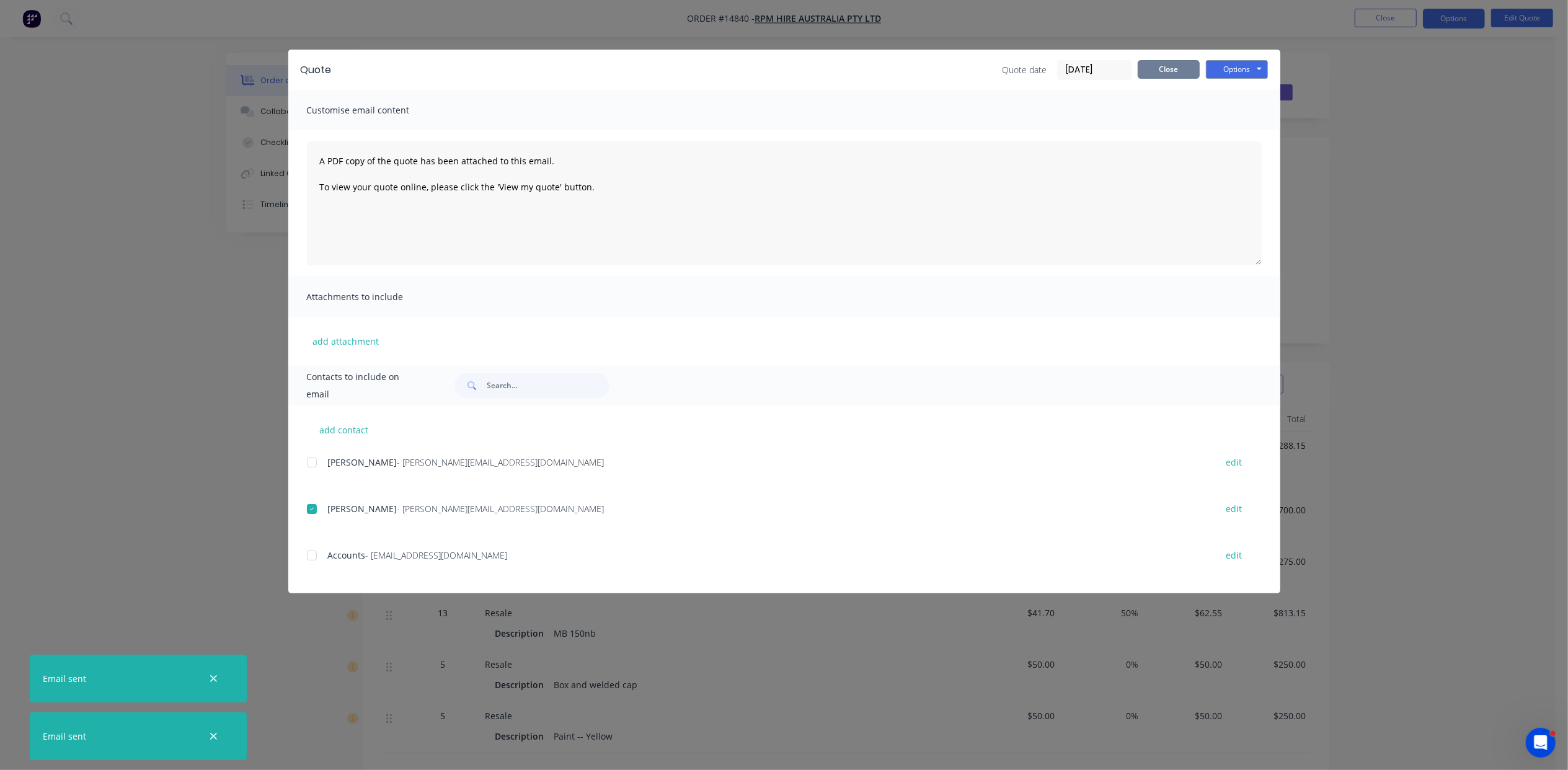
click at [1184, 73] on button "Close" at bounding box center [1169, 70] width 62 height 19
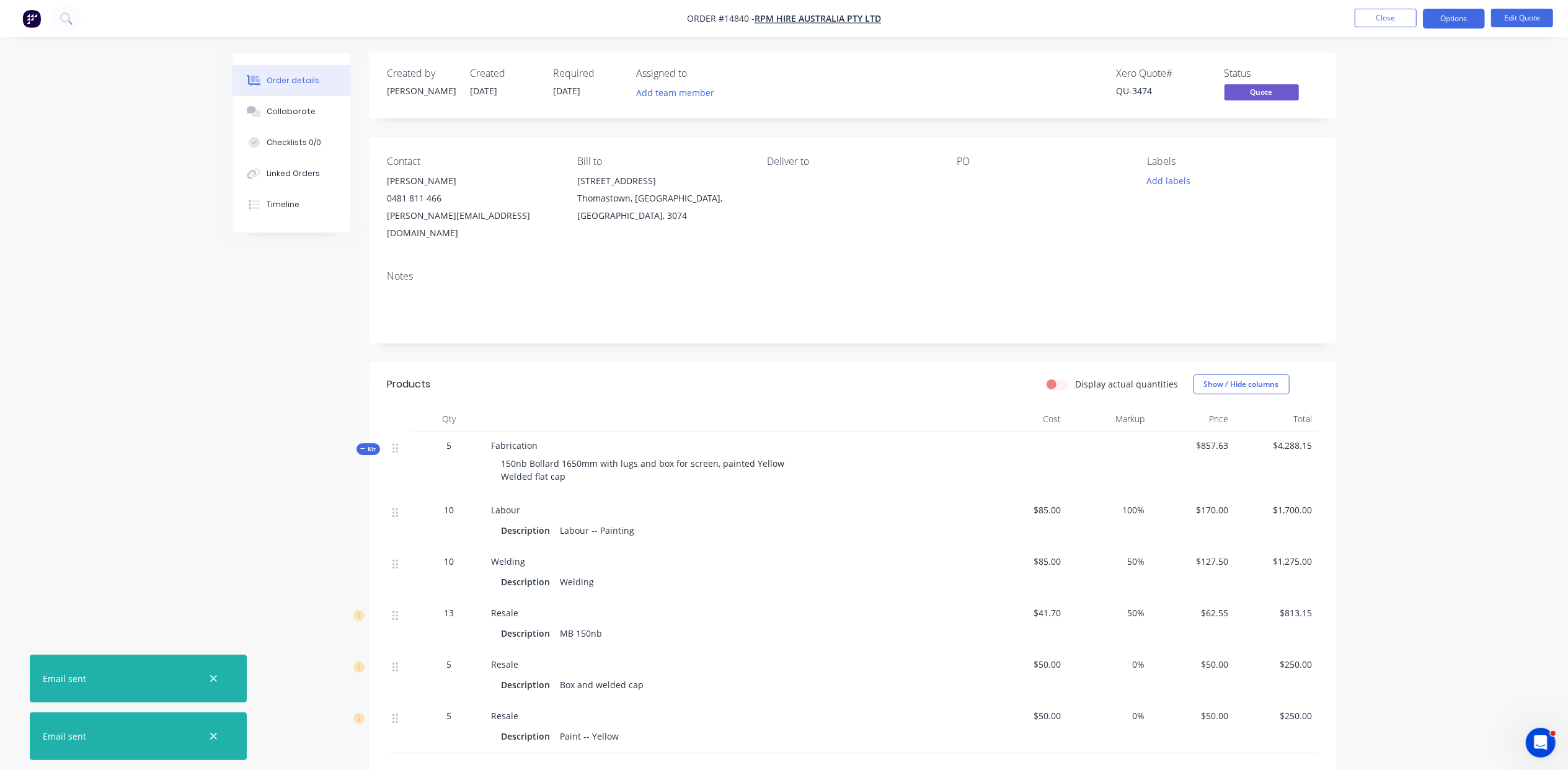
click at [1375, 30] on nav "Order #14840 - RPM Hire Australia Pty Ltd Close Options Edit Quote" at bounding box center [784, 18] width 1568 height 37
click at [1380, 19] on button "Close" at bounding box center [1386, 18] width 62 height 19
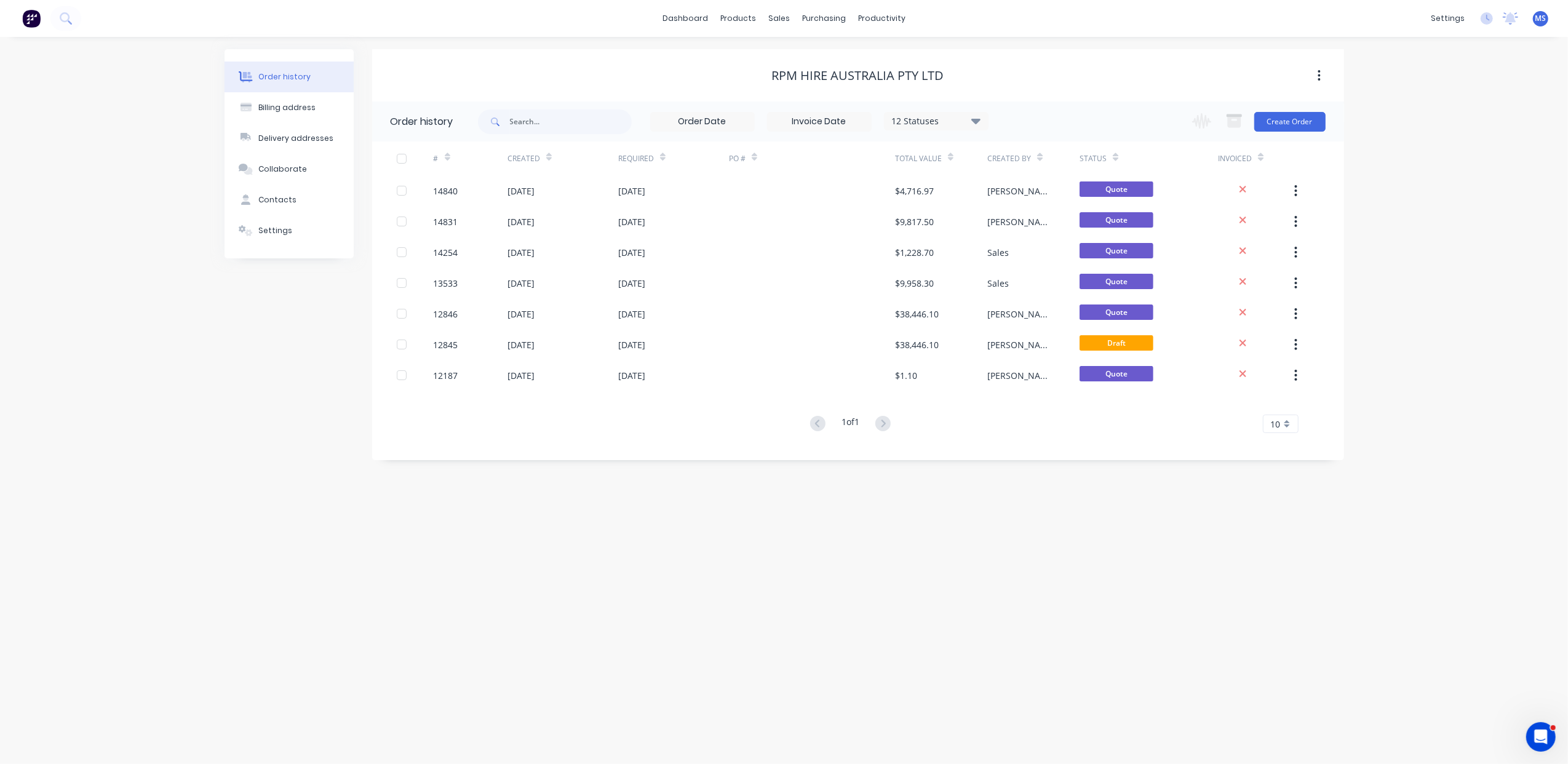
click at [1541, 20] on span "MS" at bounding box center [1541, 18] width 11 height 11
click at [1461, 149] on button "Sign out" at bounding box center [1464, 154] width 163 height 24
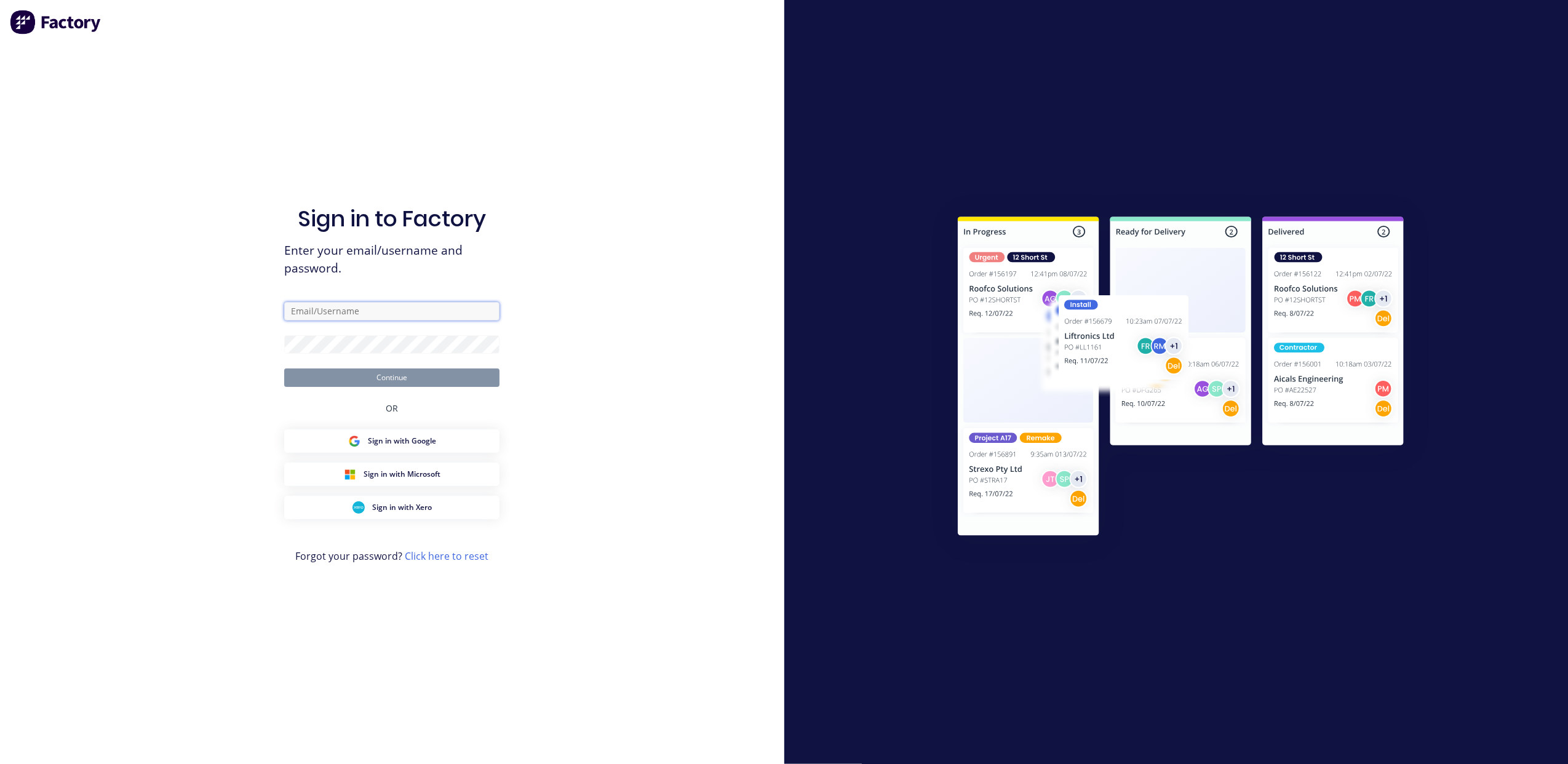
type input "[PERSON_NAME][EMAIL_ADDRESS][DOMAIN_NAME]"
